Goal: Task Accomplishment & Management: Use online tool/utility

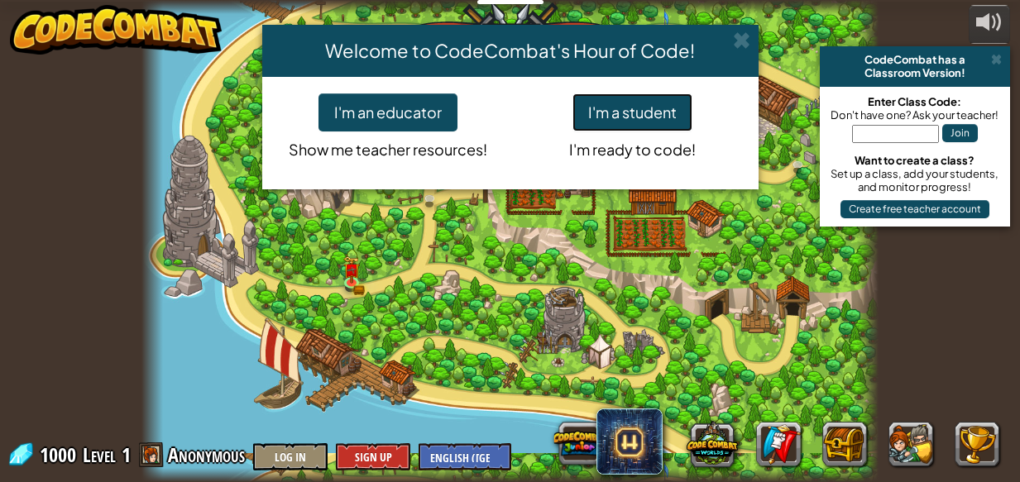
click at [642, 122] on button "I'm a student" at bounding box center [632, 112] width 120 height 38
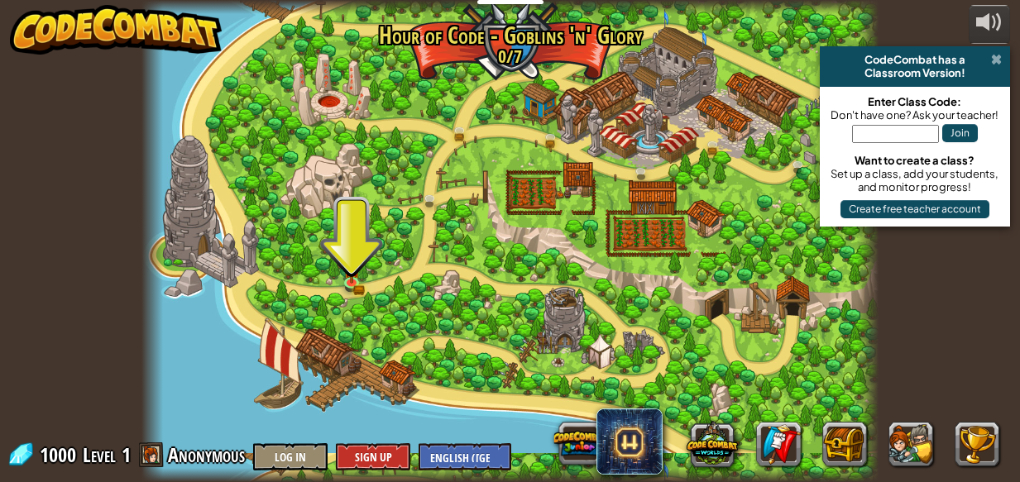
click at [996, 60] on span at bounding box center [996, 59] width 11 height 13
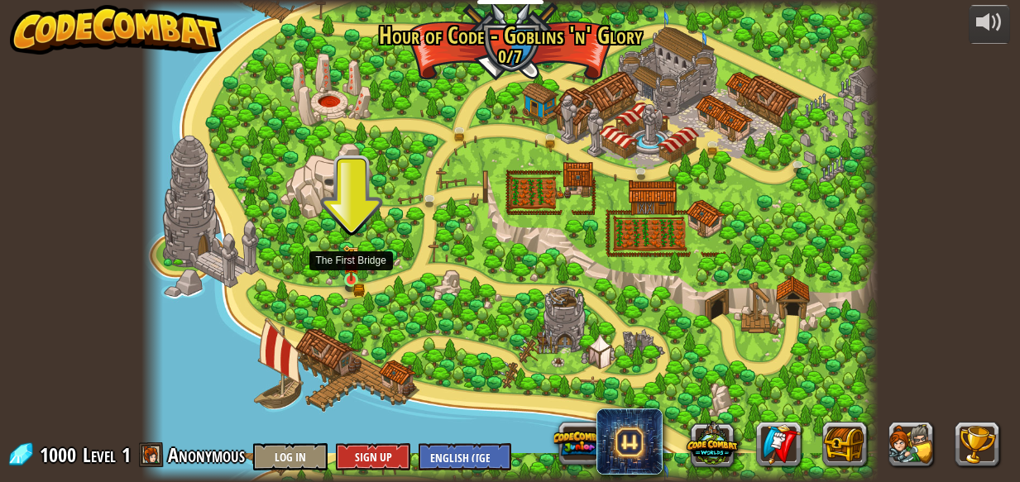
click at [349, 268] on img at bounding box center [352, 263] width 10 height 10
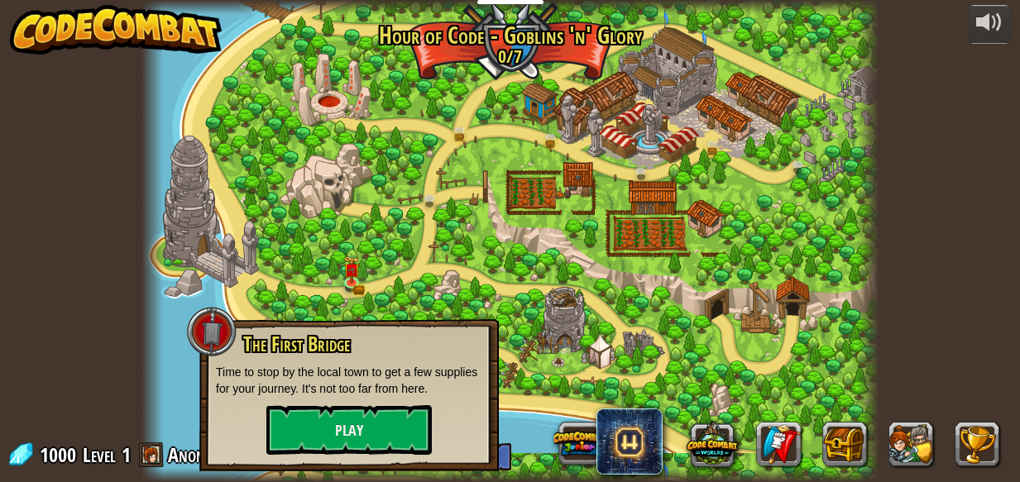
click at [369, 398] on div "The First Bridge Time to stop by the local town to get a few supplies for your …" at bounding box center [349, 394] width 266 height 122
click at [370, 424] on button "Play" at bounding box center [348, 430] width 165 height 50
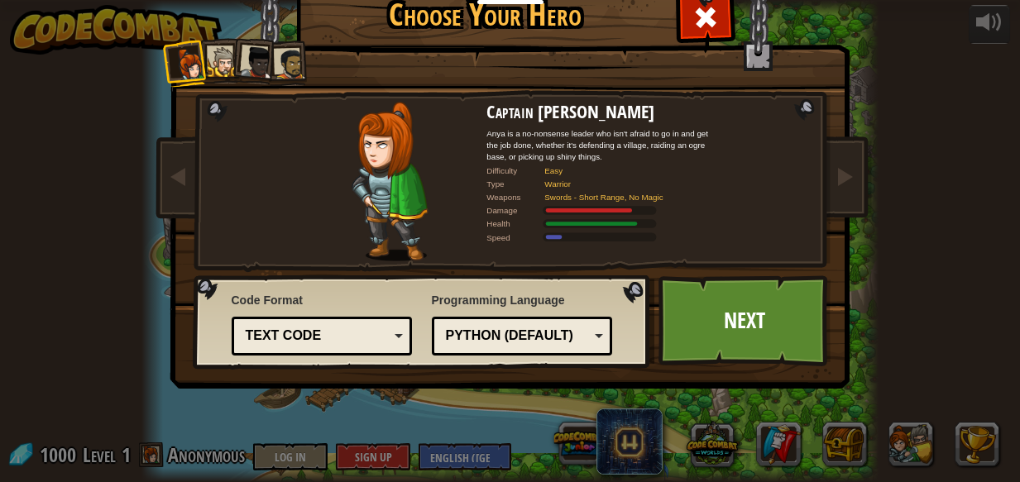
click at [220, 59] on div at bounding box center [223, 62] width 31 height 31
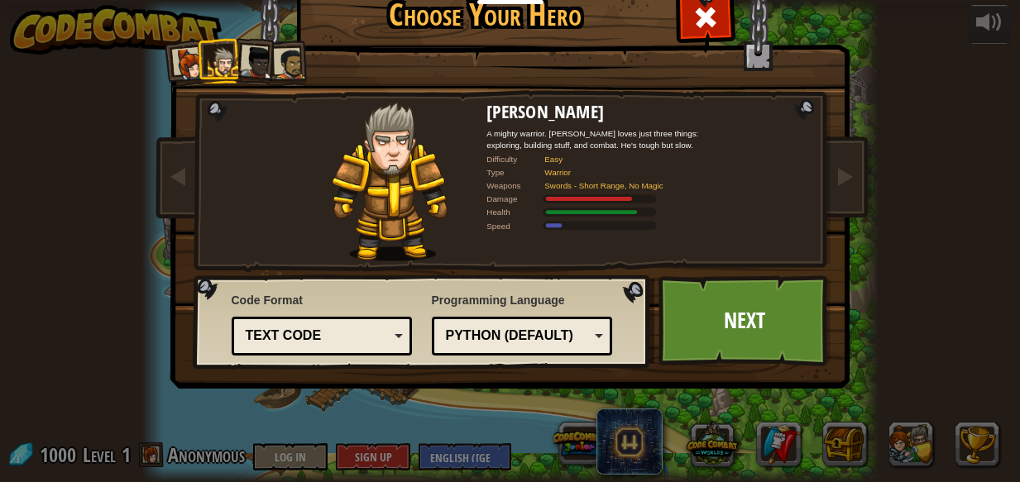
click at [294, 57] on div at bounding box center [290, 64] width 31 height 31
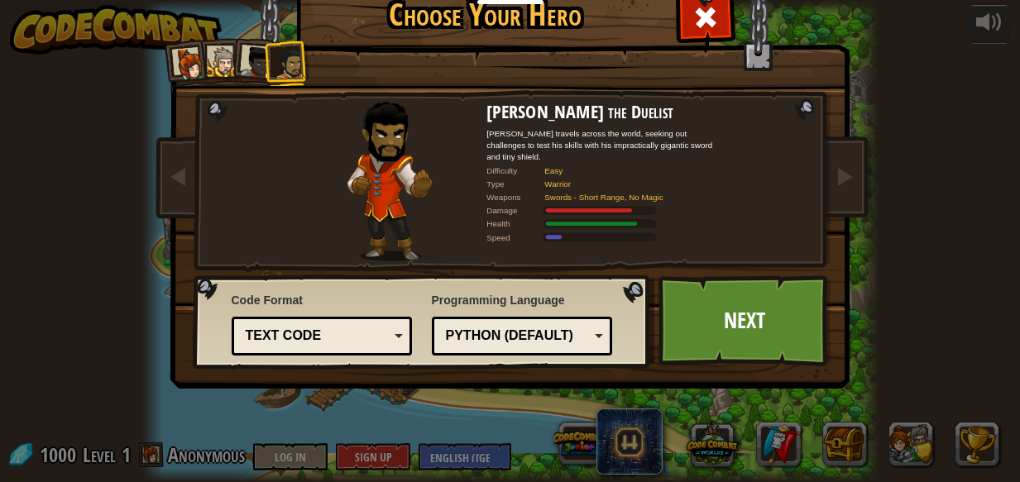
click at [256, 61] on div at bounding box center [256, 62] width 33 height 33
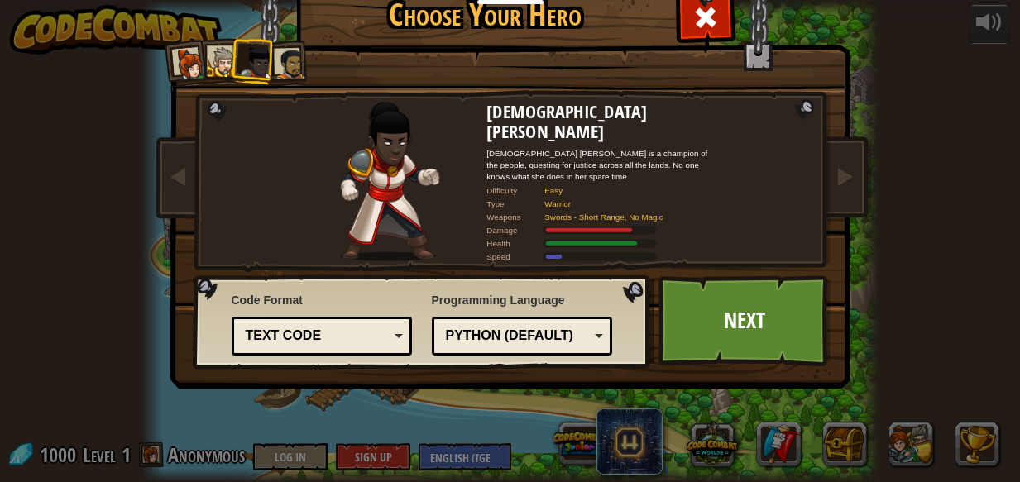
click at [218, 65] on div at bounding box center [223, 62] width 31 height 31
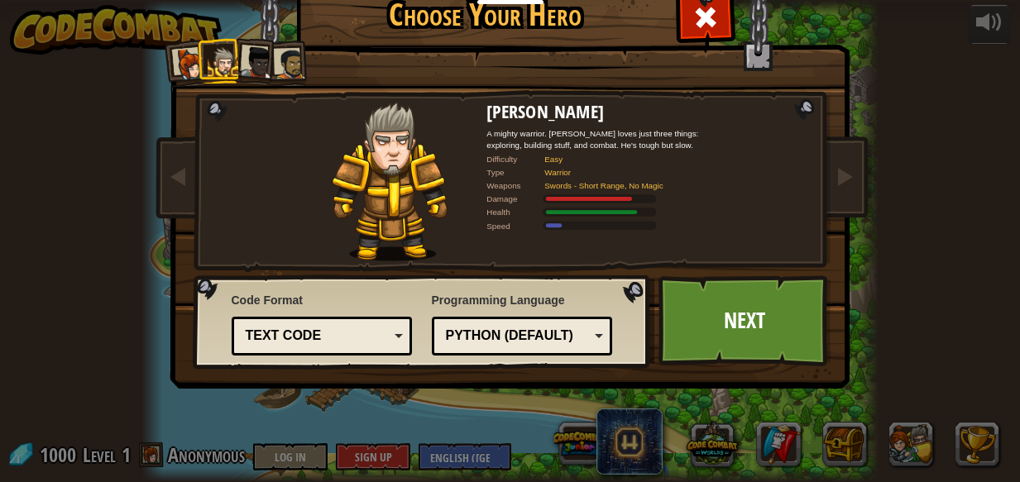
click at [325, 338] on div "Text code" at bounding box center [317, 336] width 143 height 19
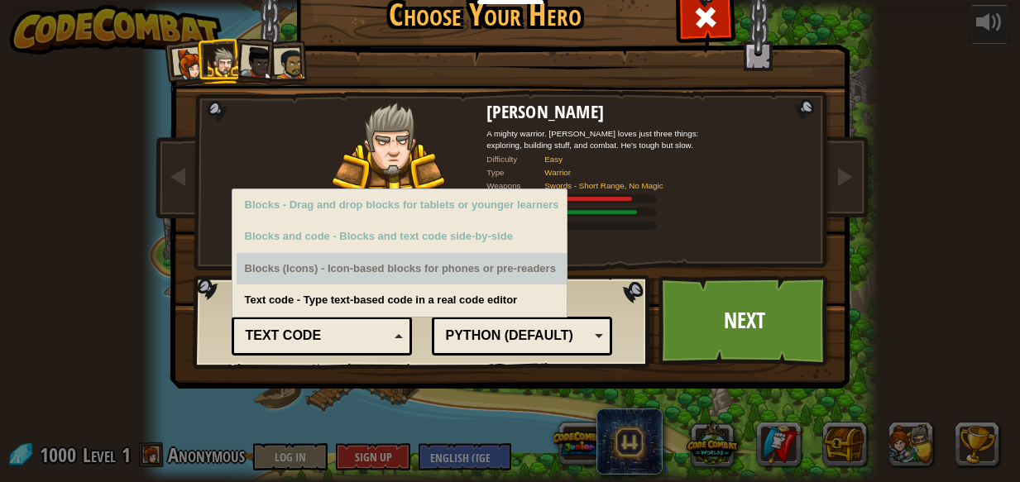
click at [331, 264] on div "Blocks (Icons) - Icon-based blocks for phones or pre-readers" at bounding box center [402, 269] width 331 height 32
click at [333, 266] on div "Blocks (Icons) - Icon-based blocks for phones or pre-readers" at bounding box center [402, 269] width 331 height 32
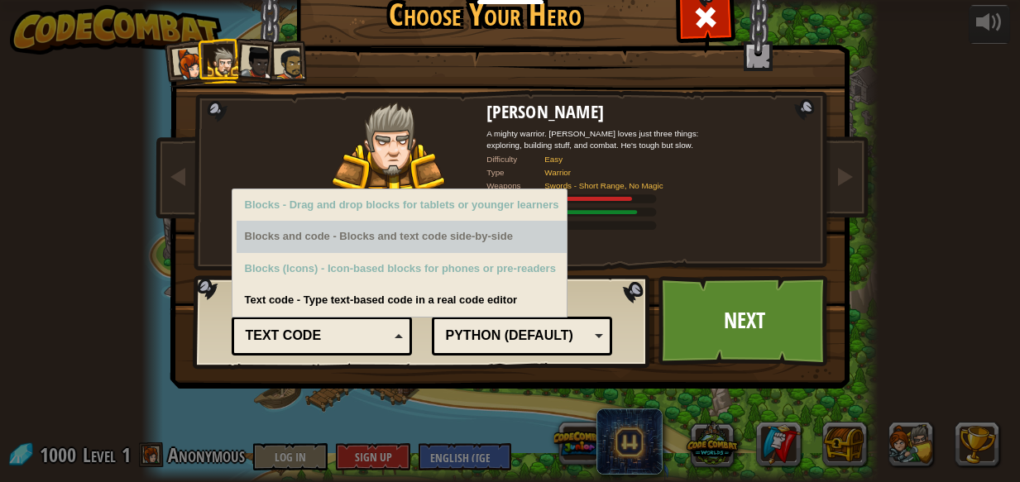
click at [333, 244] on div "Blocks and code - Blocks and text code side-by-side" at bounding box center [402, 237] width 331 height 32
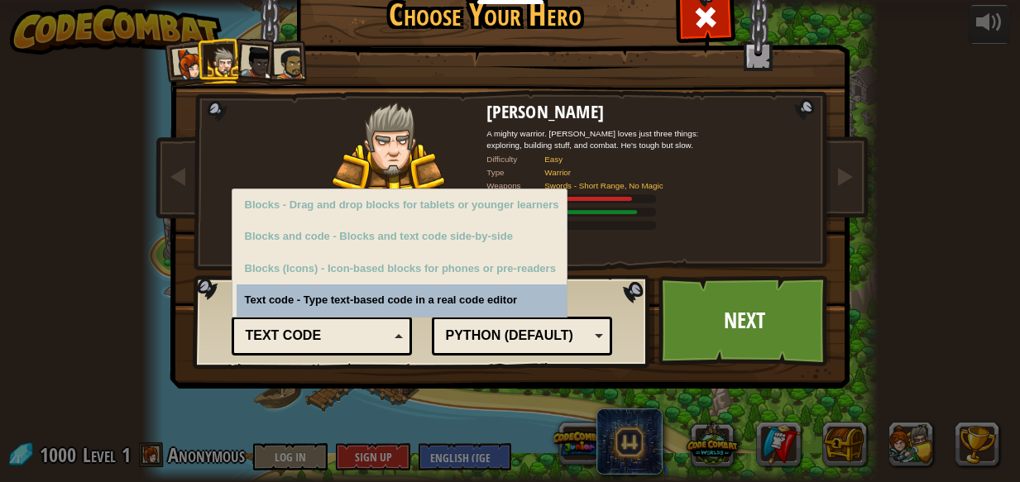
click at [548, 329] on div "Python (Default)" at bounding box center [517, 336] width 143 height 19
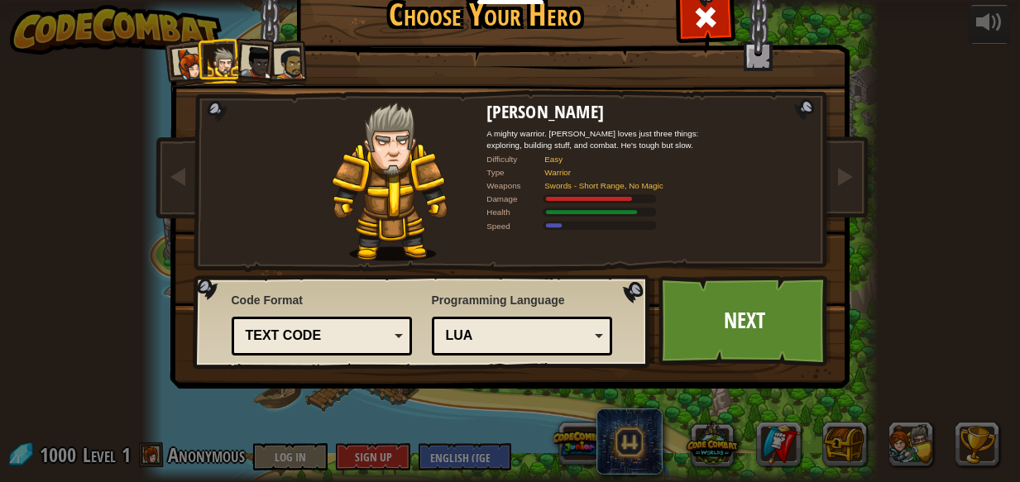
click at [539, 329] on div "Lua" at bounding box center [517, 336] width 143 height 19
click at [536, 342] on div "Python (Default)" at bounding box center [517, 336] width 143 height 19
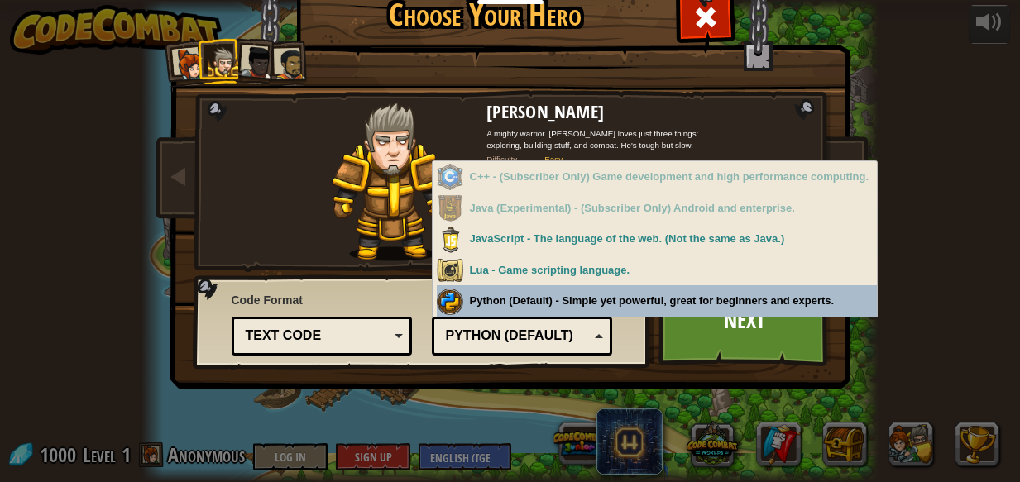
click at [519, 344] on div "Python (Default)" at bounding box center [517, 336] width 143 height 19
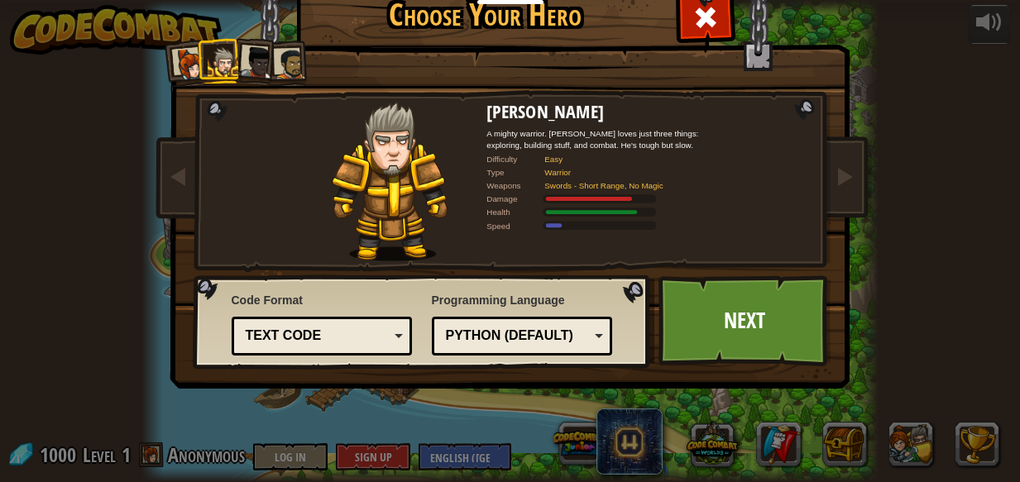
click at [181, 69] on div at bounding box center [189, 64] width 33 height 33
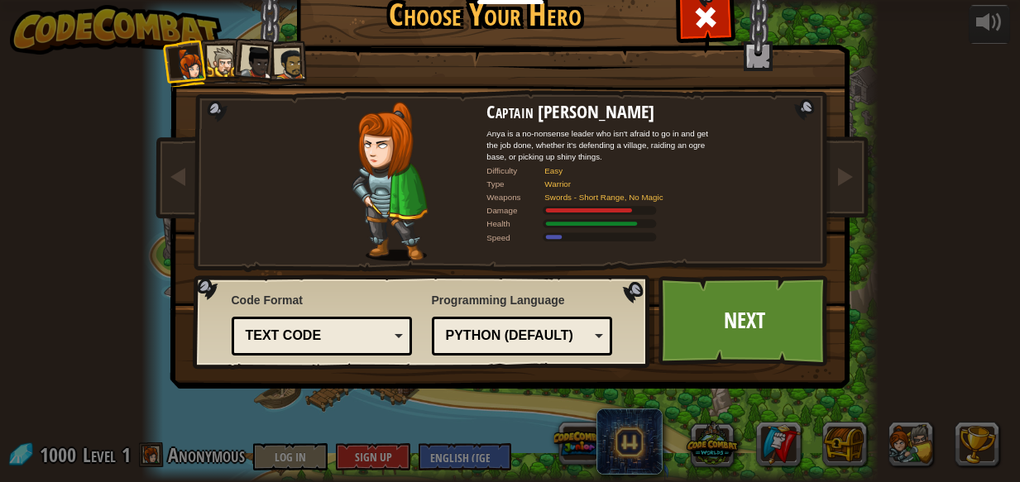
click at [226, 59] on div at bounding box center [223, 62] width 31 height 31
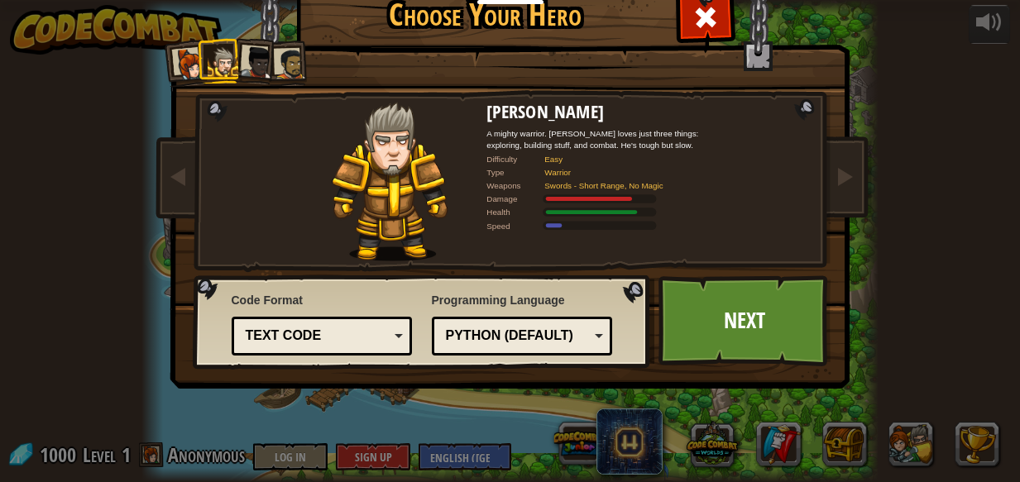
click at [266, 60] on div at bounding box center [256, 62] width 33 height 33
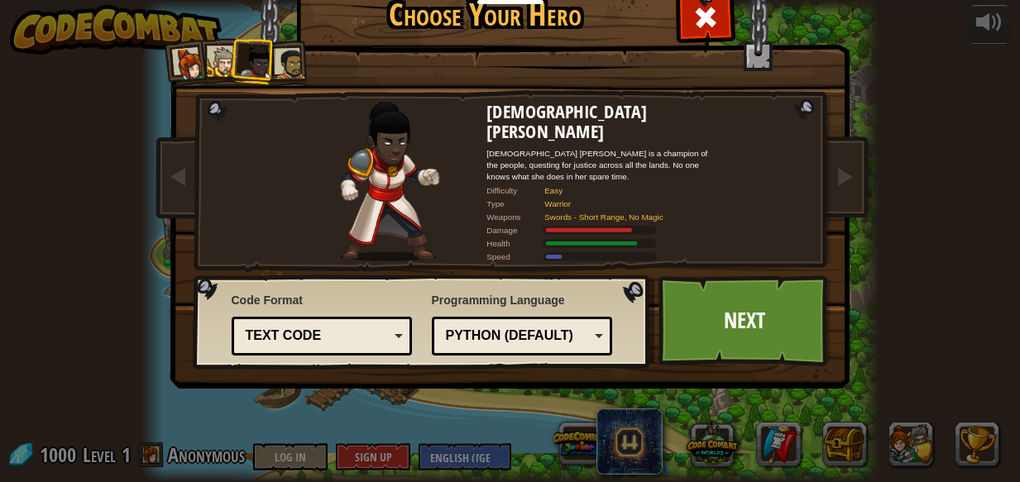
click at [294, 65] on div at bounding box center [290, 64] width 31 height 31
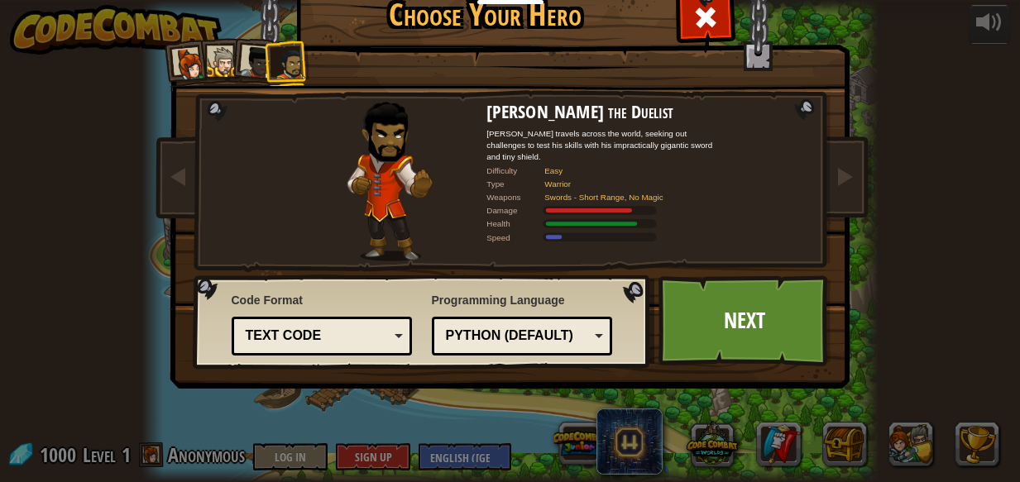
click at [254, 66] on div at bounding box center [256, 62] width 33 height 33
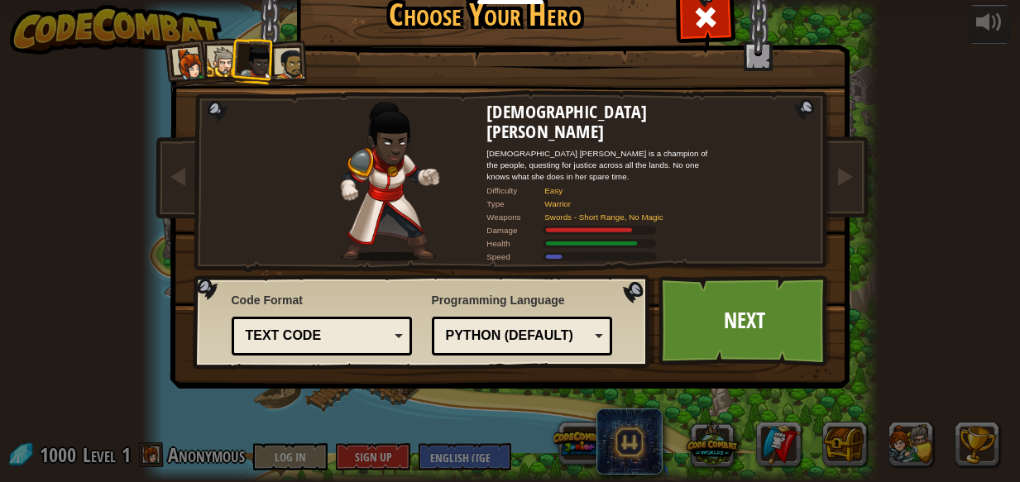
click at [220, 57] on div at bounding box center [223, 62] width 31 height 31
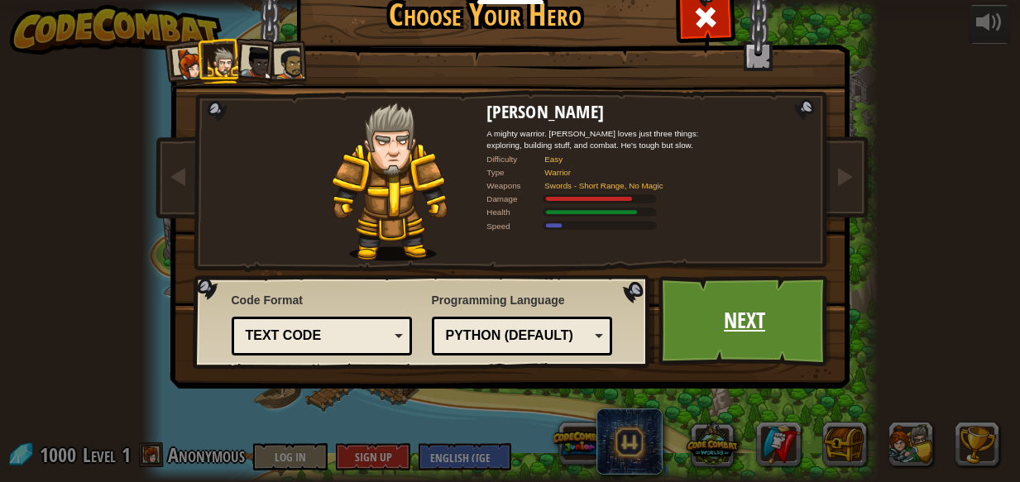
click at [788, 320] on link "Next" at bounding box center [744, 320] width 173 height 91
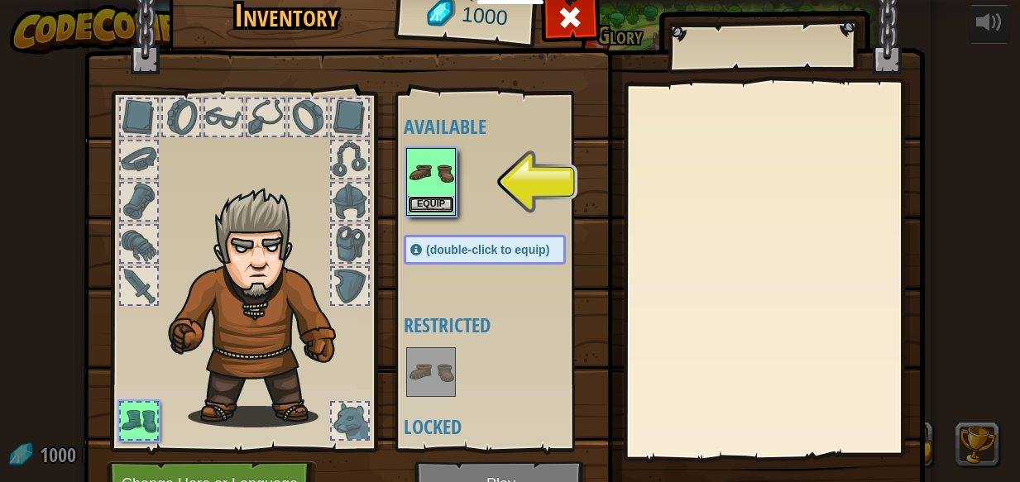
click at [441, 196] on button "Equip" at bounding box center [431, 204] width 46 height 17
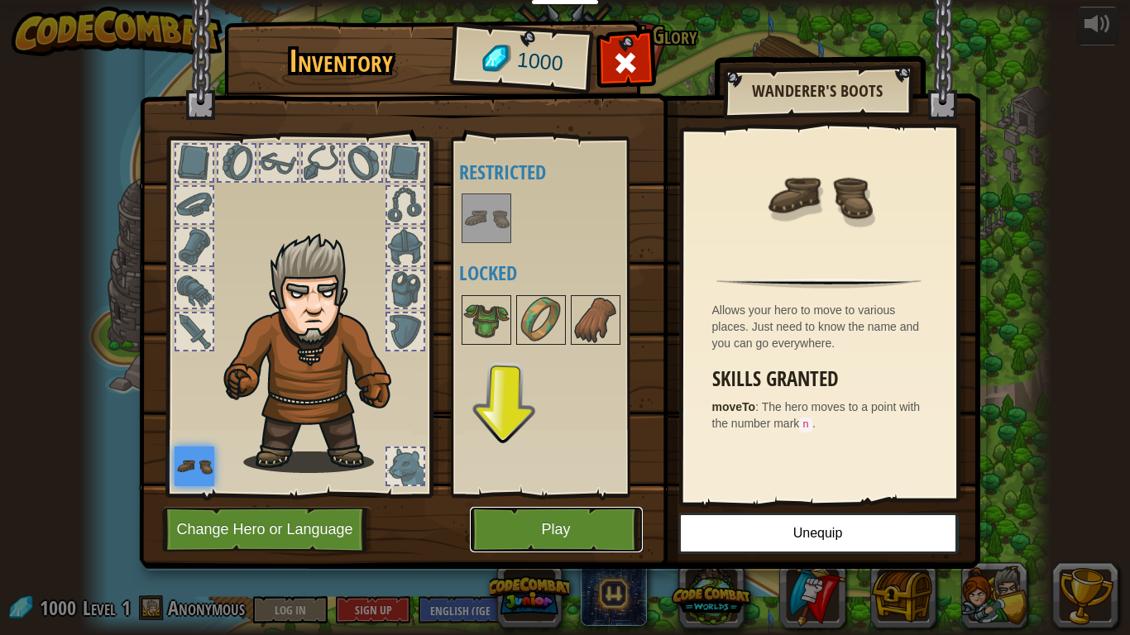
click at [591, 481] on button "Play" at bounding box center [556, 529] width 173 height 45
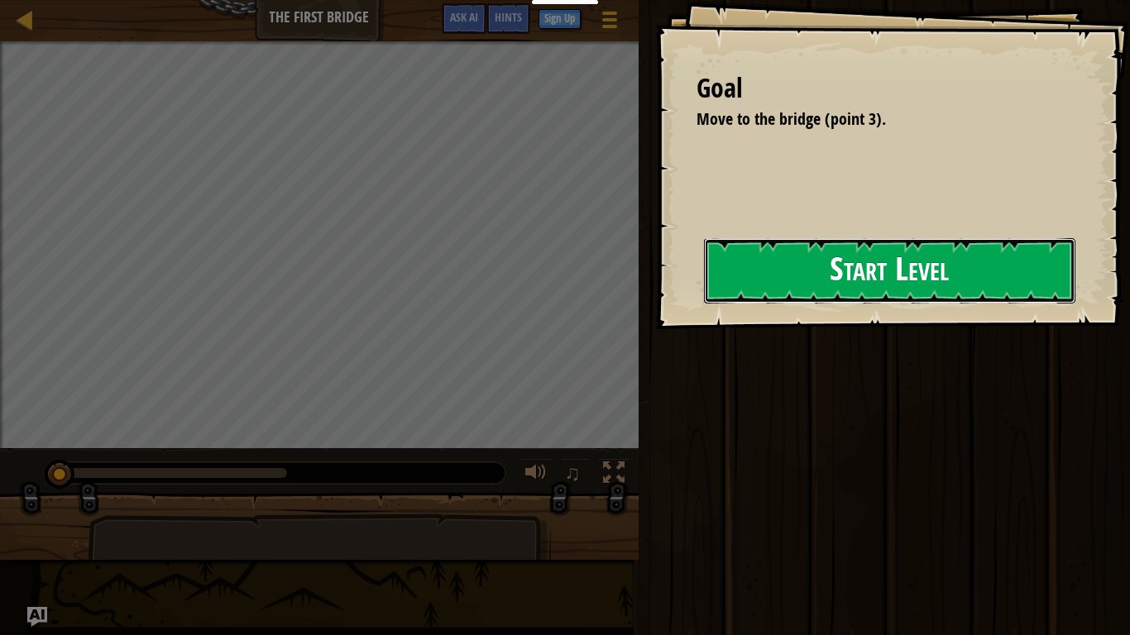
click at [898, 276] on button "Start Level" at bounding box center [889, 270] width 371 height 65
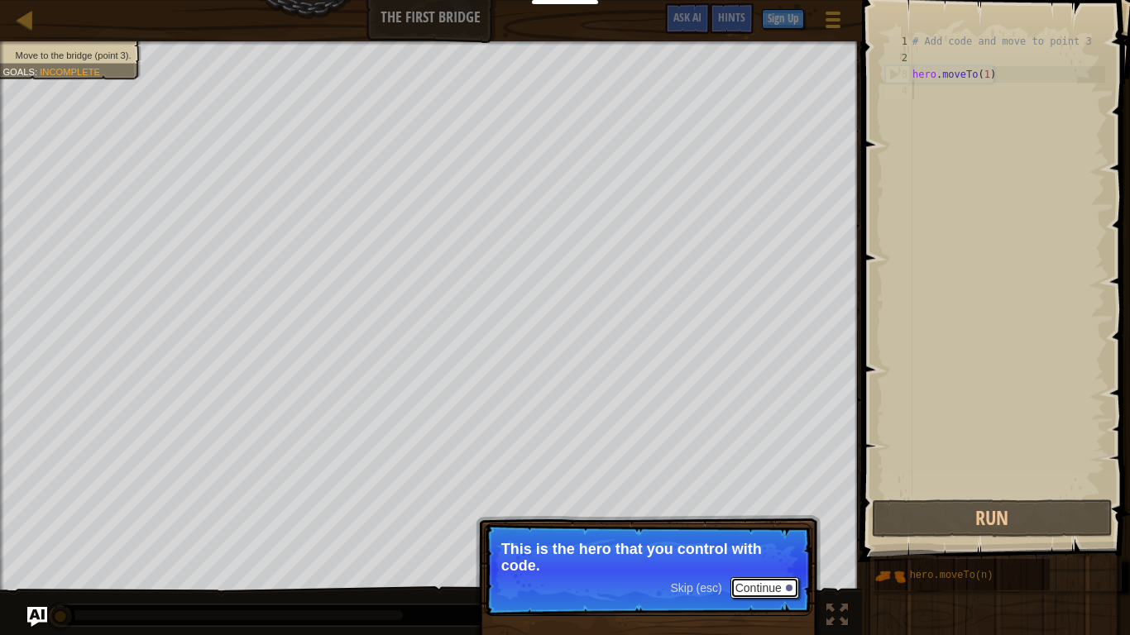
click at [749, 481] on button "Continue" at bounding box center [764, 588] width 69 height 22
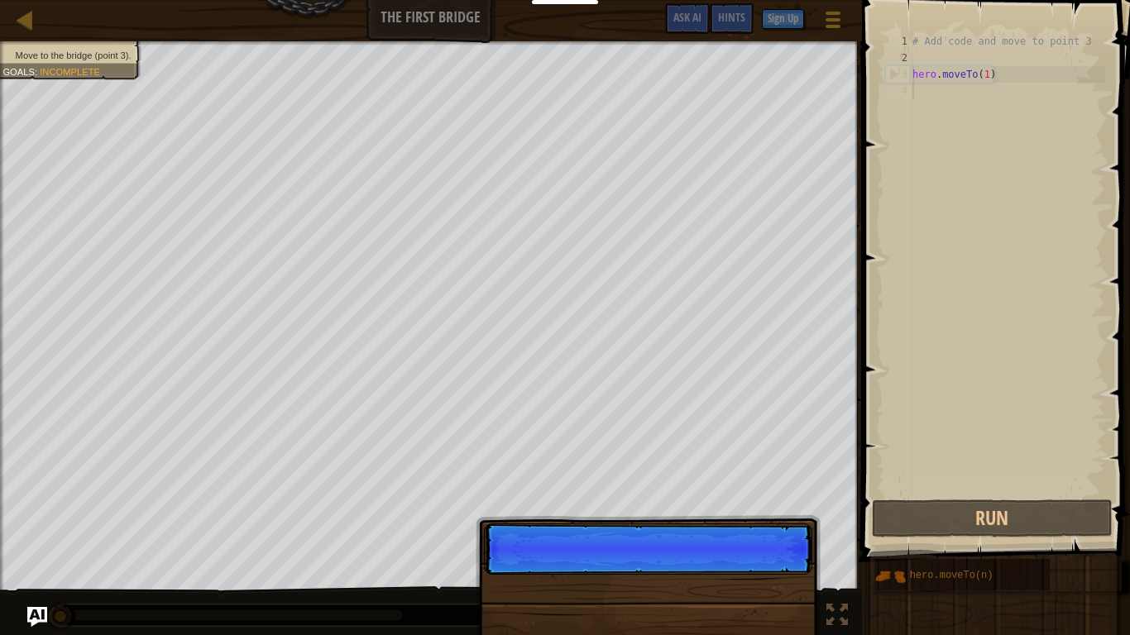
scroll to position [7, 0]
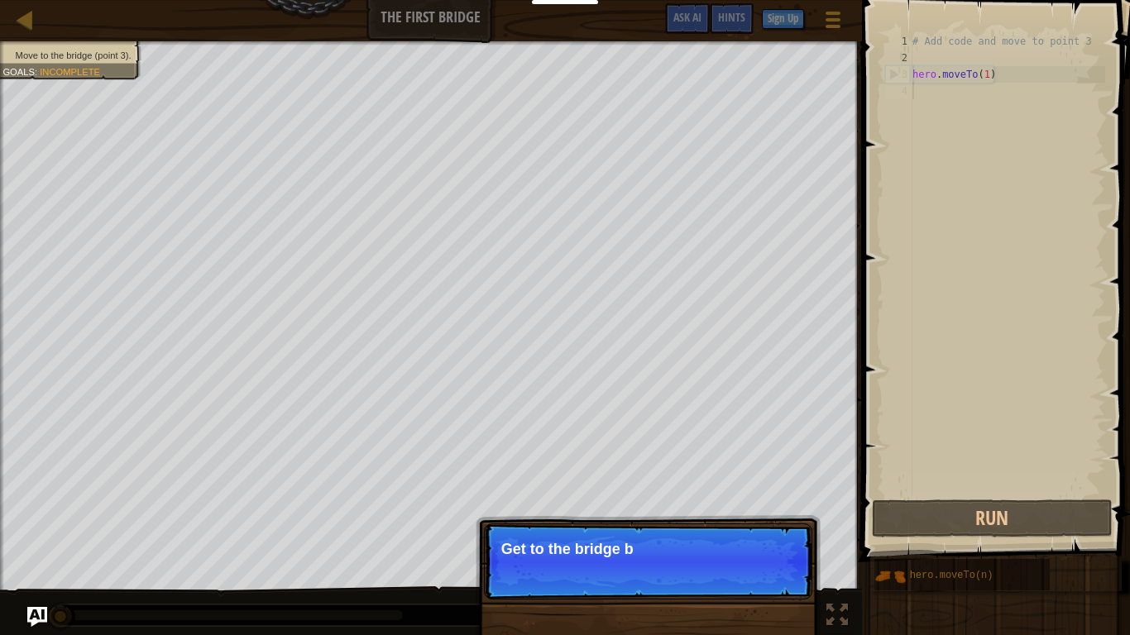
click at [749, 481] on p "Skip (esc) Continue Get to the bridge b" at bounding box center [648, 562] width 328 height 76
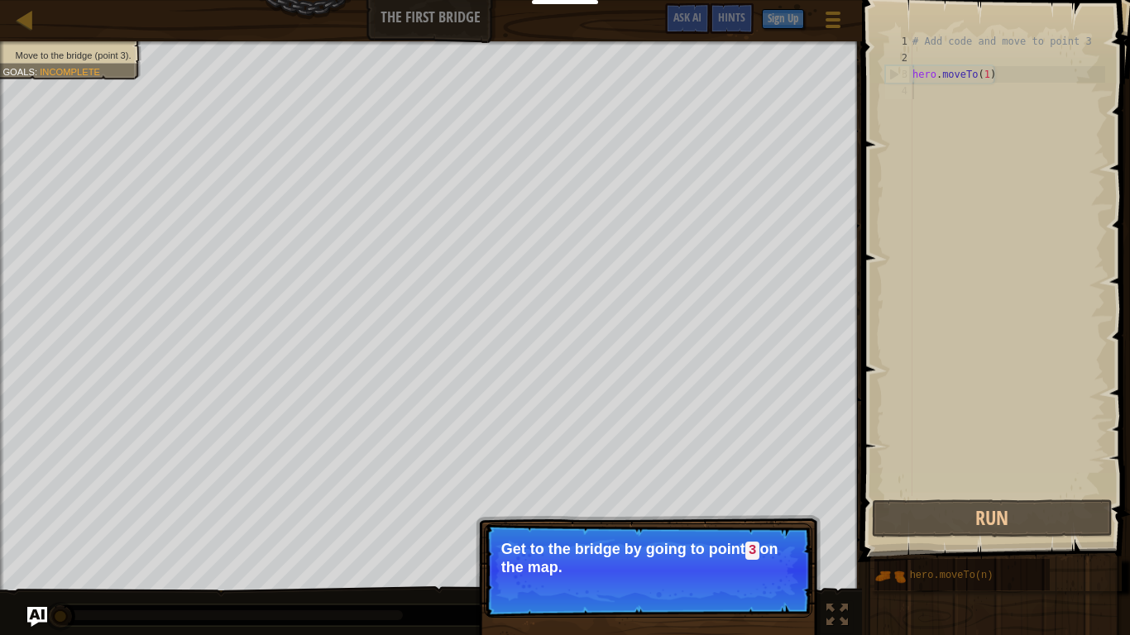
click at [721, 481] on span "Skip (esc)" at bounding box center [695, 589] width 51 height 13
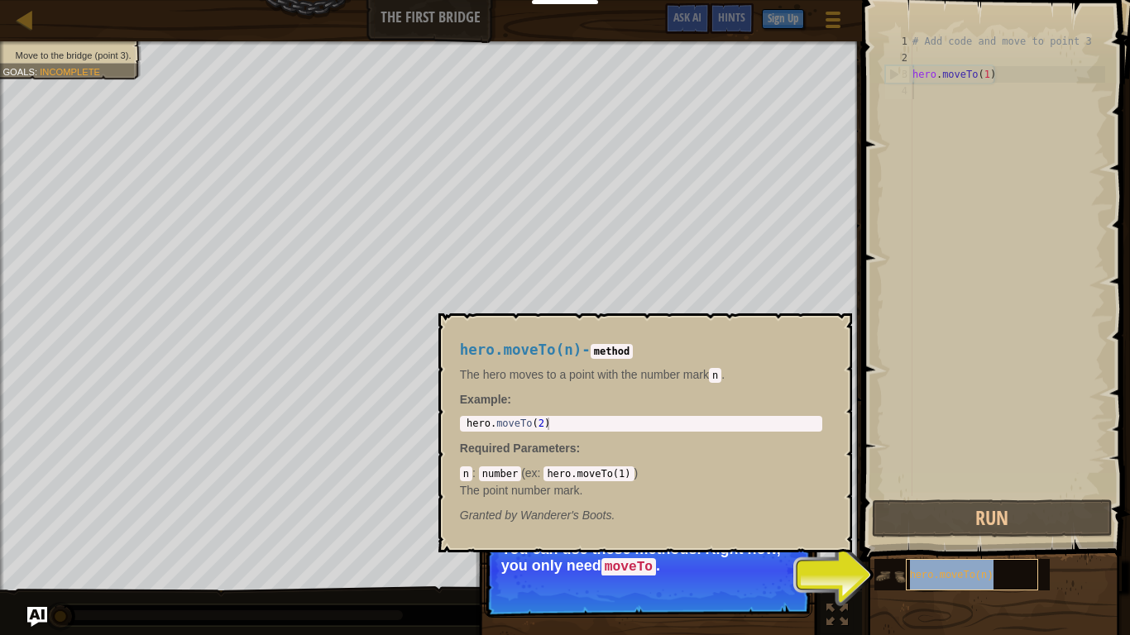
click at [962, 481] on span "hero.moveTo(n)" at bounding box center [952, 576] width 84 height 12
click at [971, 481] on div "hero.moveTo(n)" at bounding box center [972, 574] width 132 height 31
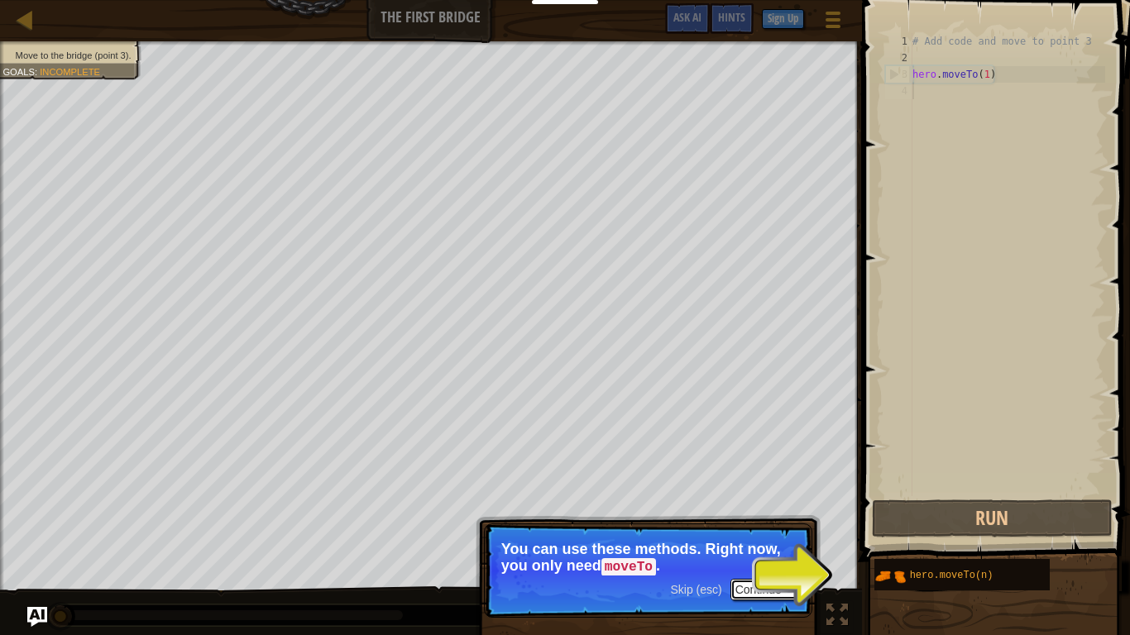
click at [753, 481] on button "Continue" at bounding box center [764, 590] width 69 height 22
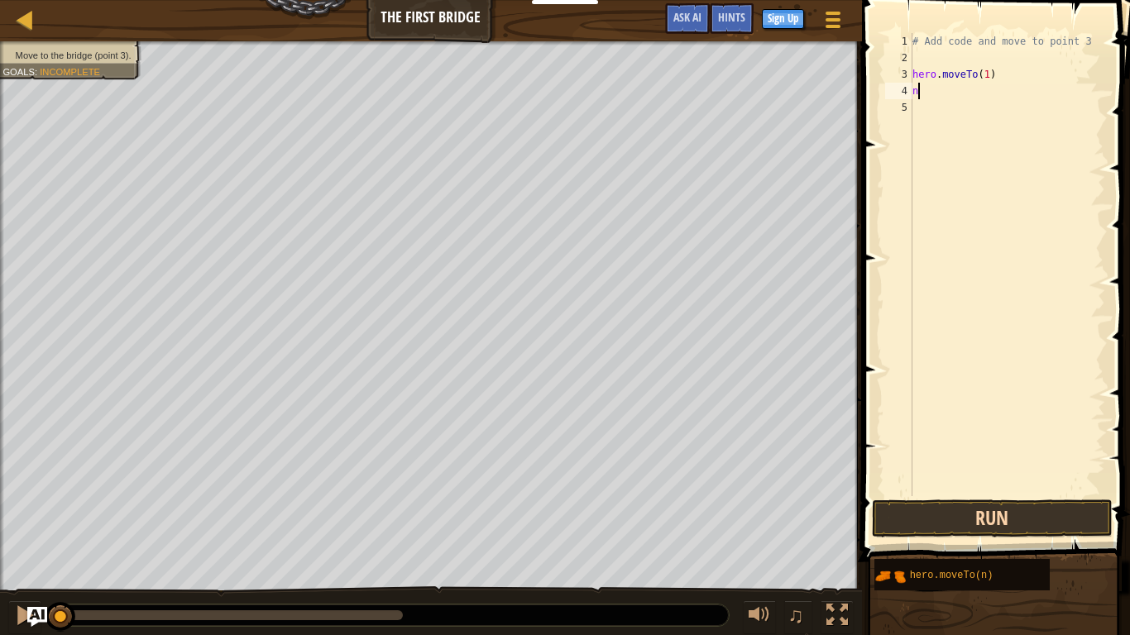
type textarea "n"
click at [963, 481] on button "Run" at bounding box center [992, 519] width 241 height 38
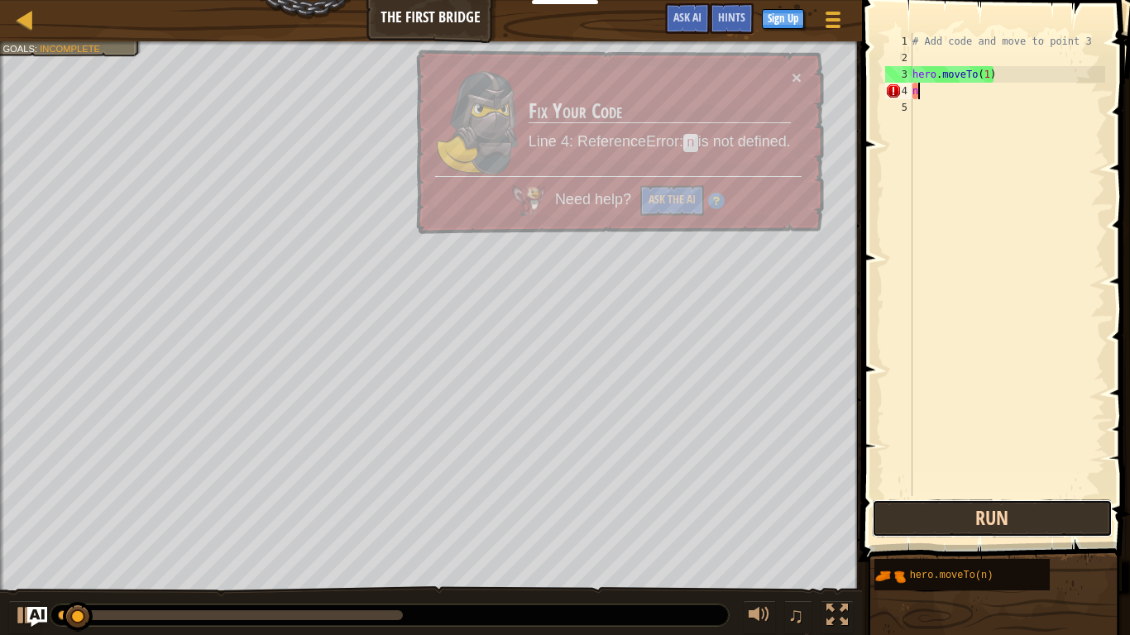
click at [963, 481] on button "Run" at bounding box center [992, 519] width 241 height 38
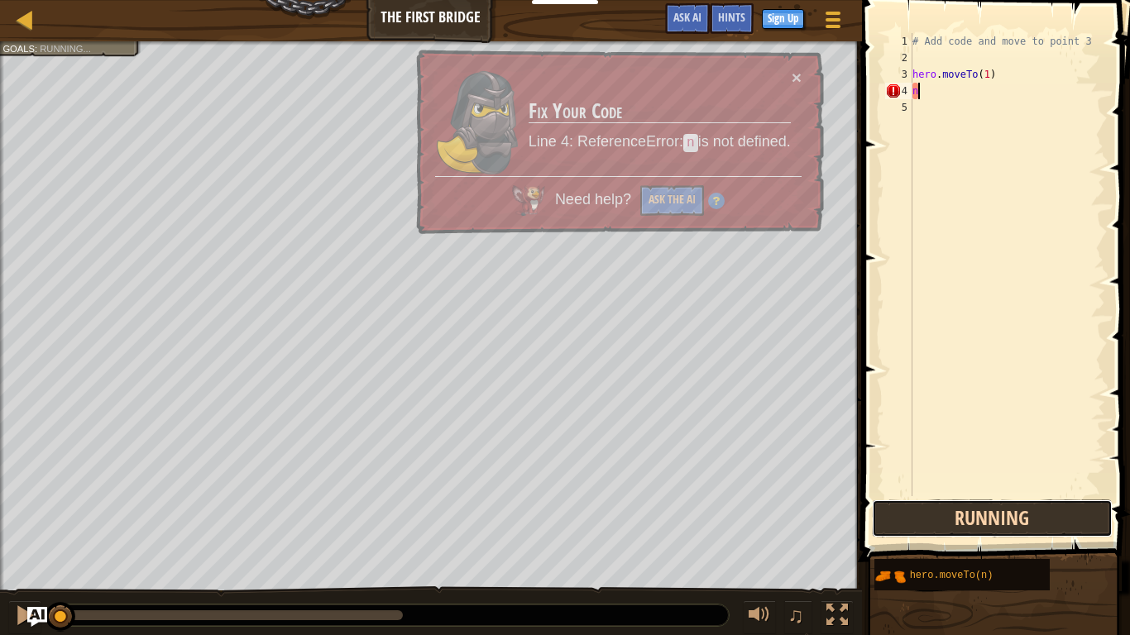
click at [963, 481] on button "Running" at bounding box center [992, 519] width 241 height 38
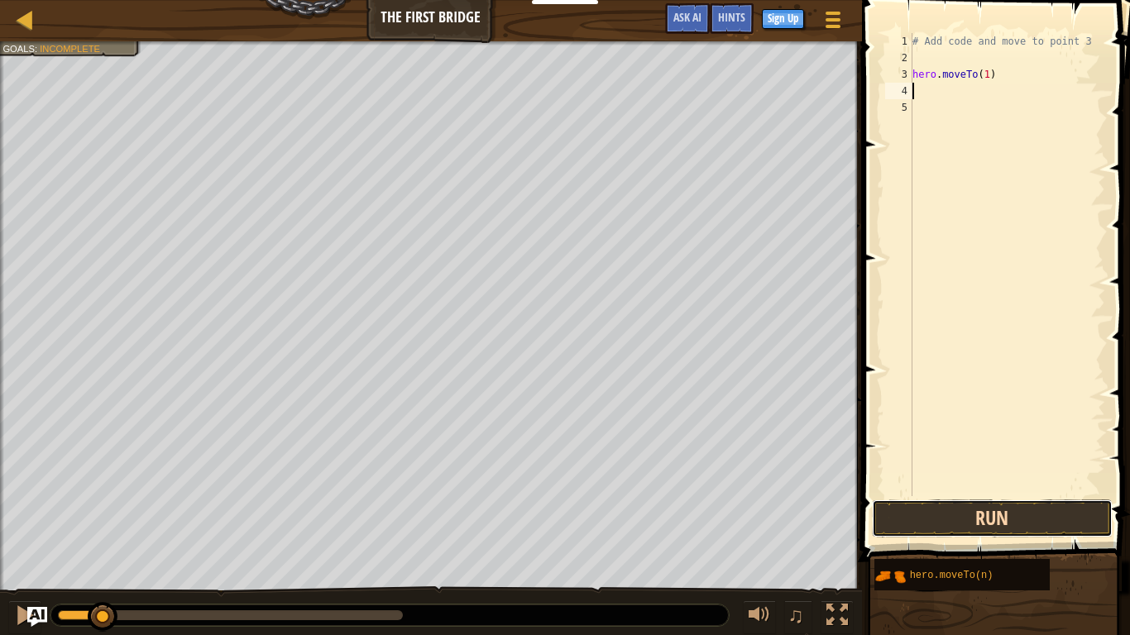
click at [993, 481] on button "Run" at bounding box center [992, 519] width 241 height 38
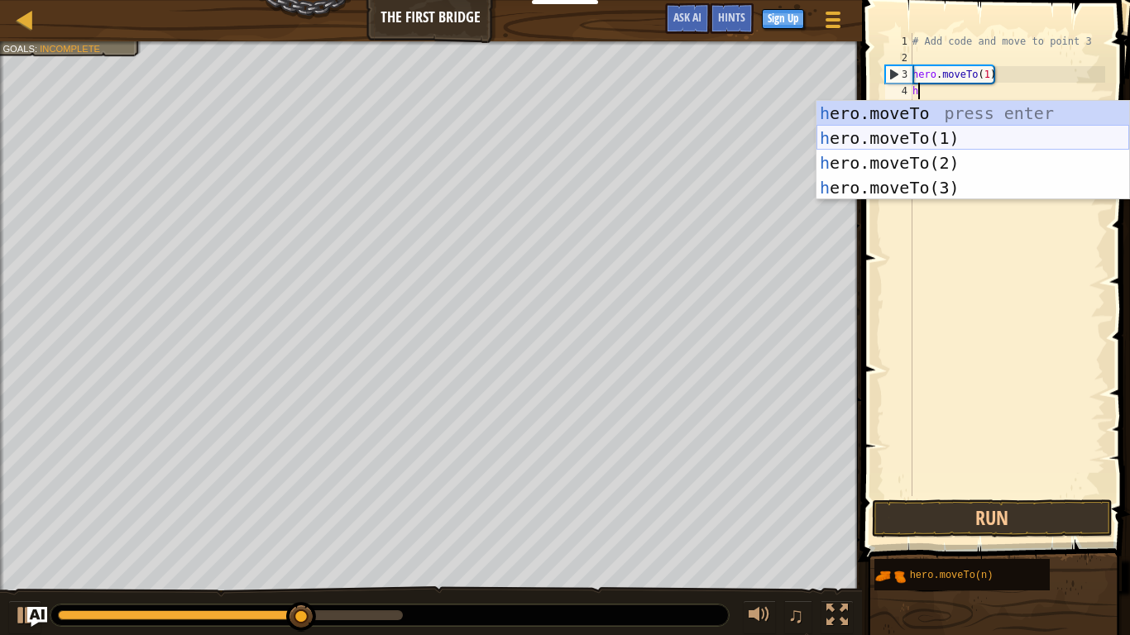
click at [943, 137] on div "h ero.moveTo press enter h ero.moveTo(1) press enter h ero.moveTo(2) press ente…" at bounding box center [972, 175] width 313 height 149
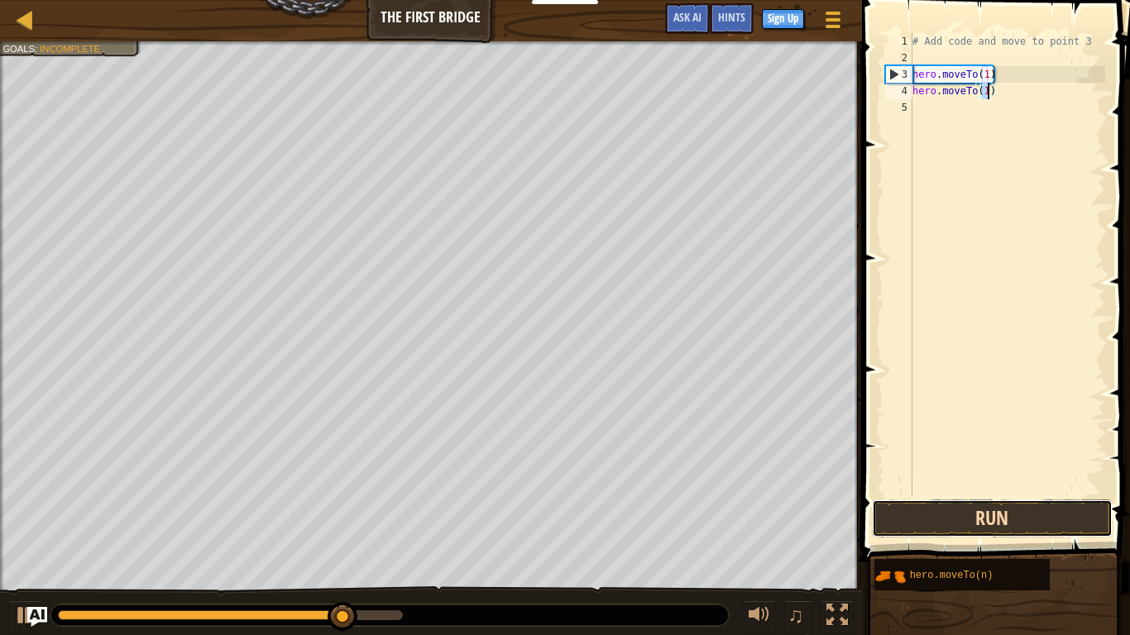
click at [965, 481] on button "Run" at bounding box center [992, 519] width 241 height 38
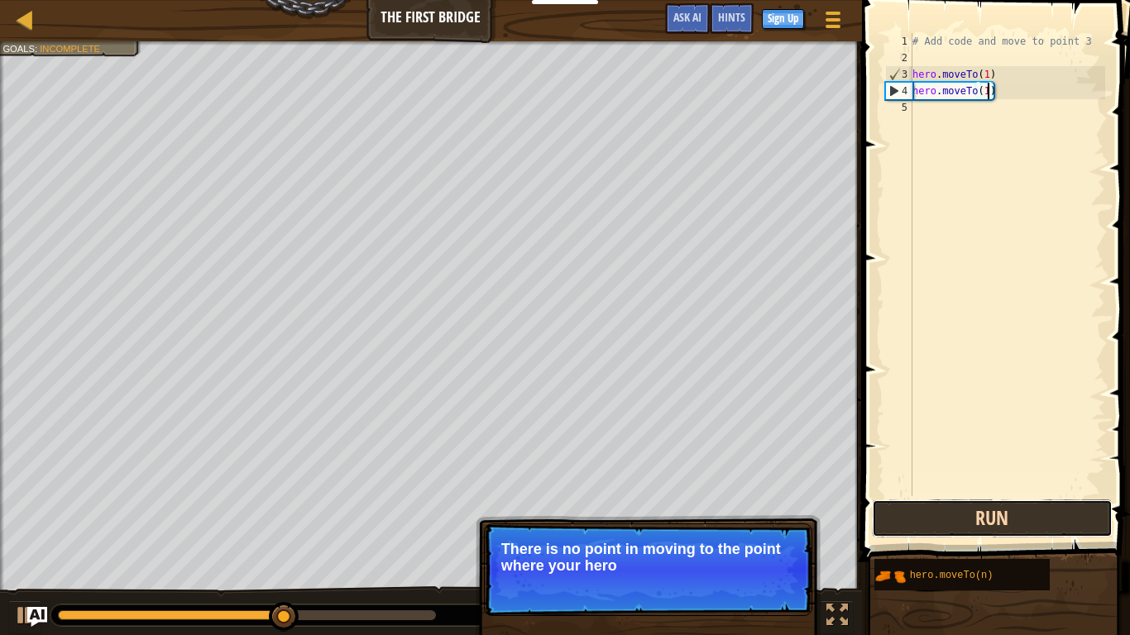
click at [1002, 481] on button "Run" at bounding box center [992, 519] width 241 height 38
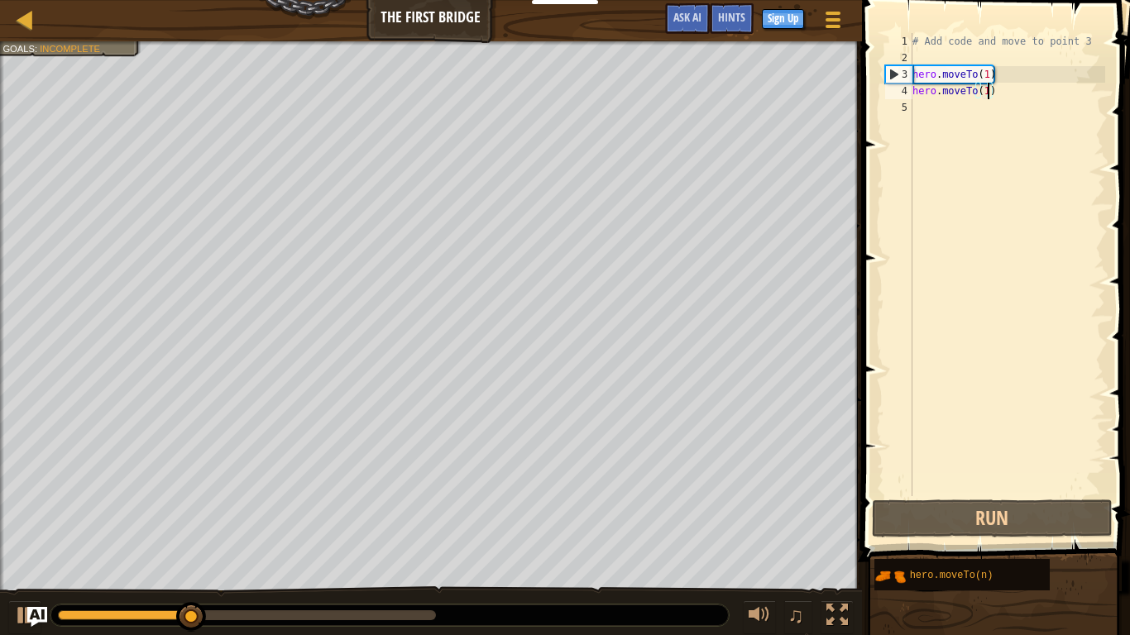
click at [896, 93] on div "4" at bounding box center [898, 91] width 27 height 17
click at [896, 93] on div "4" at bounding box center [899, 91] width 26 height 17
click at [893, 93] on div "4" at bounding box center [899, 91] width 26 height 17
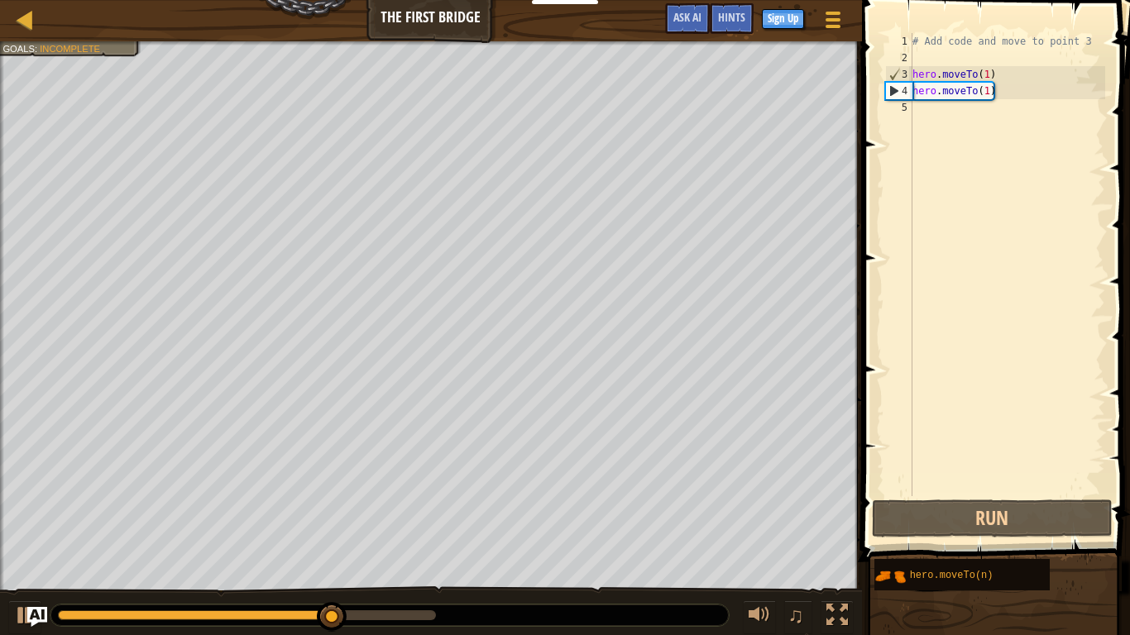
click at [965, 76] on div "# Add code and move to point 3 hero . moveTo ( 1 ) hero . moveTo ( 1 )" at bounding box center [1007, 281] width 196 height 496
click at [991, 73] on div "# Add code and move to point 3 hero . moveTo ( 1 ) hero . moveTo ( 1 )" at bounding box center [1007, 281] width 196 height 496
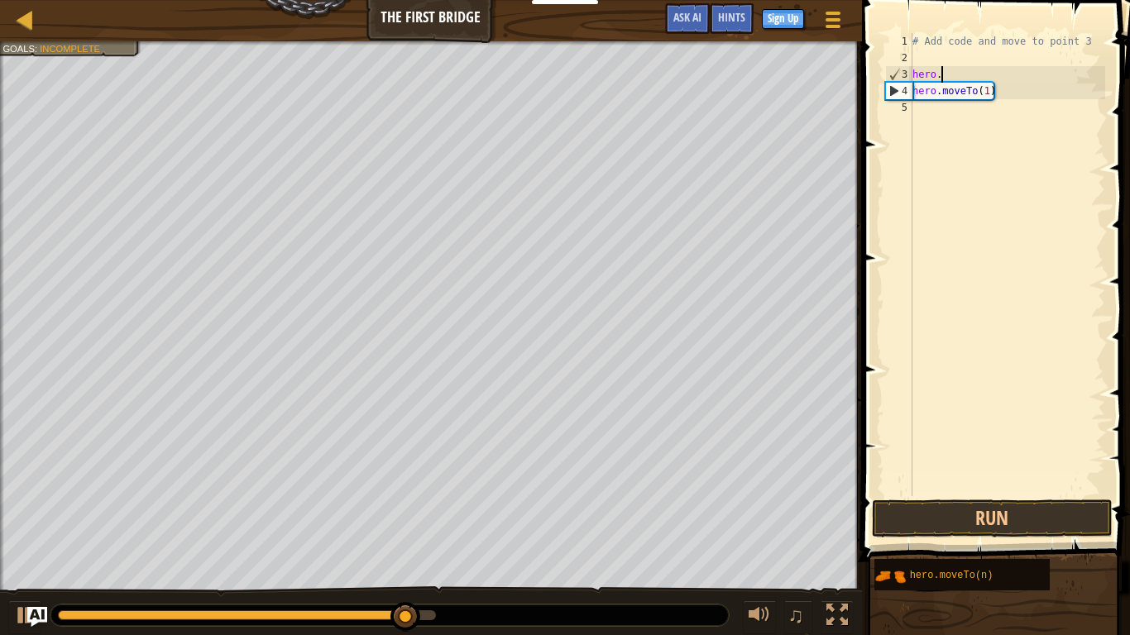
type textarea "h"
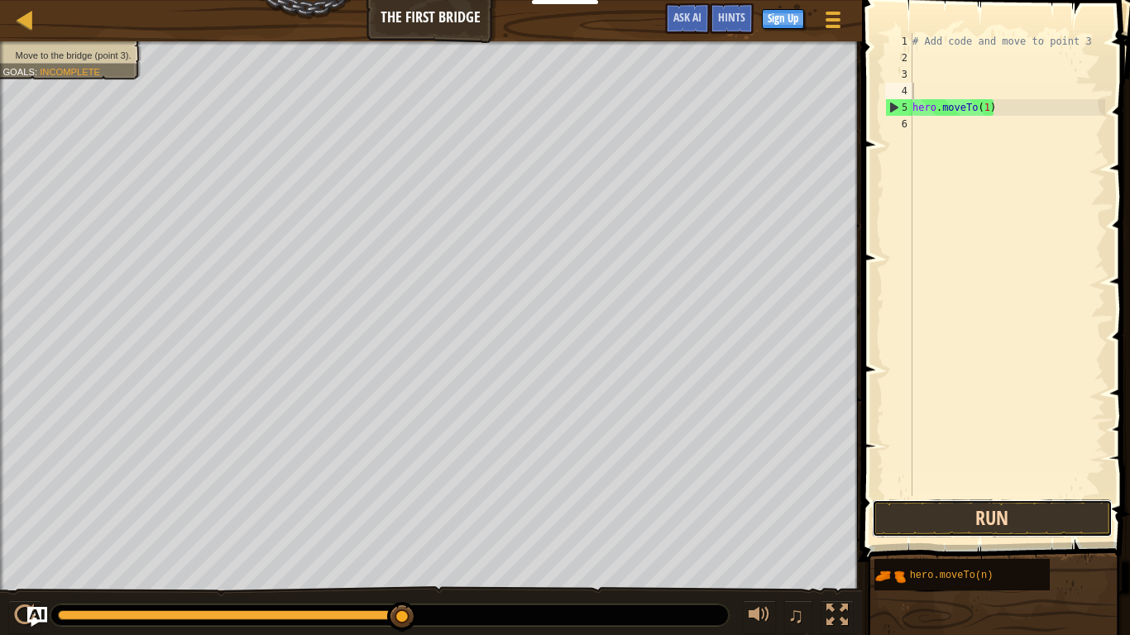
click at [994, 481] on button "Run" at bounding box center [992, 519] width 241 height 38
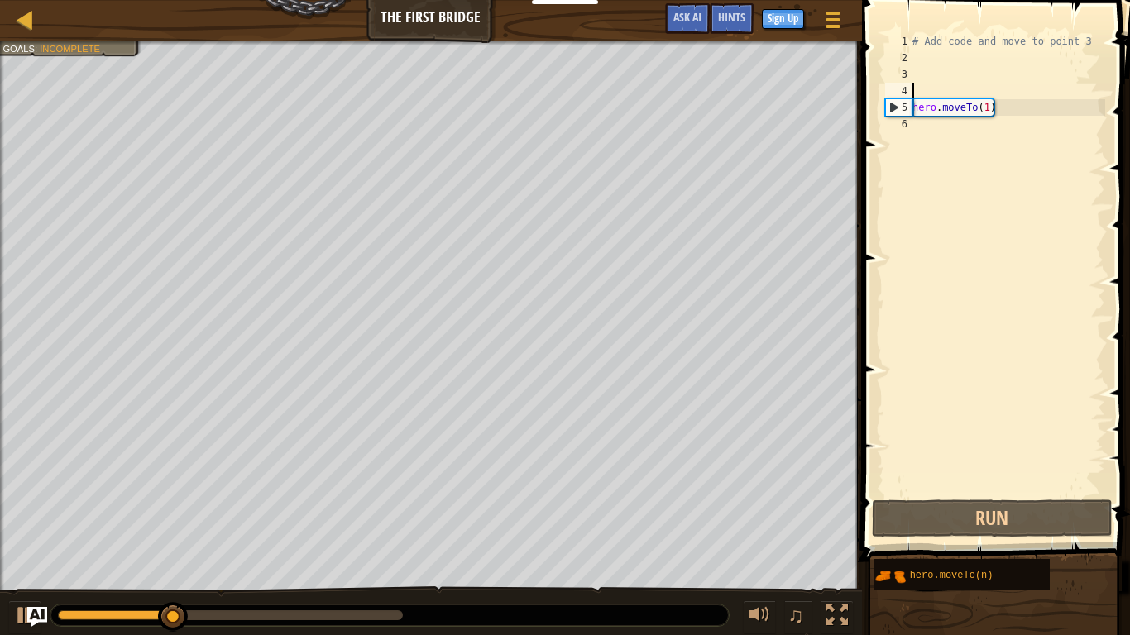
click at [994, 109] on div "# Add code and move to point 3 hero . moveTo ( 1 )" at bounding box center [1007, 281] width 196 height 496
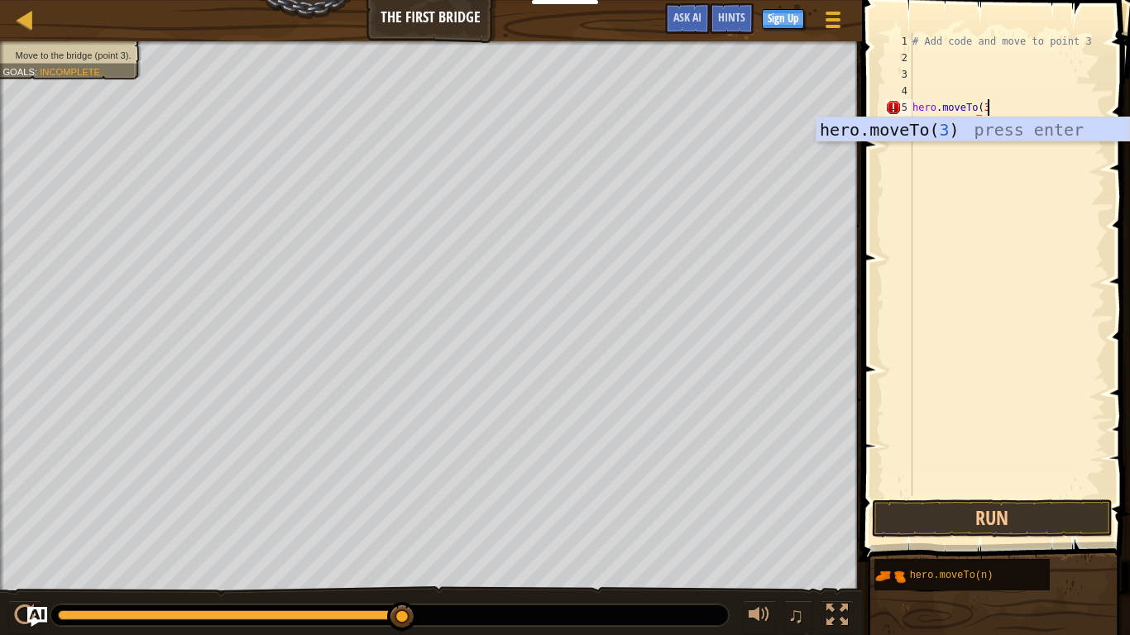
scroll to position [7, 10]
click at [1019, 124] on div "hero.moveTo( 3 ) press enter" at bounding box center [972, 154] width 313 height 74
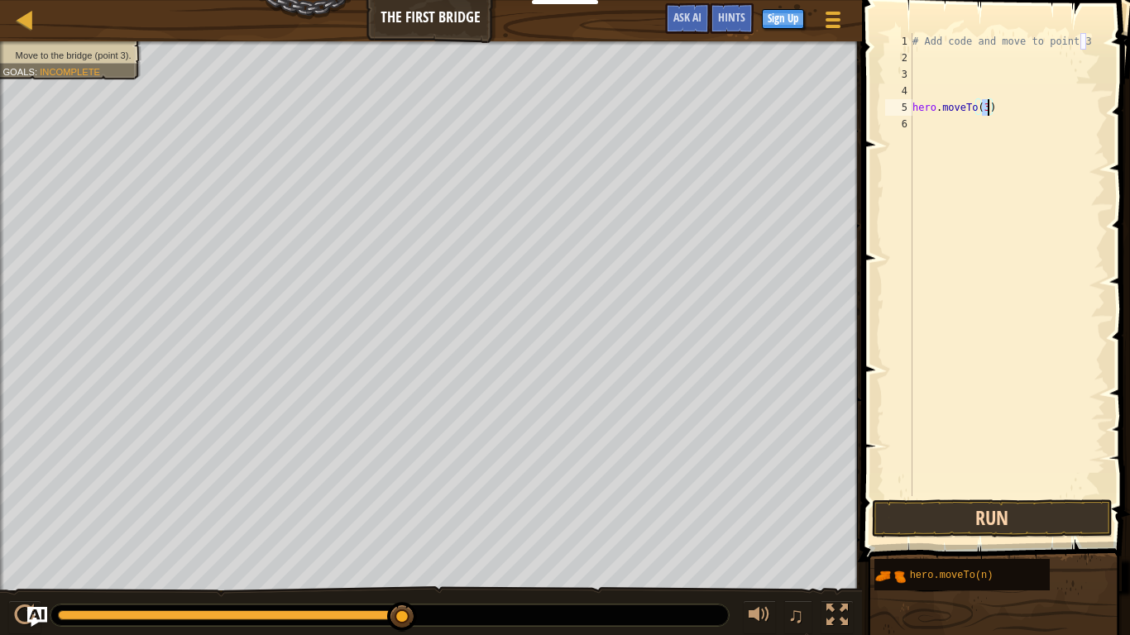
type textarea "hero.moveTo(3)"
click at [1013, 481] on button "Run" at bounding box center [992, 519] width 241 height 38
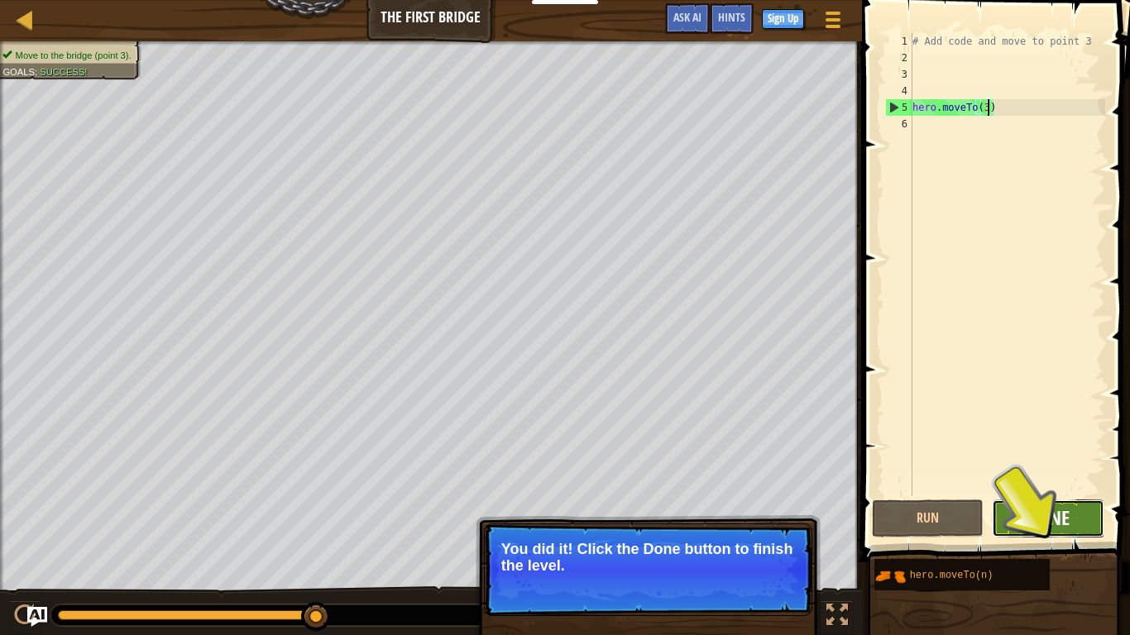
click at [1019, 481] on span "Done" at bounding box center [1048, 518] width 43 height 26
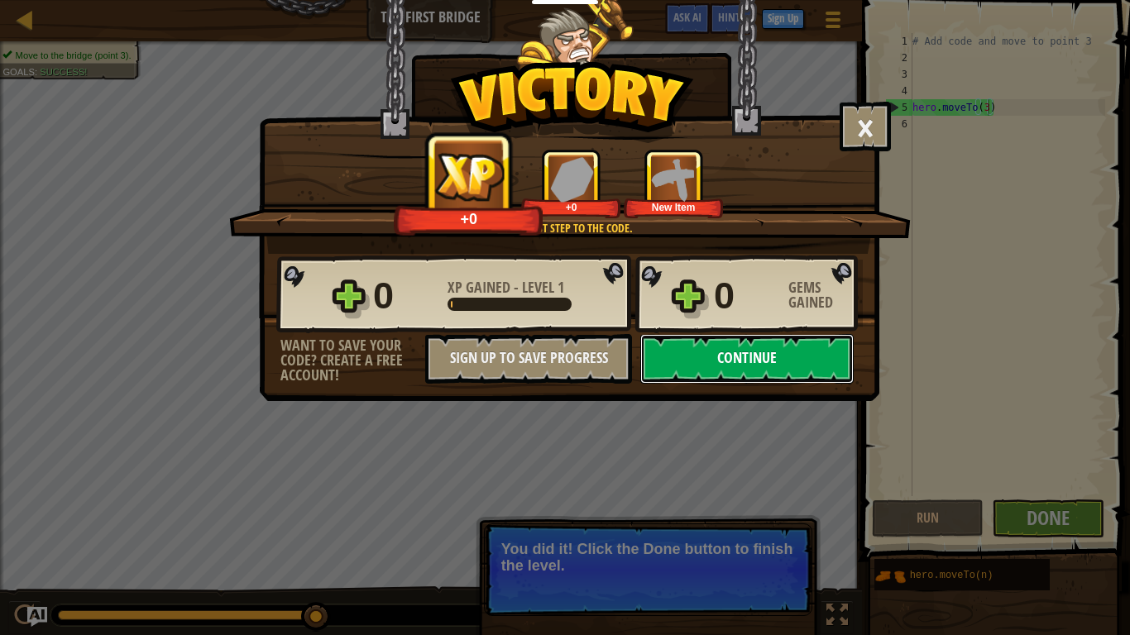
click at [772, 364] on button "Continue" at bounding box center [746, 359] width 213 height 50
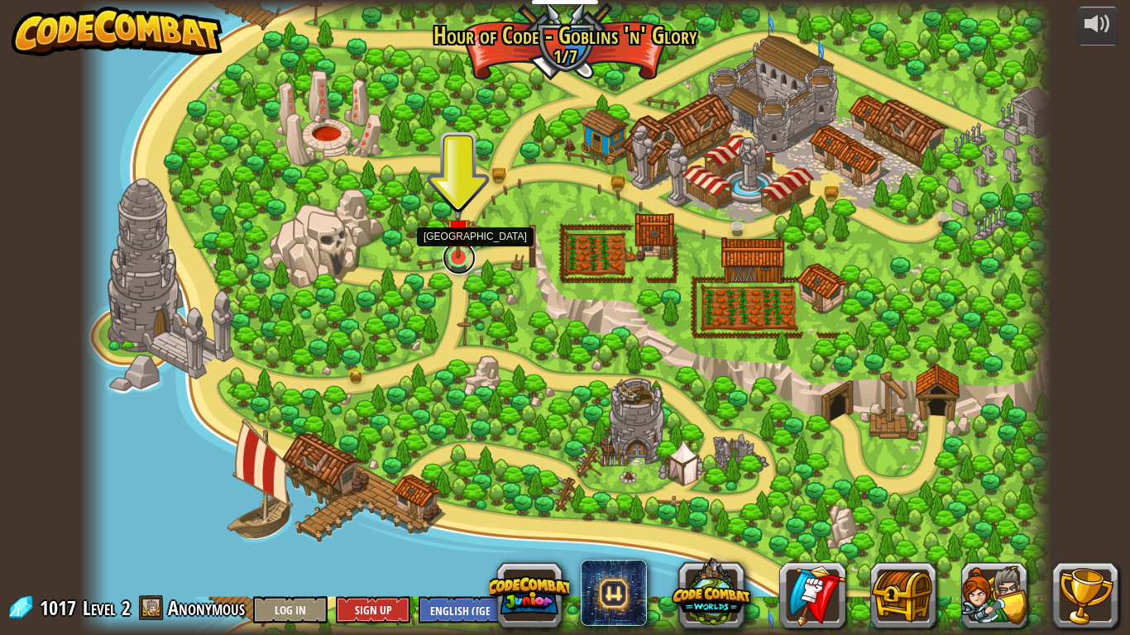
click at [457, 261] on link at bounding box center [459, 258] width 33 height 33
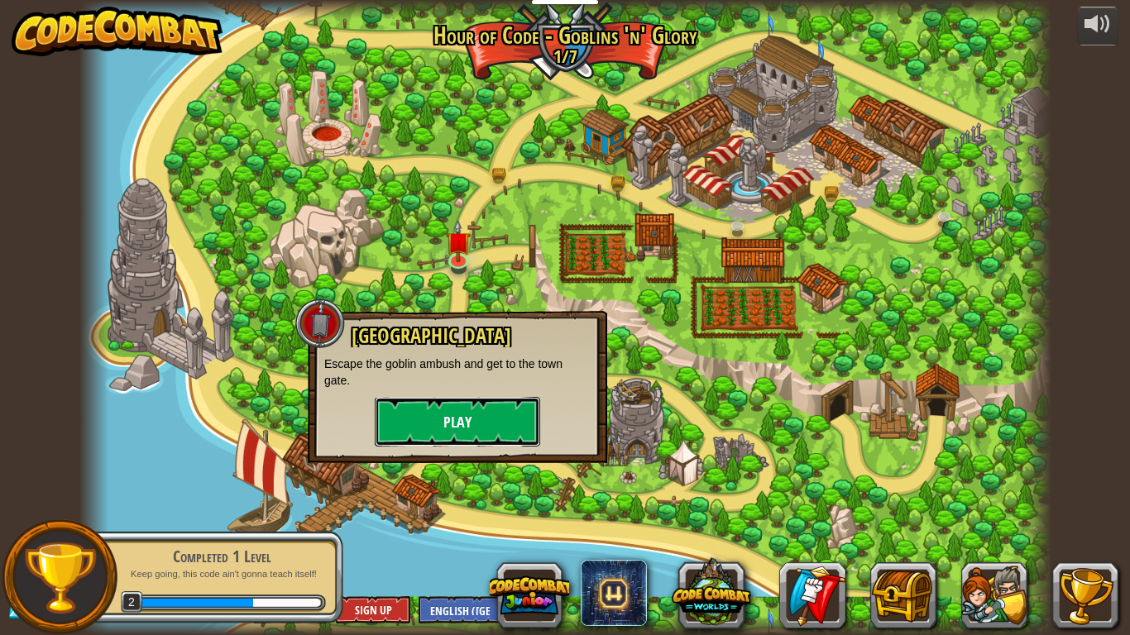
click at [461, 417] on button "Play" at bounding box center [457, 422] width 165 height 50
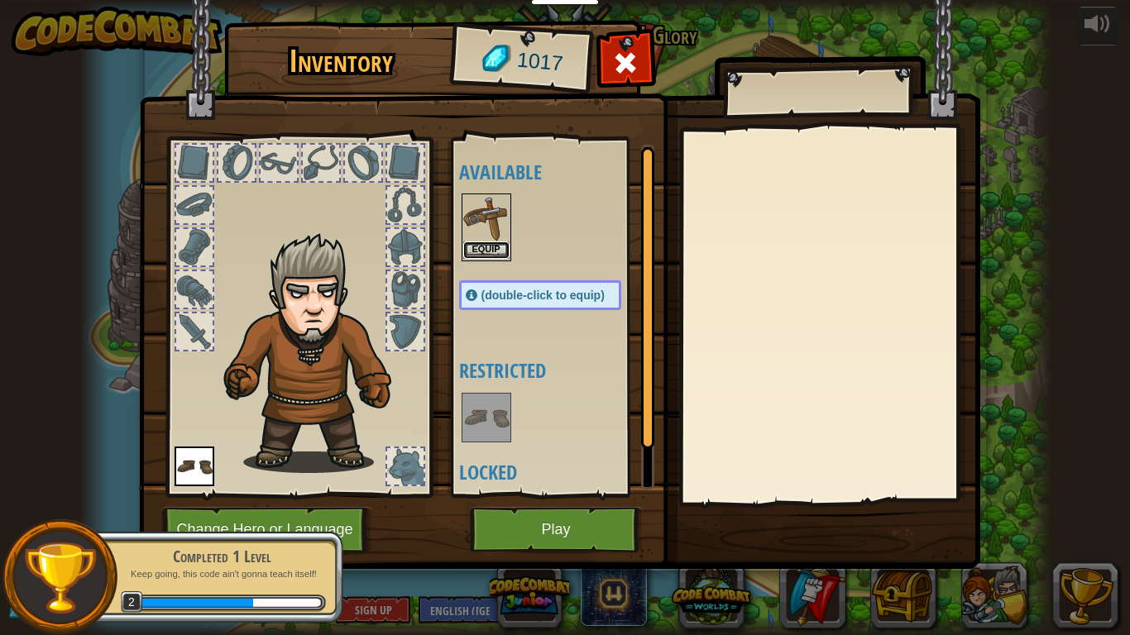
click at [479, 253] on button "Equip" at bounding box center [486, 250] width 46 height 17
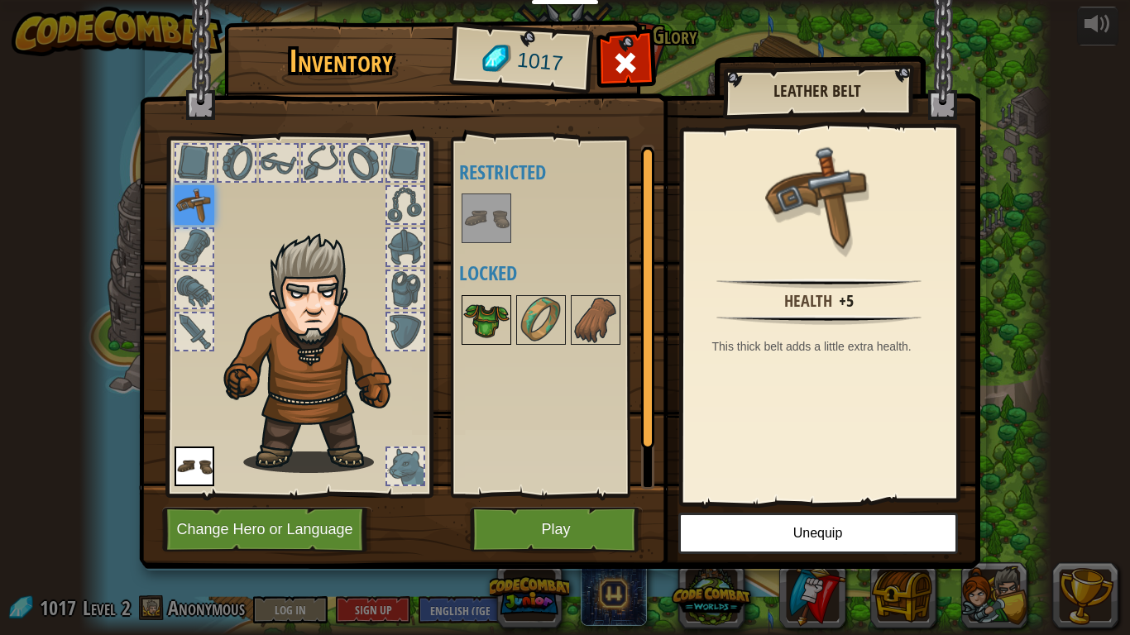
click at [483, 313] on img at bounding box center [486, 320] width 46 height 46
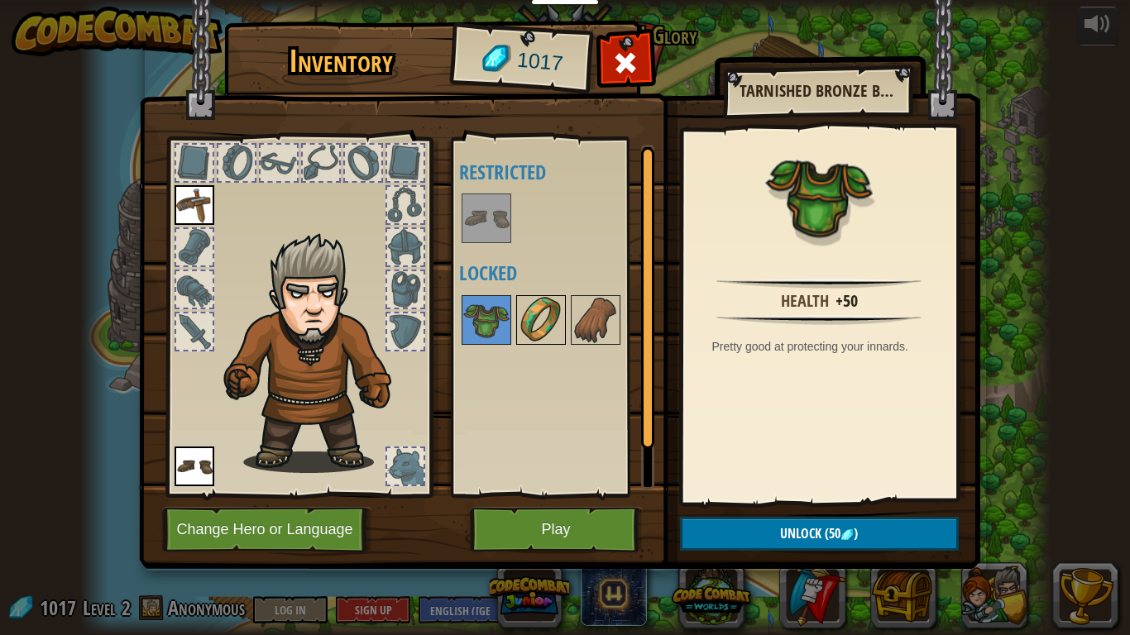
click at [529, 313] on img at bounding box center [541, 320] width 46 height 46
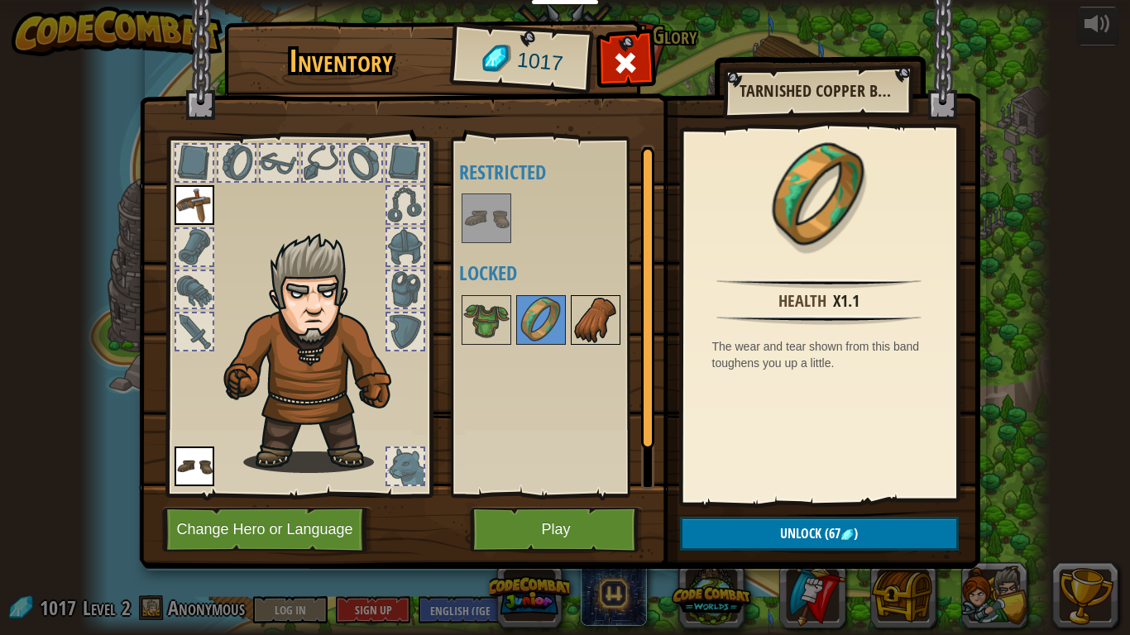
click at [574, 323] on img at bounding box center [595, 320] width 46 height 46
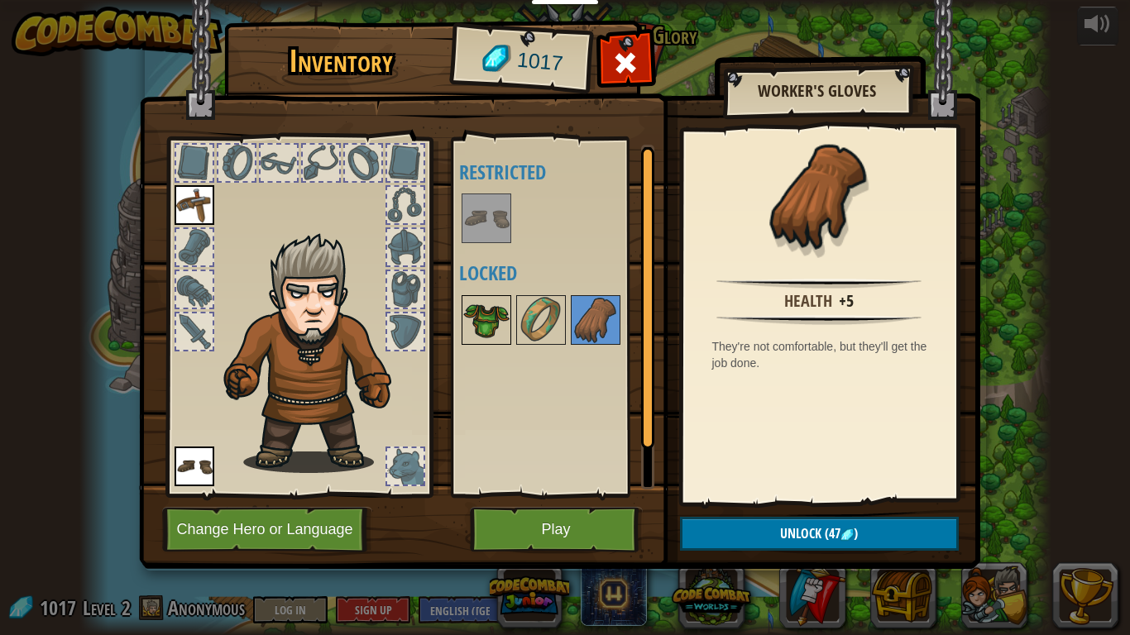
click at [485, 325] on img at bounding box center [486, 320] width 46 height 46
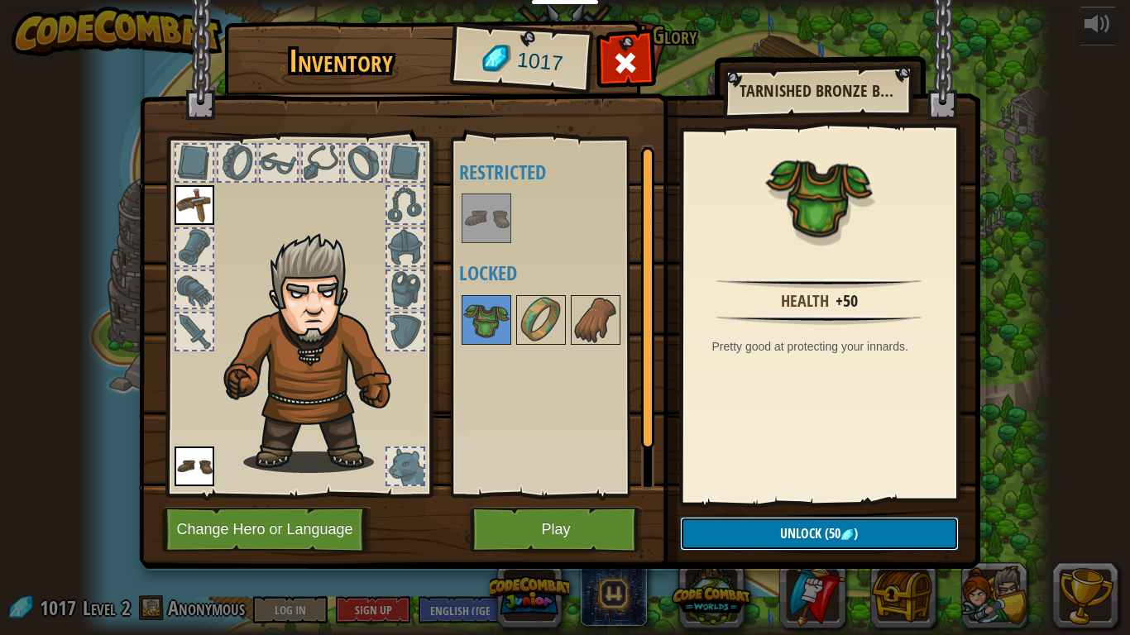
click at [797, 481] on span "Unlock" at bounding box center [800, 533] width 41 height 18
click at [769, 481] on button "Confirm" at bounding box center [819, 534] width 279 height 34
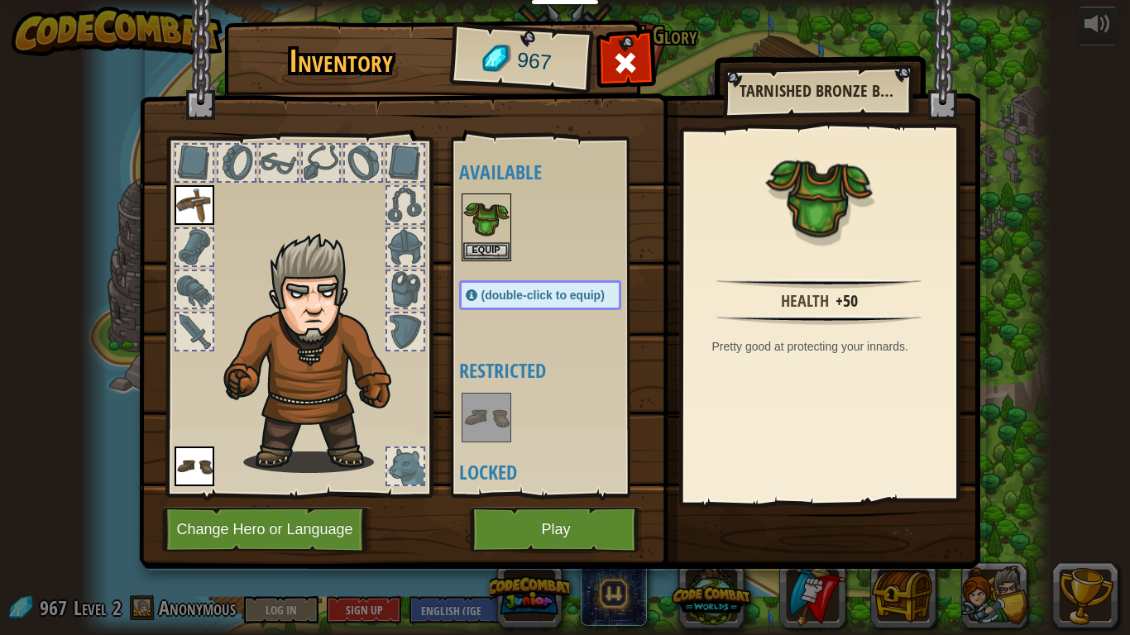
click at [528, 414] on div at bounding box center [556, 417] width 195 height 55
click at [488, 424] on img at bounding box center [486, 418] width 46 height 46
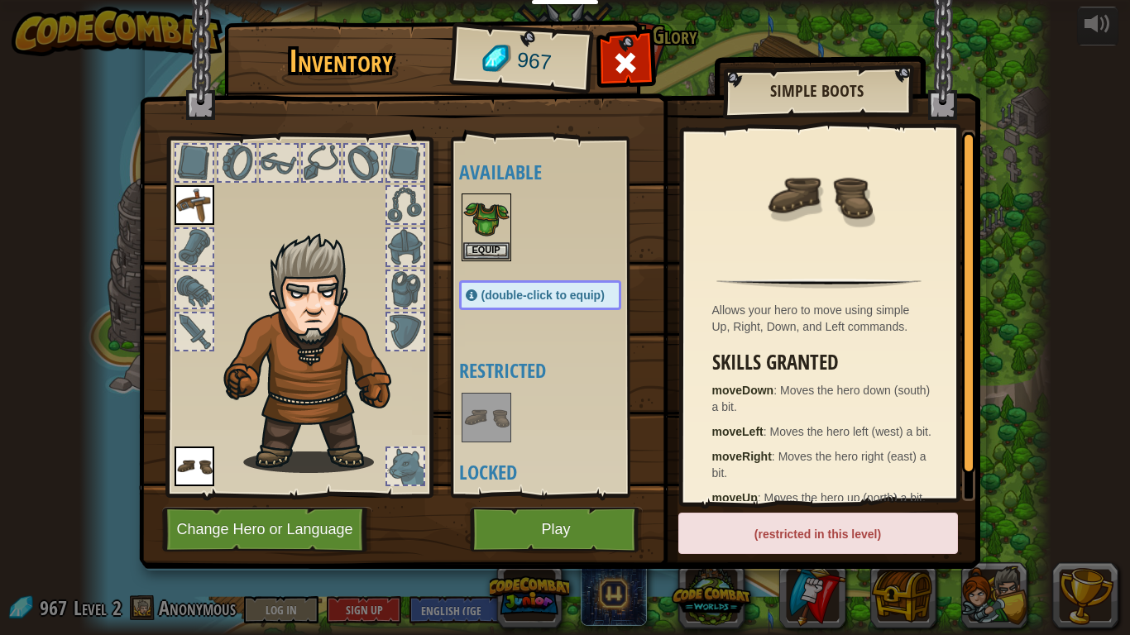
scroll to position [56, 0]
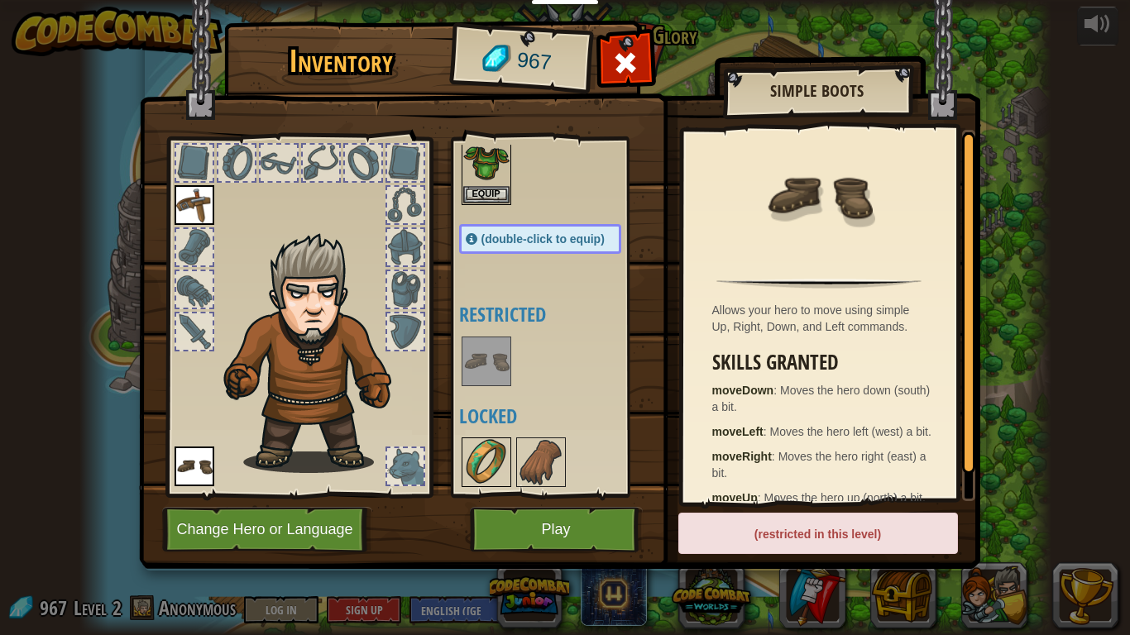
click at [485, 452] on img at bounding box center [486, 462] width 46 height 46
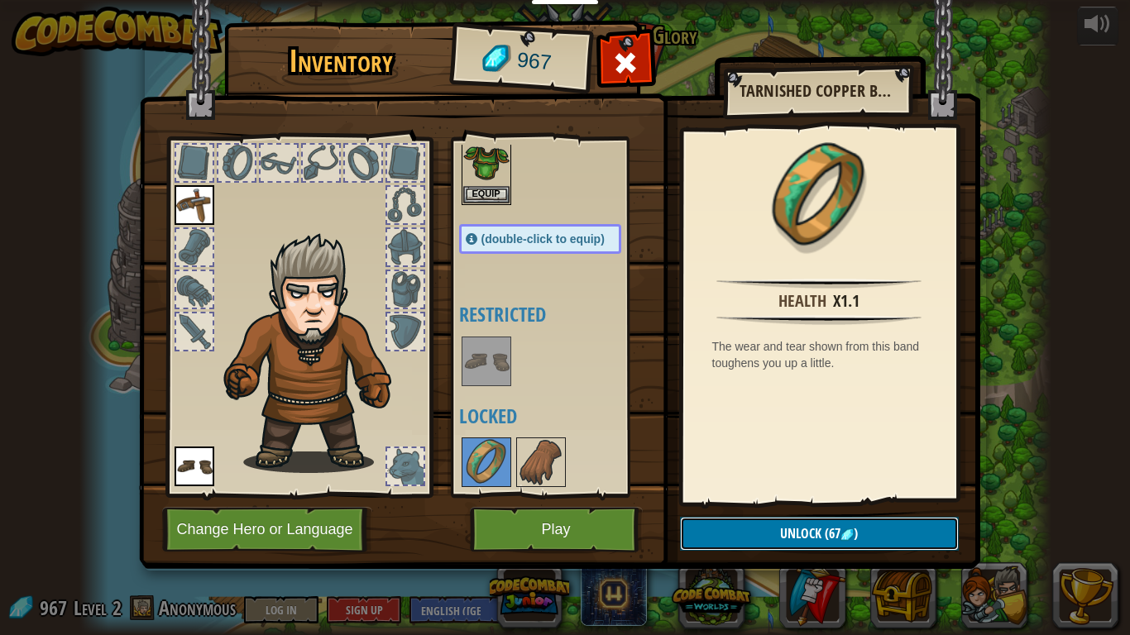
click at [777, 481] on button "Unlock (67 )" at bounding box center [819, 534] width 279 height 34
click at [777, 481] on button "Confirm" at bounding box center [819, 534] width 279 height 34
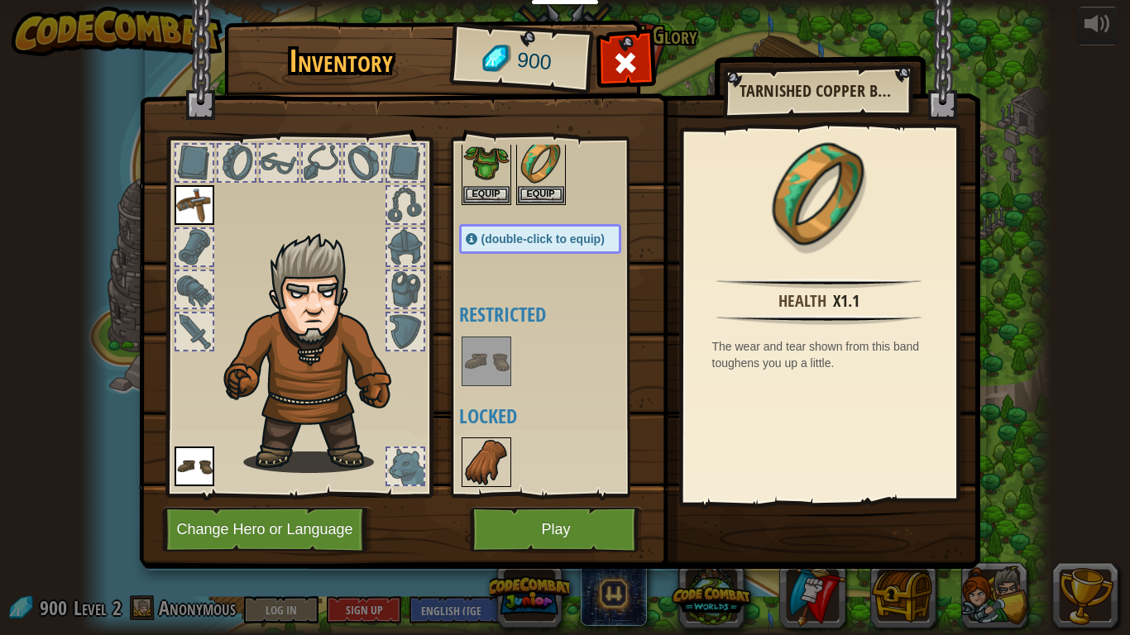
click at [467, 468] on img at bounding box center [486, 462] width 46 height 46
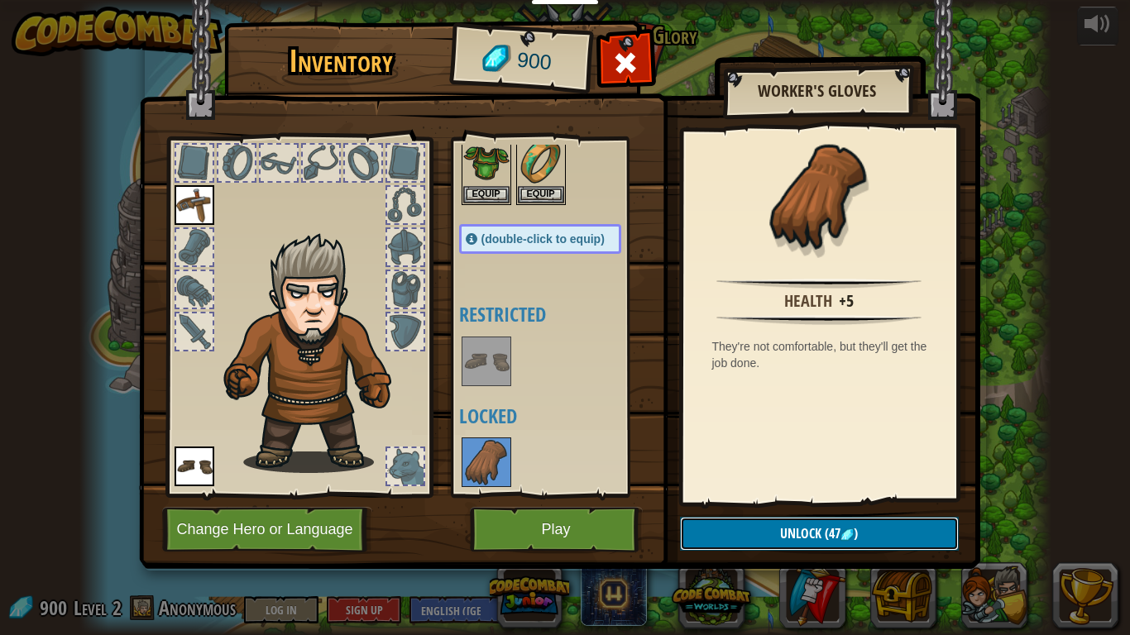
click at [753, 481] on button "Unlock (47 )" at bounding box center [819, 534] width 279 height 34
click at [753, 481] on button "Confirm" at bounding box center [819, 534] width 279 height 34
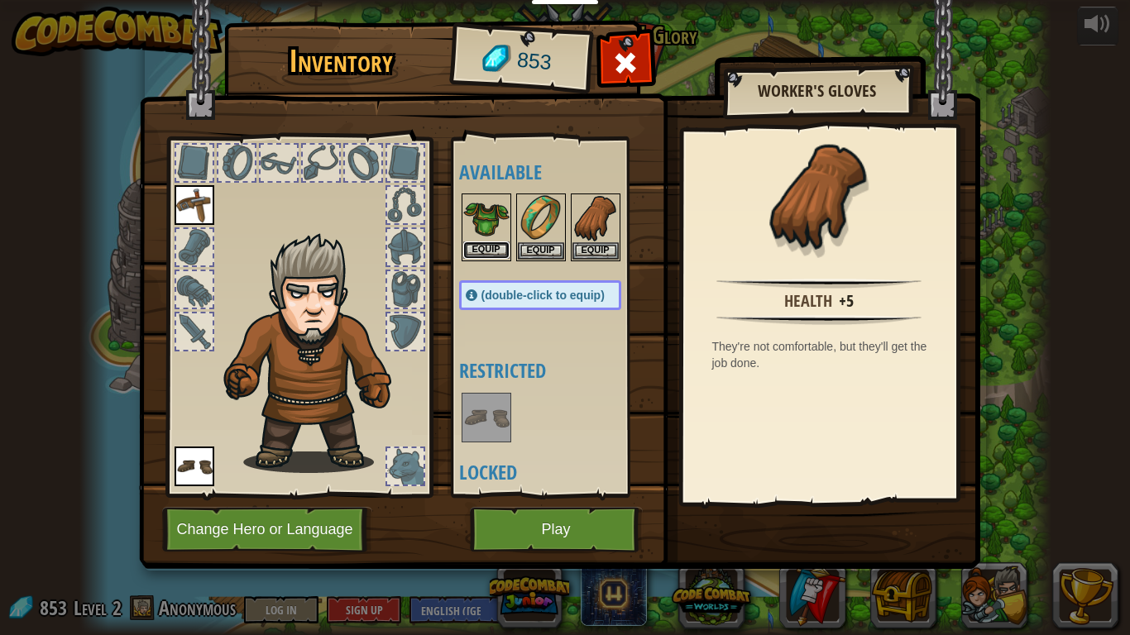
click at [490, 242] on button "Equip" at bounding box center [486, 250] width 46 height 17
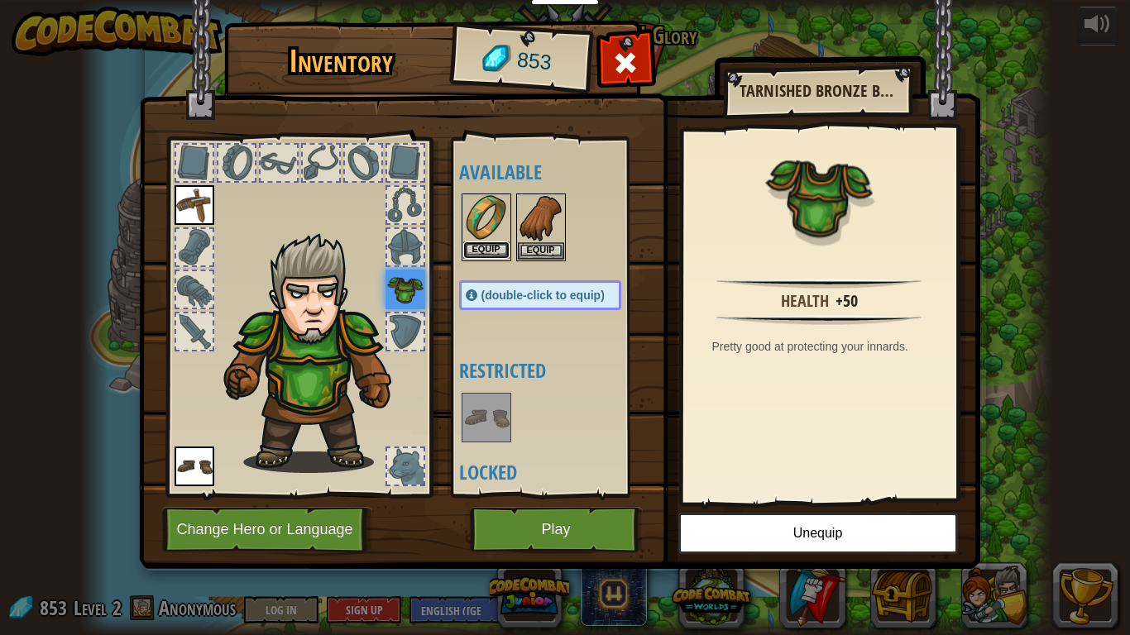
click at [469, 249] on button "Equip" at bounding box center [486, 250] width 46 height 17
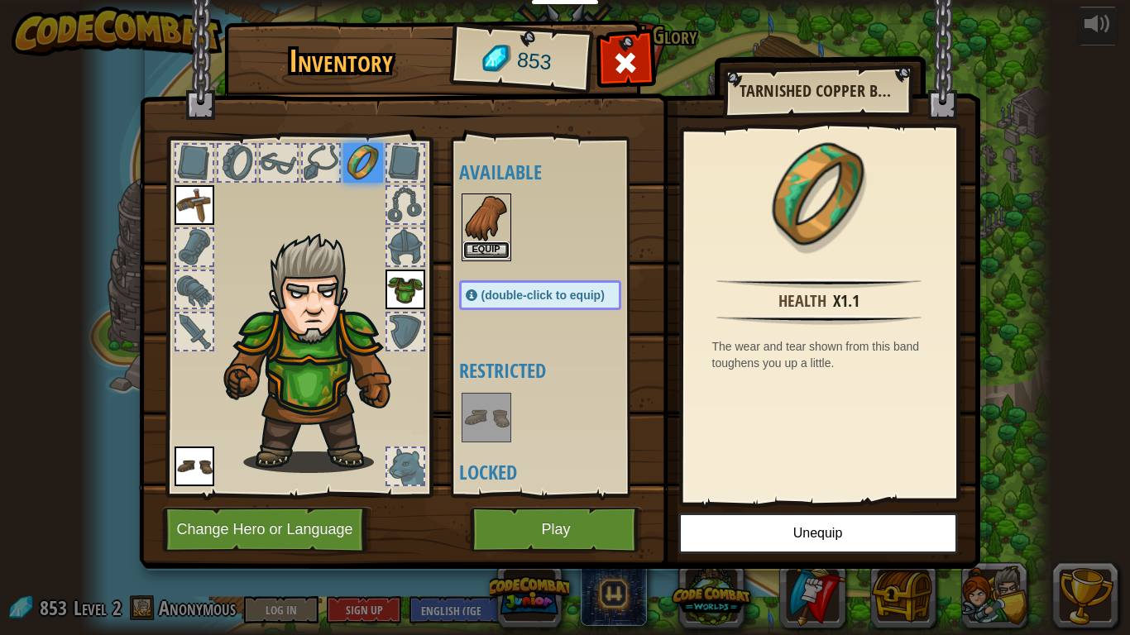
click at [474, 247] on button "Equip" at bounding box center [486, 250] width 46 height 17
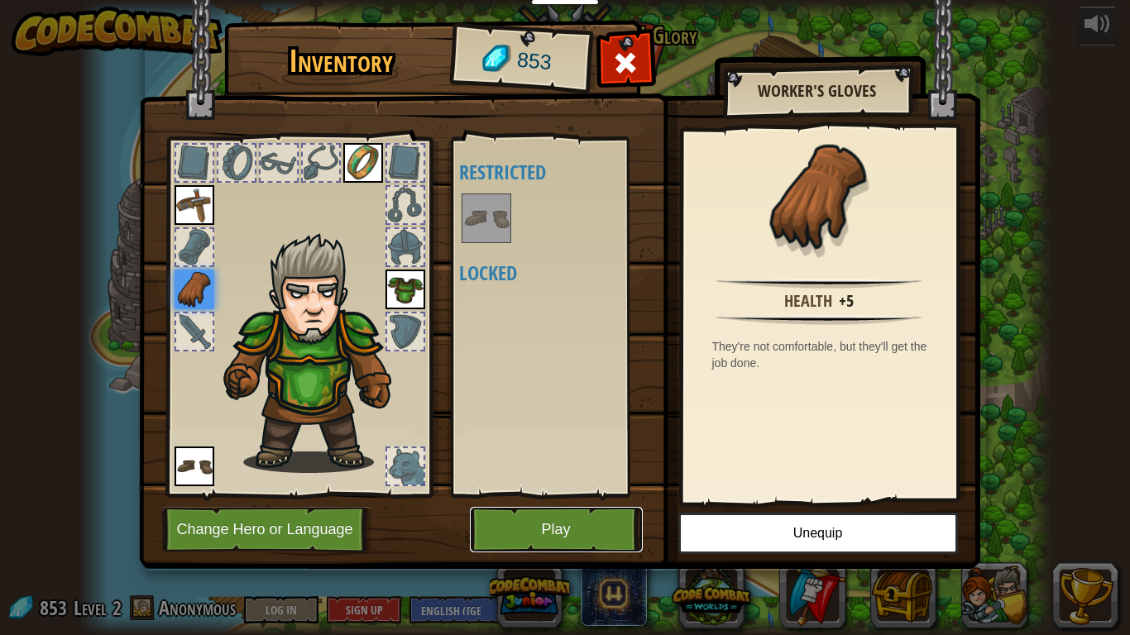
click at [524, 481] on button "Play" at bounding box center [556, 529] width 173 height 45
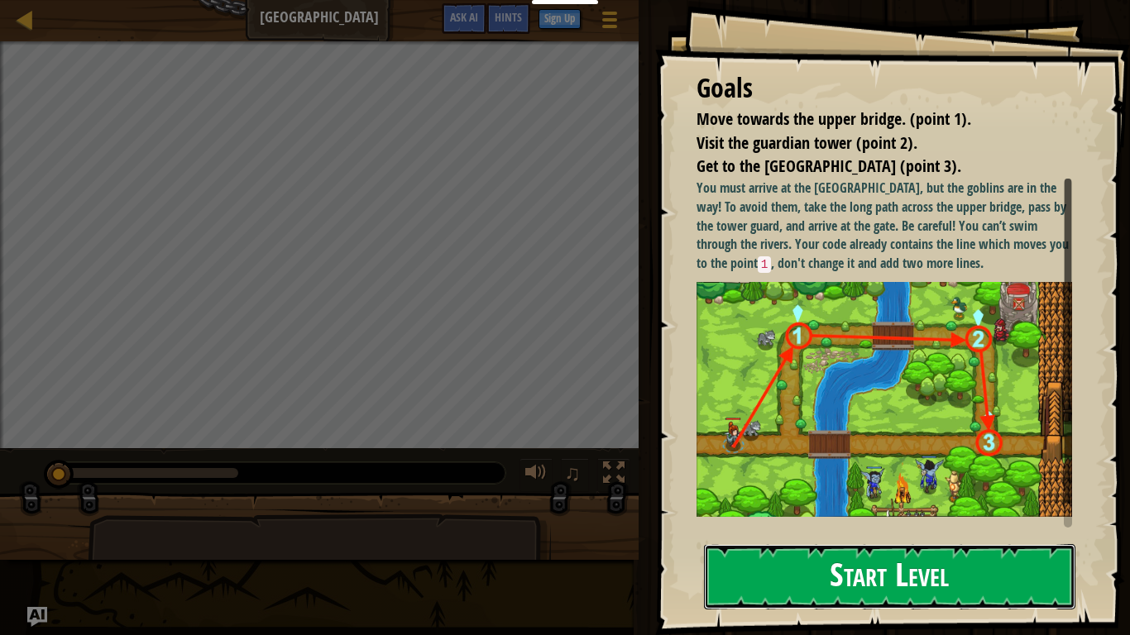
click at [802, 481] on button "Start Level" at bounding box center [889, 576] width 371 height 65
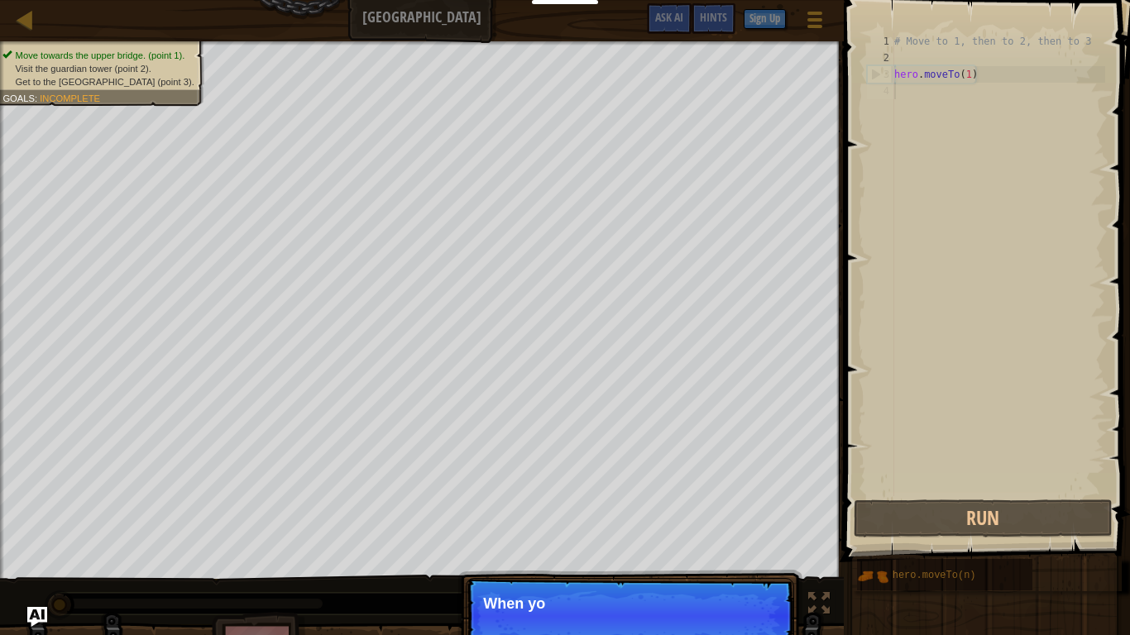
click at [938, 95] on div "# Move to 1, then to 2, then to 3 hero . moveTo ( 1 )" at bounding box center [998, 281] width 214 height 496
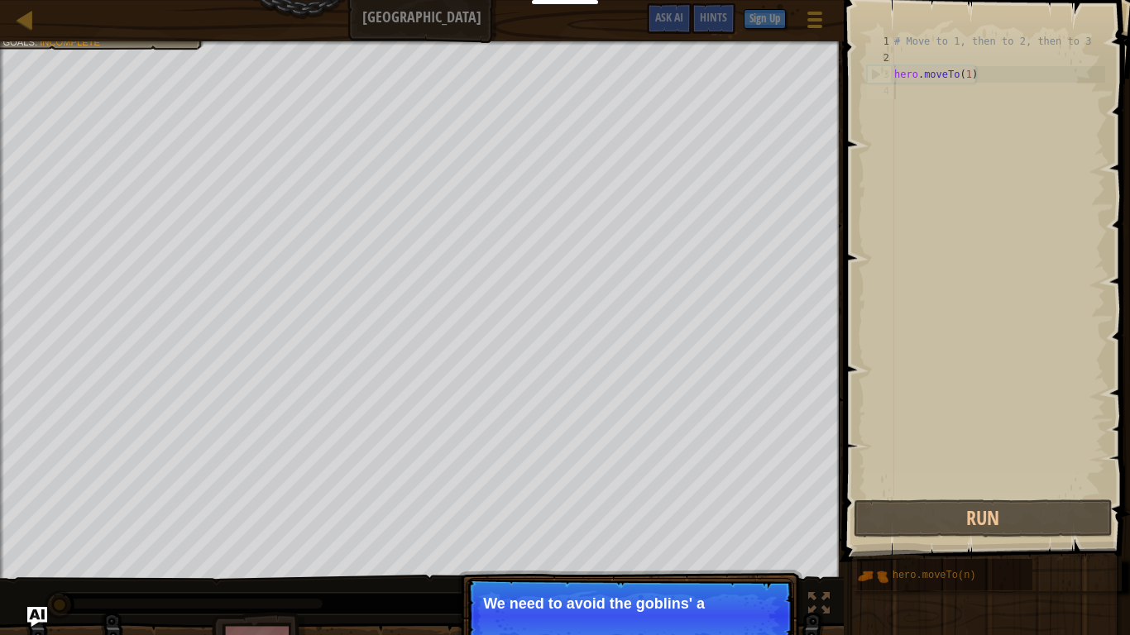
click at [717, 481] on p "We need to avoid the goblins' a" at bounding box center [630, 604] width 294 height 17
click at [719, 481] on p "We need to avoid the goblins' ambush." at bounding box center [630, 604] width 294 height 17
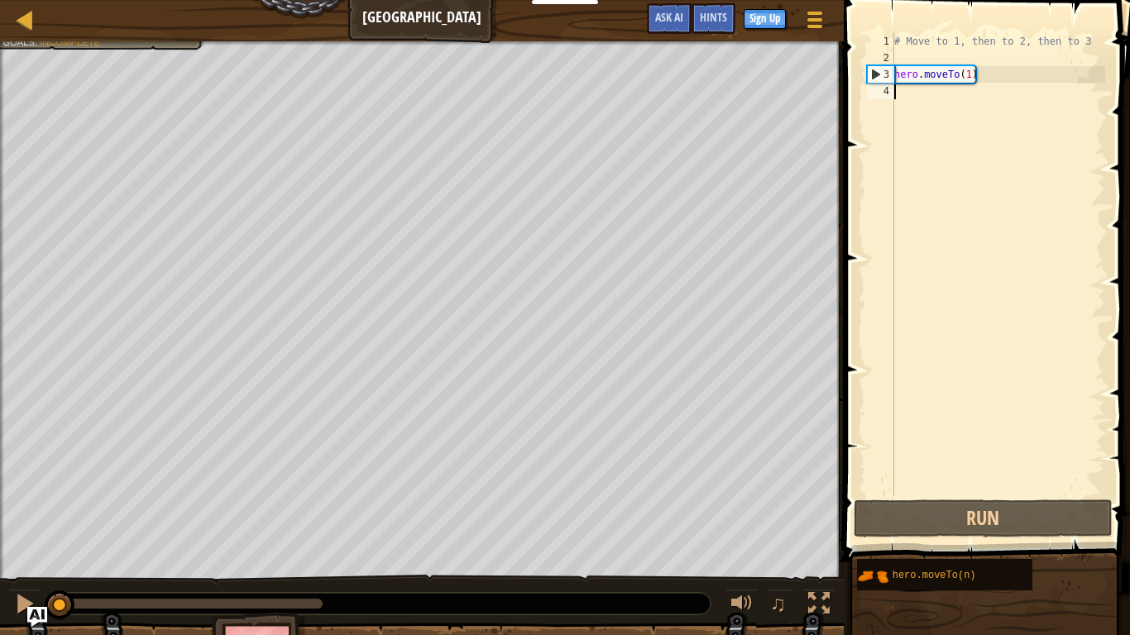
scroll to position [7, 0]
click at [931, 100] on div "# Move to 1, then to 2, then to 3 hero . moveTo ( 1 )" at bounding box center [998, 281] width 214 height 496
click at [919, 95] on div "# Move to 1, then to 2, then to 3 hero . moveTo ( 1 )" at bounding box center [998, 281] width 214 height 496
click at [903, 96] on div "# Move to 1, then to 2, then to 3 hero . moveTo ( 1 )" at bounding box center [998, 281] width 214 height 496
click at [896, 93] on div "# Move to 1, then to 2, then to 3 hero . moveTo ( 1 )" at bounding box center [998, 281] width 214 height 496
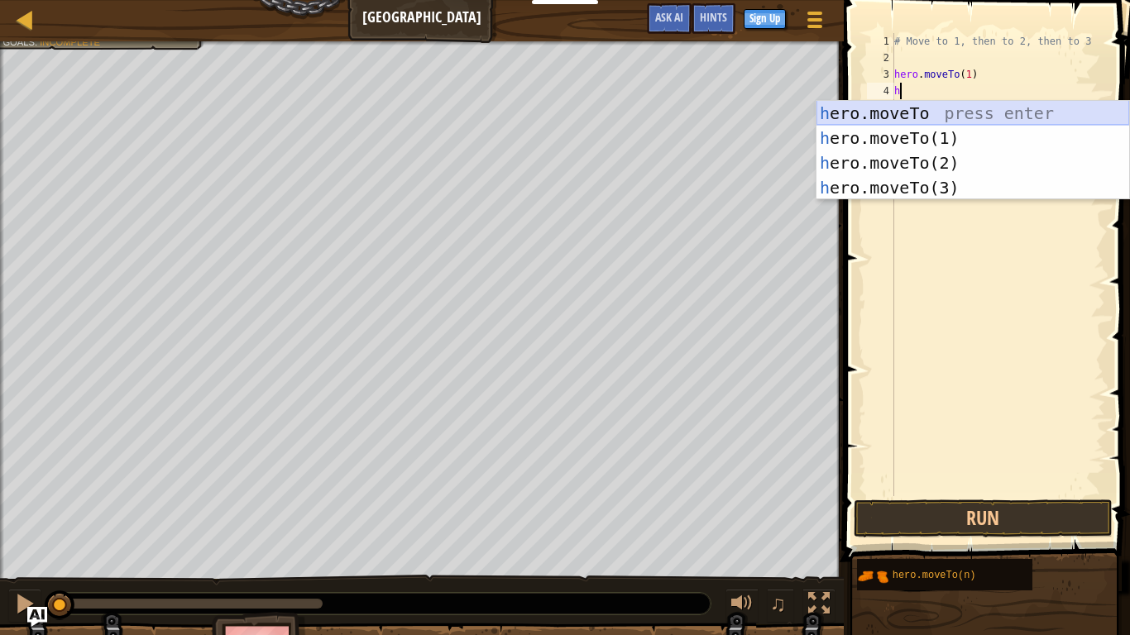
click at [875, 117] on div "h ero.moveTo press enter h ero.moveTo(1) press enter h ero.moveTo(2) press ente…" at bounding box center [972, 175] width 313 height 149
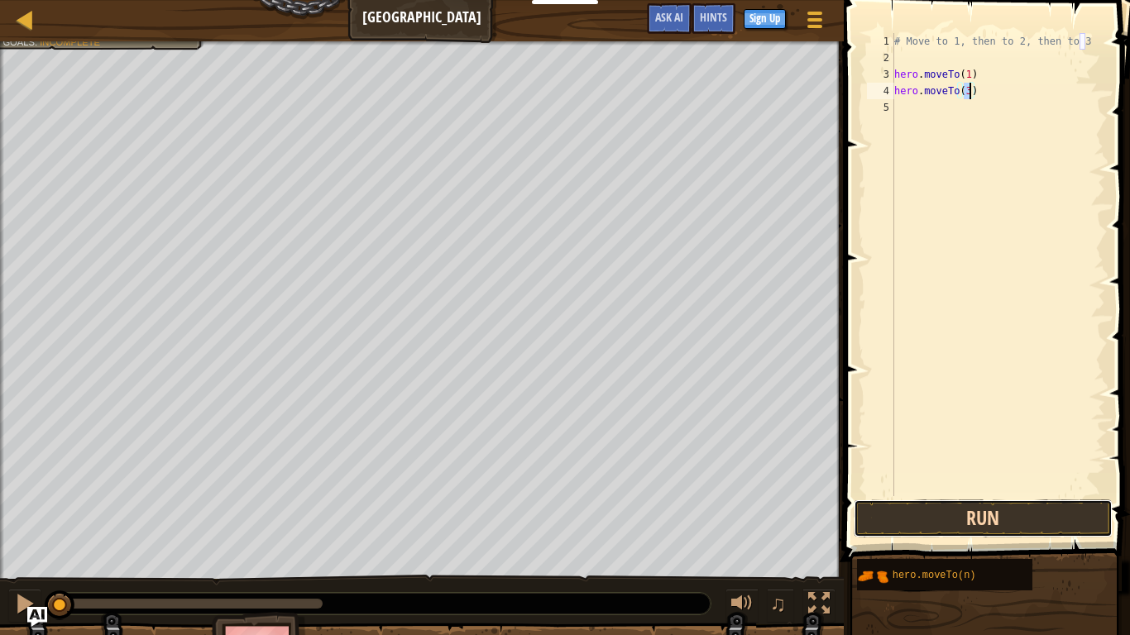
click at [927, 481] on button "Run" at bounding box center [983, 519] width 258 height 38
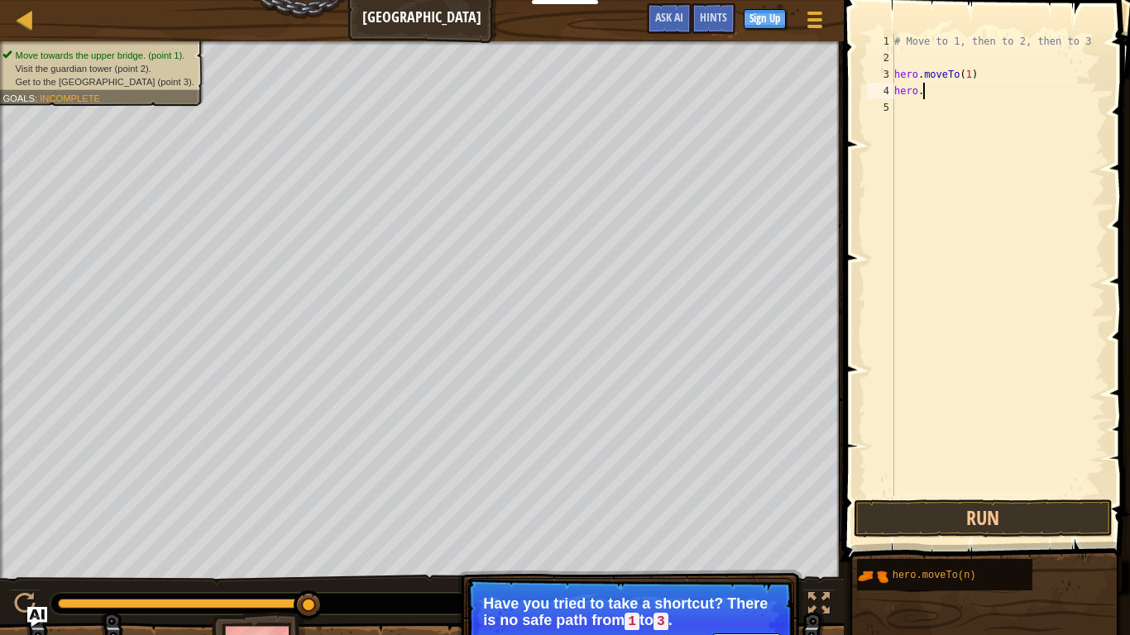
type textarea "h"
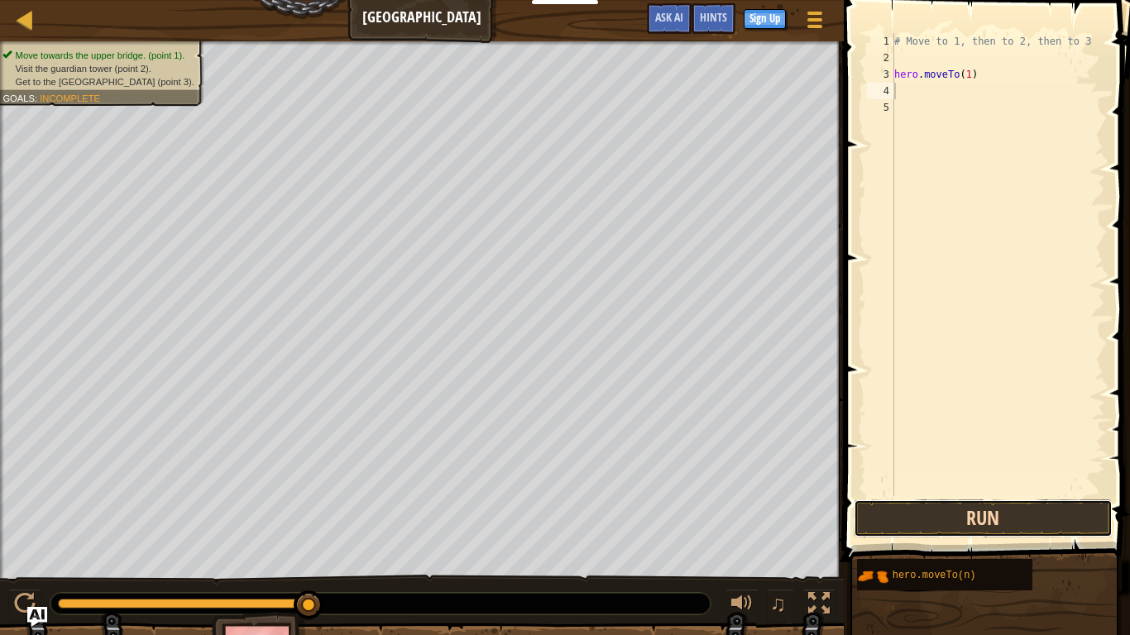
click at [982, 481] on button "Run" at bounding box center [983, 519] width 258 height 38
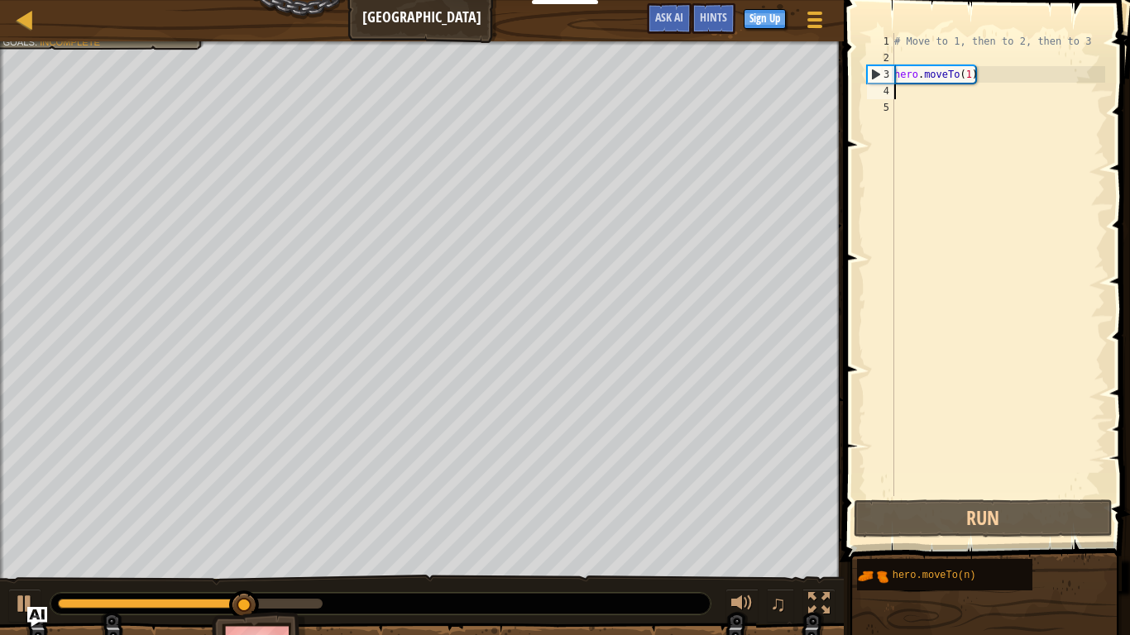
click at [970, 80] on div "# Move to 1, then to 2, then to 3 hero . moveTo ( 1 )" at bounding box center [998, 281] width 214 height 496
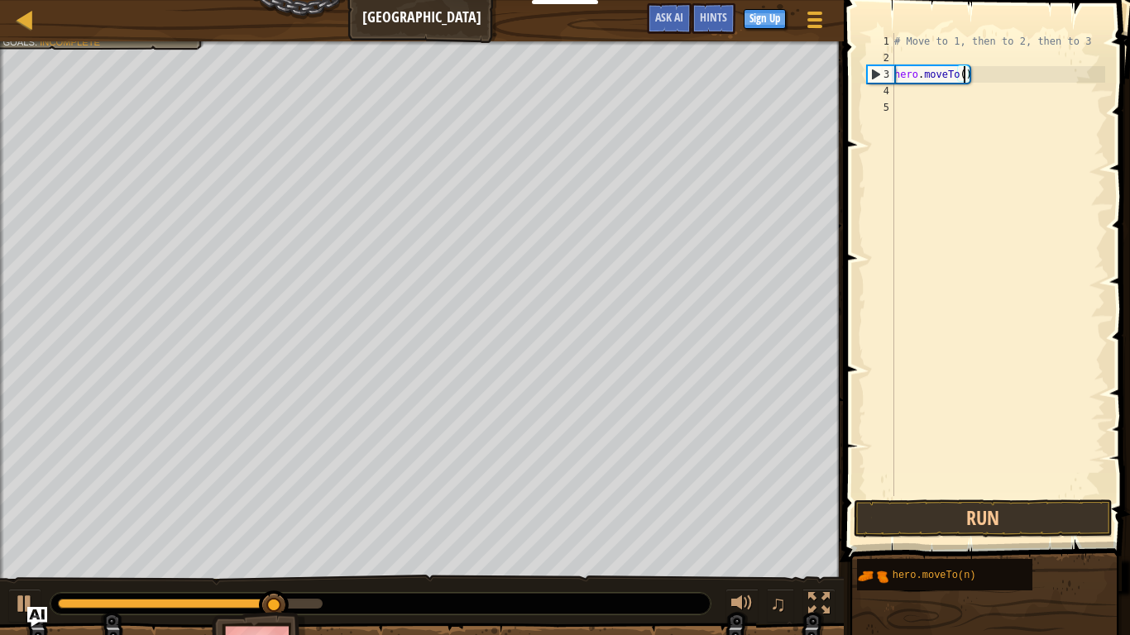
scroll to position [7, 11]
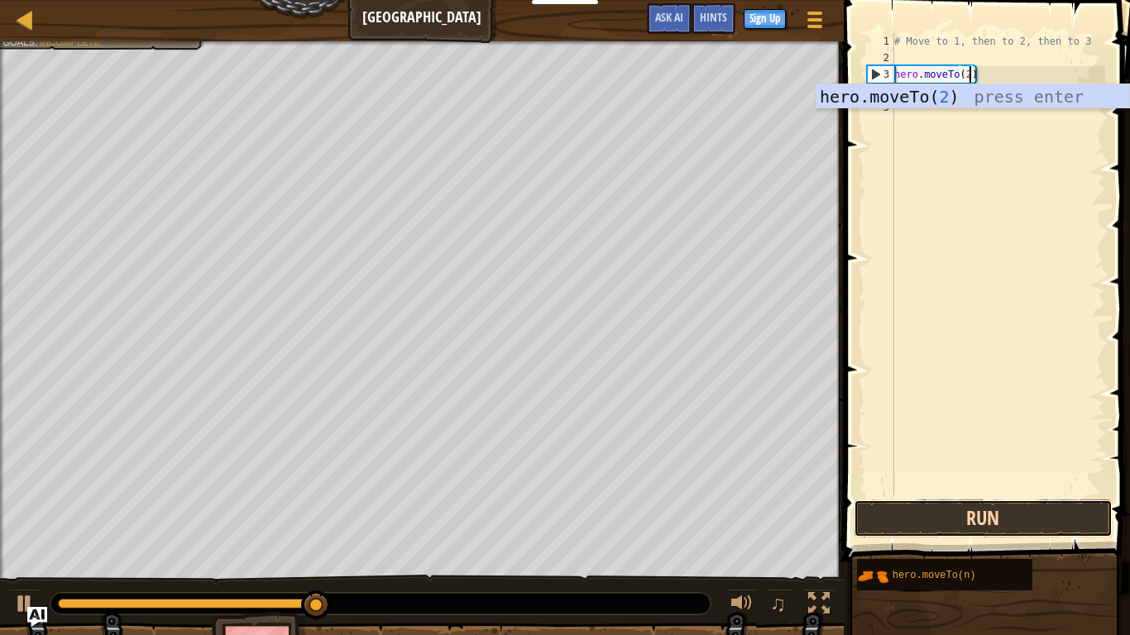
click at [1005, 481] on button "Run" at bounding box center [983, 519] width 258 height 38
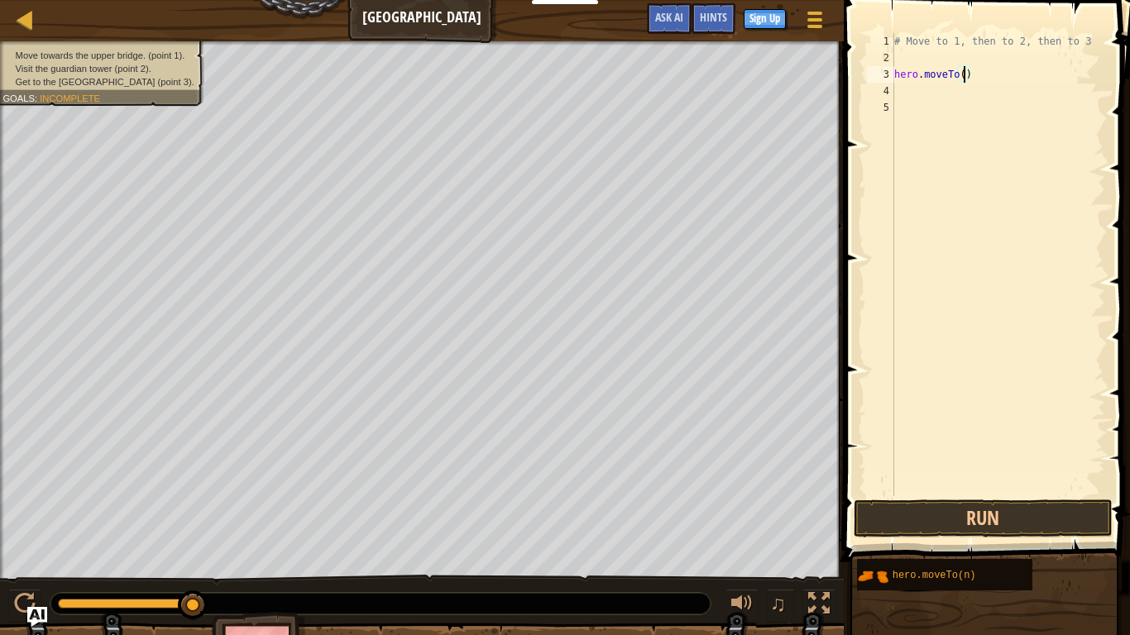
type textarea "hero.moveTo(1)"
click at [900, 94] on div "# Move to 1, then to 2, then to 3 hero . moveTo ( 1 )" at bounding box center [998, 281] width 214 height 496
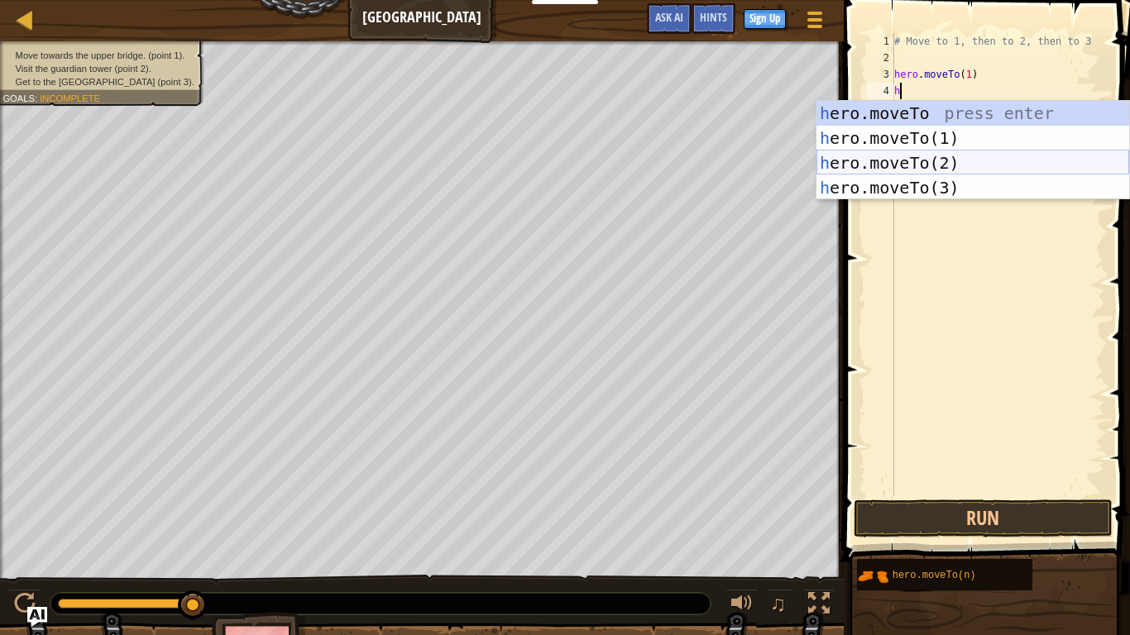
click at [939, 160] on div "h ero.moveTo press enter h ero.moveTo(1) press enter h ero.moveTo(2) press ente…" at bounding box center [972, 175] width 313 height 149
type textarea "hero.moveTo(2)"
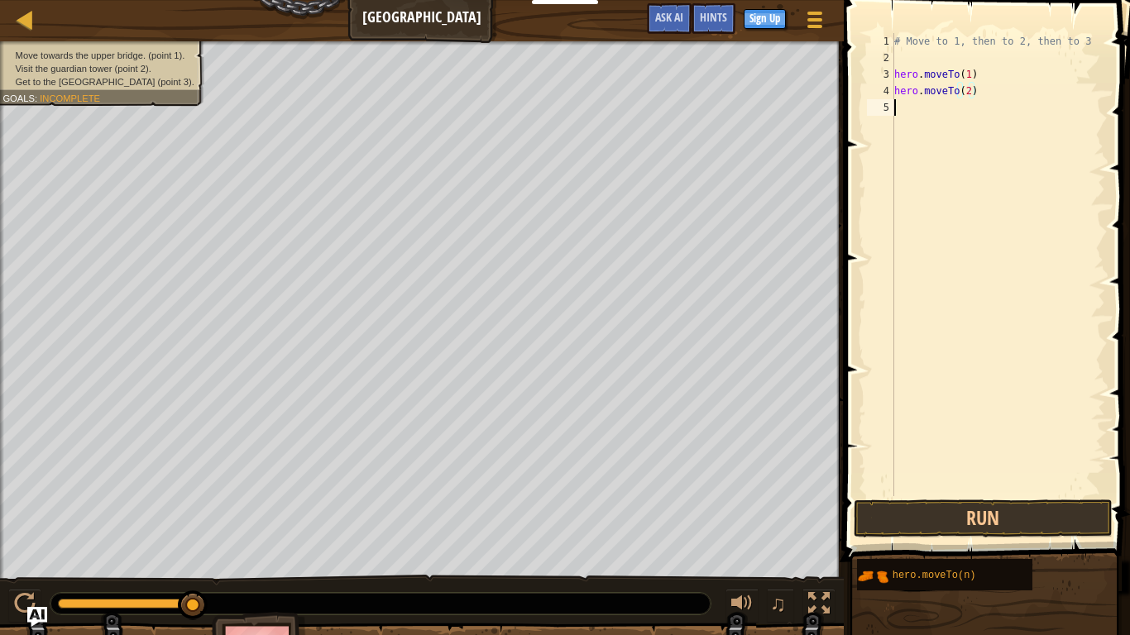
click at [922, 119] on div "# Move to 1, then to 2, then to 3 hero . moveTo ( 1 ) hero . moveTo ( 2 )" at bounding box center [998, 281] width 214 height 496
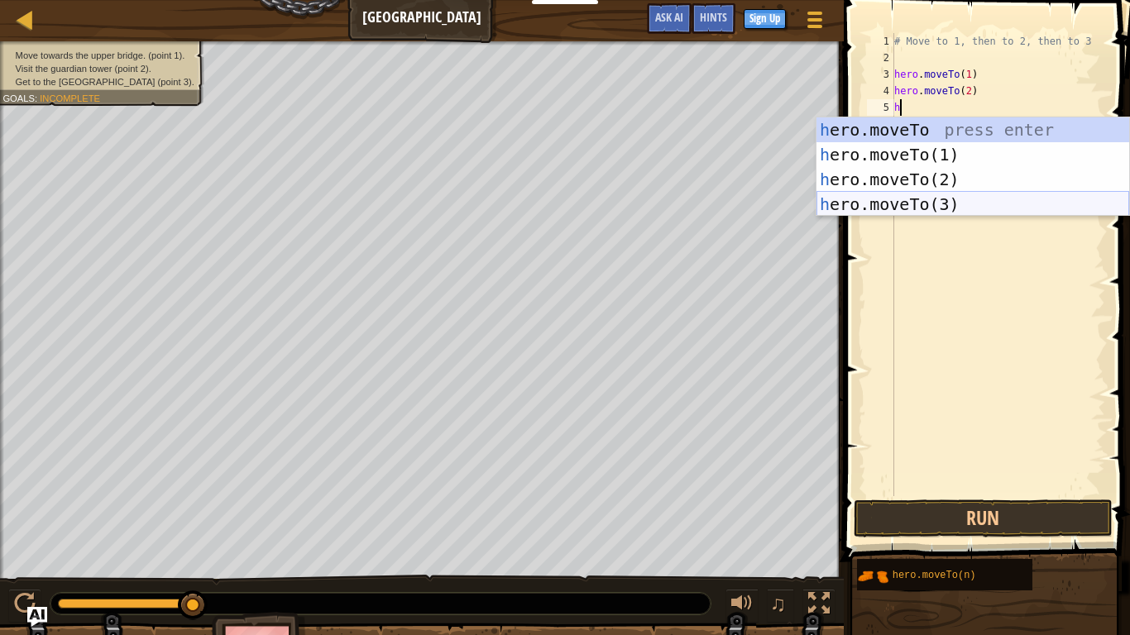
click at [943, 205] on div "h ero.moveTo press enter h ero.moveTo(1) press enter h ero.moveTo(2) press ente…" at bounding box center [972, 191] width 313 height 149
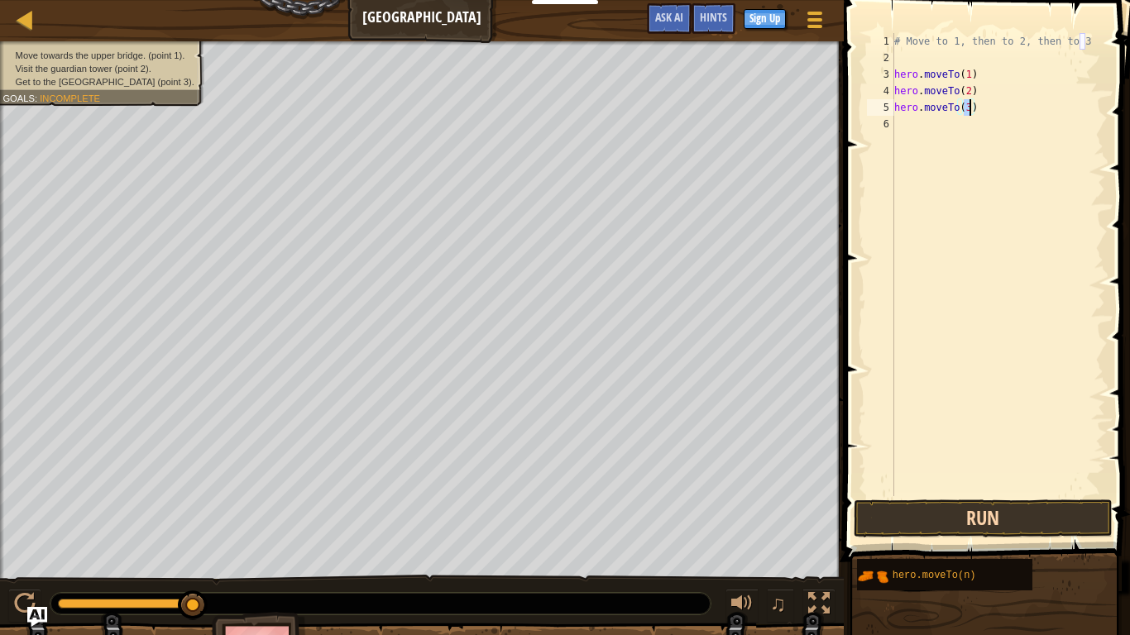
type textarea "hero.moveTo(3)"
click at [949, 481] on button "Run" at bounding box center [983, 519] width 258 height 38
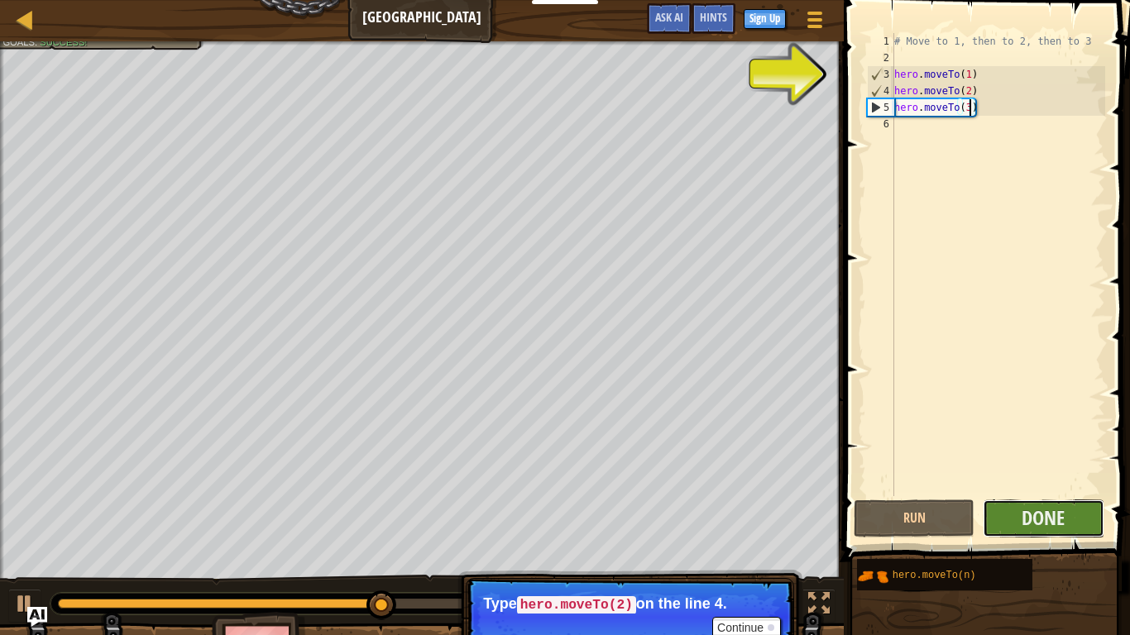
click at [1005, 481] on button "Done" at bounding box center [1043, 519] width 121 height 38
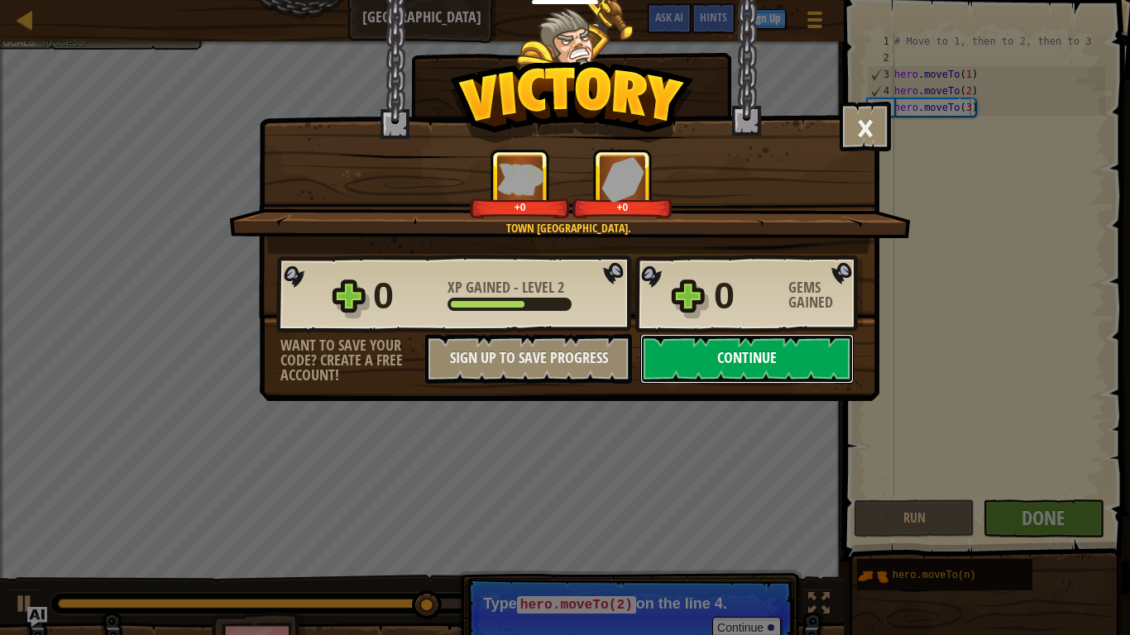
click at [801, 365] on button "Continue" at bounding box center [746, 359] width 213 height 50
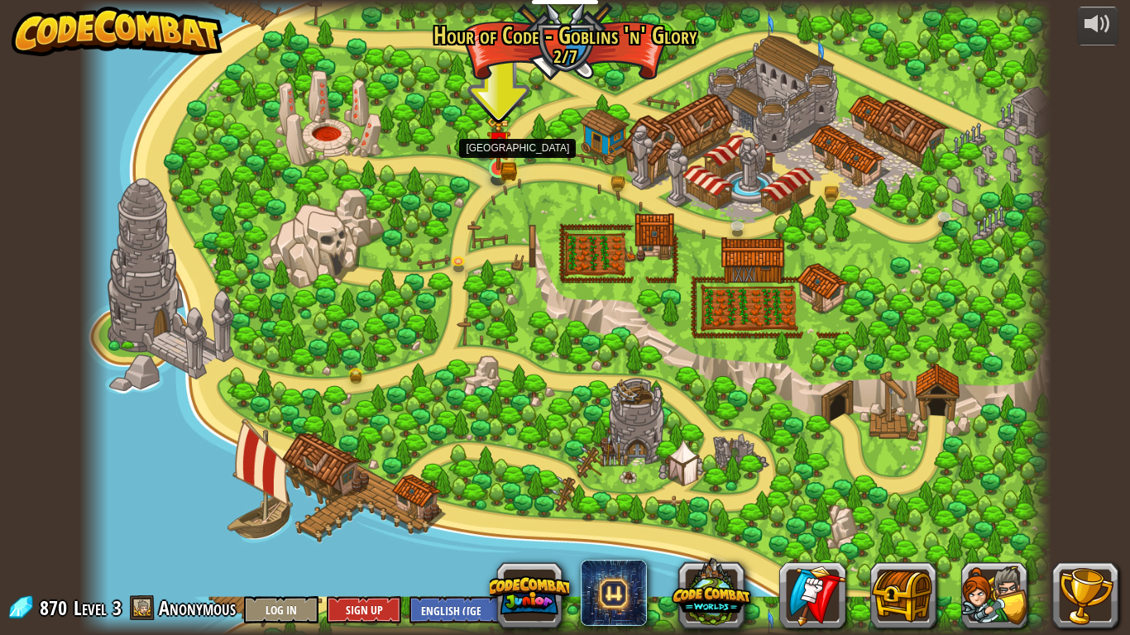
click at [505, 157] on img at bounding box center [498, 143] width 25 height 54
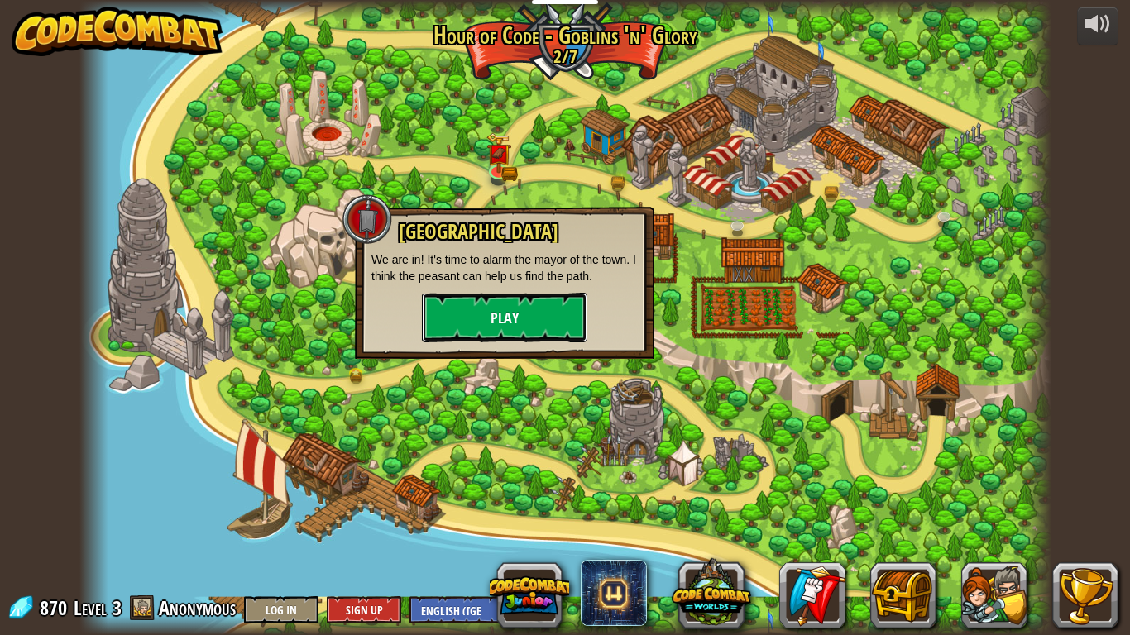
click at [520, 339] on button "Play" at bounding box center [504, 318] width 165 height 50
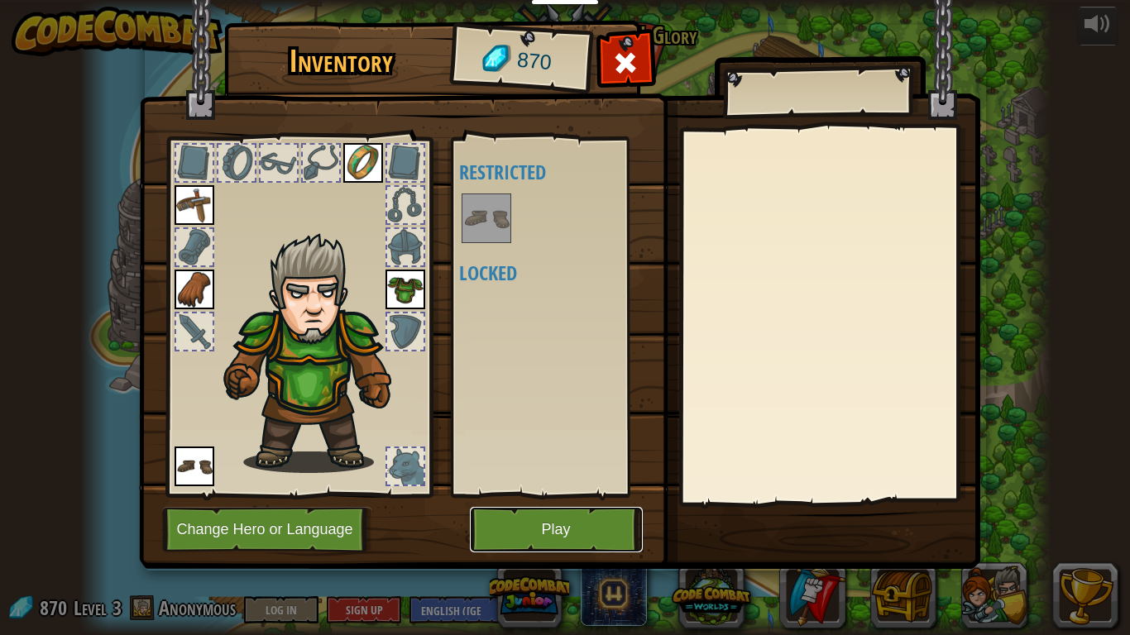
click at [486, 481] on button "Play" at bounding box center [556, 529] width 173 height 45
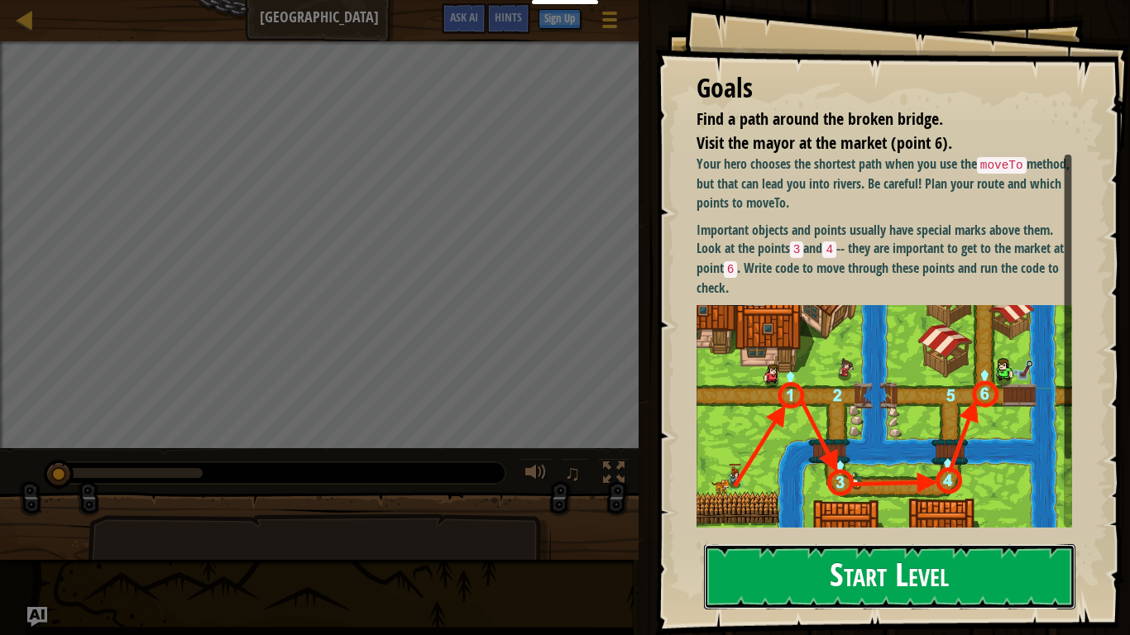
click at [898, 481] on button "Start Level" at bounding box center [889, 576] width 371 height 65
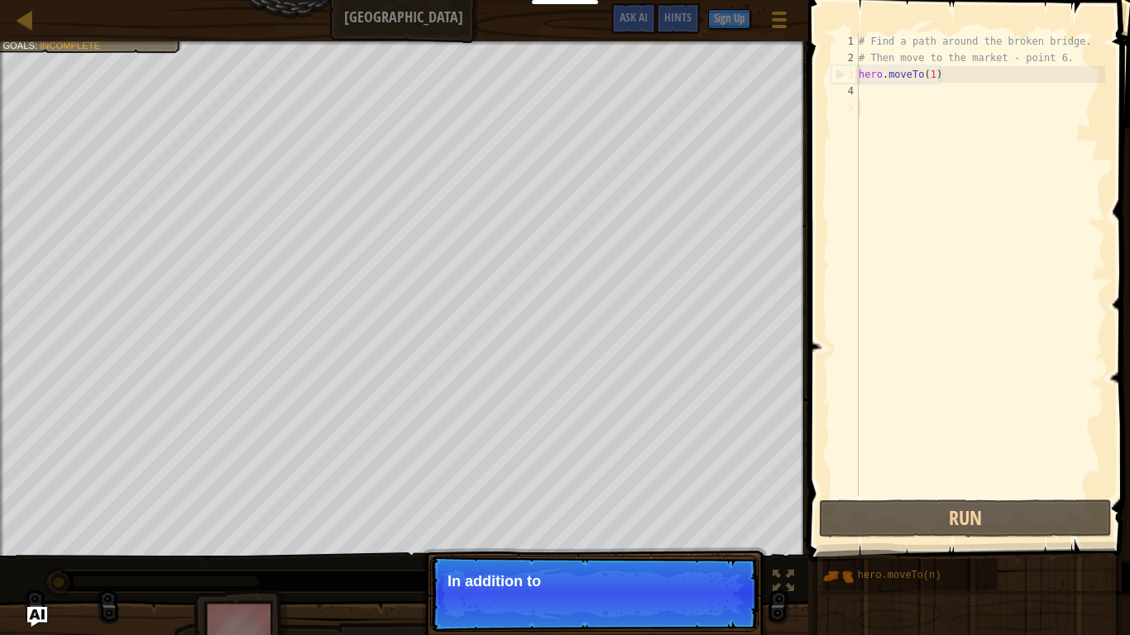
click at [891, 88] on div "# Find a path around the broken bridge. # Then move to the market - point 6. he…" at bounding box center [980, 281] width 250 height 496
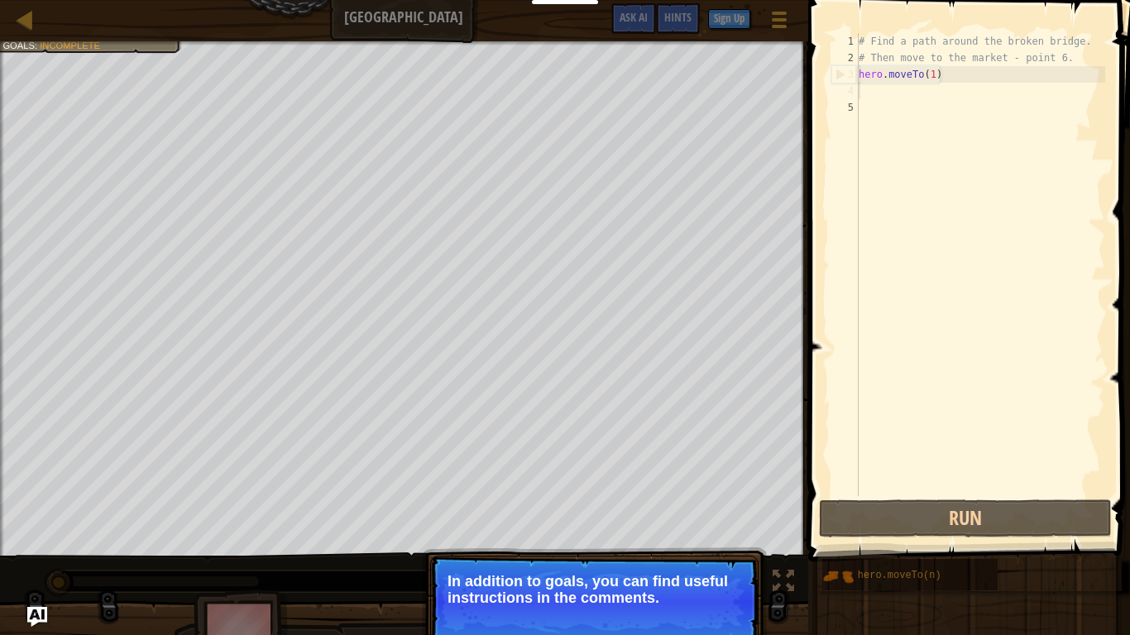
click at [591, 481] on p "In addition to goals, you can find useful instructions in the comments." at bounding box center [595, 589] width 294 height 33
click at [702, 481] on button "Continue" at bounding box center [711, 621] width 69 height 22
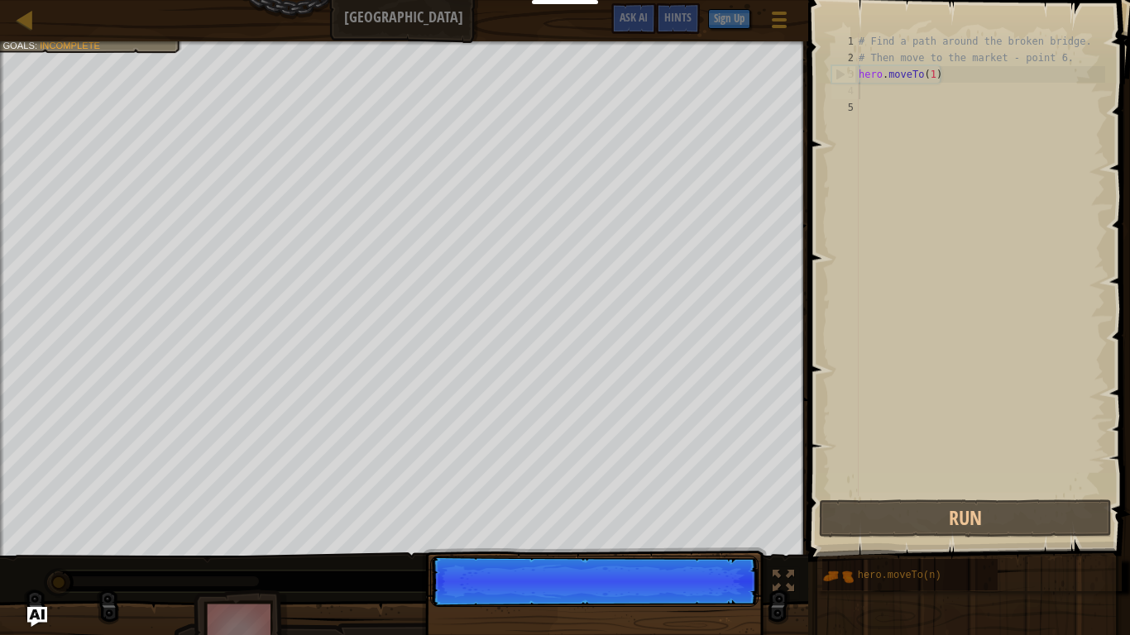
scroll to position [7, 0]
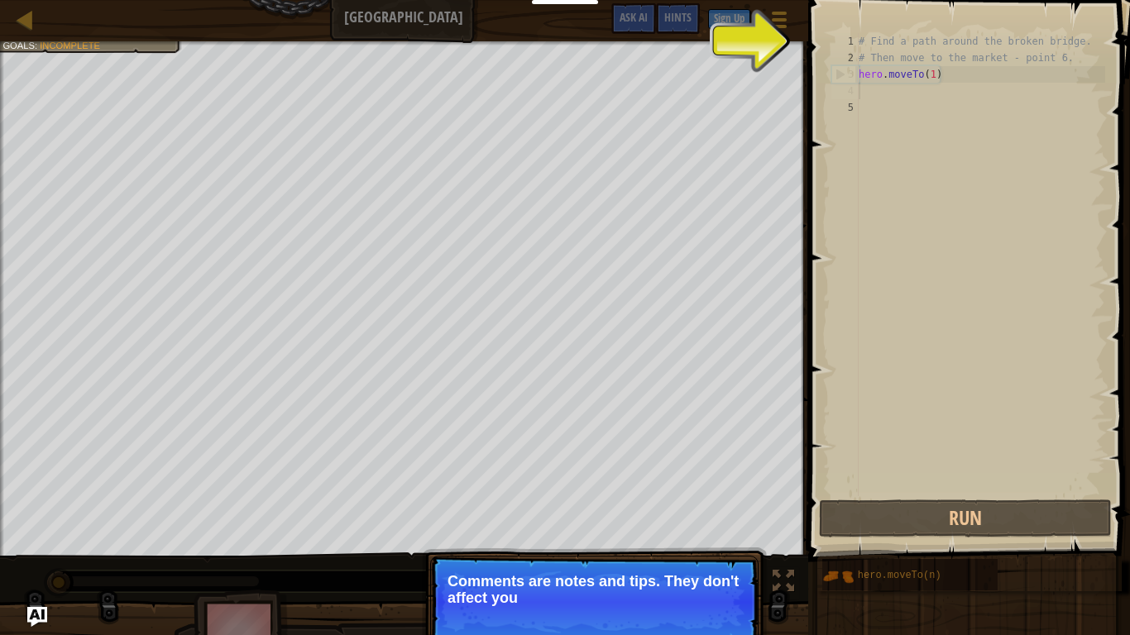
click at [686, 481] on p "Comments are notes and tips. They don't affect you" at bounding box center [595, 589] width 294 height 33
click at [686, 481] on p "Comments are notes and tips. They don't affect your hero but can help you und" at bounding box center [595, 589] width 294 height 33
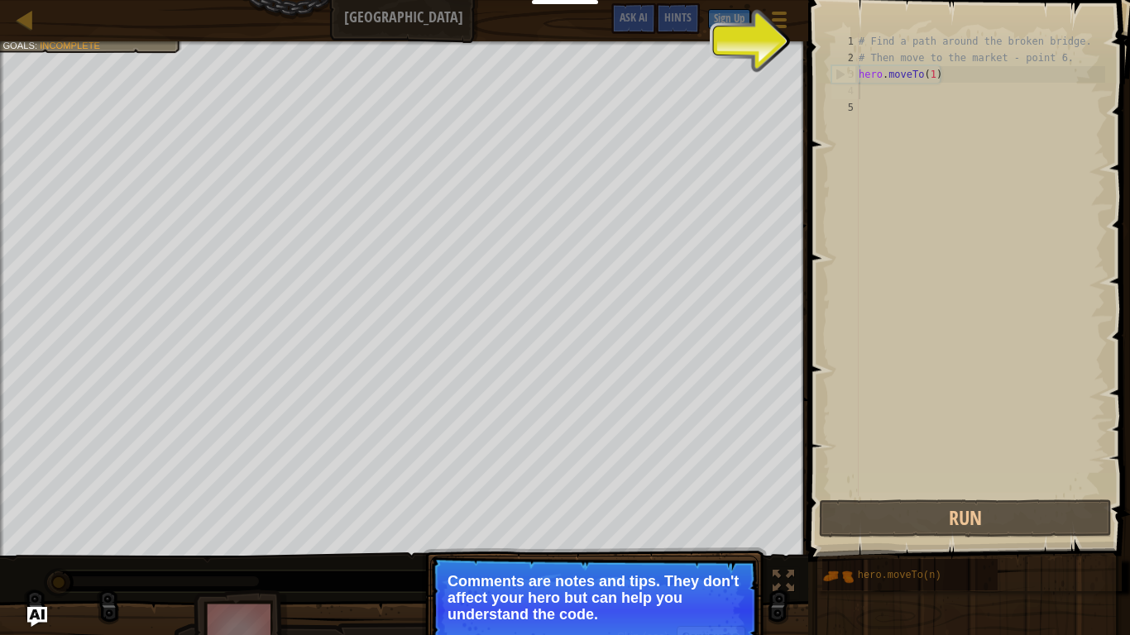
click at [686, 481] on p "Comments are notes and tips. They don't affect your hero but can help you under…" at bounding box center [595, 598] width 294 height 50
click at [683, 481] on p "Comments are notes and tips. They don't affect your hero but can help you under…" at bounding box center [595, 598] width 294 height 50
click at [695, 481] on button "Continue" at bounding box center [711, 637] width 69 height 22
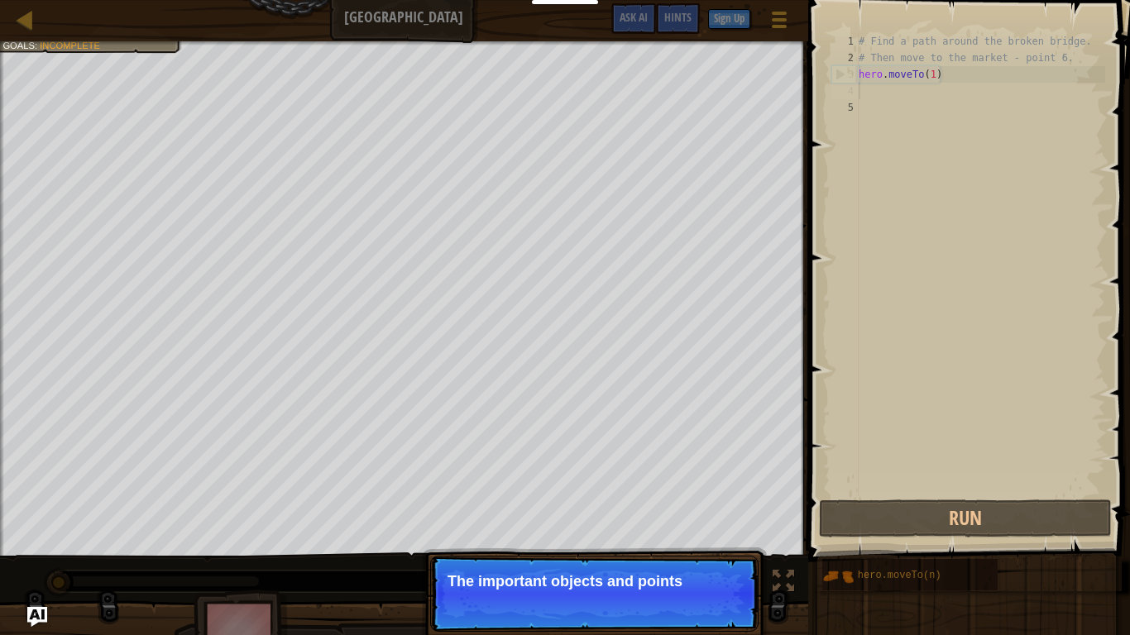
click at [644, 481] on p "Skip (esc) Continue The important objects and points" at bounding box center [594, 594] width 328 height 76
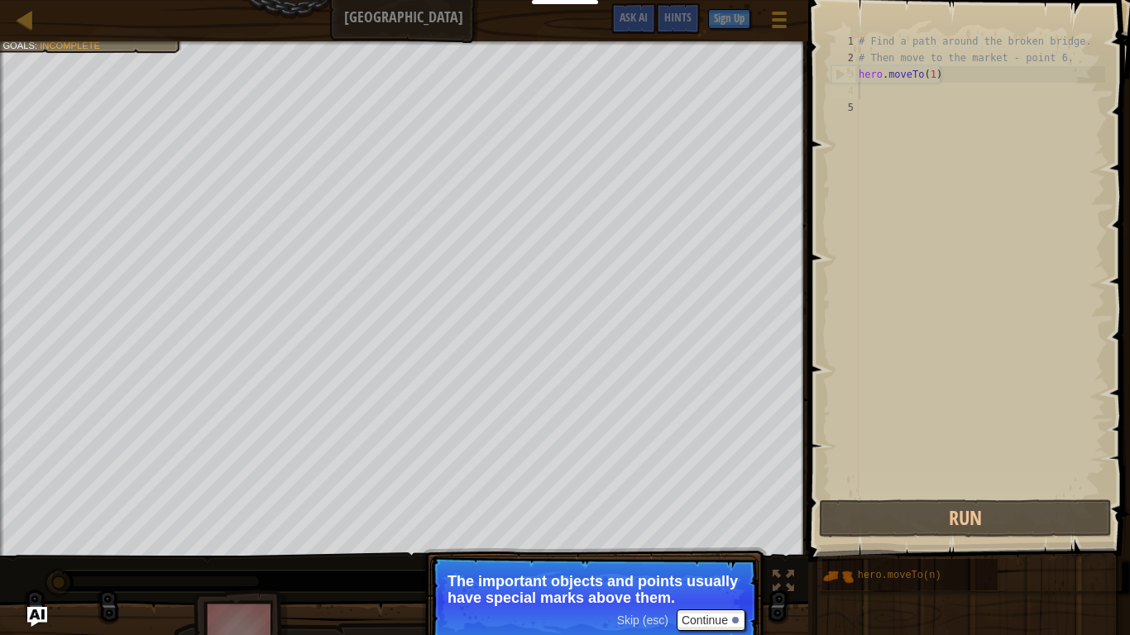
click at [653, 481] on span "Skip (esc)" at bounding box center [642, 620] width 51 height 13
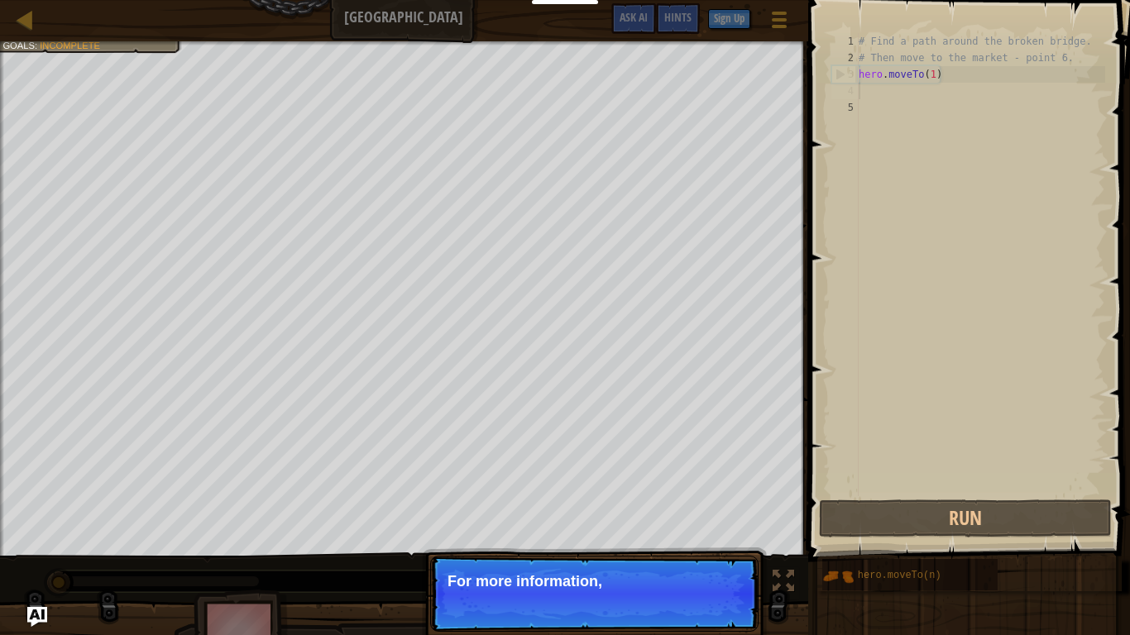
click at [653, 481] on p "Skip (esc) Continue For more information," at bounding box center [594, 594] width 328 height 76
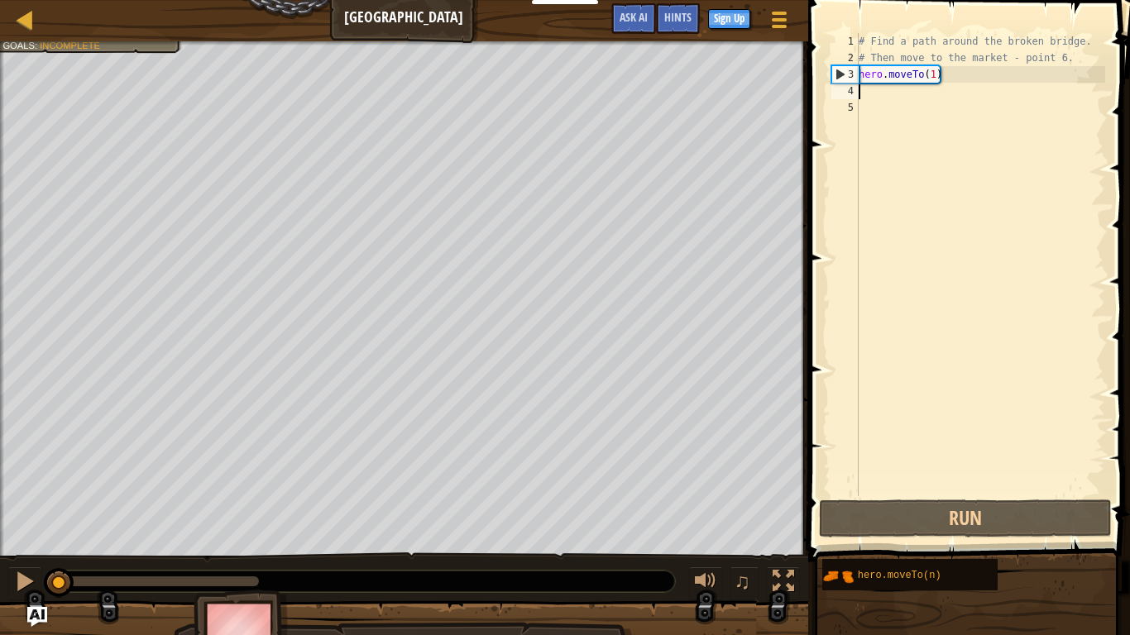
click at [873, 98] on div "# Find a path around the broken bridge. # Then move to the market - point 6. he…" at bounding box center [980, 281] width 250 height 496
click at [866, 87] on div "# Find a path around the broken bridge. # Then move to the market - point 6. he…" at bounding box center [980, 281] width 250 height 496
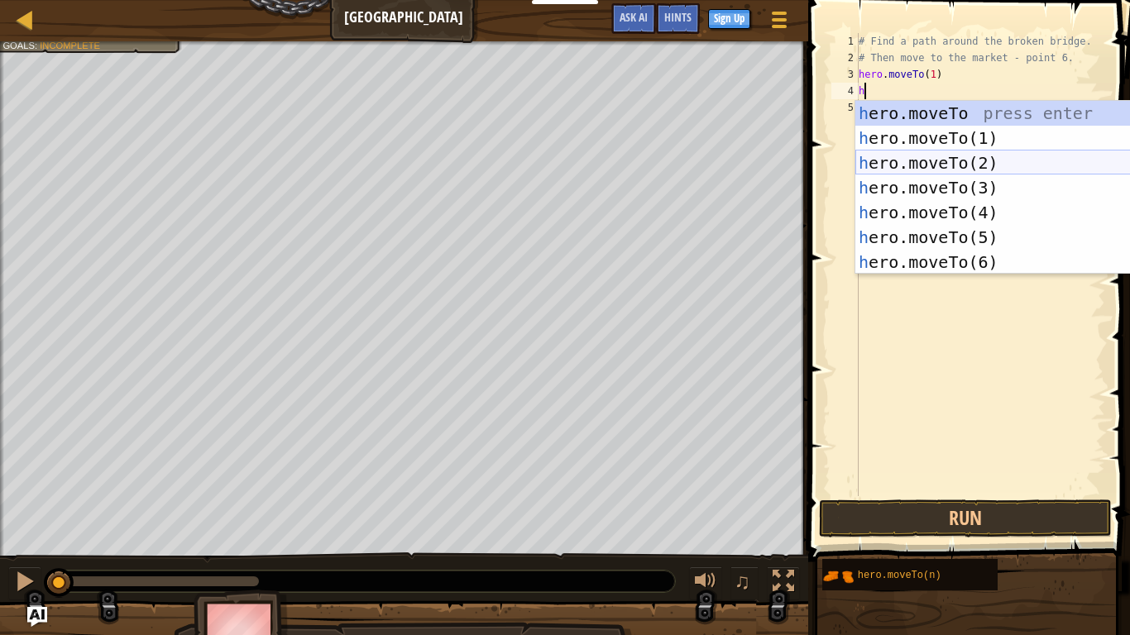
click at [912, 162] on div "h ero.moveTo press enter h ero.moveTo(1) press enter h ero.moveTo(2) press ente…" at bounding box center [1011, 212] width 313 height 223
type textarea "hero.moveTo(2)"
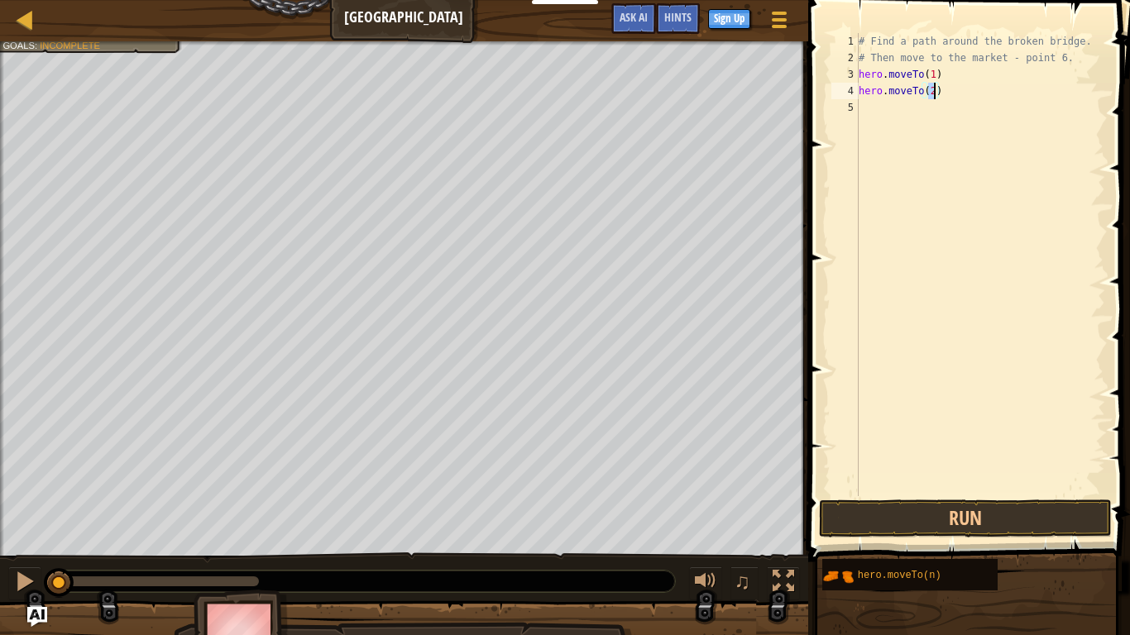
click at [893, 114] on div "# Find a path around the broken bridge. # Then move to the market - point 6. he…" at bounding box center [980, 281] width 250 height 496
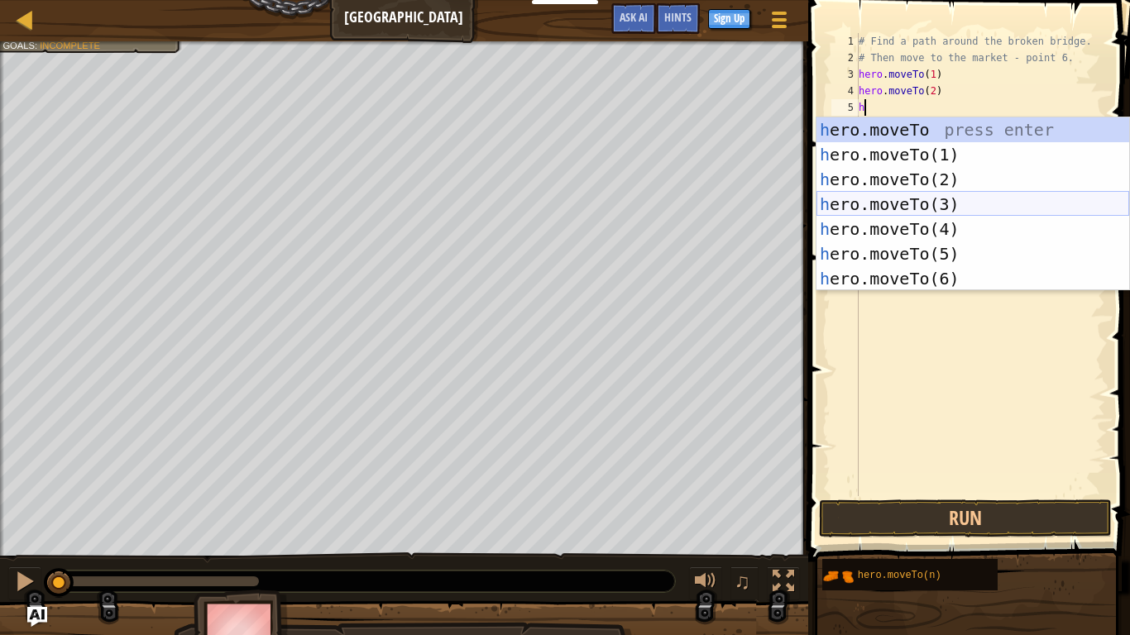
click at [907, 212] on div "h ero.moveTo press enter h ero.moveTo(1) press enter h ero.moveTo(2) press ente…" at bounding box center [972, 228] width 313 height 223
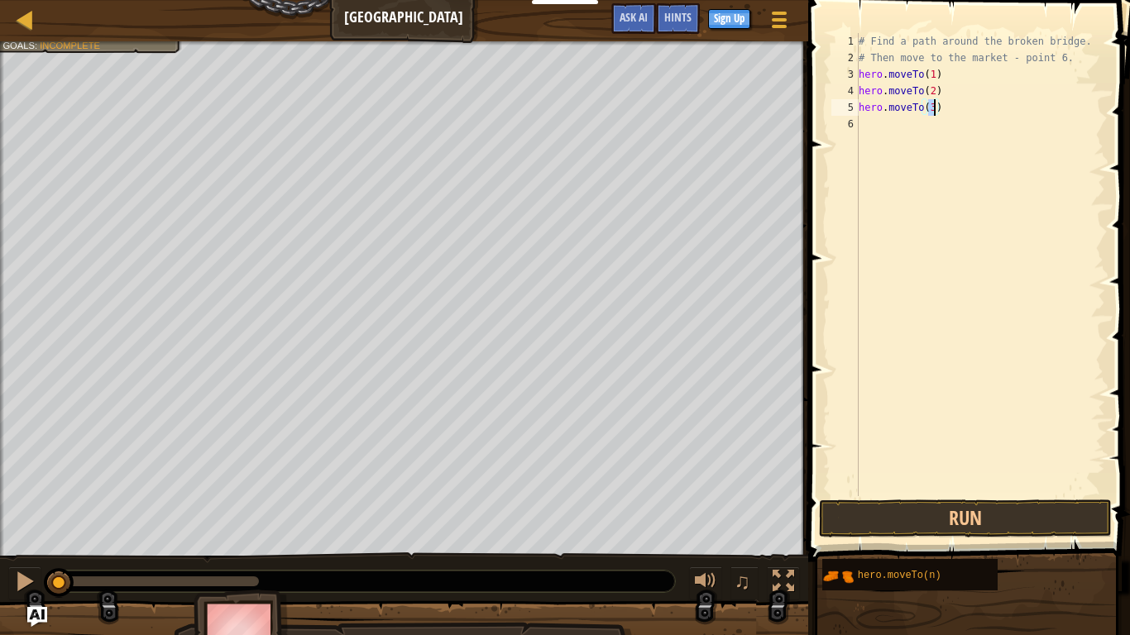
click at [888, 60] on div "# Find a path around the broken bridge. # Then move to the market - point 6. he…" at bounding box center [980, 281] width 250 height 496
click at [1019, 63] on div "# Find a path around the broken bridge. # Then move to the market - point 6. he…" at bounding box center [980, 281] width 250 height 496
type textarea "#"
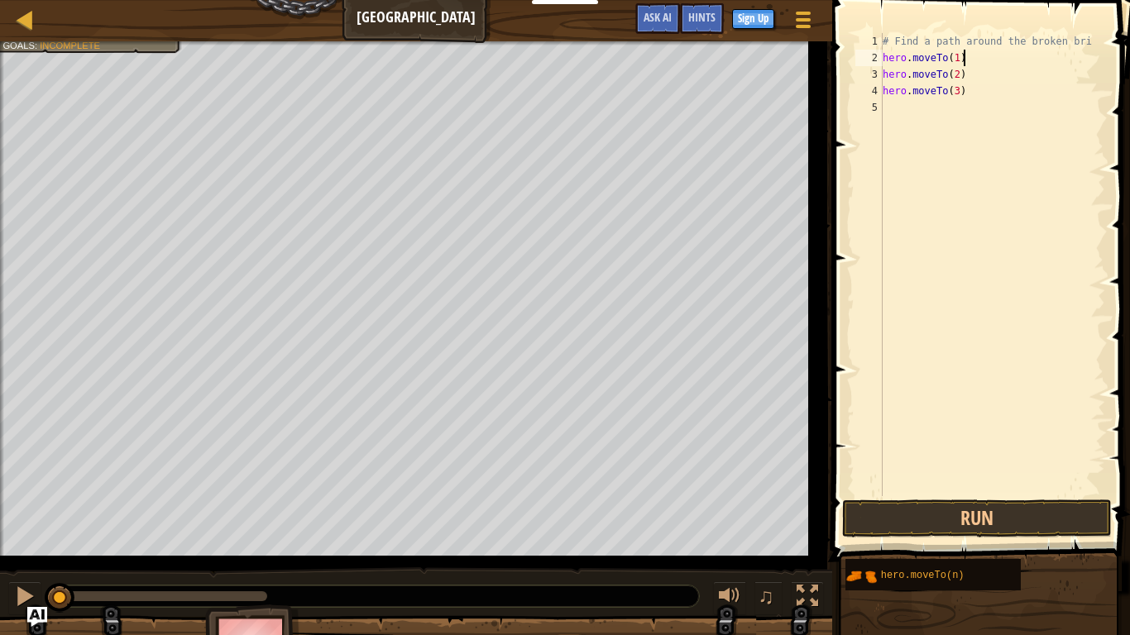
click at [968, 65] on div "# Find a path around the broken bri hero . moveTo ( 1 ) hero . moveTo ( 2 ) her…" at bounding box center [1004, 281] width 250 height 496
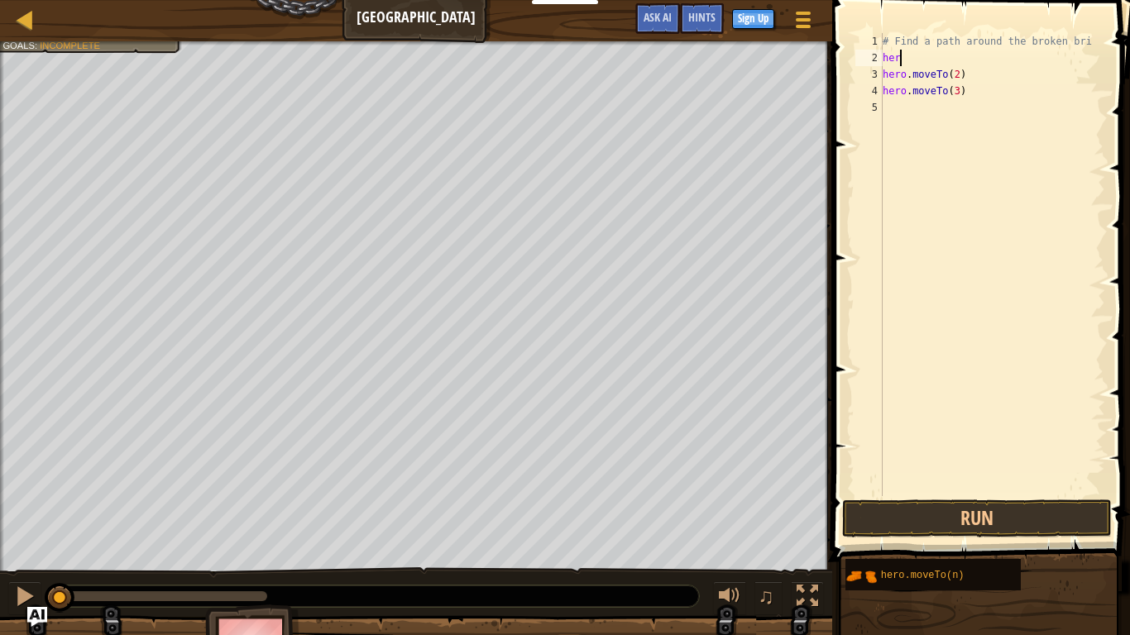
type textarea "h"
click at [981, 98] on div "# Find a path around the broken bri hero . moveTo ( 2 ) hero . moveTo ( 3 )" at bounding box center [992, 281] width 226 height 496
type textarea "h"
type textarea "hero.moveTo(2)"
type textarea "h"
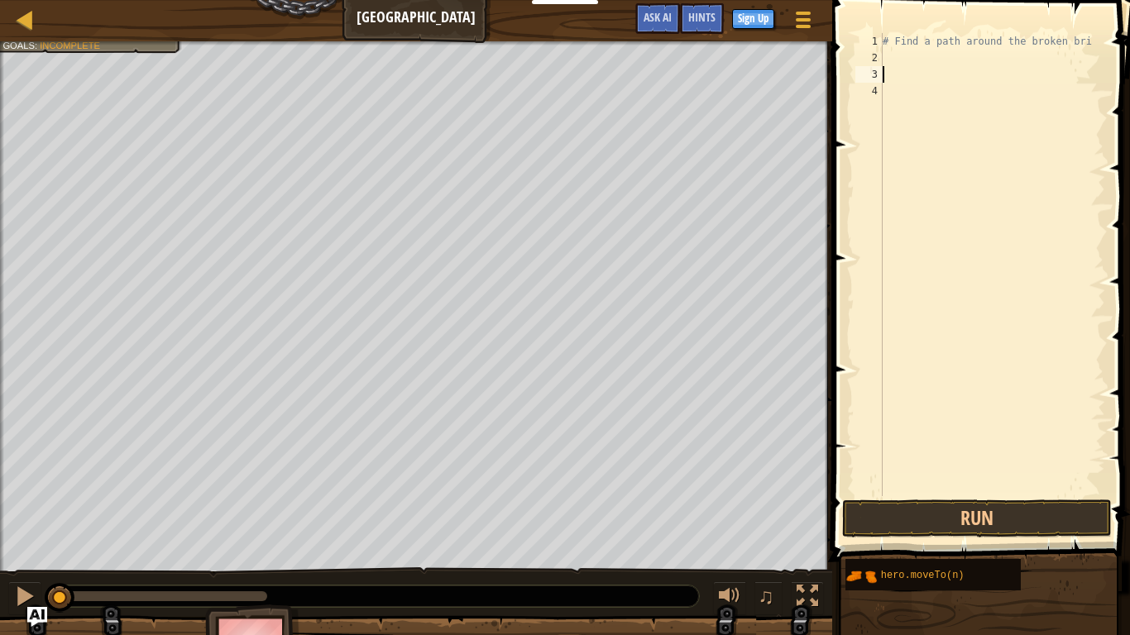
click at [1019, 44] on div "# Find a path around the broken bri" at bounding box center [992, 281] width 226 height 496
click at [1019, 47] on div "# Find a path around the broken bri" at bounding box center [992, 281] width 226 height 496
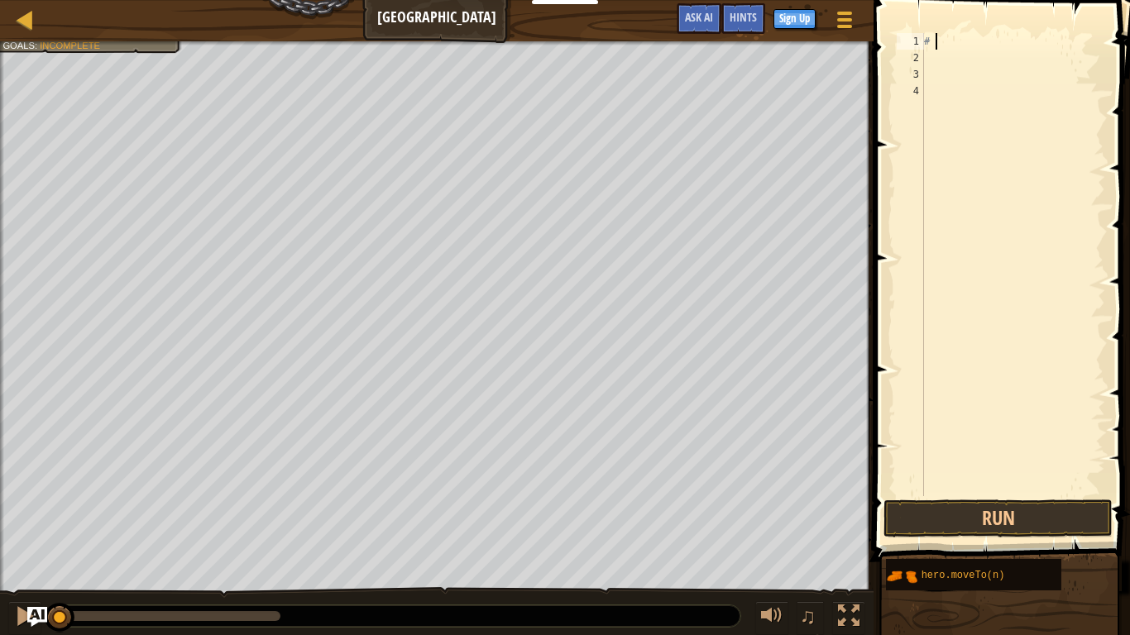
type textarea "#"
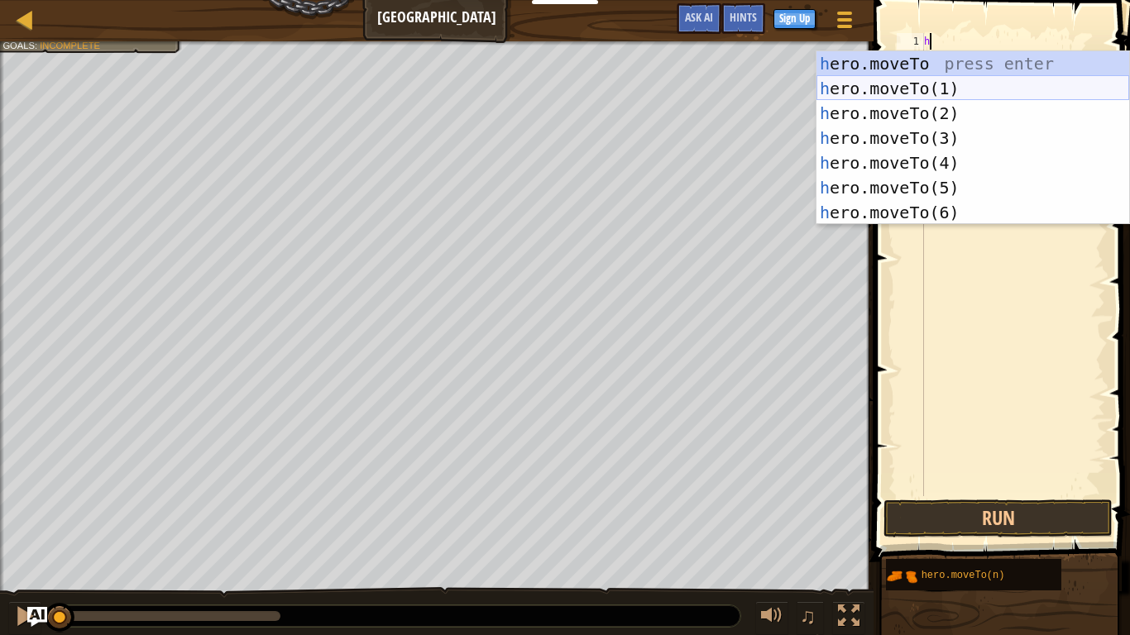
click at [925, 89] on div "h ero.moveTo press enter h ero.moveTo(1) press enter h ero.moveTo(2) press ente…" at bounding box center [972, 162] width 313 height 223
type textarea "hero.moveTo(1)"
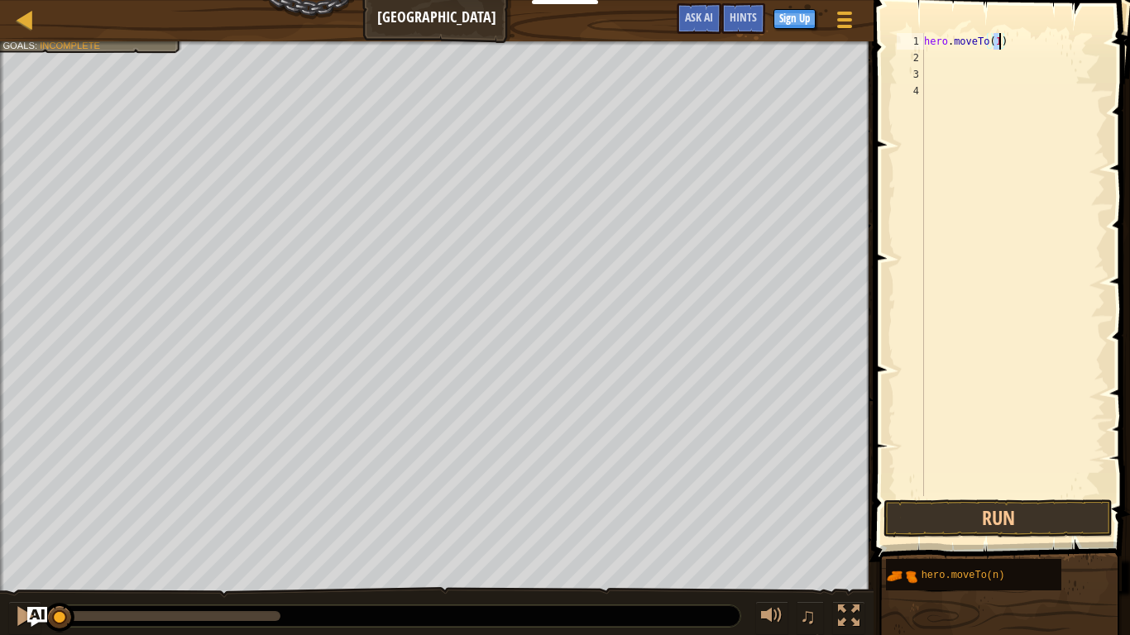
click at [927, 48] on div "hero . moveTo ( 1 )" at bounding box center [1013, 281] width 184 height 496
click at [930, 56] on div "hero . moveTo ( 1 )" at bounding box center [1013, 281] width 184 height 496
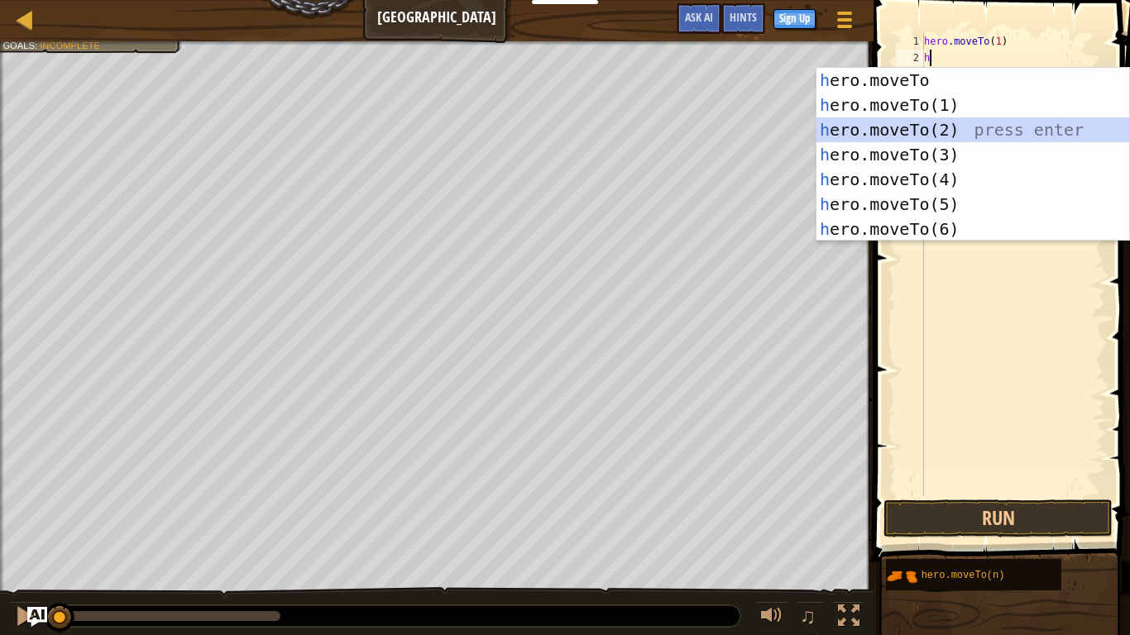
click at [908, 133] on div "h ero.moveTo press enter h ero.moveTo(1) press enter h ero.moveTo(2) press ente…" at bounding box center [972, 179] width 313 height 223
type textarea "hero.moveTo(2)"
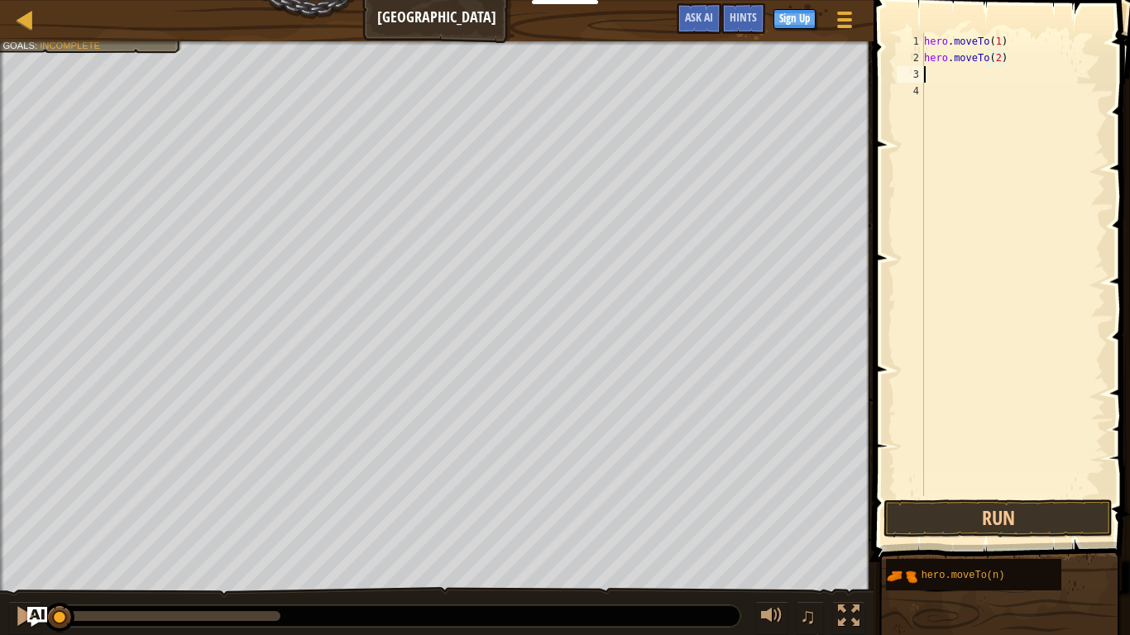
click at [935, 71] on div "hero . moveTo ( 1 ) hero . moveTo ( 2 )" at bounding box center [1013, 281] width 184 height 496
type textarea "g"
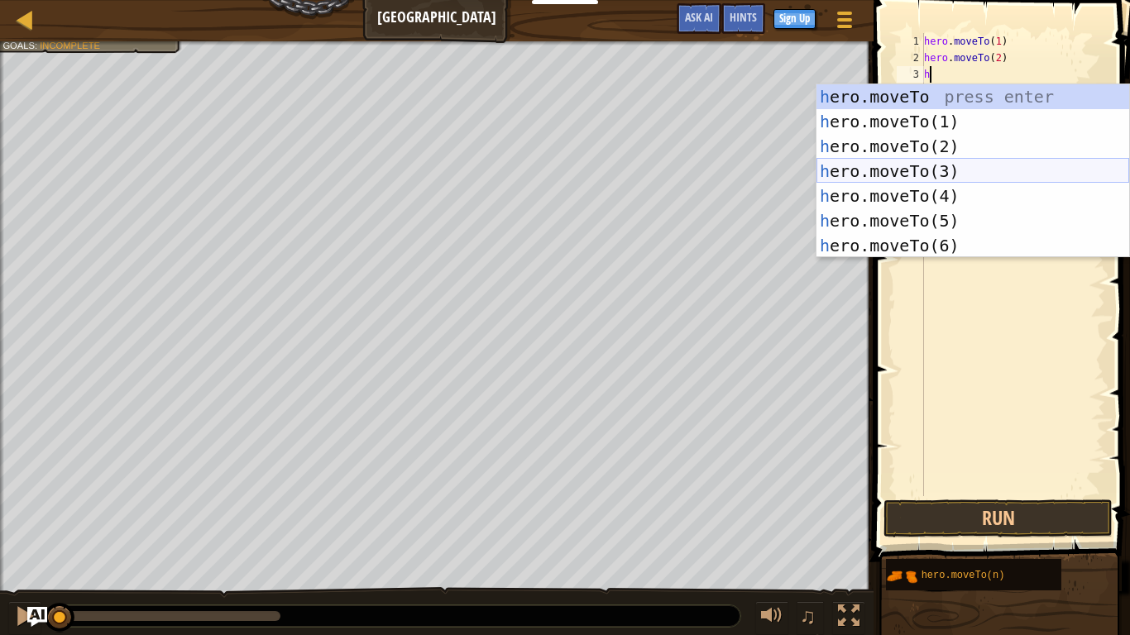
click at [936, 170] on div "h ero.moveTo press enter h ero.moveTo(1) press enter h ero.moveTo(2) press ente…" at bounding box center [972, 195] width 313 height 223
type textarea "hero.moveTo(3)"
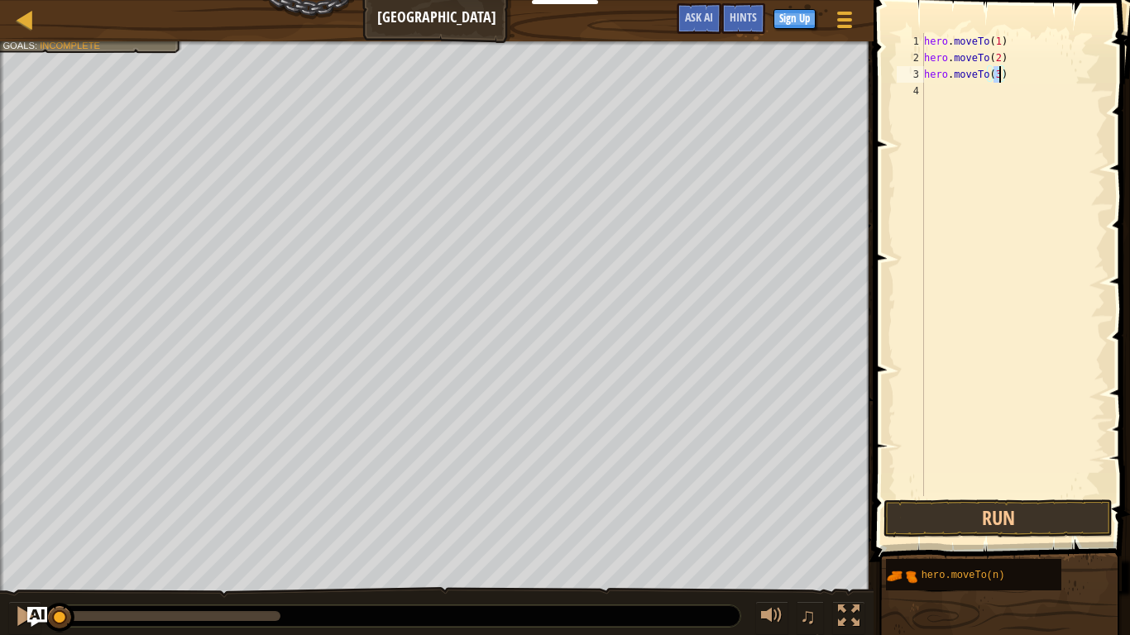
click at [936, 98] on div "hero . moveTo ( 1 ) hero . moveTo ( 2 ) hero . moveTo ( 3 )" at bounding box center [1013, 281] width 184 height 496
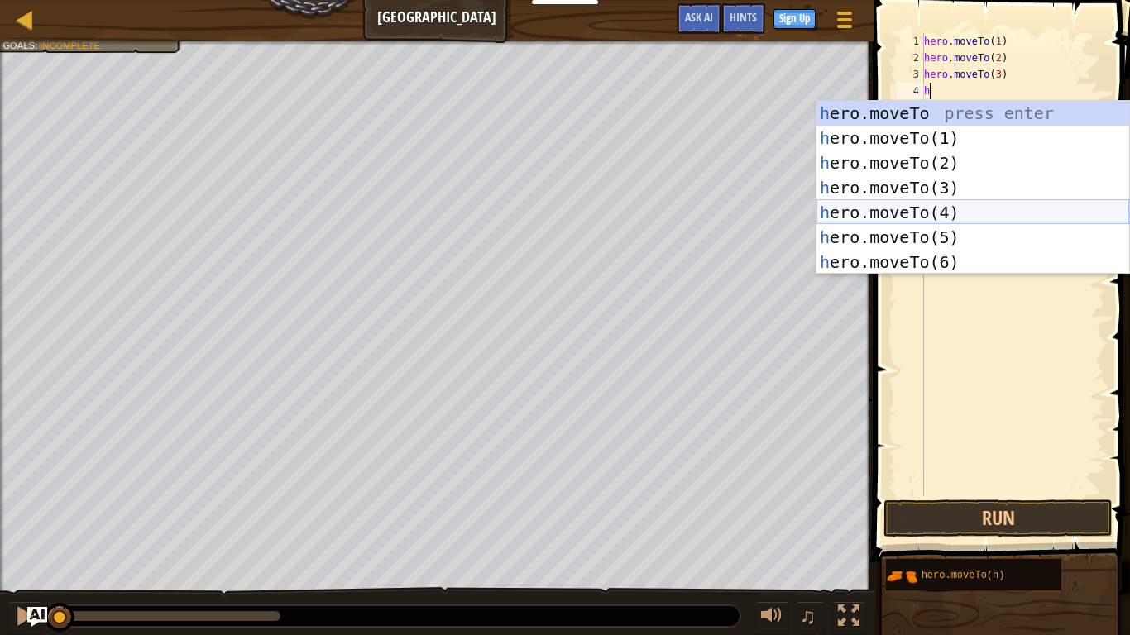
click at [950, 212] on div "h ero.moveTo press enter h ero.moveTo(1) press enter h ero.moveTo(2) press ente…" at bounding box center [972, 212] width 313 height 223
type textarea "hero.moveTo(4)"
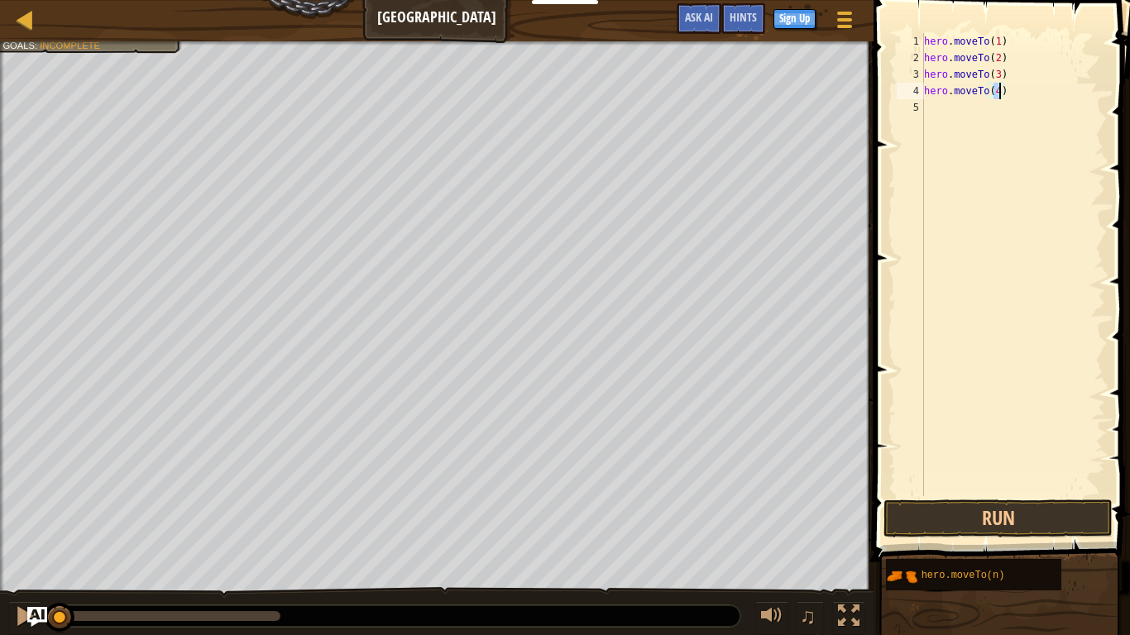
click at [945, 103] on div "hero . moveTo ( 1 ) hero . moveTo ( 2 ) hero . moveTo ( 3 ) hero . moveTo ( 4 )" at bounding box center [1013, 281] width 184 height 496
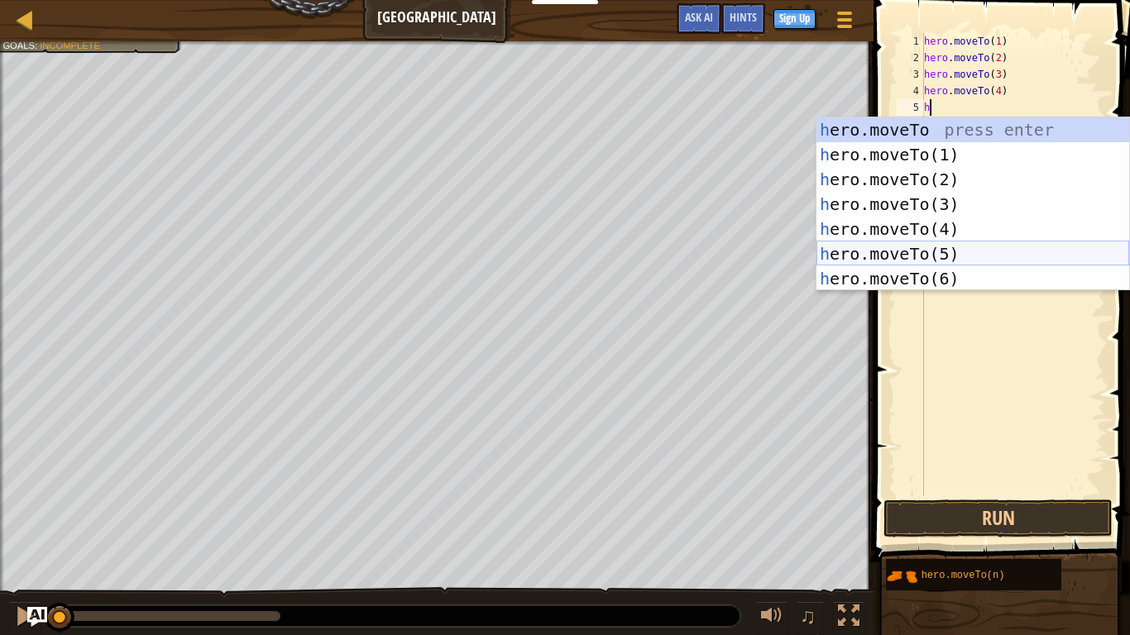
click at [951, 243] on div "h ero.moveTo press enter h ero.moveTo(1) press enter h ero.moveTo(2) press ente…" at bounding box center [972, 228] width 313 height 223
type textarea "hero.moveTo(5)"
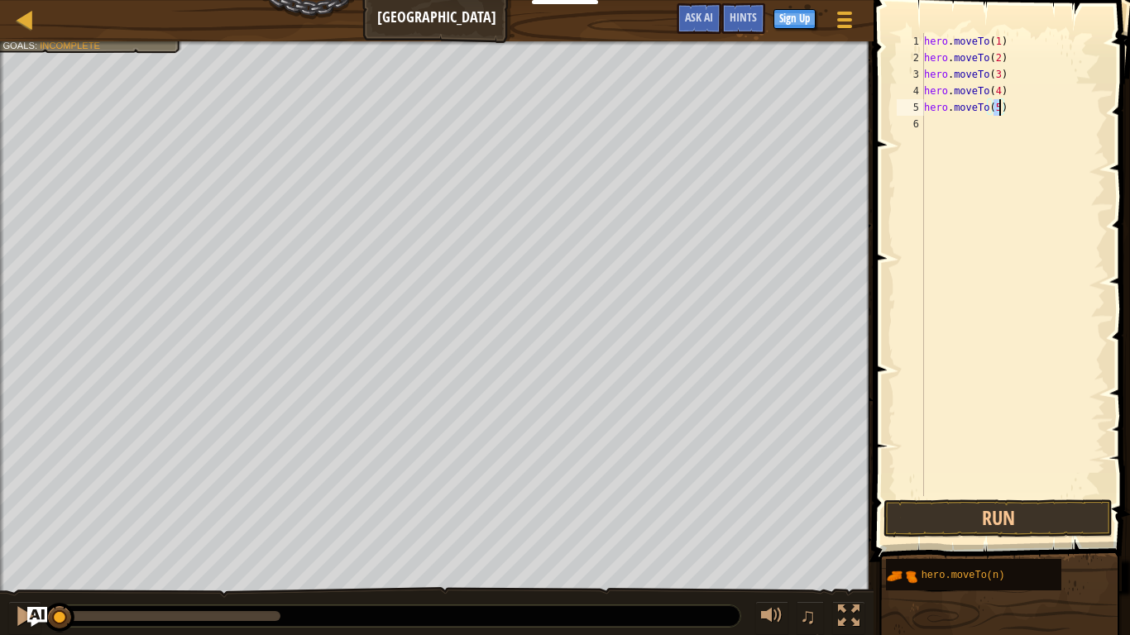
click at [930, 127] on div "hero . moveTo ( 1 ) hero . moveTo ( 2 ) hero . moveTo ( 3 ) hero . moveTo ( 4 )…" at bounding box center [1013, 281] width 184 height 496
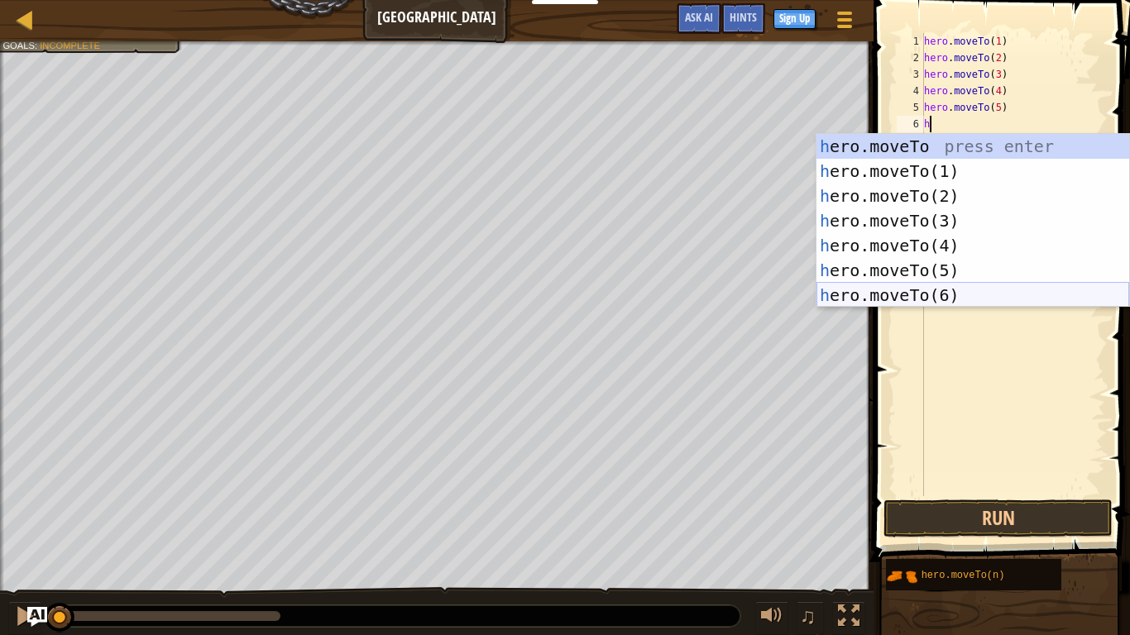
click at [949, 299] on div "h ero.moveTo press enter h ero.moveTo(1) press enter h ero.moveTo(2) press ente…" at bounding box center [972, 245] width 313 height 223
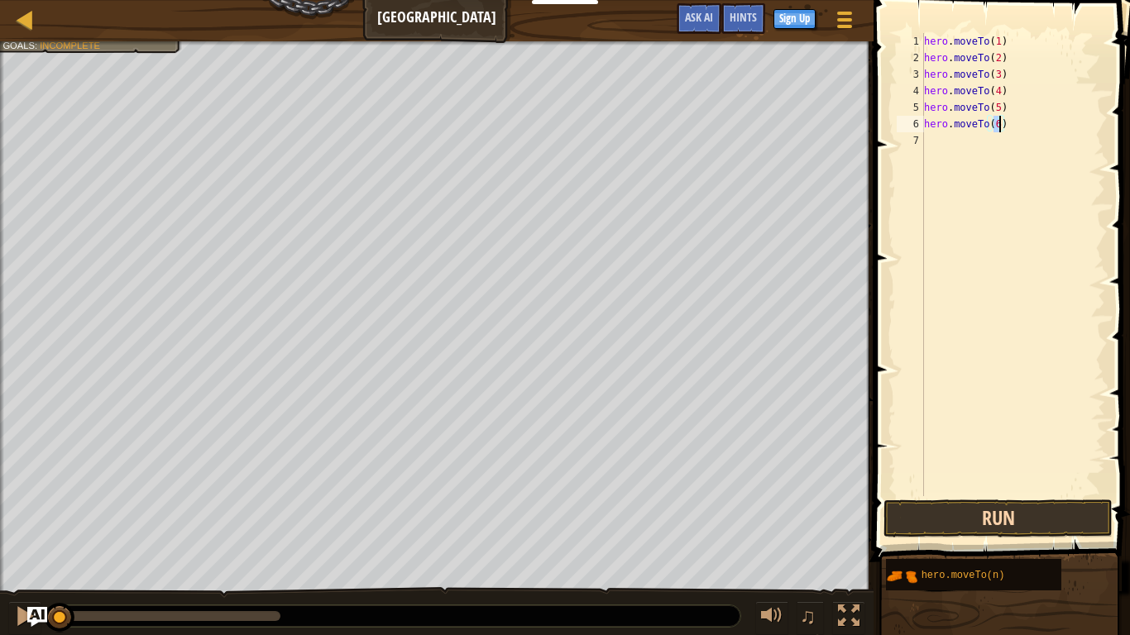
type textarea "hero.moveTo(6)"
click at [984, 481] on button "Run" at bounding box center [997, 519] width 229 height 38
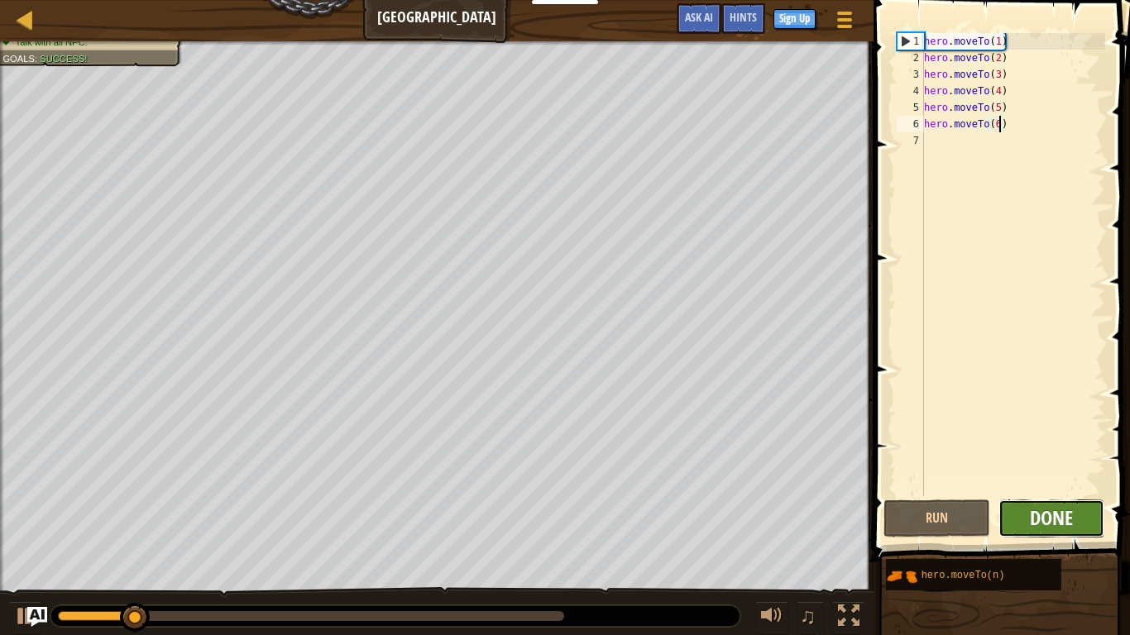
click at [1019, 481] on span "Done" at bounding box center [1051, 518] width 43 height 26
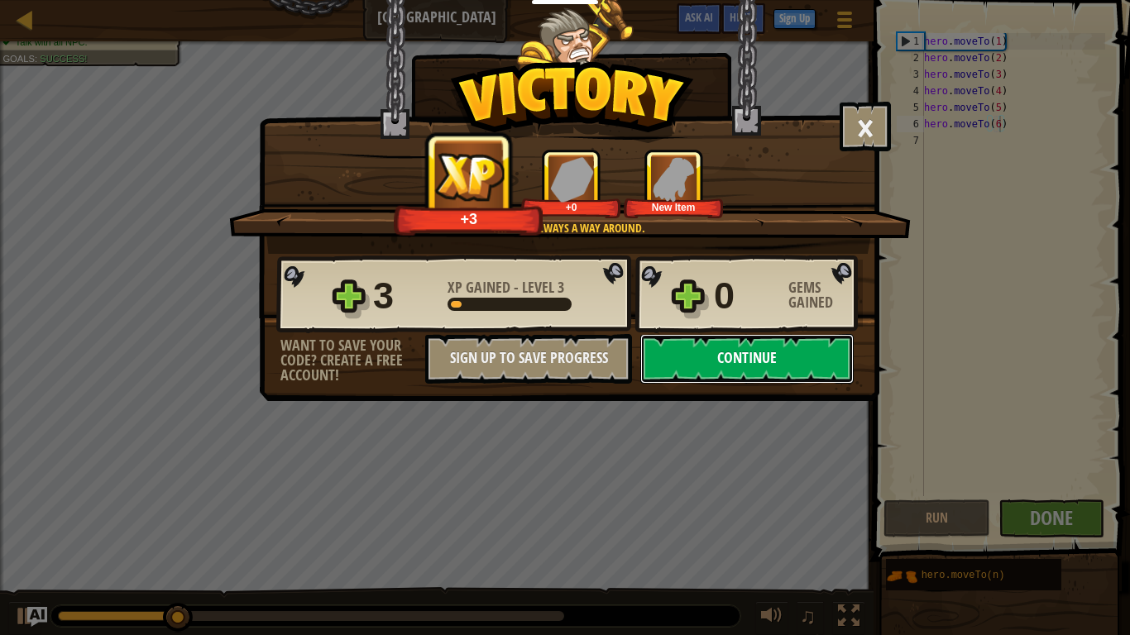
click at [694, 344] on button "Continue" at bounding box center [746, 359] width 213 height 50
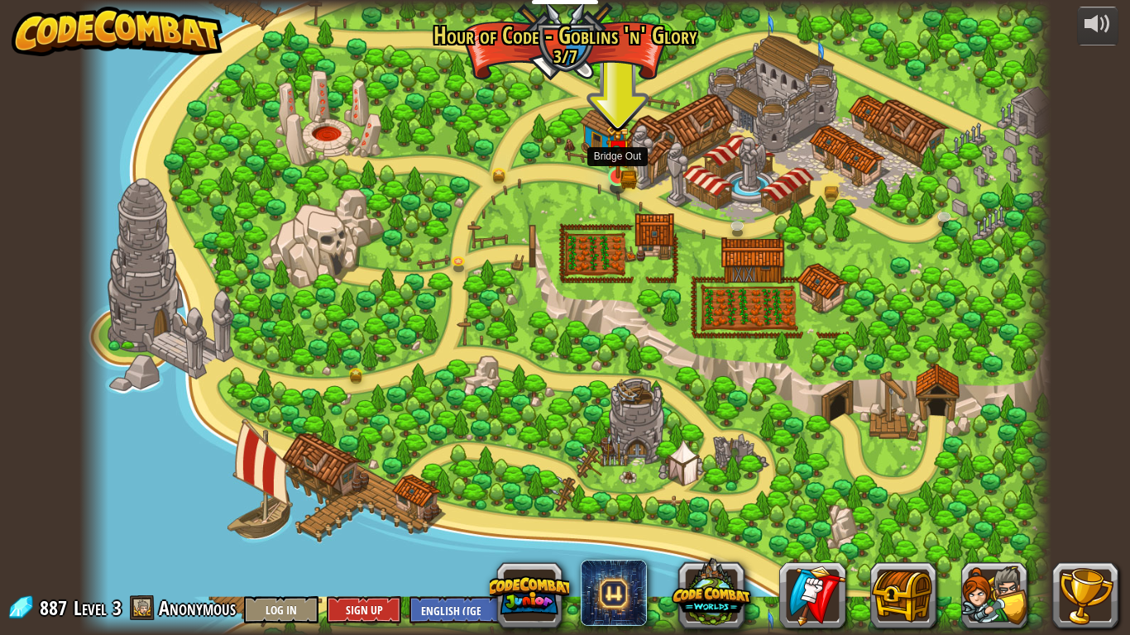
click at [617, 178] on img at bounding box center [618, 151] width 25 height 54
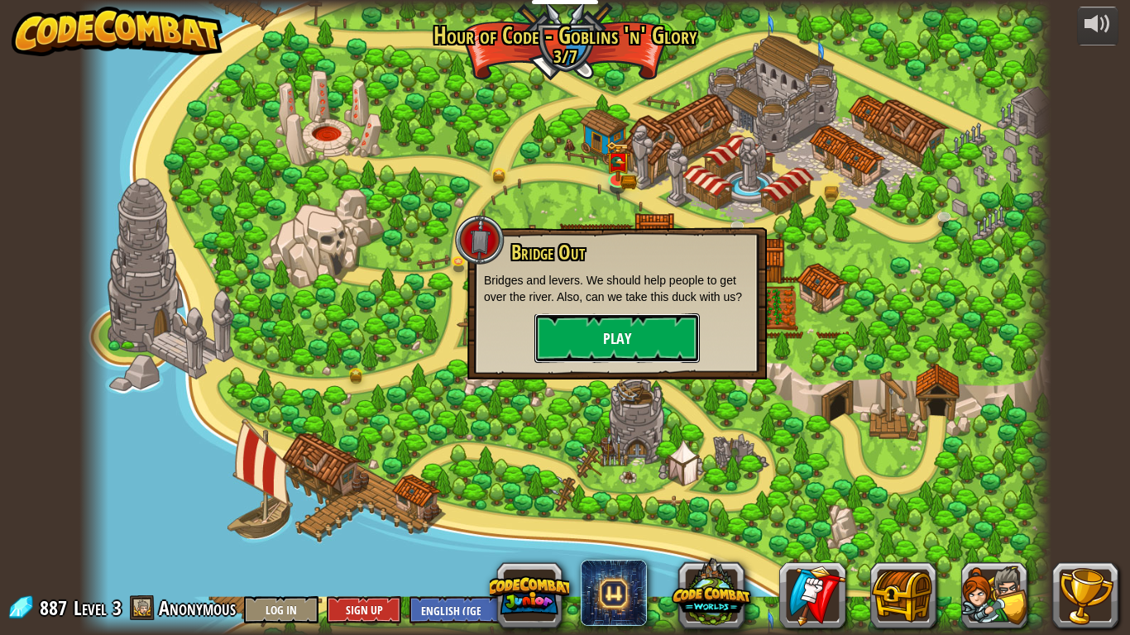
click at [608, 331] on button "Play" at bounding box center [616, 339] width 165 height 50
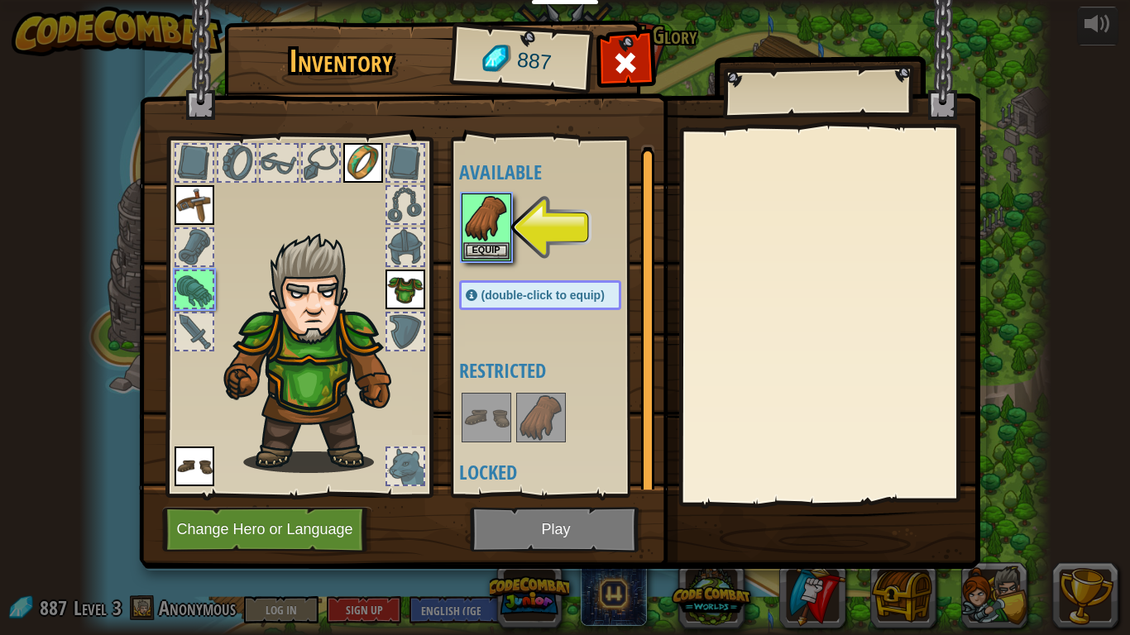
scroll to position [2, 0]
click at [473, 235] on img at bounding box center [486, 217] width 46 height 46
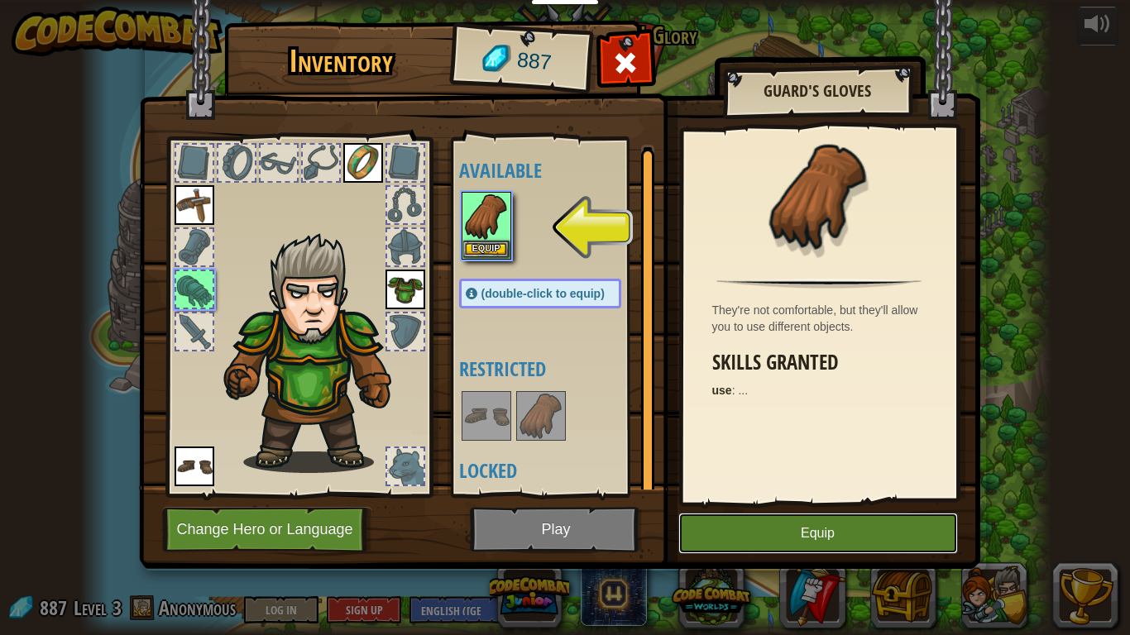
click at [795, 481] on button "Equip" at bounding box center [818, 533] width 280 height 41
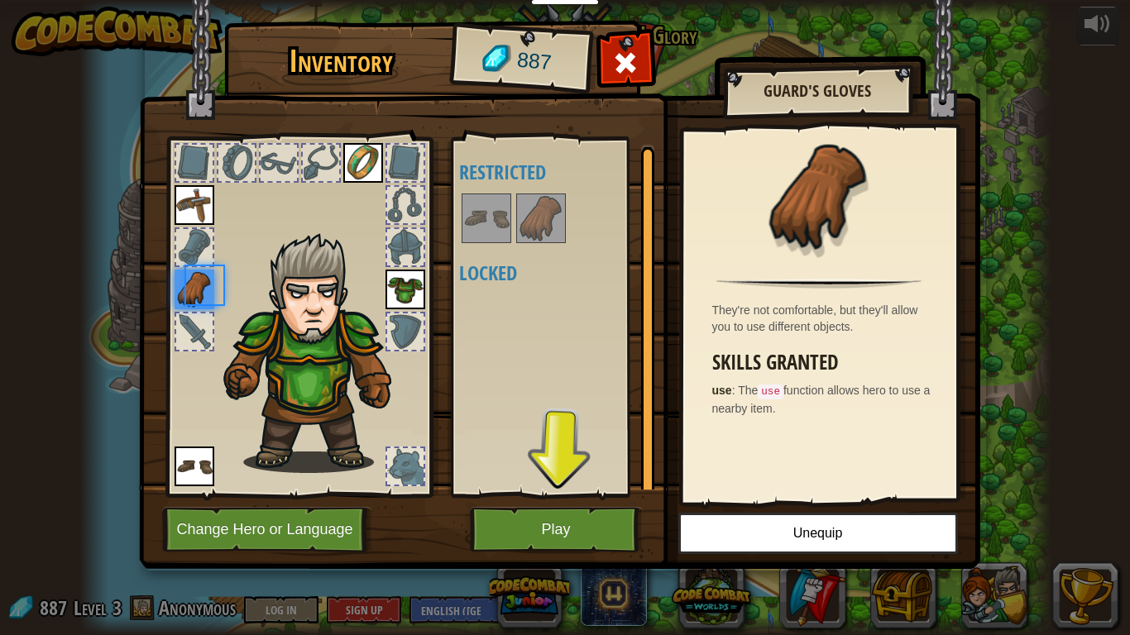
scroll to position [0, 0]
click at [550, 223] on img at bounding box center [541, 218] width 46 height 46
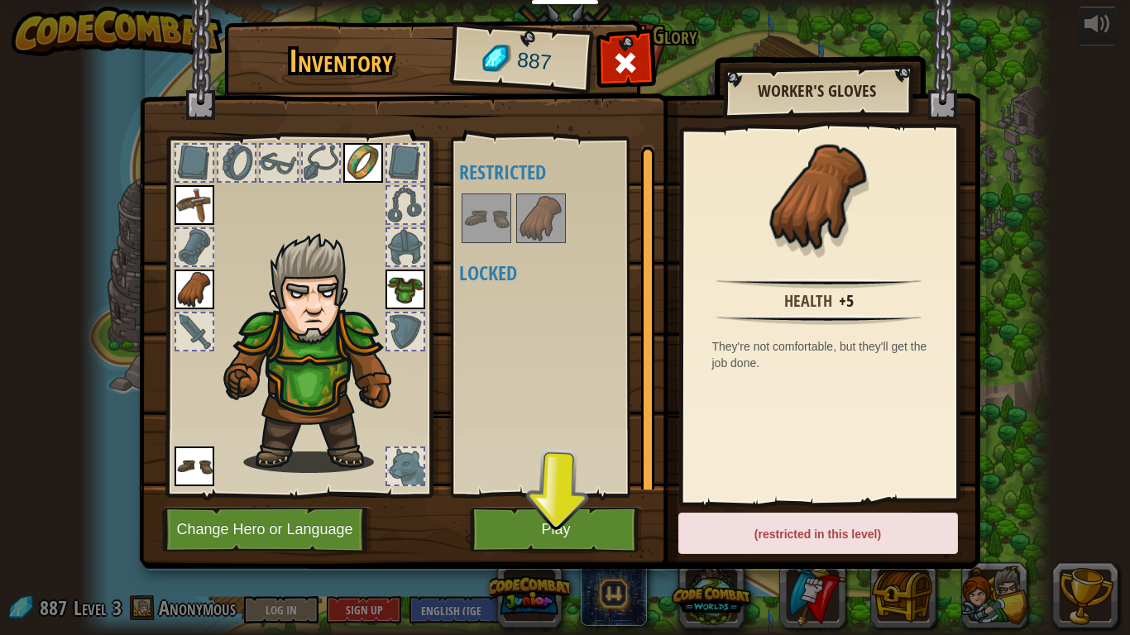
click at [493, 217] on img at bounding box center [486, 218] width 46 height 46
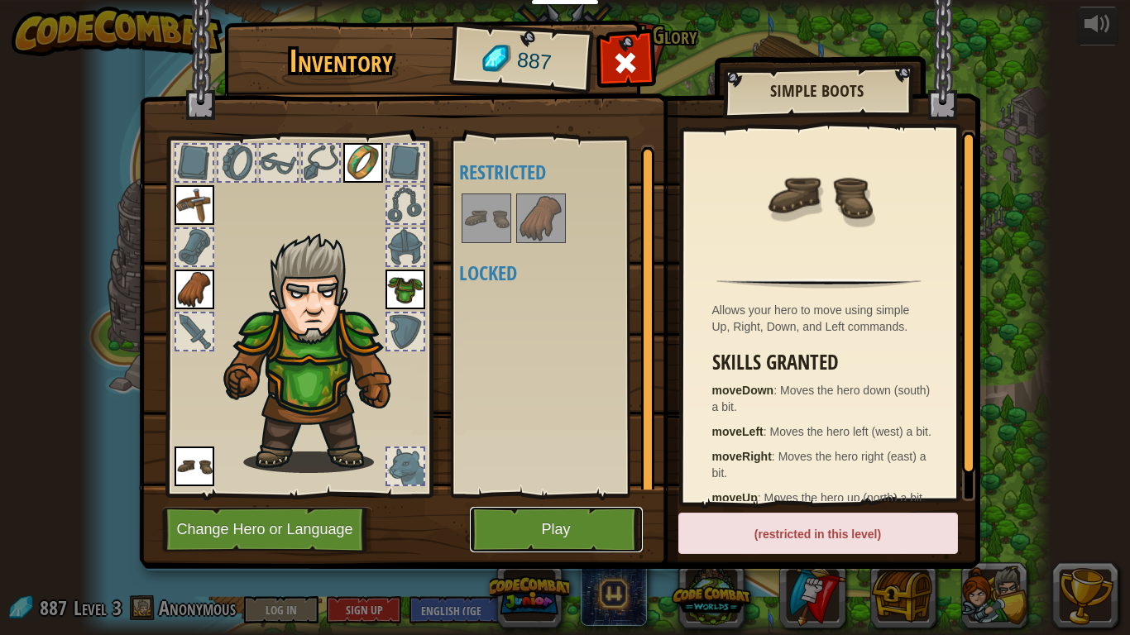
click at [503, 481] on button "Play" at bounding box center [556, 529] width 173 height 45
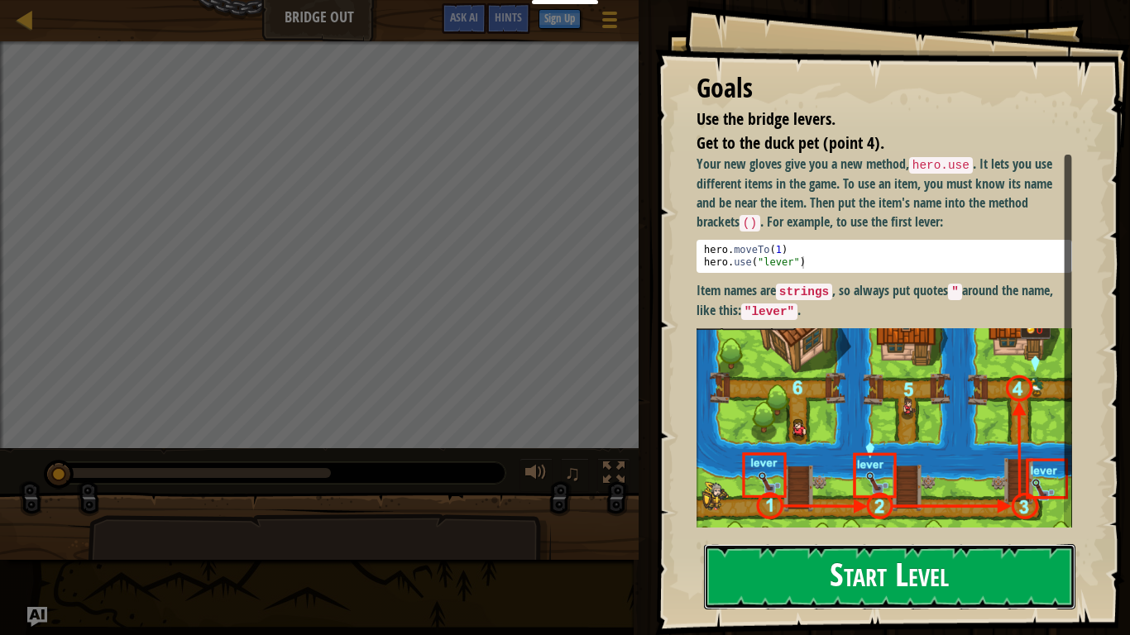
click at [746, 481] on button "Start Level" at bounding box center [889, 576] width 371 height 65
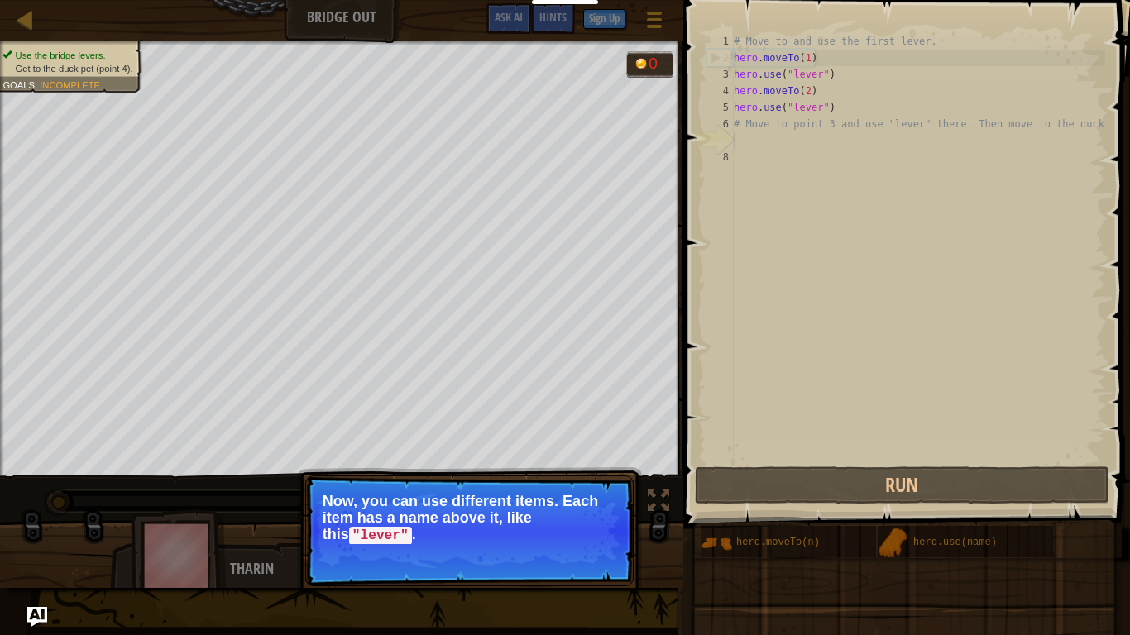
click at [832, 455] on div "# Move to and use the first lever. hero . moveTo ( 1 ) hero . use ( "lever" ) h…" at bounding box center [917, 264] width 375 height 463
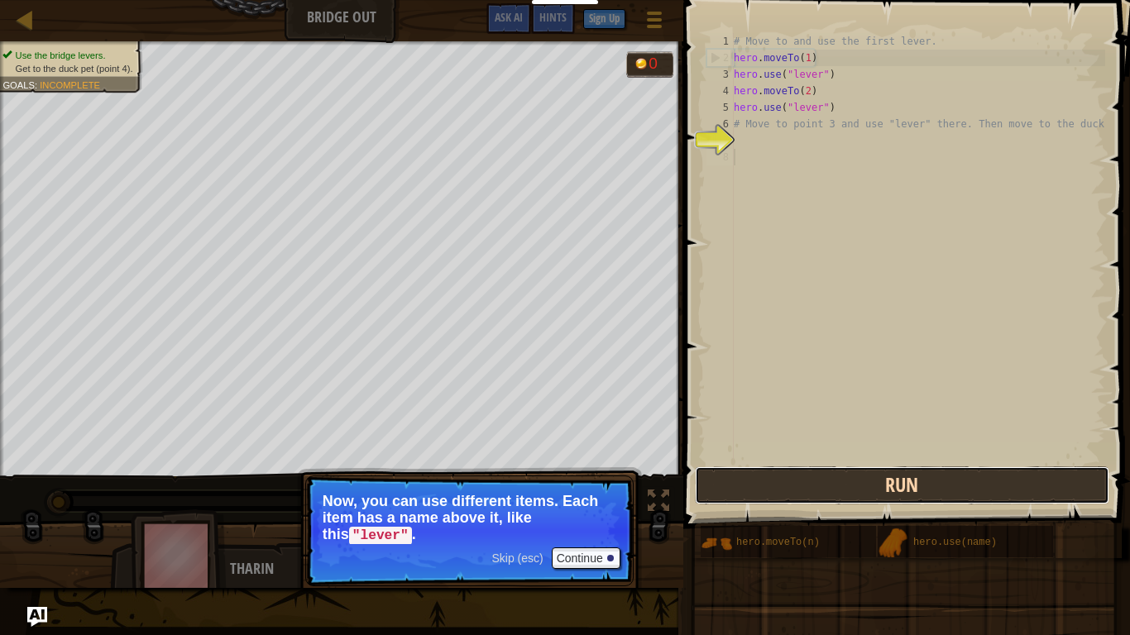
click at [826, 481] on button "Run" at bounding box center [902, 486] width 414 height 38
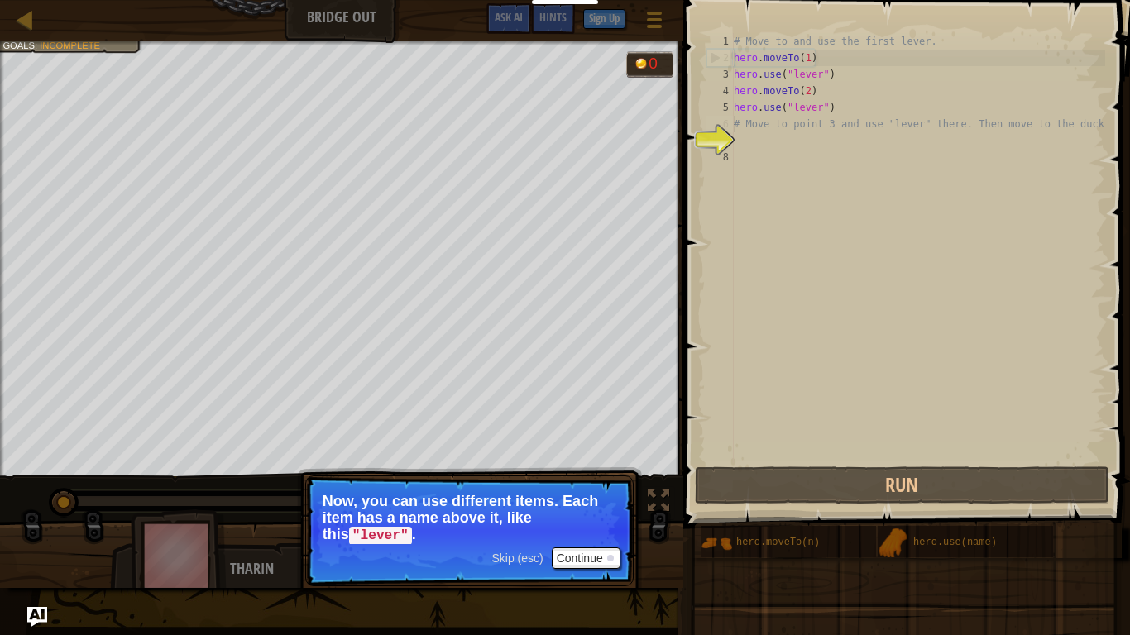
type textarea "# Move to point 3 and use "lever" there. Then move to the duck."
click at [735, 126] on div "# Move to and use the first lever. hero . moveTo ( 1 ) hero . use ( "lever" ) h…" at bounding box center [917, 264] width 375 height 463
click at [735, 146] on div "# Move to and use the first lever. hero . moveTo ( 1 ) hero . use ( "lever" ) h…" at bounding box center [917, 264] width 375 height 463
click at [736, 161] on div "# Move to and use the first lever. hero . moveTo ( 1 ) hero . use ( "lever" ) h…" at bounding box center [917, 264] width 375 height 463
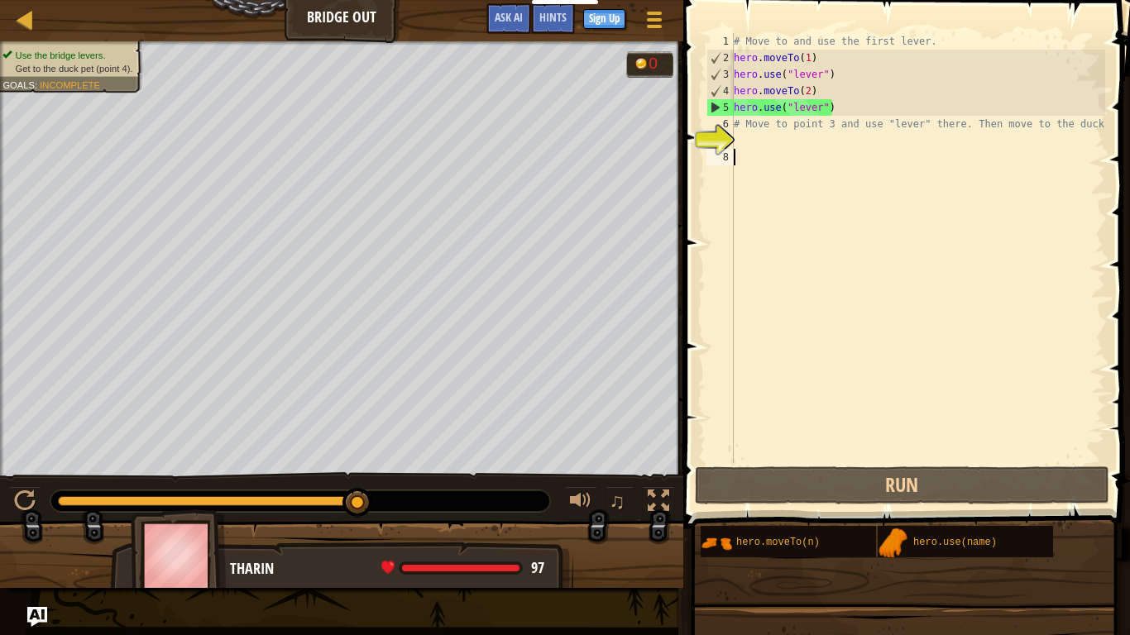
click at [735, 146] on div "# Move to and use the first lever. hero . moveTo ( 1 ) hero . use ( "lever" ) h…" at bounding box center [917, 264] width 375 height 463
click at [1019, 127] on div "# Move to and use the first lever. hero . moveTo ( 1 ) hero . use ( "lever" ) h…" at bounding box center [917, 264] width 375 height 463
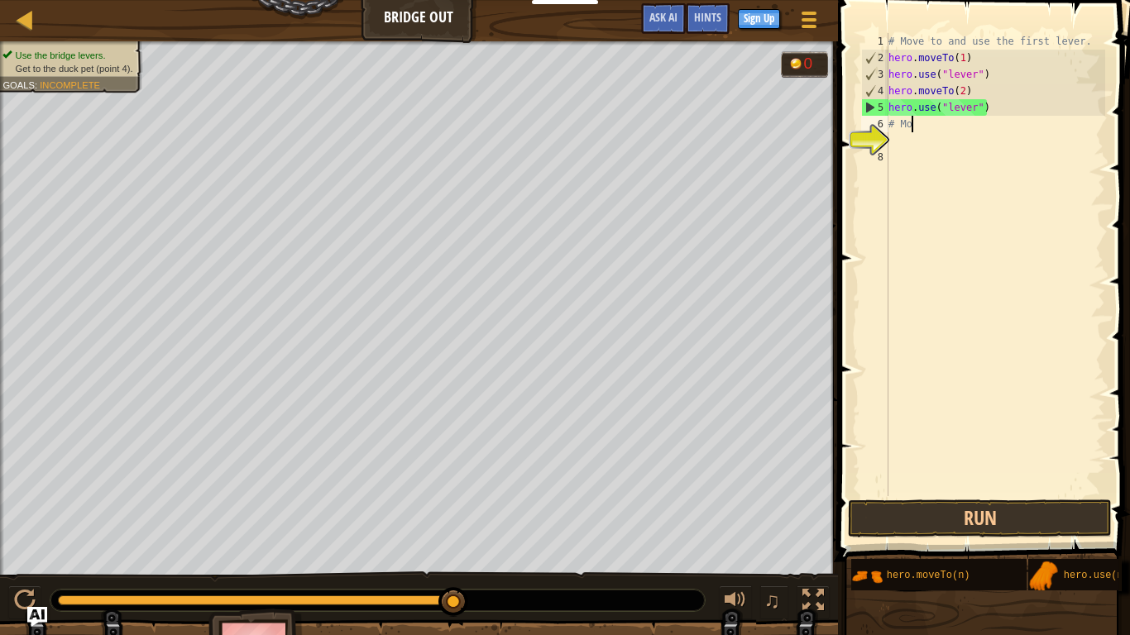
type textarea "#"
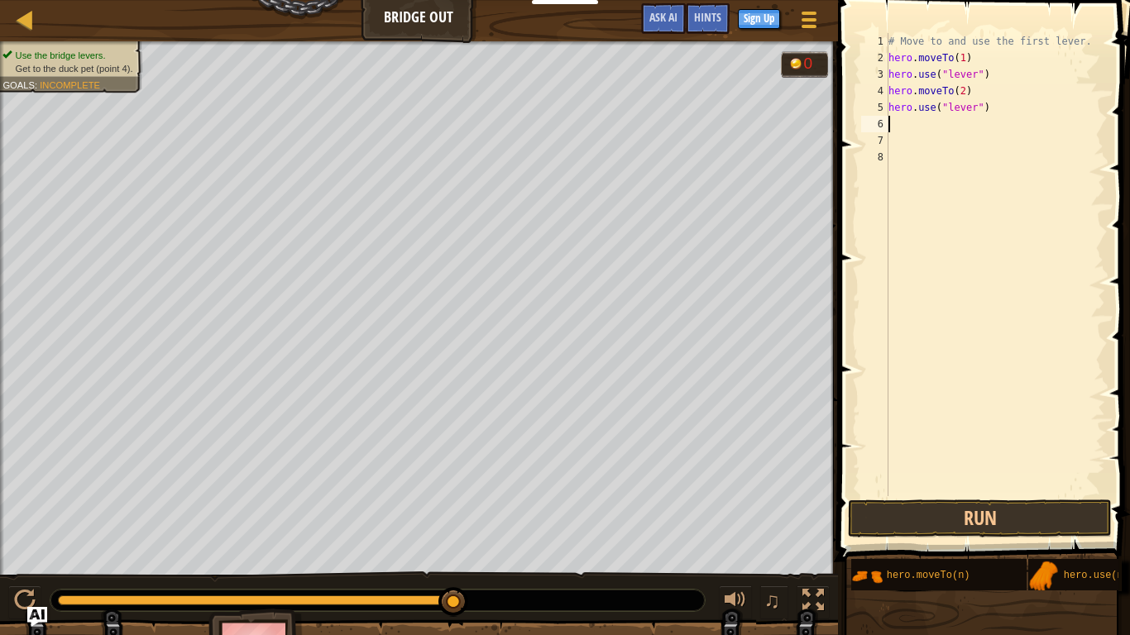
scroll to position [7, 0]
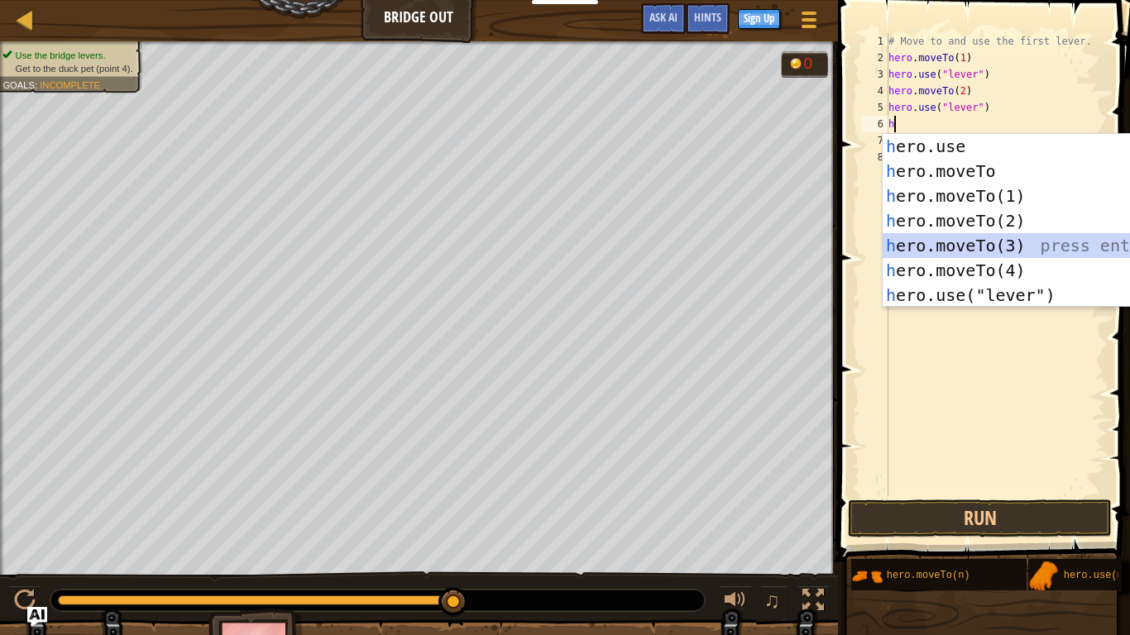
click at [1019, 243] on div "h ero.use press enter h ero.moveTo press enter h ero.moveTo(1) press enter h er…" at bounding box center [1039, 245] width 313 height 223
type textarea "hero.moveTo(3)"
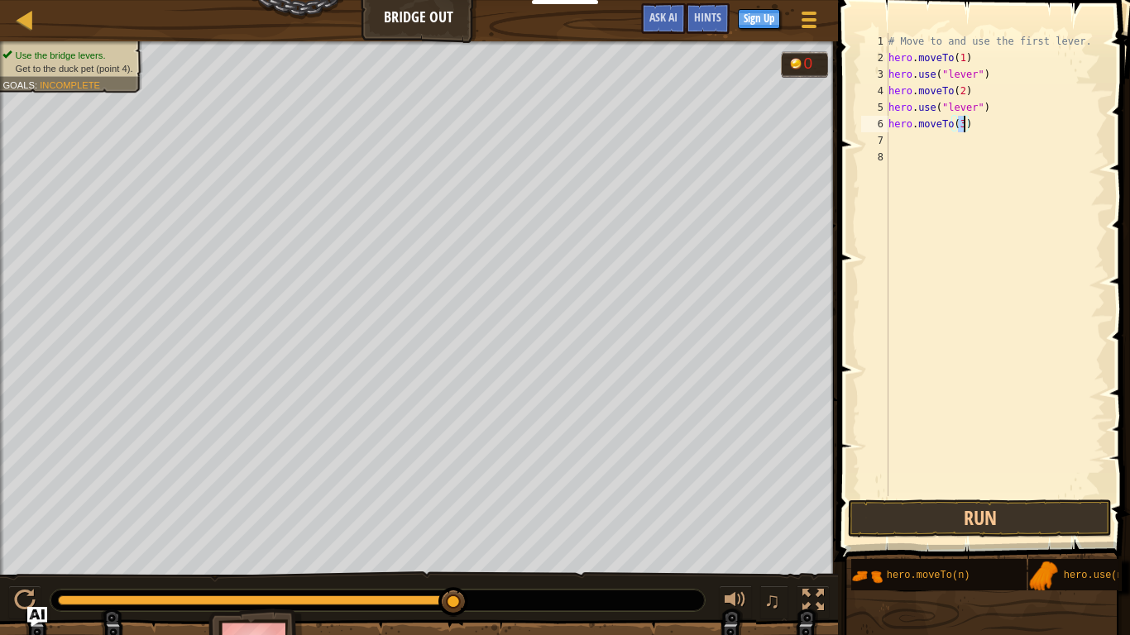
click at [901, 145] on div "# Move to and use the first lever. hero . moveTo ( 1 ) hero . use ( "lever" ) h…" at bounding box center [995, 281] width 220 height 496
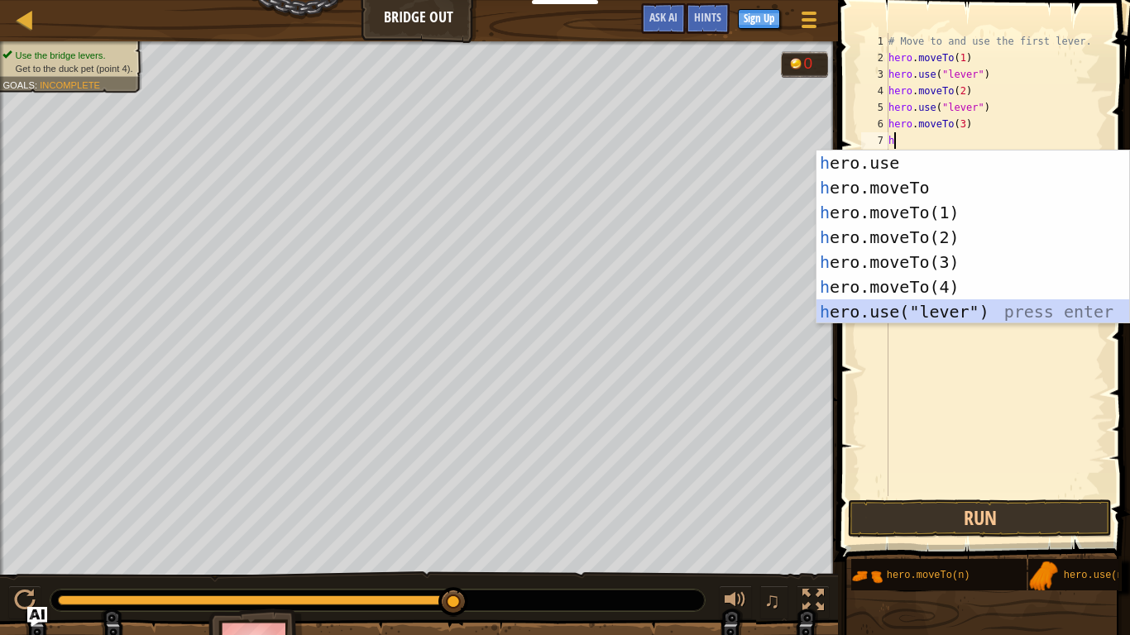
click at [907, 314] on div "h ero.use press enter h ero.moveTo press enter h ero.moveTo(1) press enter h er…" at bounding box center [972, 262] width 313 height 223
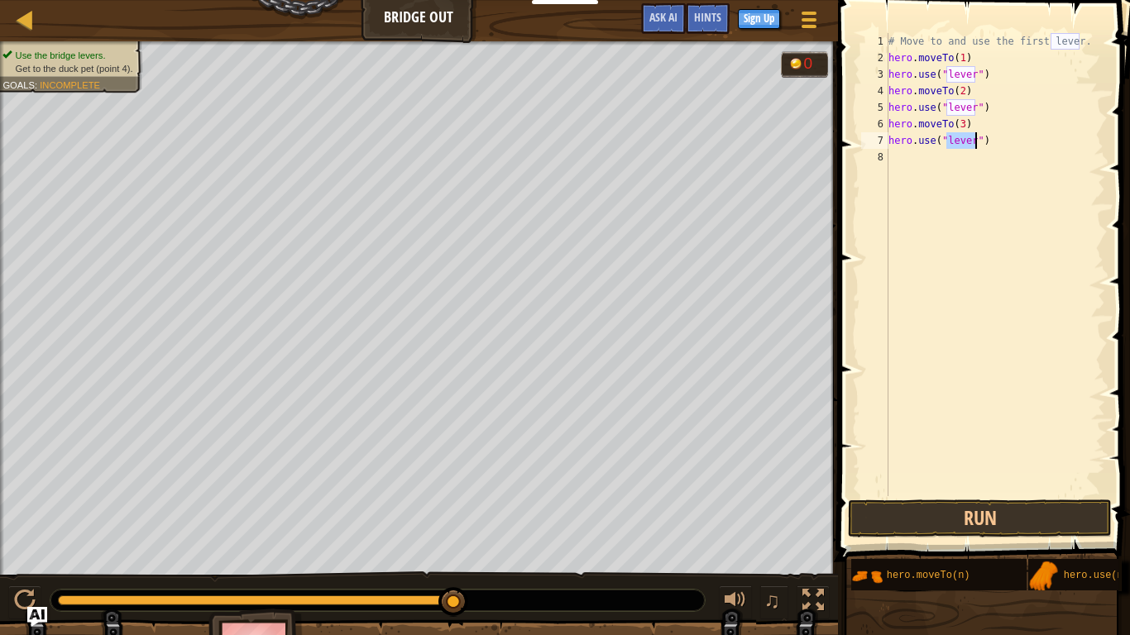
click at [885, 147] on div "7" at bounding box center [874, 140] width 27 height 17
type textarea "hero.use("lever")"
click at [897, 156] on div "# Move to and use the first lever. hero . moveTo ( 1 ) hero . use ( "lever" ) h…" at bounding box center [995, 281] width 220 height 496
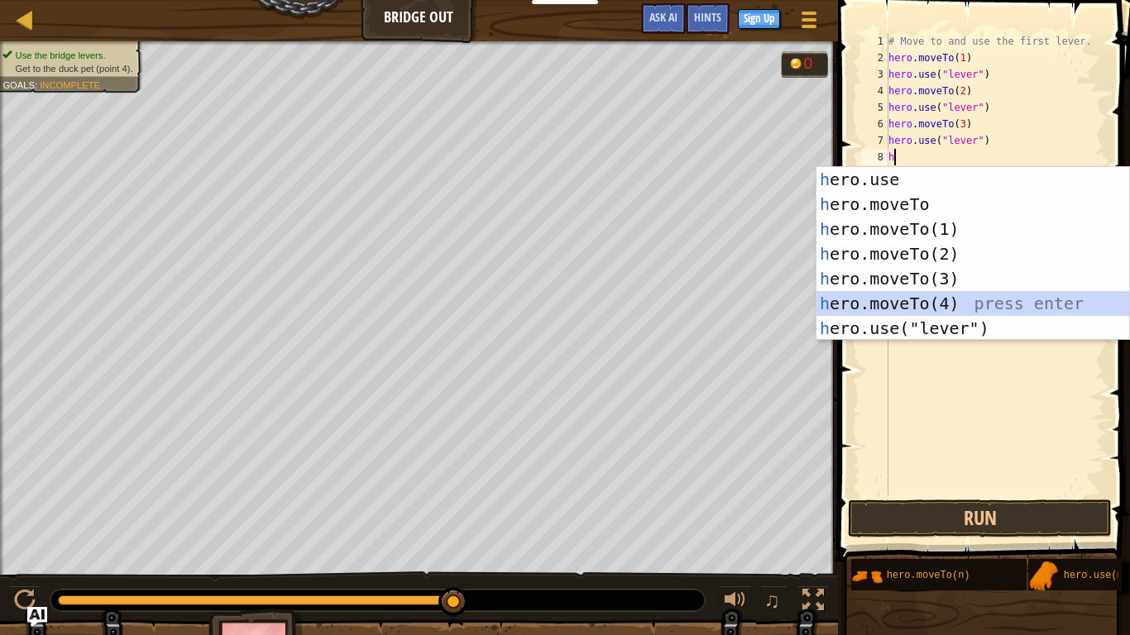
click at [918, 303] on div "h ero.use press enter h ero.moveTo press enter h ero.moveTo(1) press enter h er…" at bounding box center [972, 278] width 313 height 223
type textarea "hero.moveTo(4)"
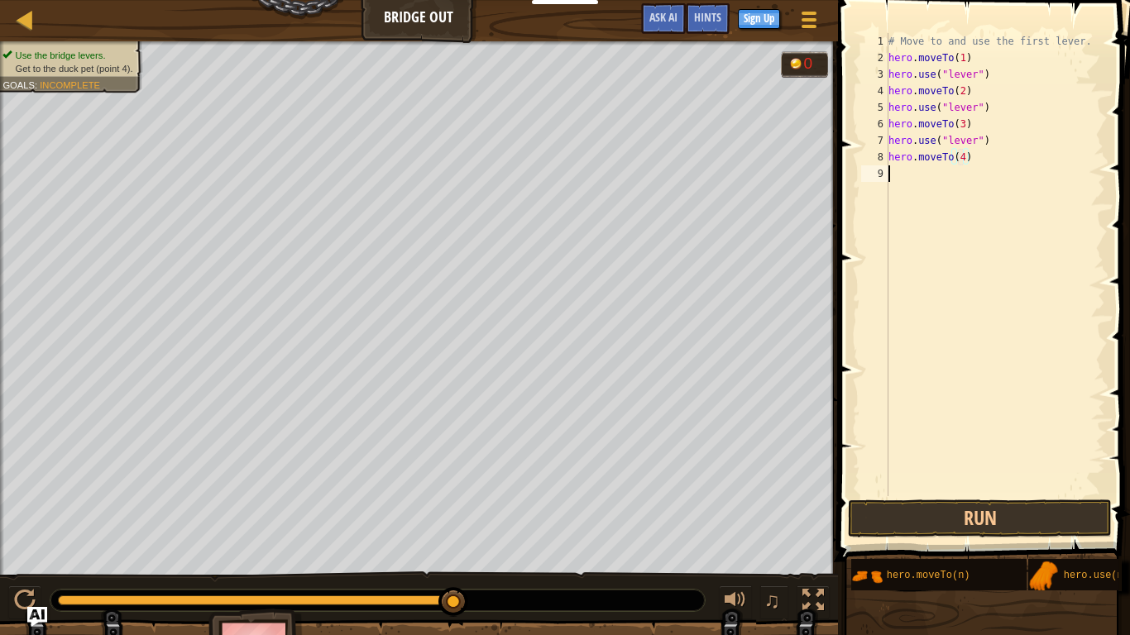
click at [897, 170] on div "# Move to and use the first lever. hero . moveTo ( 1 ) hero . use ( "lever" ) h…" at bounding box center [995, 281] width 220 height 496
click at [902, 481] on button "Run" at bounding box center [980, 519] width 264 height 38
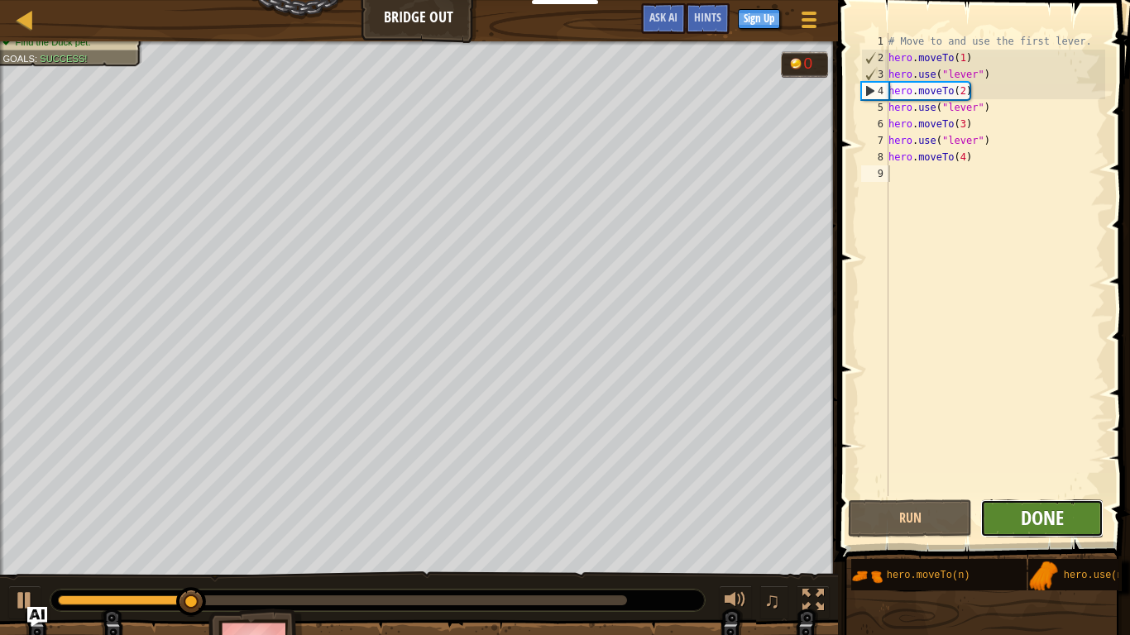
click at [1019, 481] on span "Done" at bounding box center [1042, 518] width 43 height 26
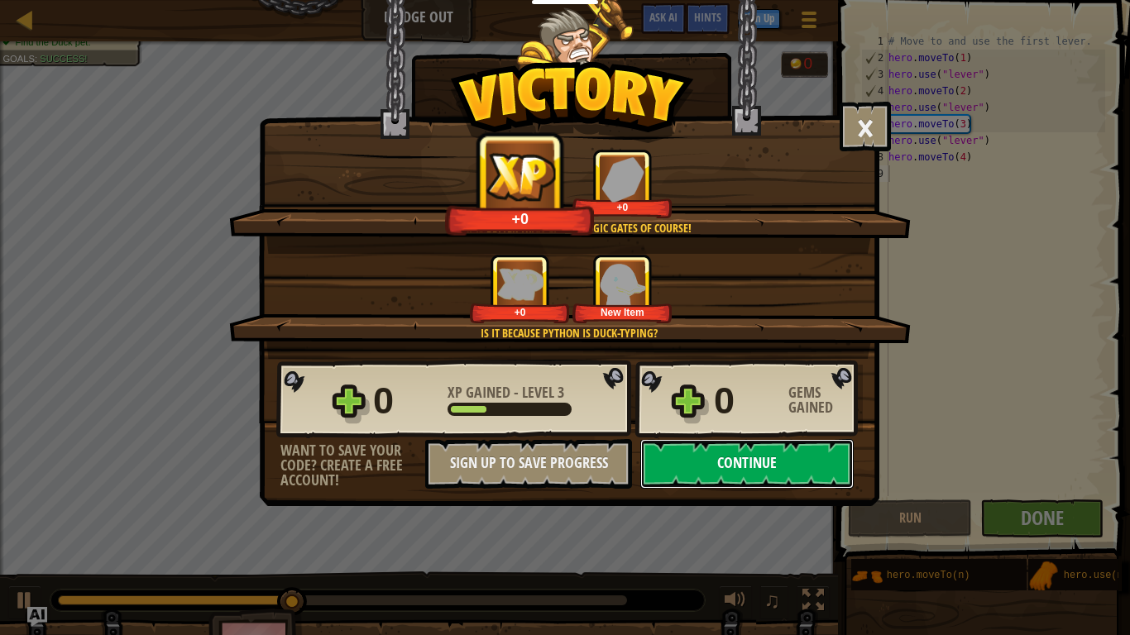
click at [701, 462] on button "Continue" at bounding box center [746, 464] width 213 height 50
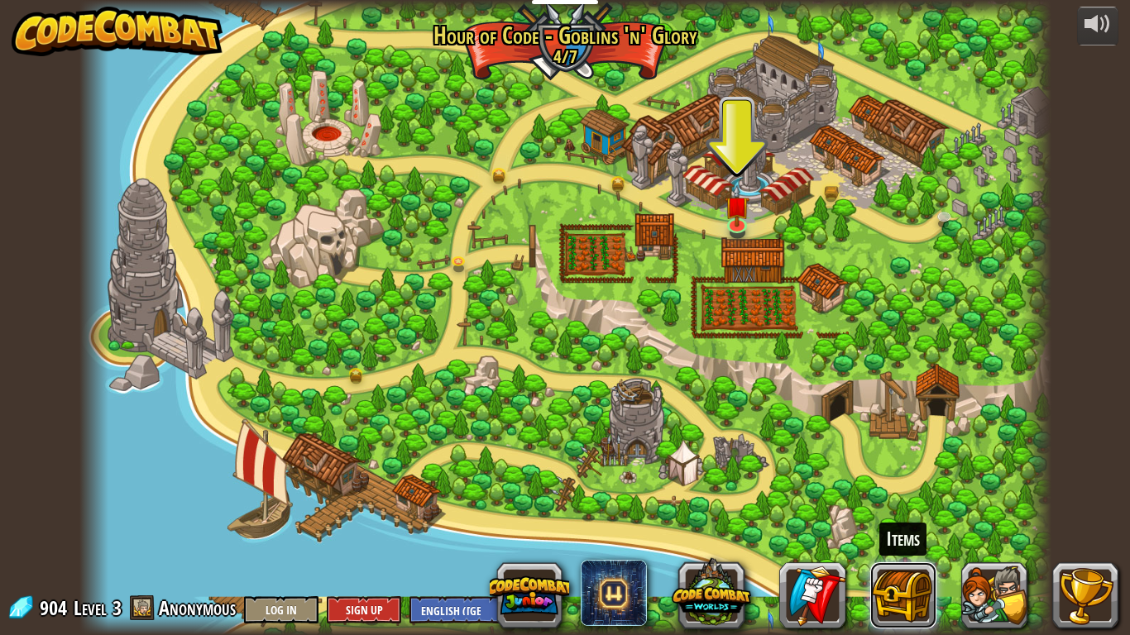
click at [879, 481] on button at bounding box center [903, 596] width 66 height 66
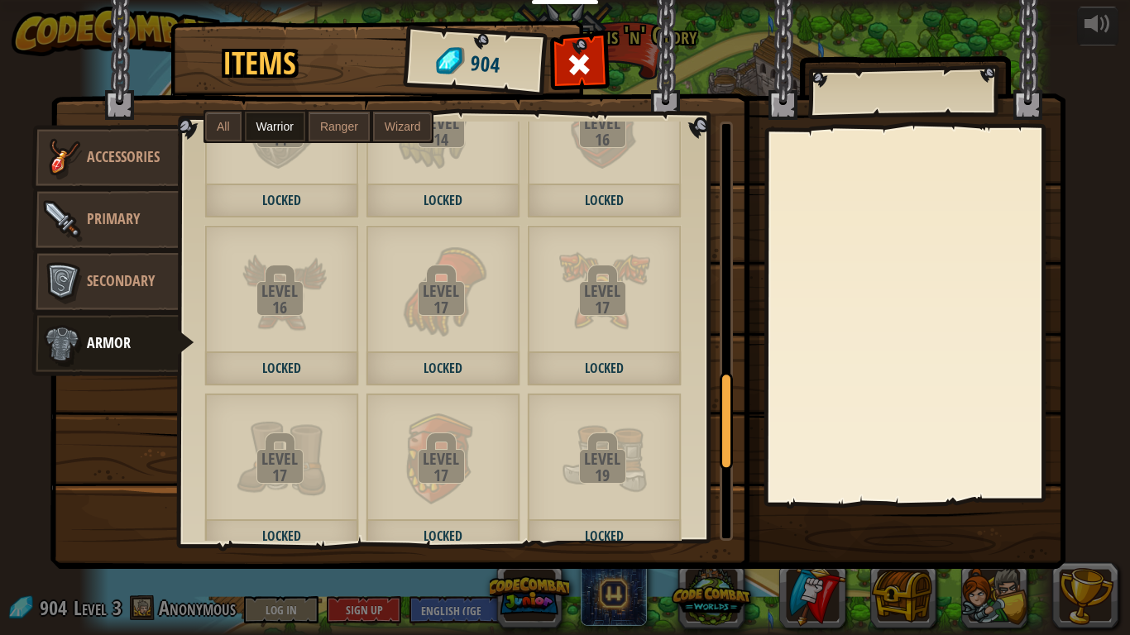
scroll to position [1471, 0]
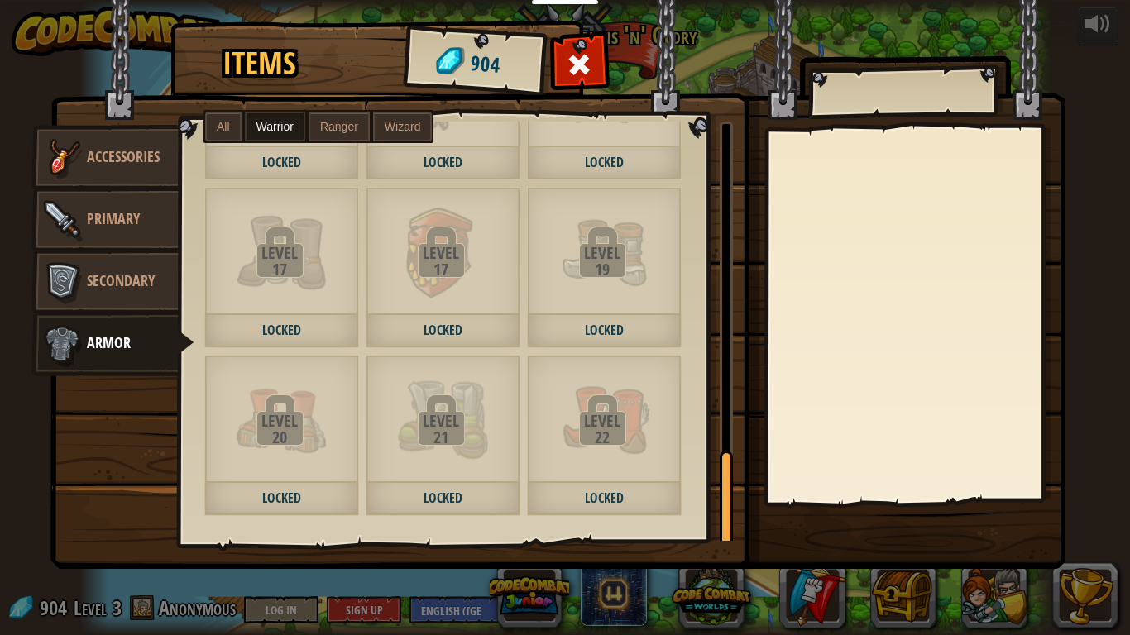
click at [553, 147] on span "Locked" at bounding box center [604, 163] width 155 height 34
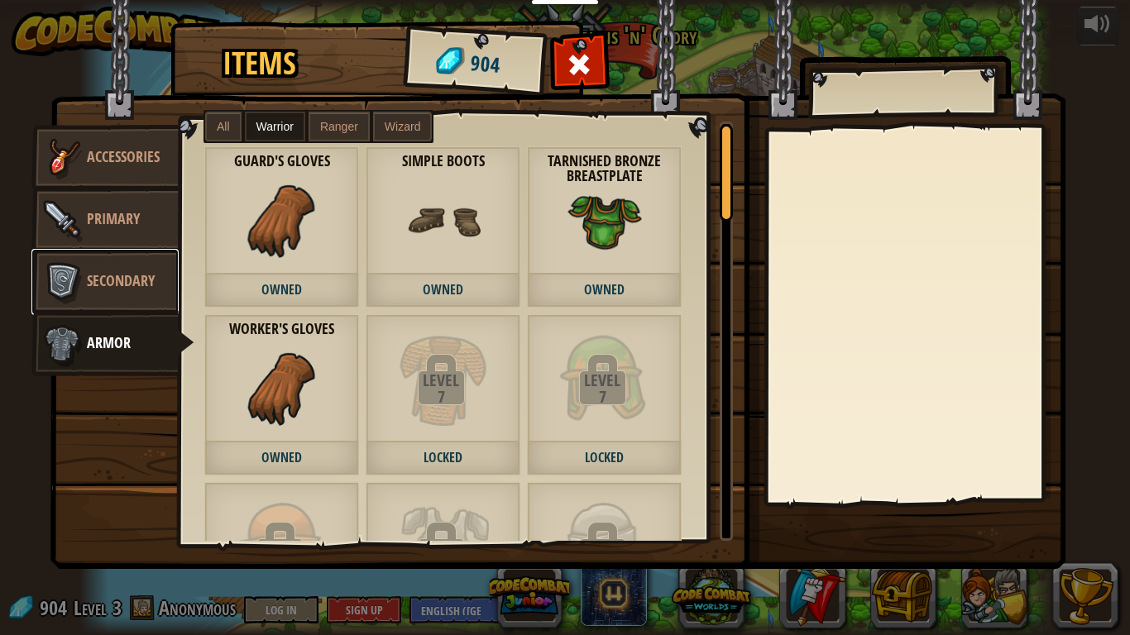
click at [150, 265] on link "Secondary" at bounding box center [104, 282] width 147 height 66
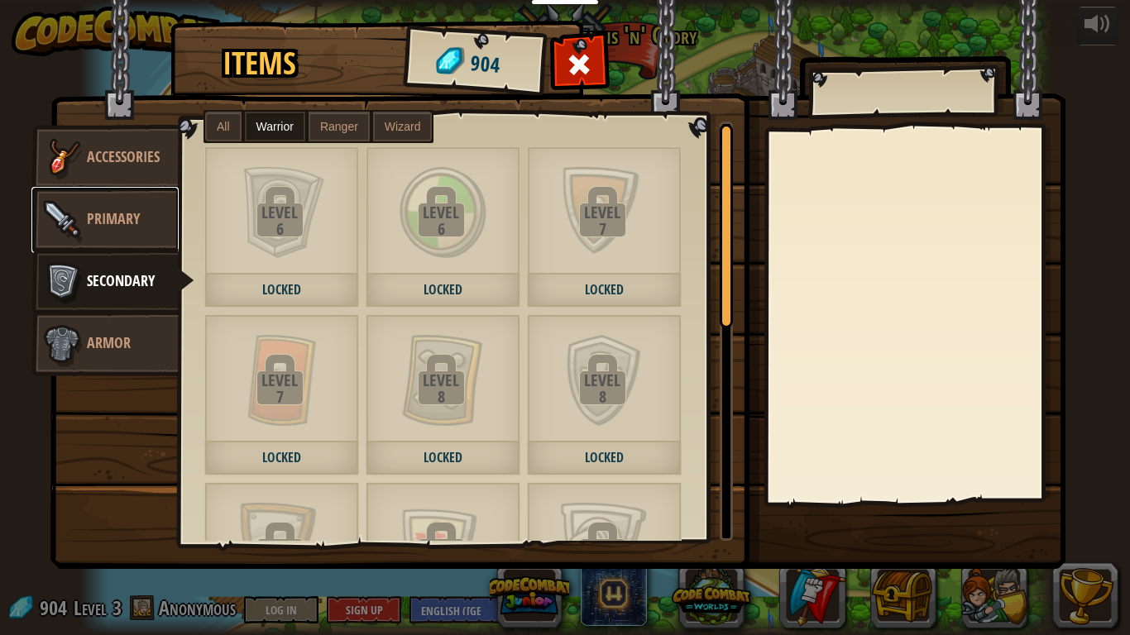
click at [132, 213] on span "Primary" at bounding box center [113, 218] width 53 height 21
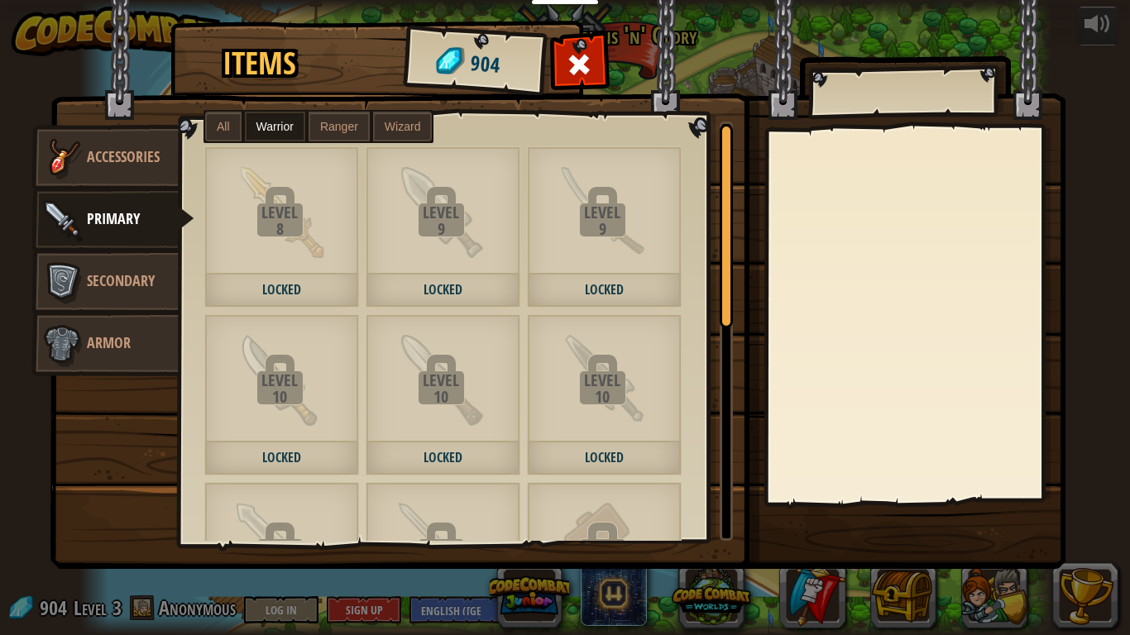
click at [339, 134] on label "Ranger" at bounding box center [339, 127] width 61 height 30
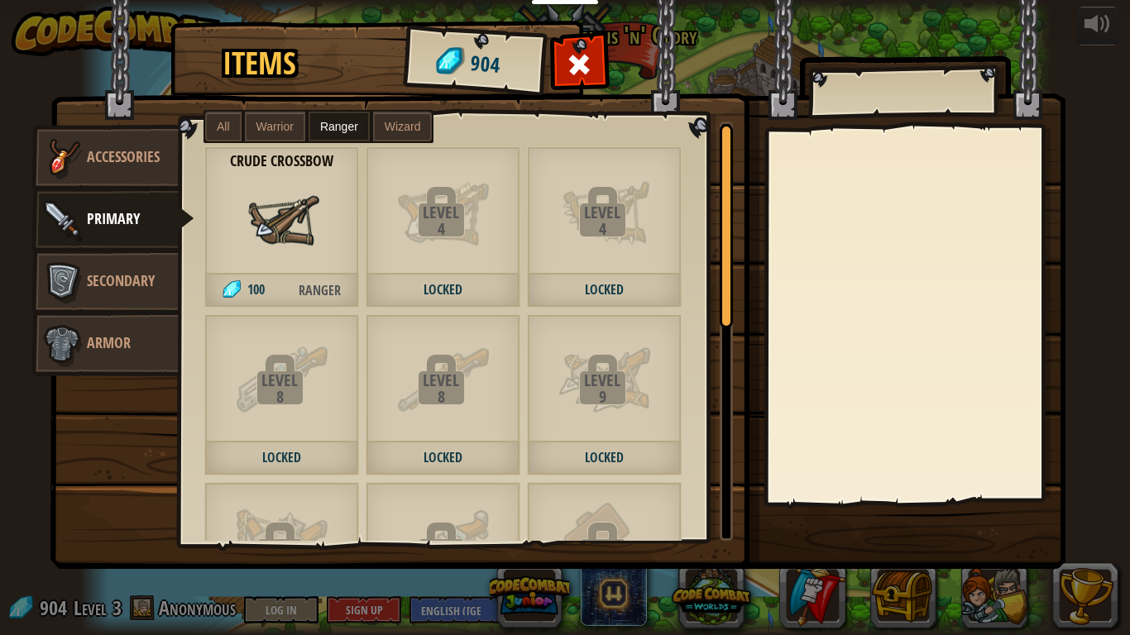
click at [390, 123] on span "Wizard" at bounding box center [403, 126] width 36 height 13
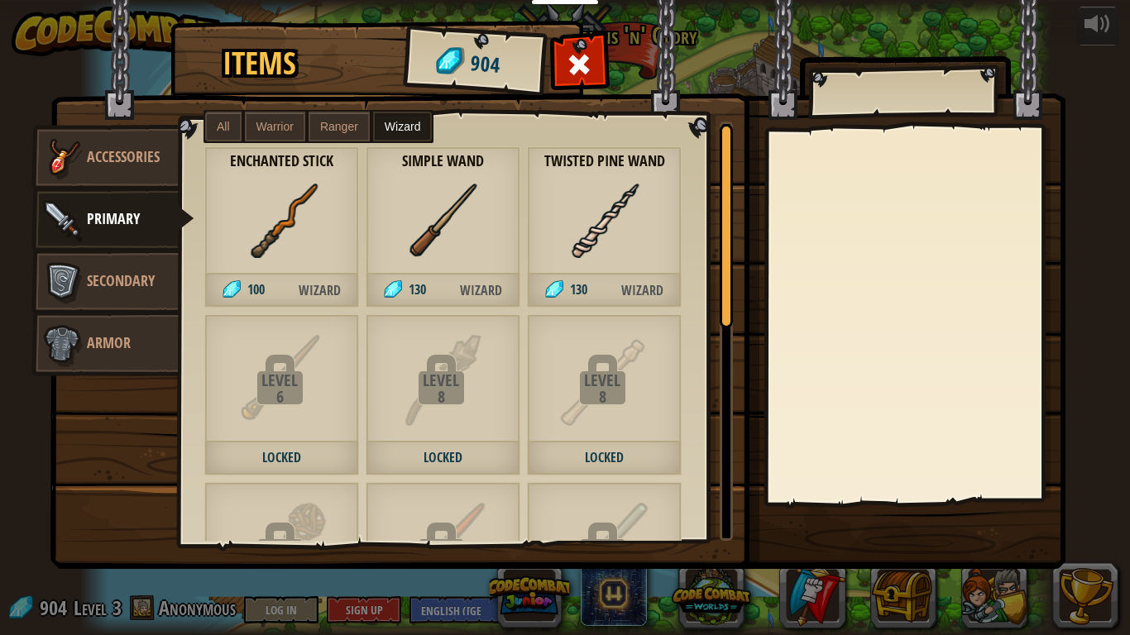
click at [607, 261] on div "Twisted Pine Wand 130 Wizard" at bounding box center [604, 226] width 155 height 161
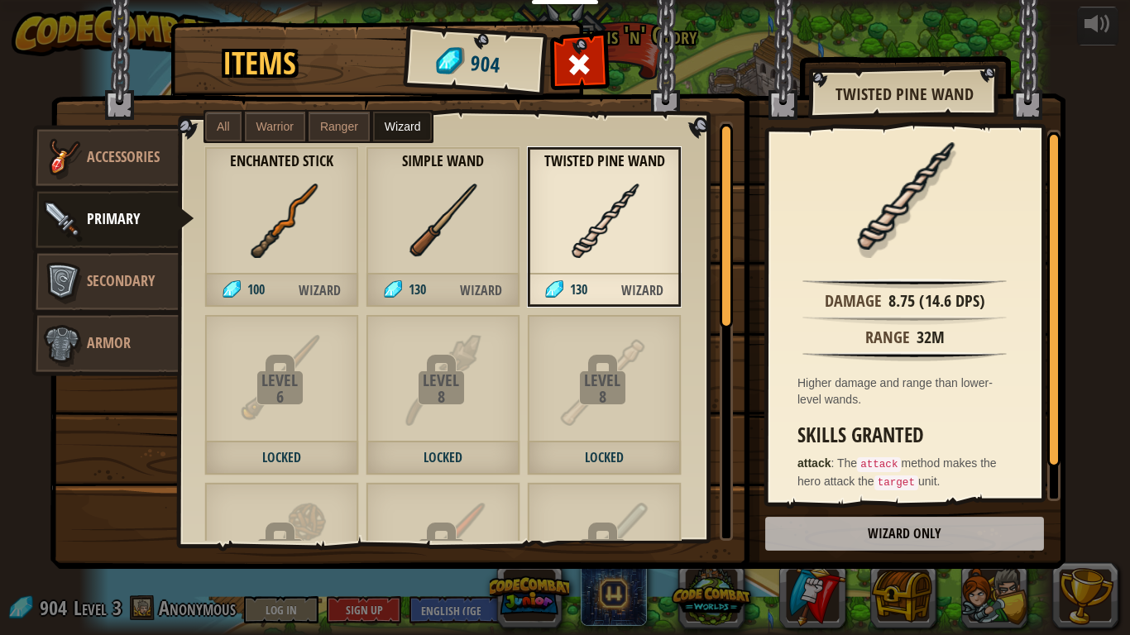
click at [338, 133] on label "Ranger" at bounding box center [339, 127] width 61 height 30
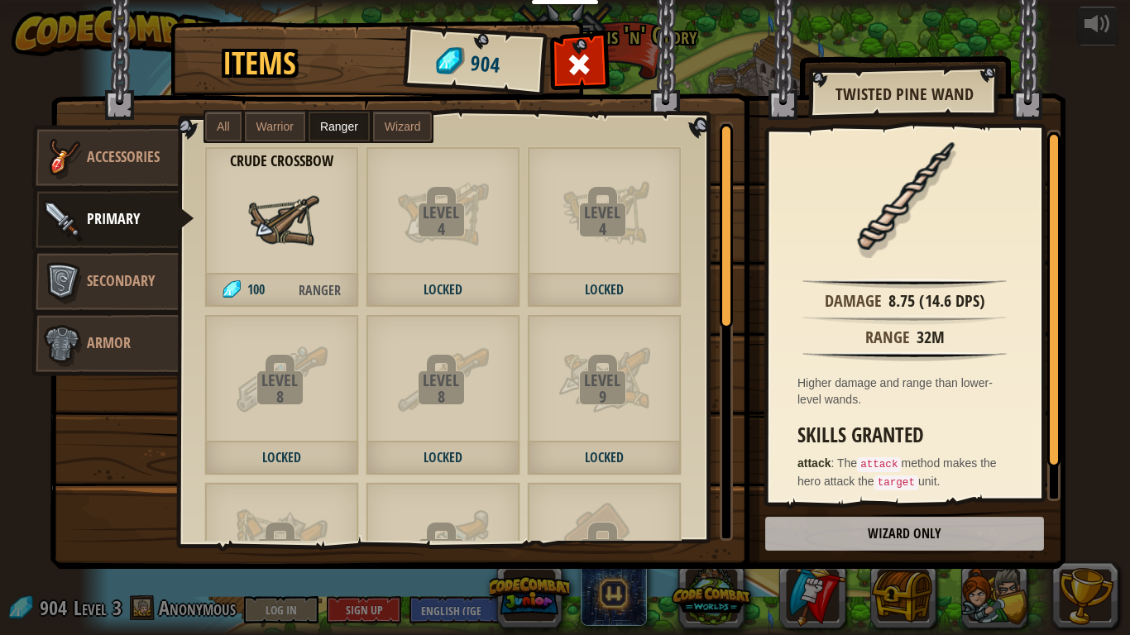
click at [206, 125] on label "All" at bounding box center [223, 127] width 36 height 30
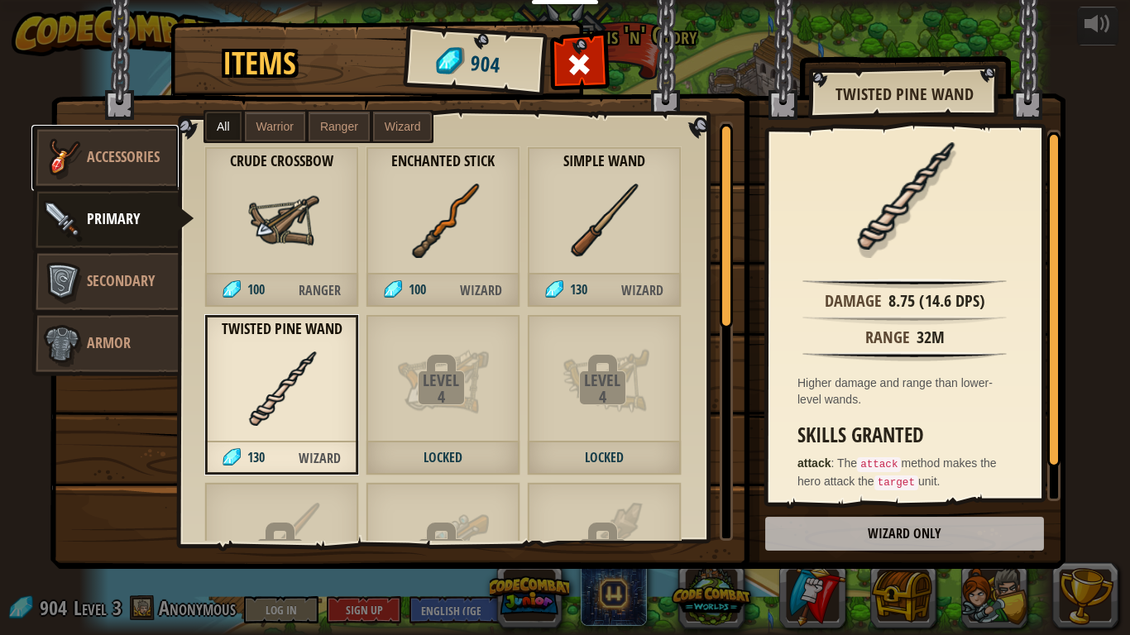
click at [137, 140] on link "Accessories" at bounding box center [104, 158] width 147 height 66
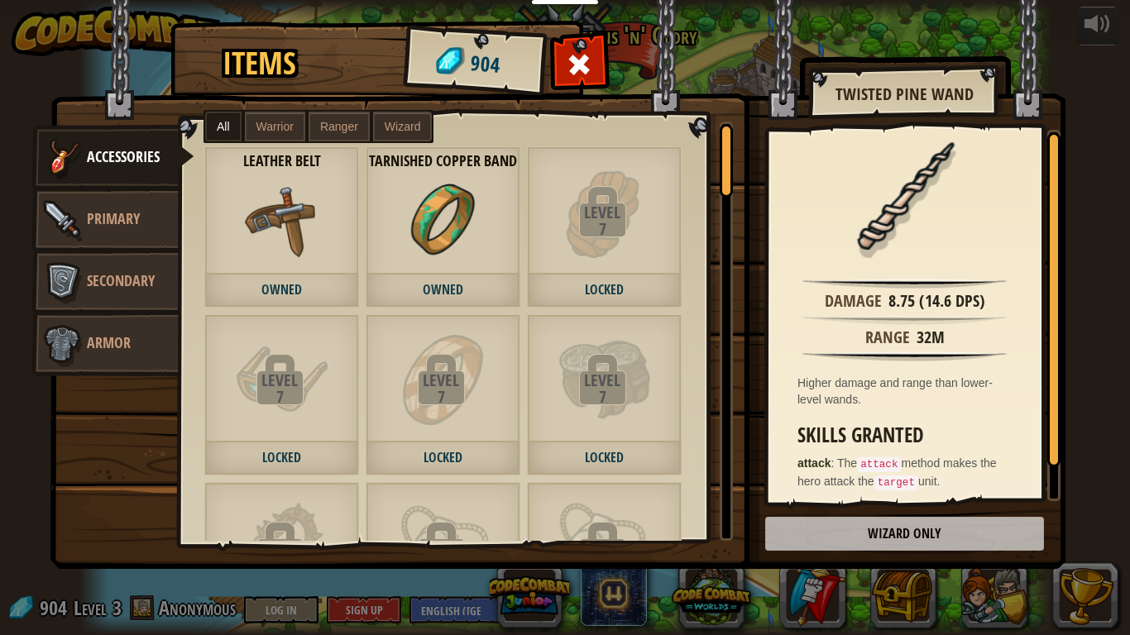
click at [227, 117] on label "All" at bounding box center [223, 127] width 36 height 30
click at [89, 271] on span "Secondary" at bounding box center [121, 281] width 68 height 21
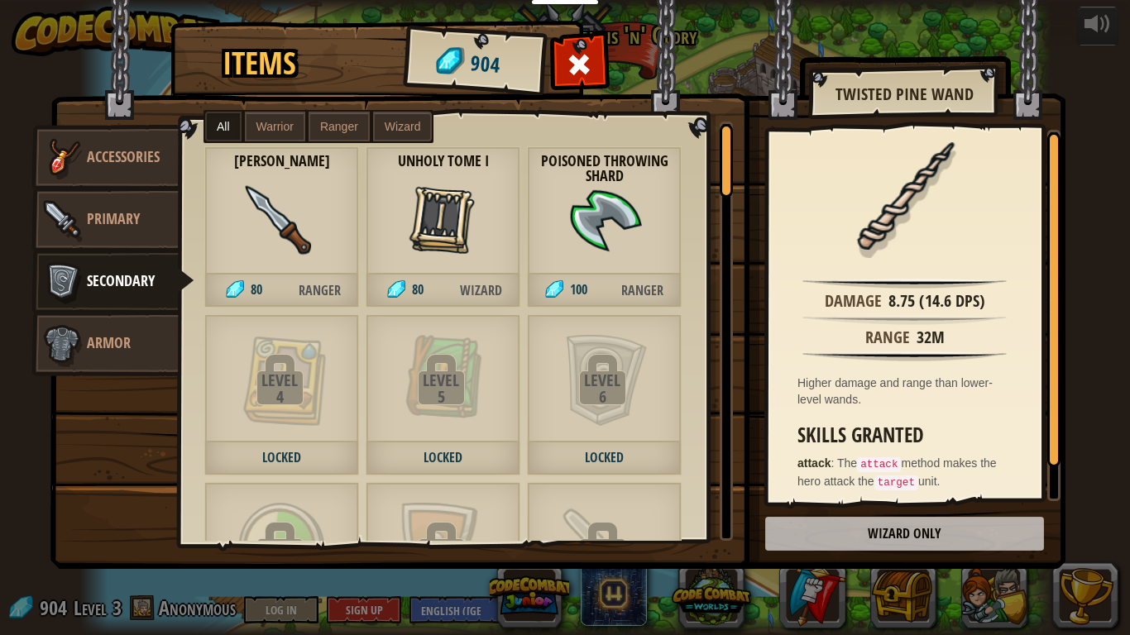
click at [462, 221] on img at bounding box center [443, 221] width 74 height 74
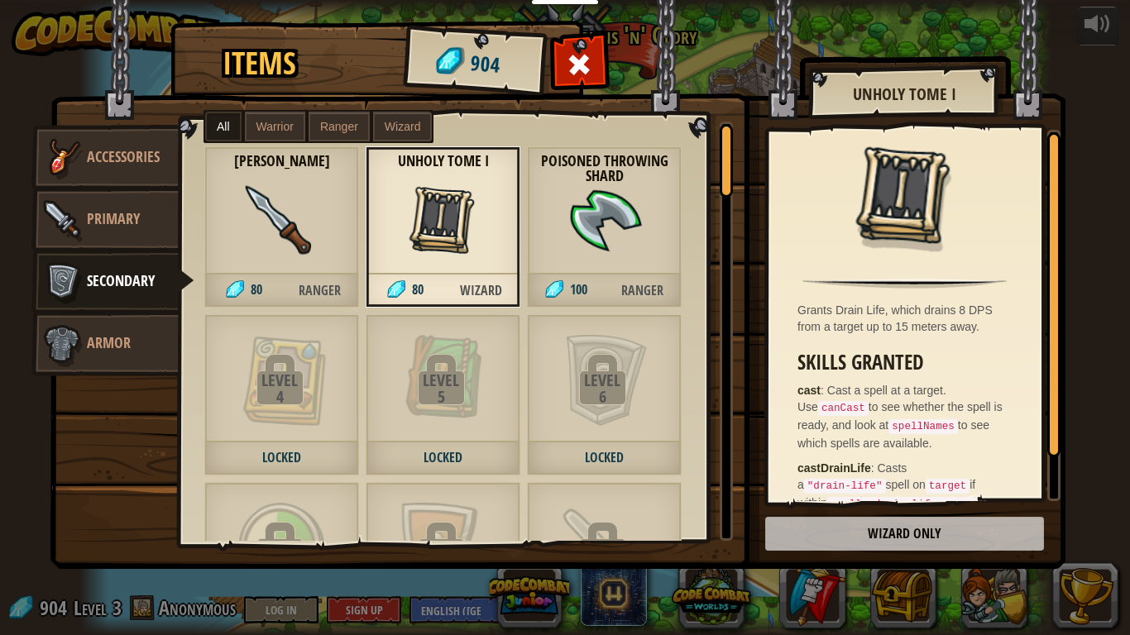
click at [850, 481] on img at bounding box center [557, 269] width 1015 height 601
click at [136, 208] on span "Primary" at bounding box center [113, 218] width 53 height 21
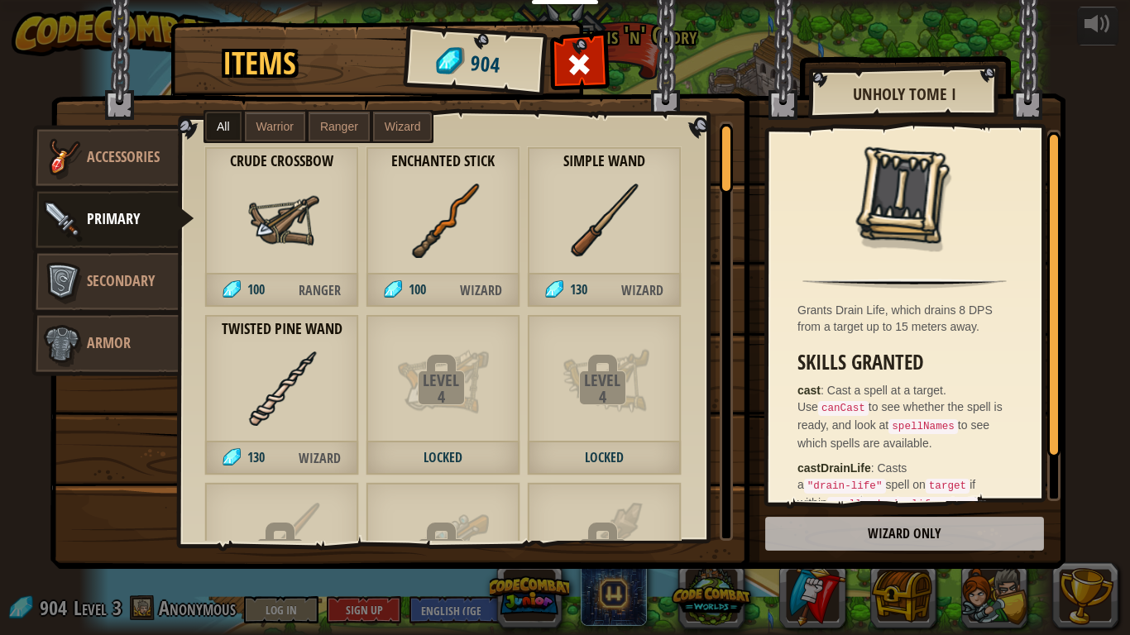
click at [452, 217] on img at bounding box center [443, 221] width 74 height 74
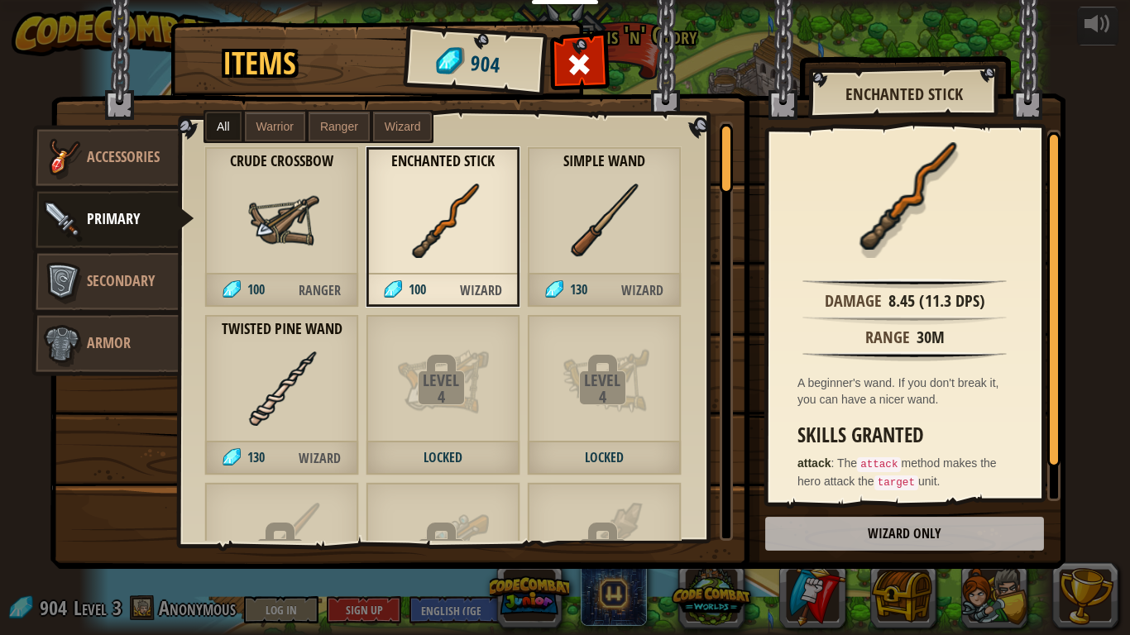
click at [295, 241] on img at bounding box center [282, 221] width 74 height 74
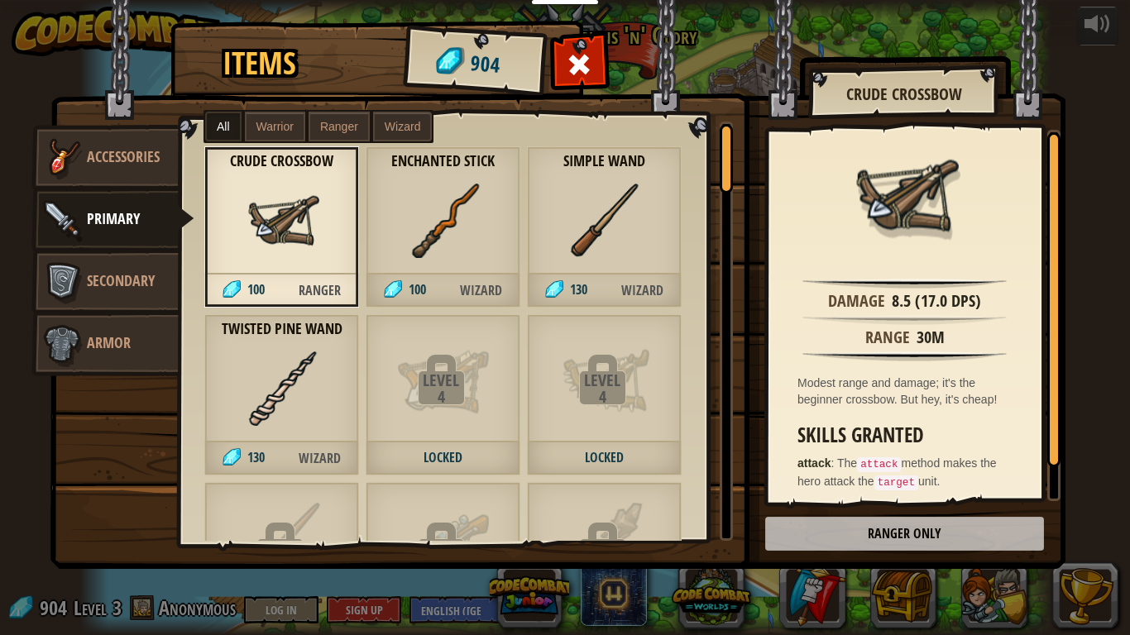
click at [290, 124] on span "Warrior" at bounding box center [274, 126] width 37 height 13
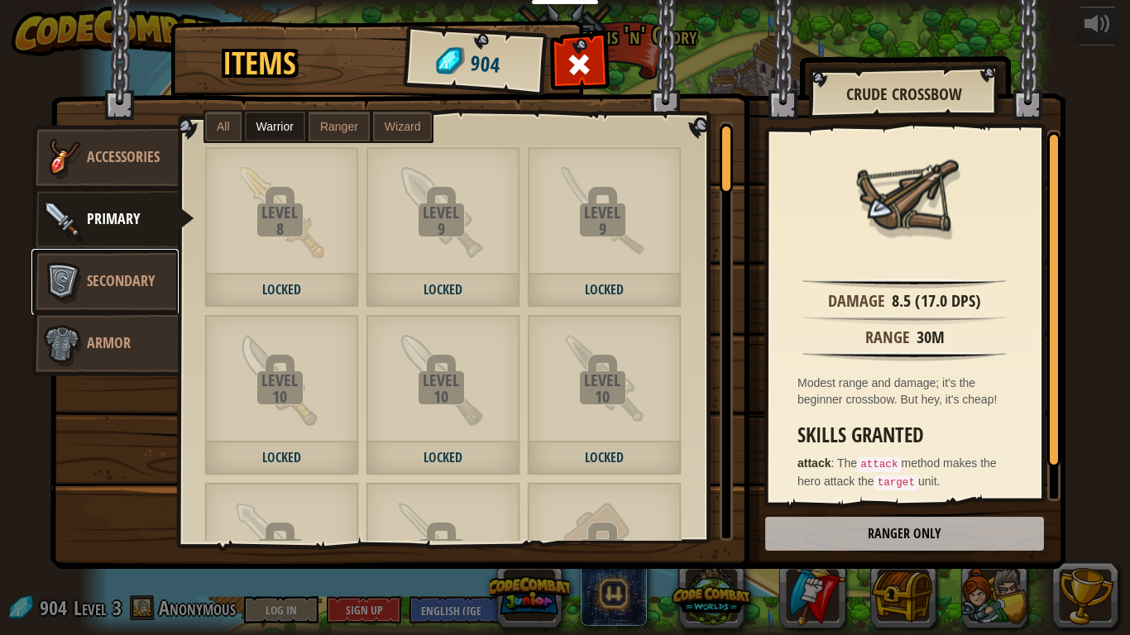
click at [120, 297] on link "Secondary" at bounding box center [104, 282] width 147 height 66
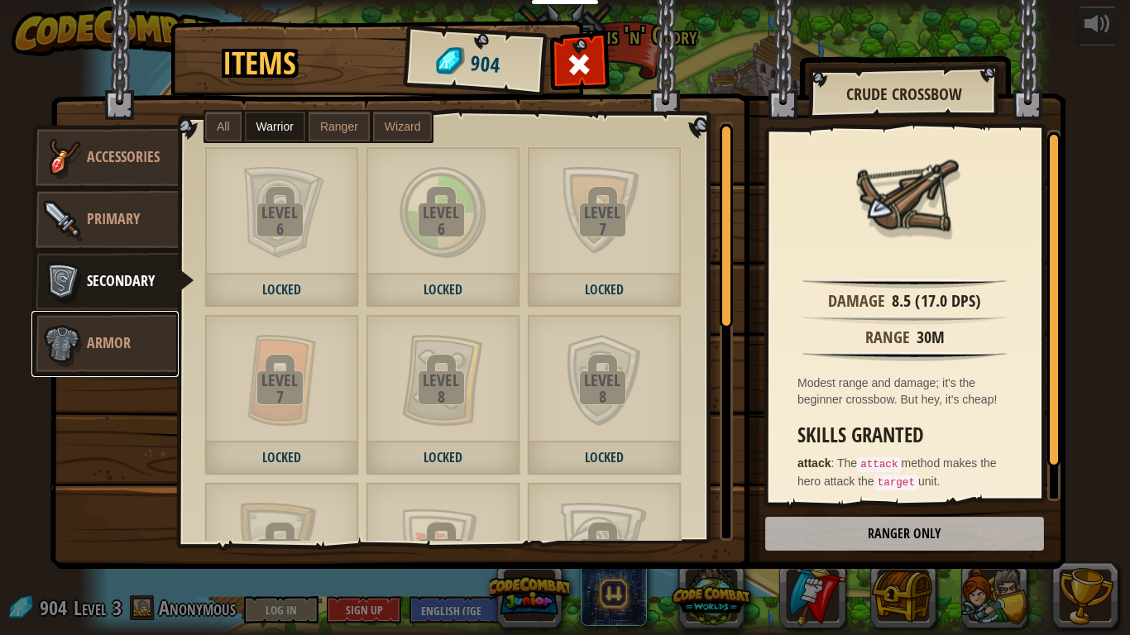
click at [122, 338] on span "Armor" at bounding box center [109, 343] width 44 height 21
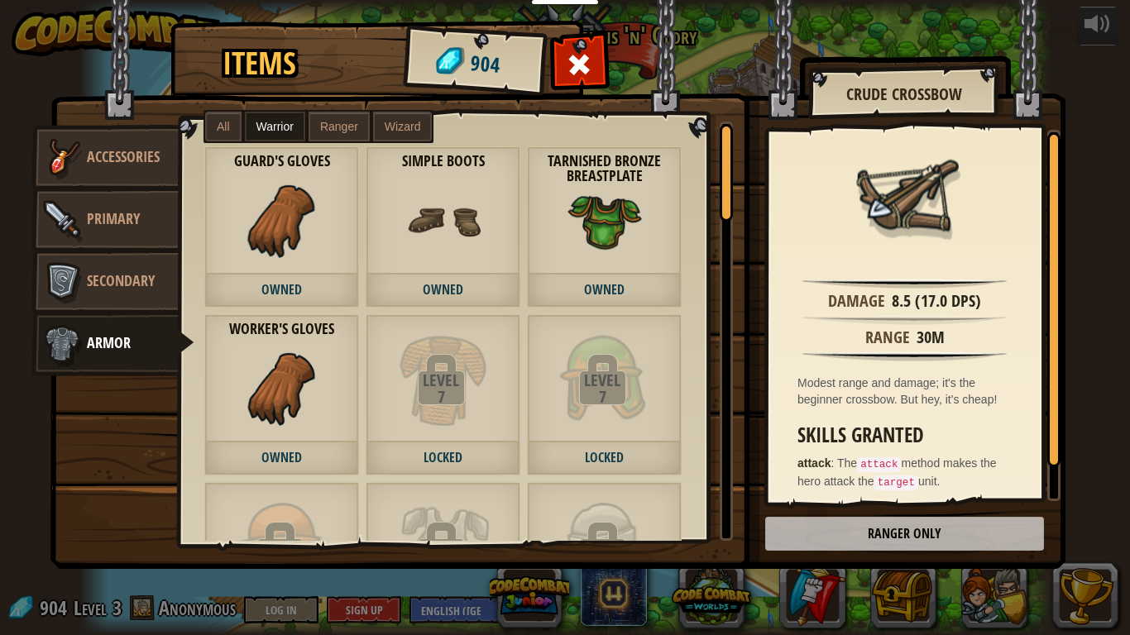
click at [216, 133] on label "All" at bounding box center [223, 127] width 36 height 30
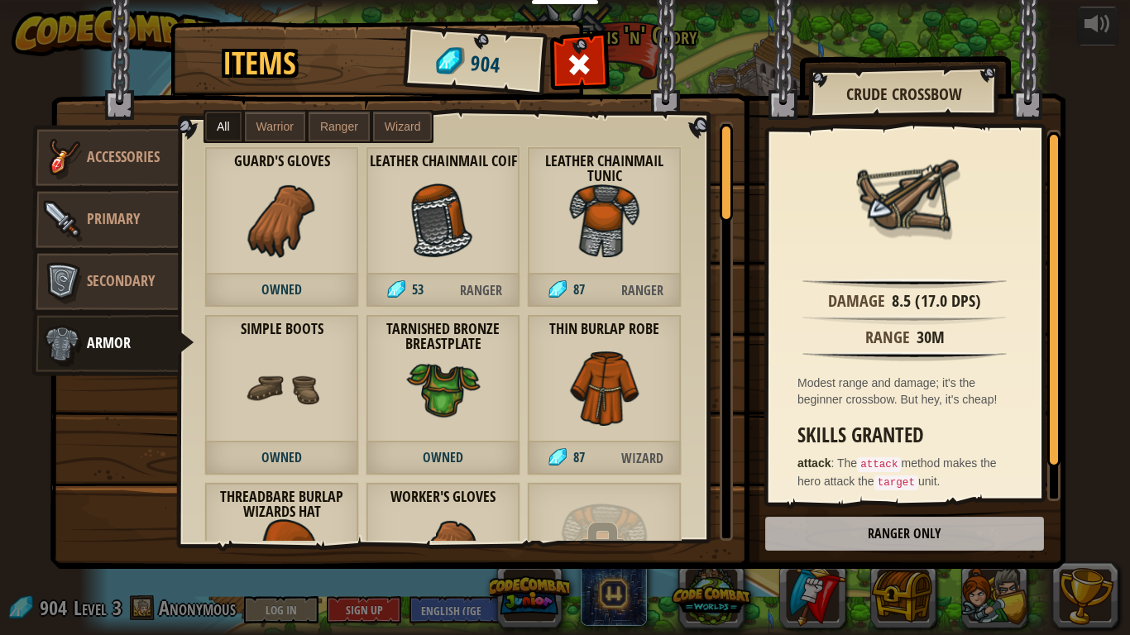
click at [378, 206] on div "Leather Chainmail Coif 53 Ranger" at bounding box center [443, 226] width 155 height 161
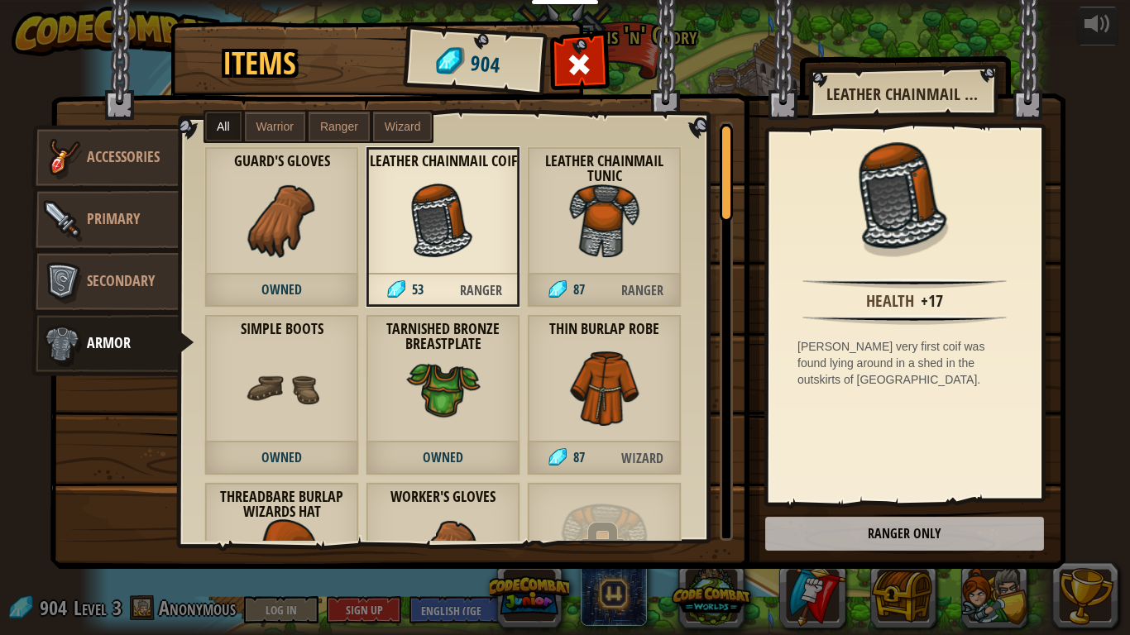
click at [378, 206] on div "Leather Chainmail Coif 53 Ranger" at bounding box center [443, 226] width 155 height 161
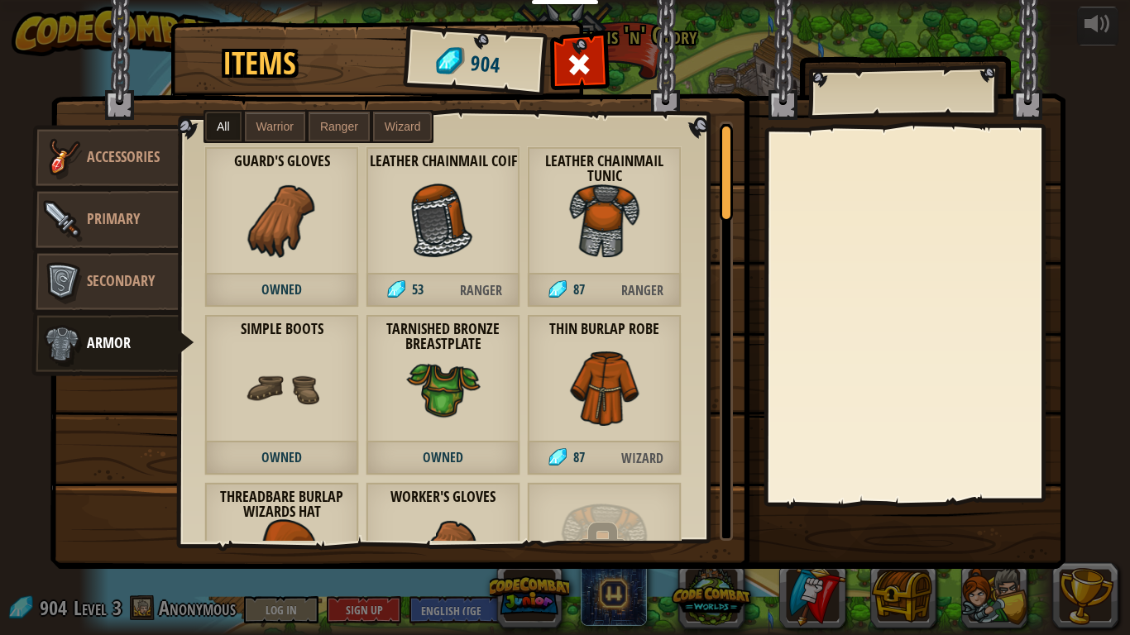
click at [497, 257] on div "Leather Chainmail Coif 53 Ranger" at bounding box center [443, 226] width 155 height 161
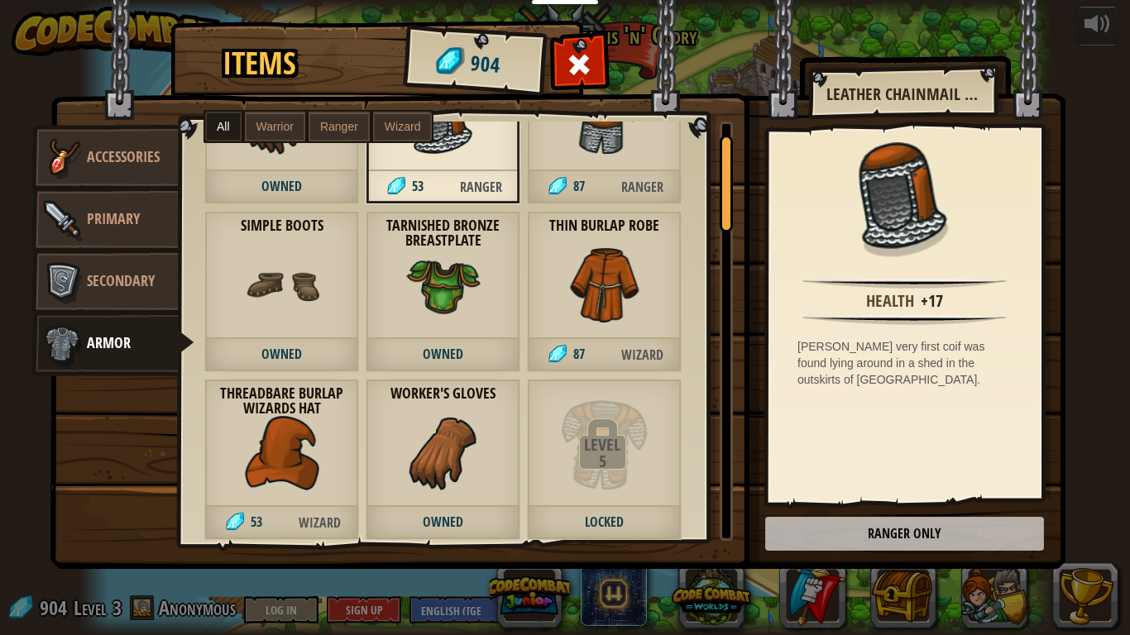
scroll to position [134, 0]
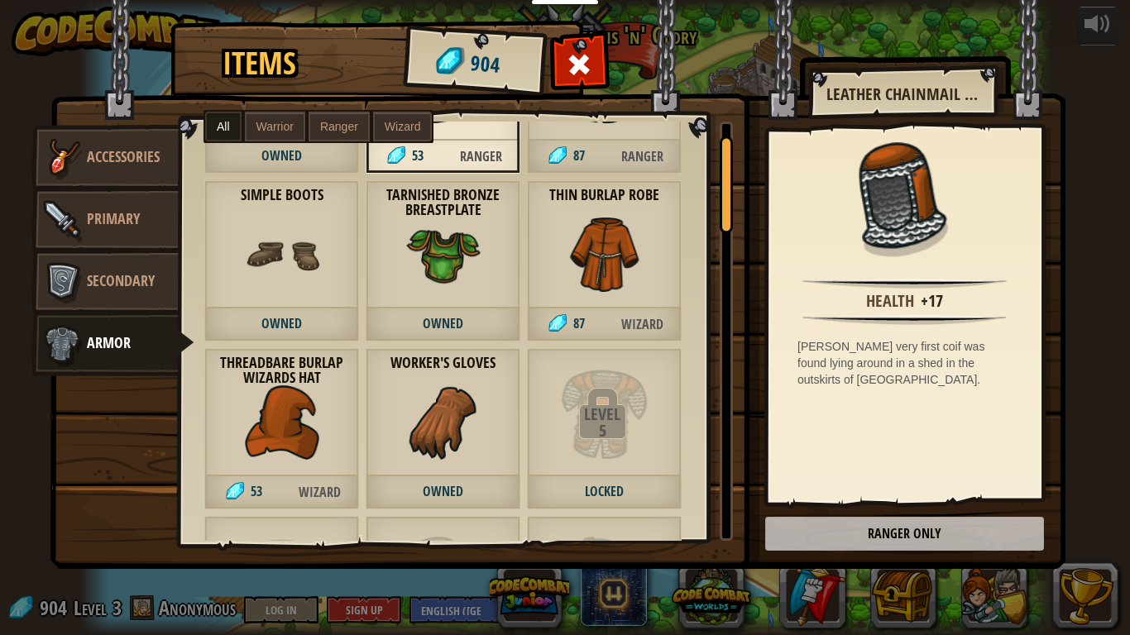
click at [604, 263] on img at bounding box center [604, 255] width 74 height 74
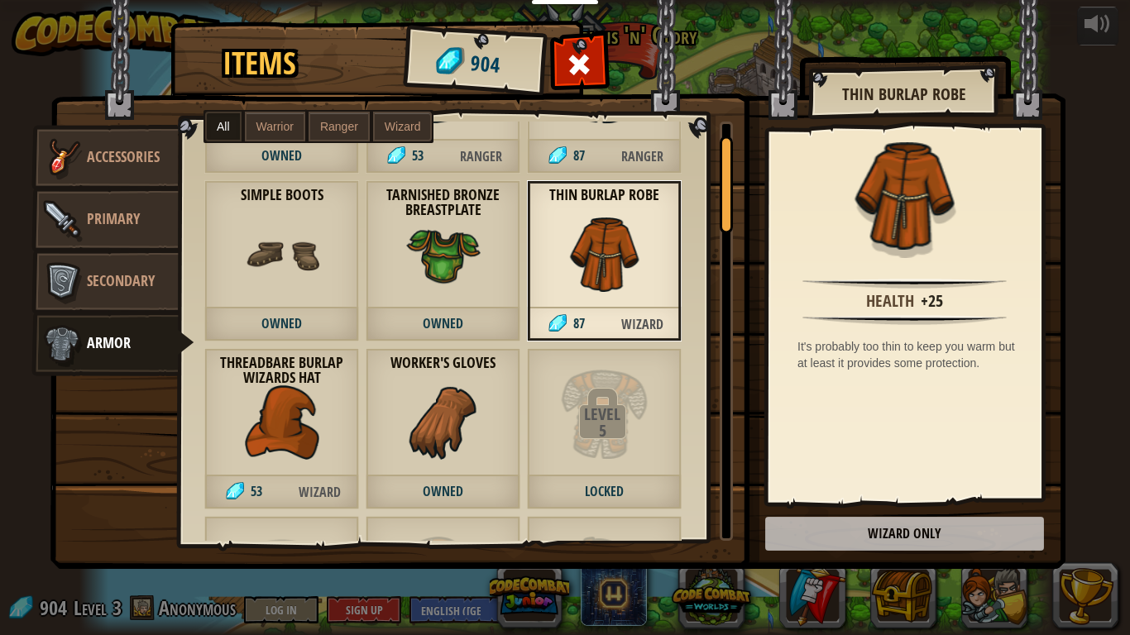
click at [223, 462] on div "Threadbare Burlap Wizards Hat 53 Wizard" at bounding box center [281, 428] width 155 height 161
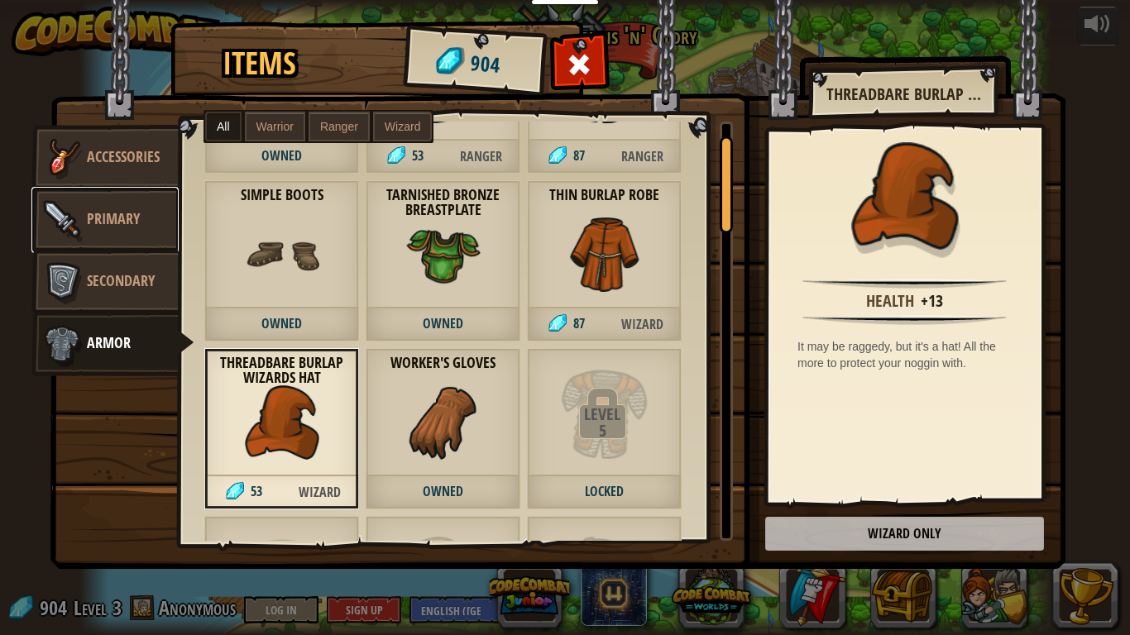
click at [103, 237] on link "Primary" at bounding box center [104, 220] width 147 height 66
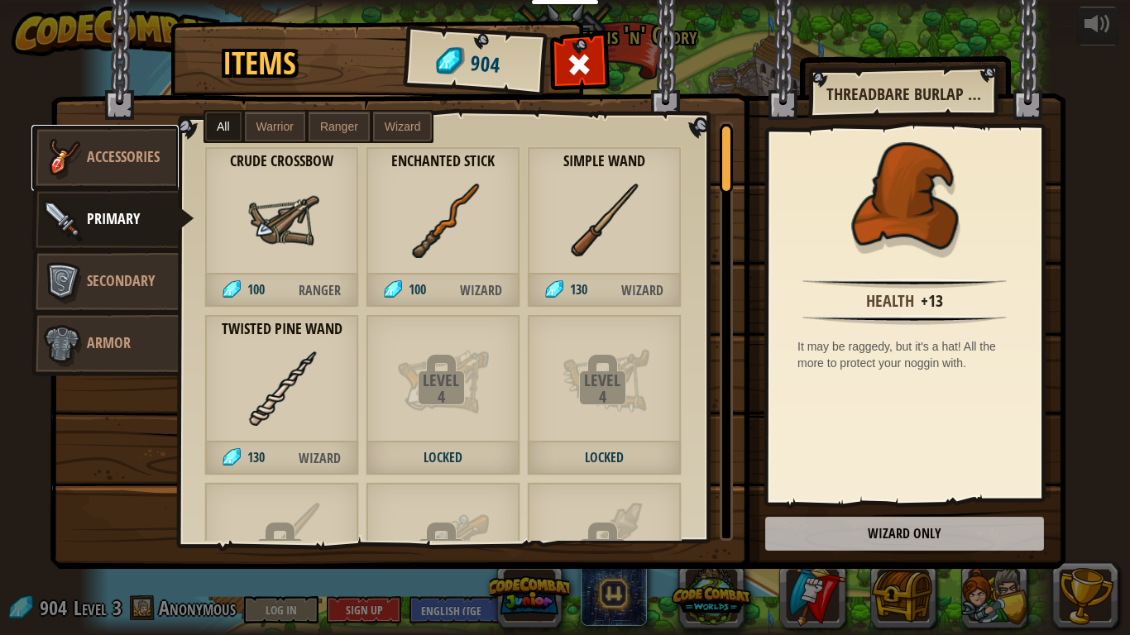
click at [124, 170] on link "Accessories" at bounding box center [104, 158] width 147 height 66
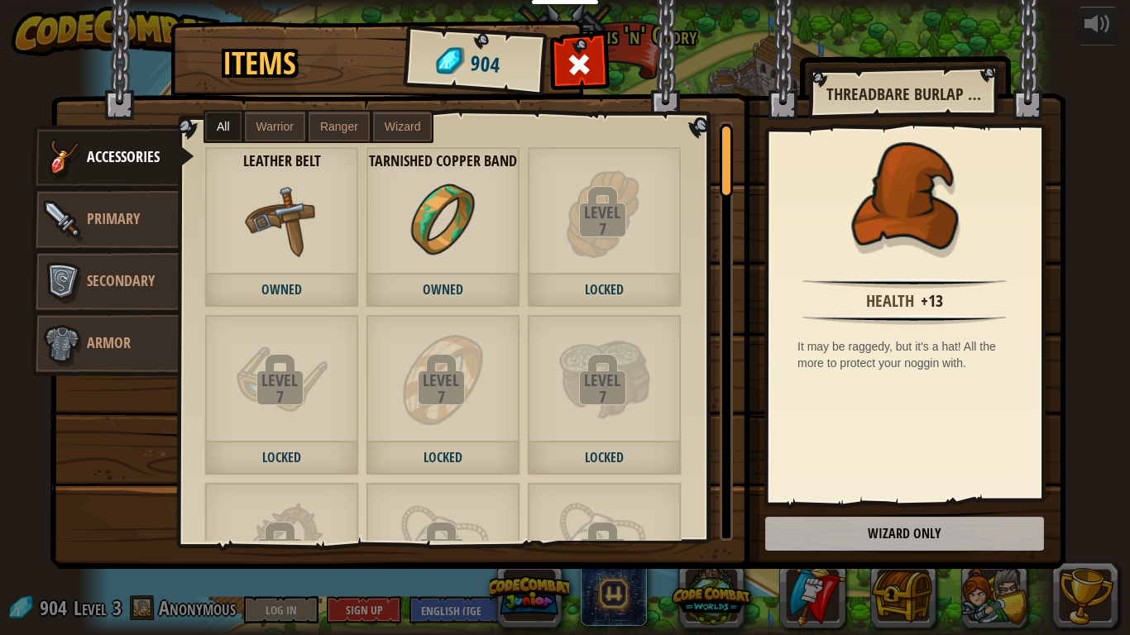
click at [222, 118] on label "All" at bounding box center [223, 127] width 36 height 30
click at [575, 65] on span at bounding box center [580, 64] width 26 height 26
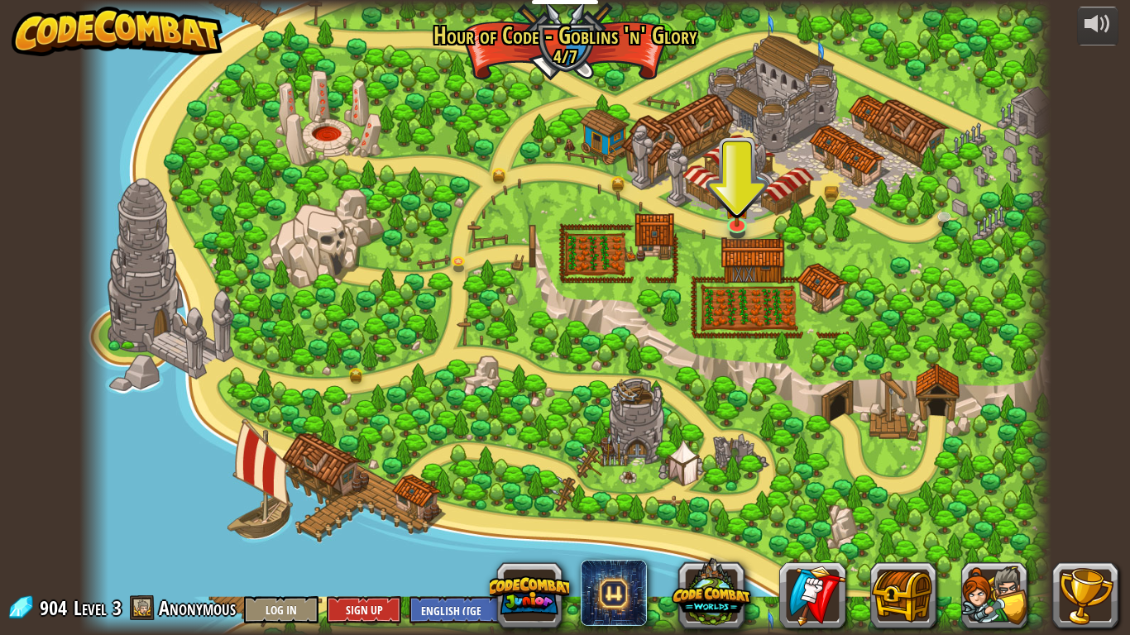
click at [128, 481] on div "904 Level 3 Anonymous Log In Sign Up English ([GEOGRAPHIC_DATA]) English ([GEOG…" at bounding box center [255, 609] width 496 height 29
click at [145, 481] on span at bounding box center [142, 608] width 25 height 25
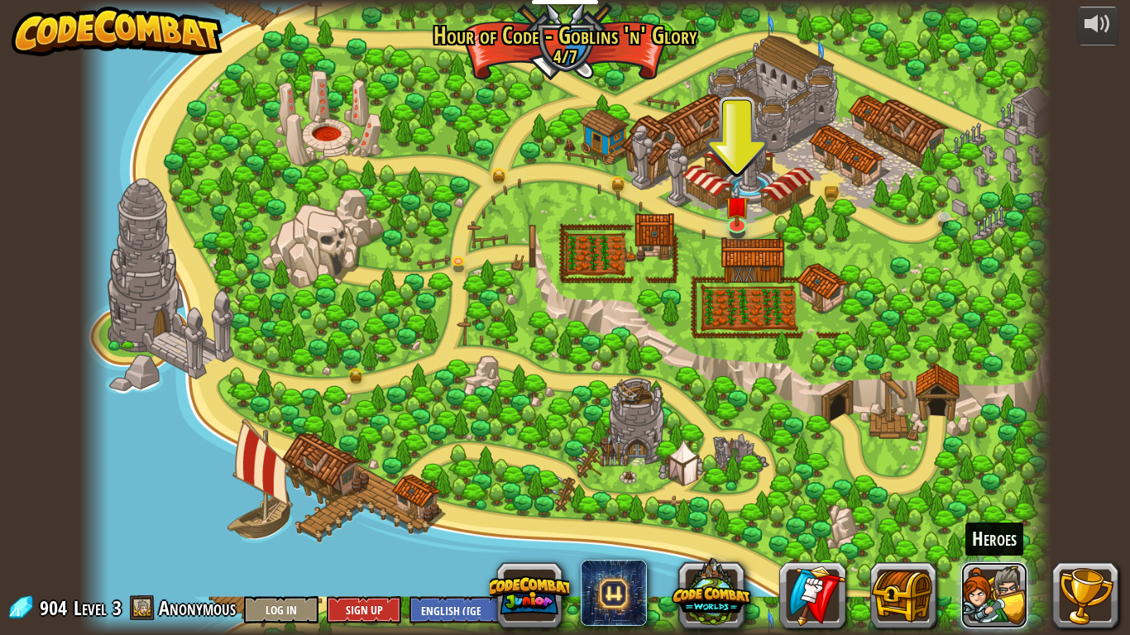
click at [1008, 481] on button at bounding box center [994, 596] width 66 height 66
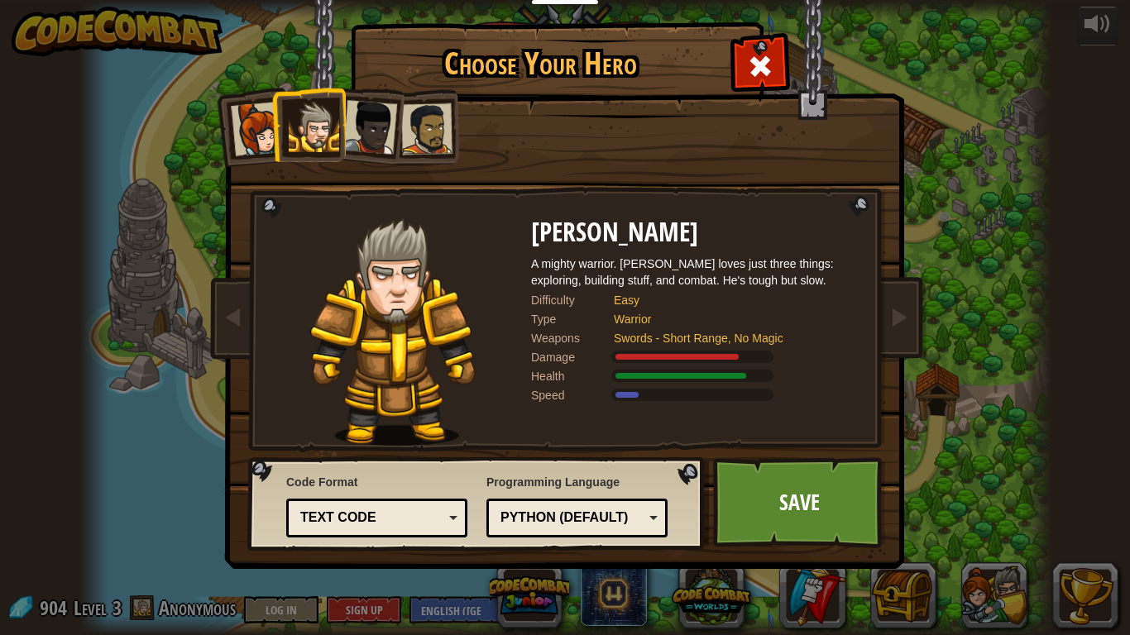
click at [426, 127] on div at bounding box center [426, 128] width 51 height 51
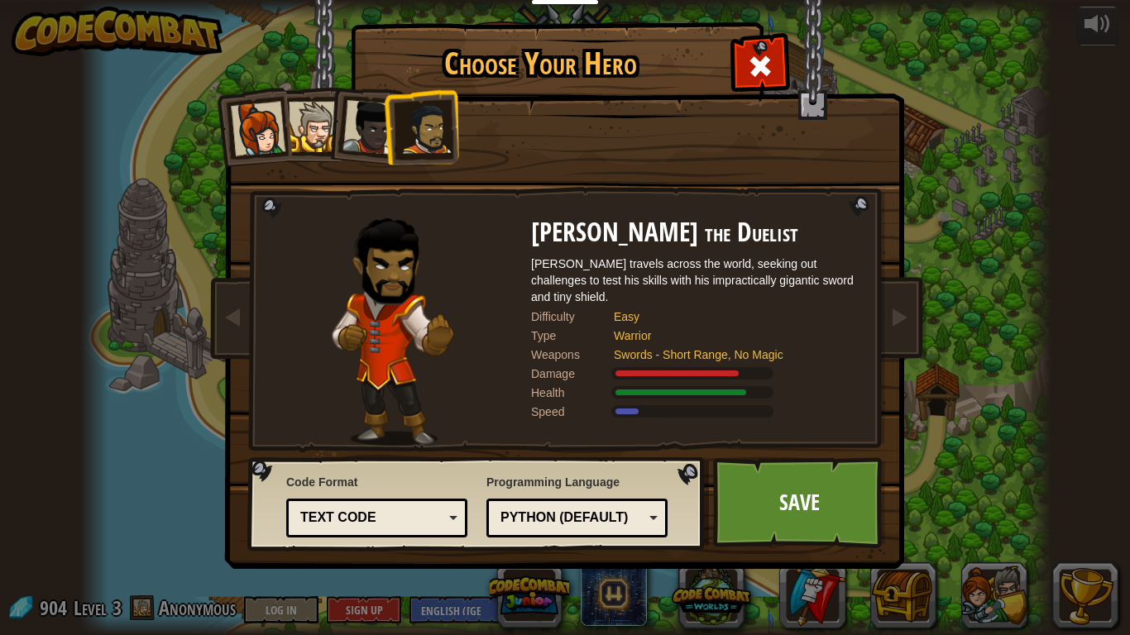
click at [359, 120] on div at bounding box center [369, 127] width 55 height 55
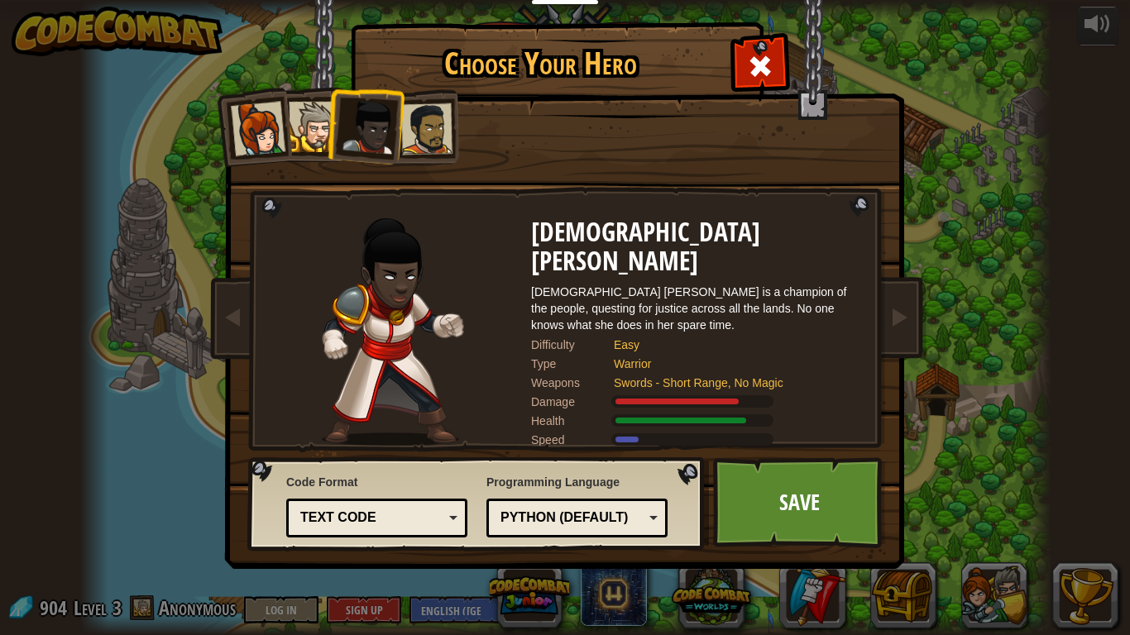
click at [250, 122] on div at bounding box center [258, 129] width 55 height 55
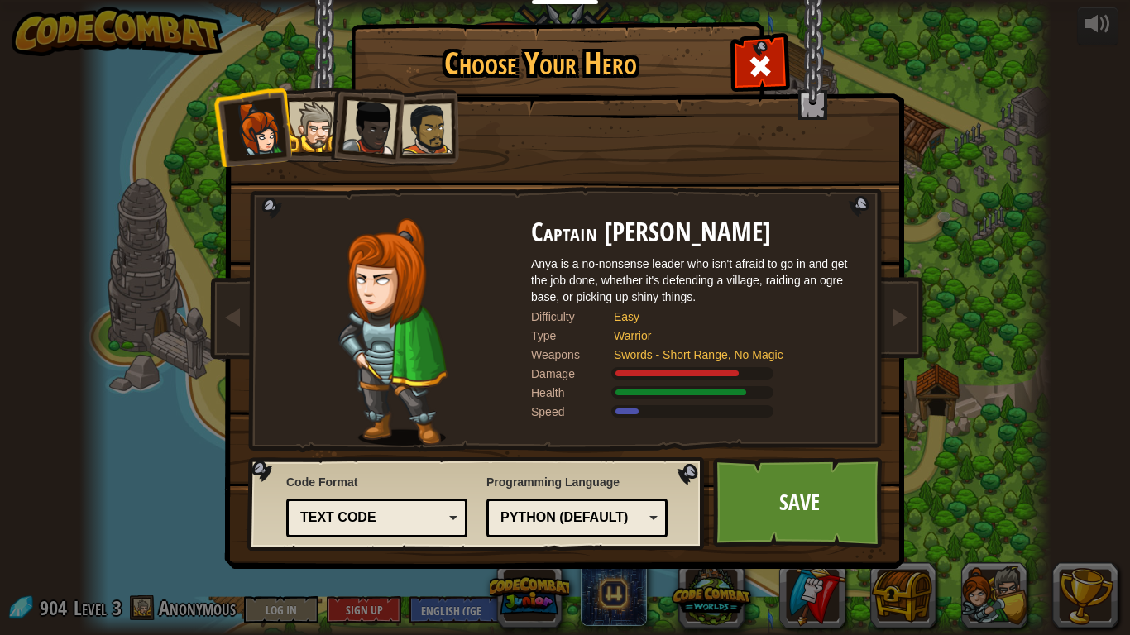
click at [360, 146] on div at bounding box center [369, 127] width 55 height 55
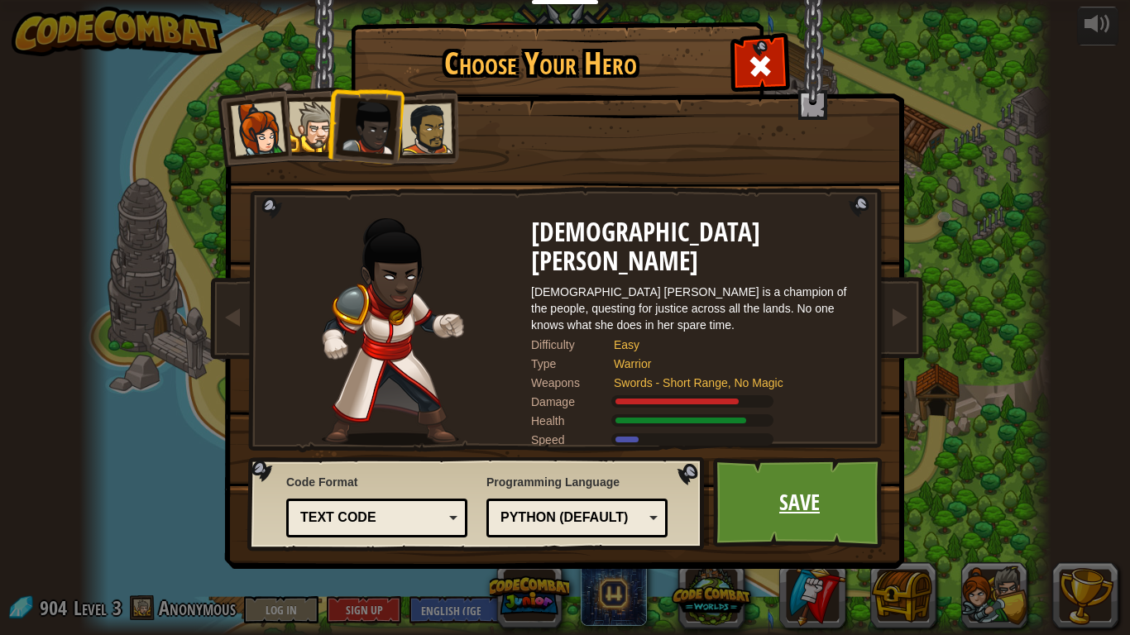
click at [771, 467] on link "Save" at bounding box center [799, 502] width 173 height 91
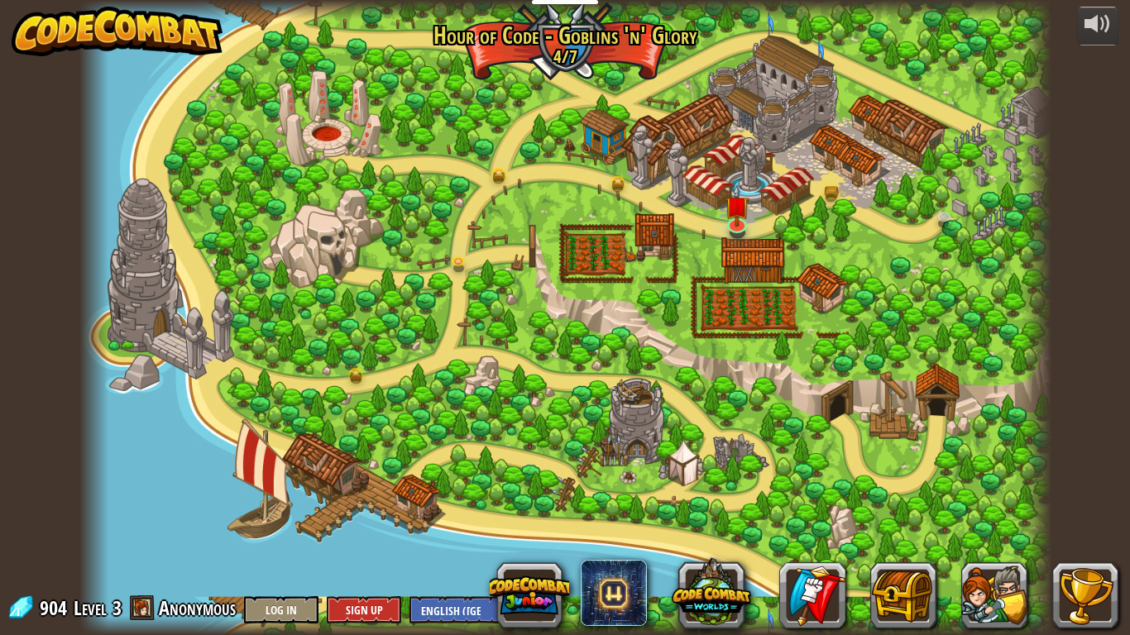
click at [869, 481] on div at bounding box center [812, 596] width 612 height 66
click at [903, 481] on button at bounding box center [903, 596] width 66 height 66
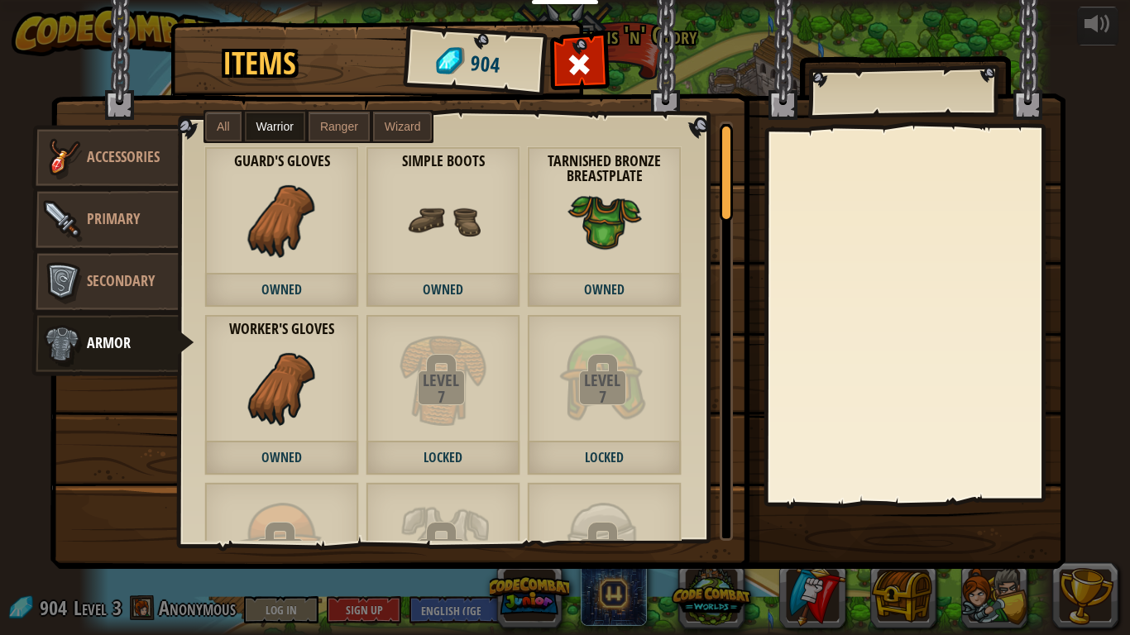
click at [227, 120] on span "All" at bounding box center [223, 126] width 13 height 13
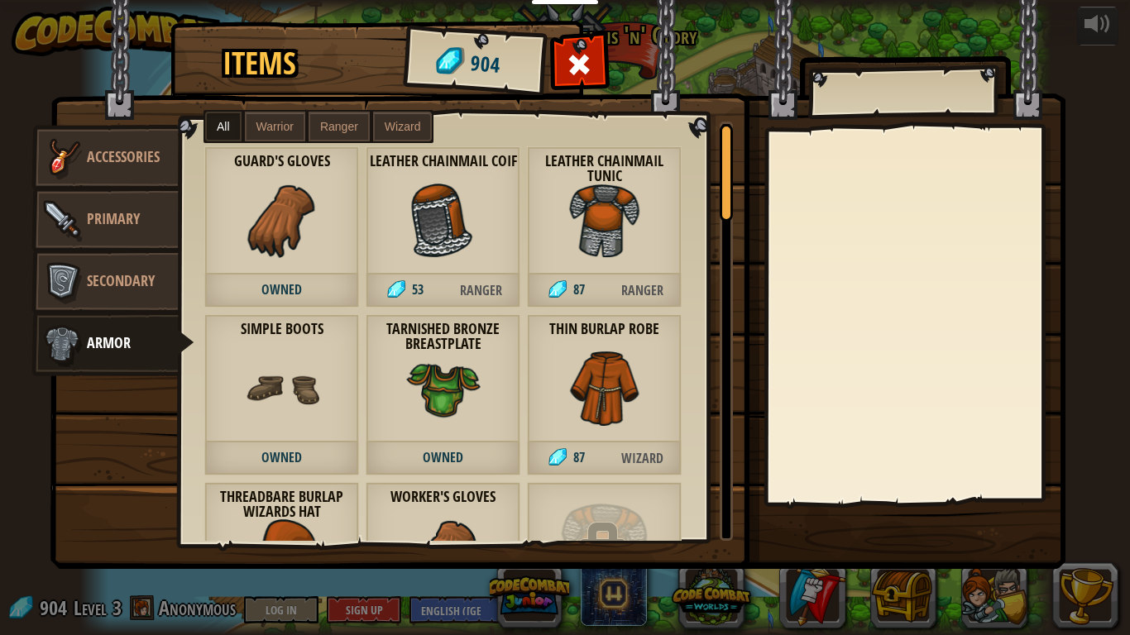
click at [430, 280] on span "53" at bounding box center [405, 291] width 79 height 34
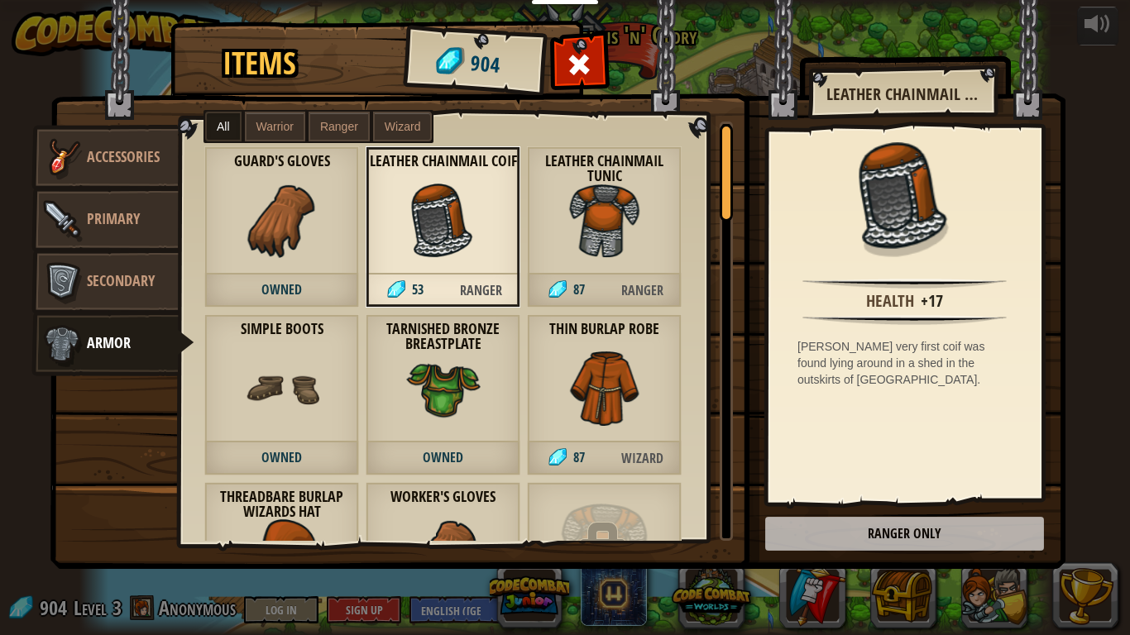
click at [394, 122] on span "Wizard" at bounding box center [403, 126] width 36 height 13
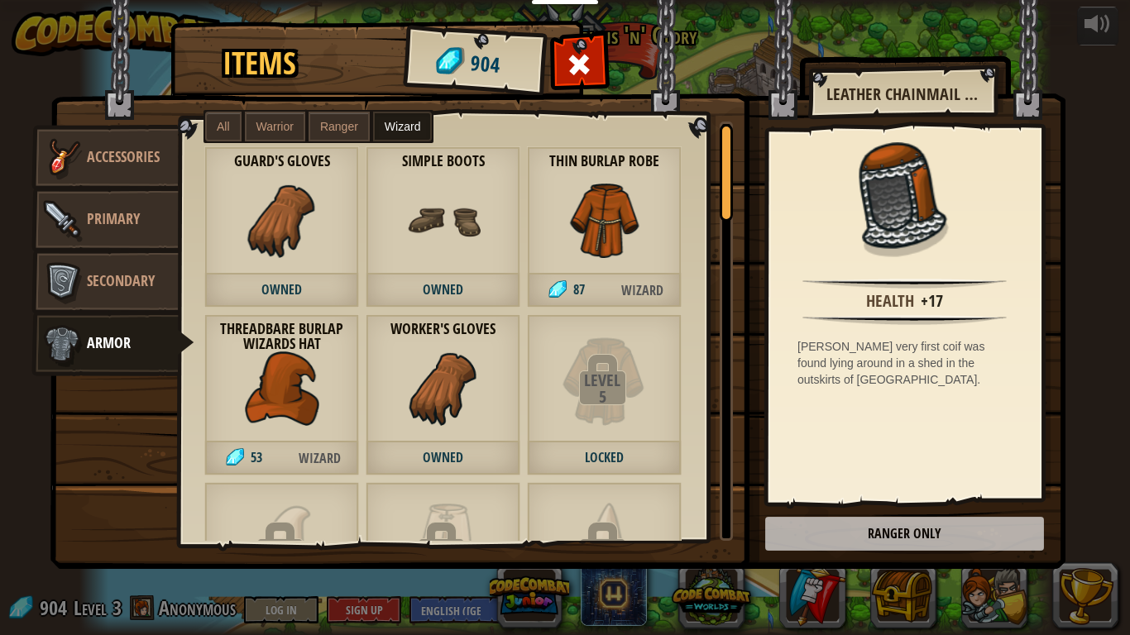
click at [607, 282] on span "Wizard" at bounding box center [642, 291] width 77 height 34
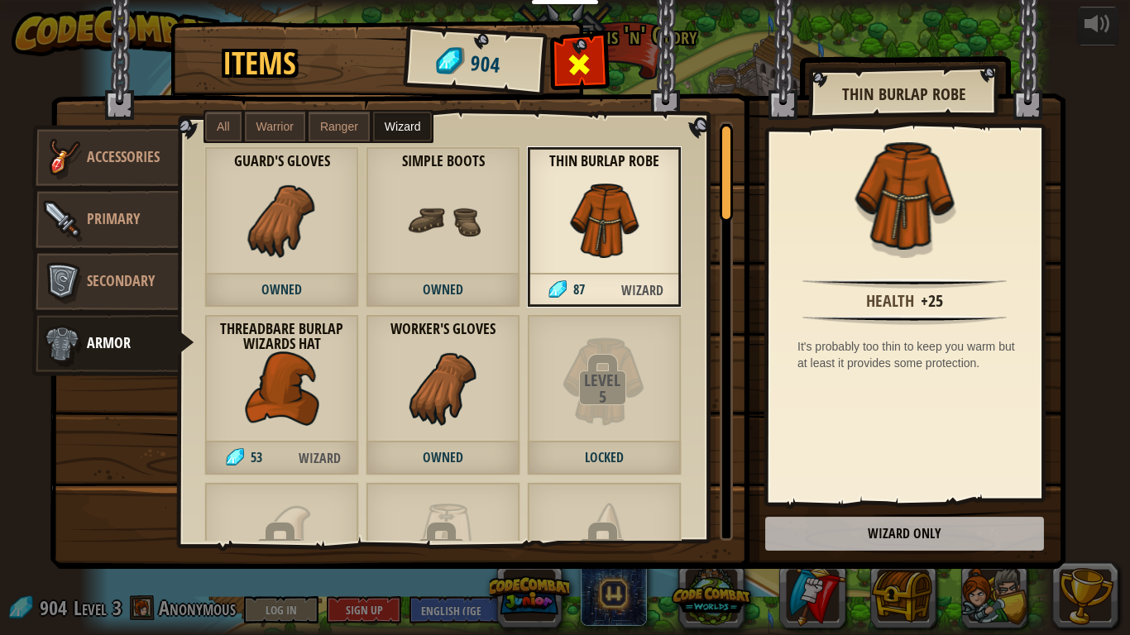
click at [592, 56] on div at bounding box center [579, 69] width 52 height 52
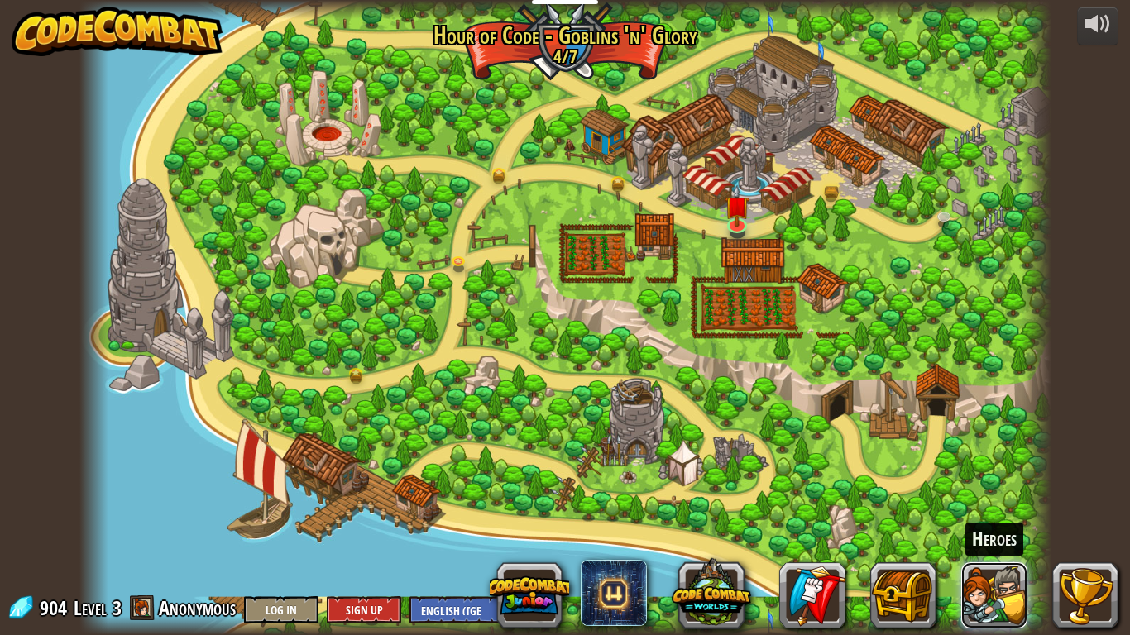
click at [997, 481] on button at bounding box center [994, 596] width 66 height 66
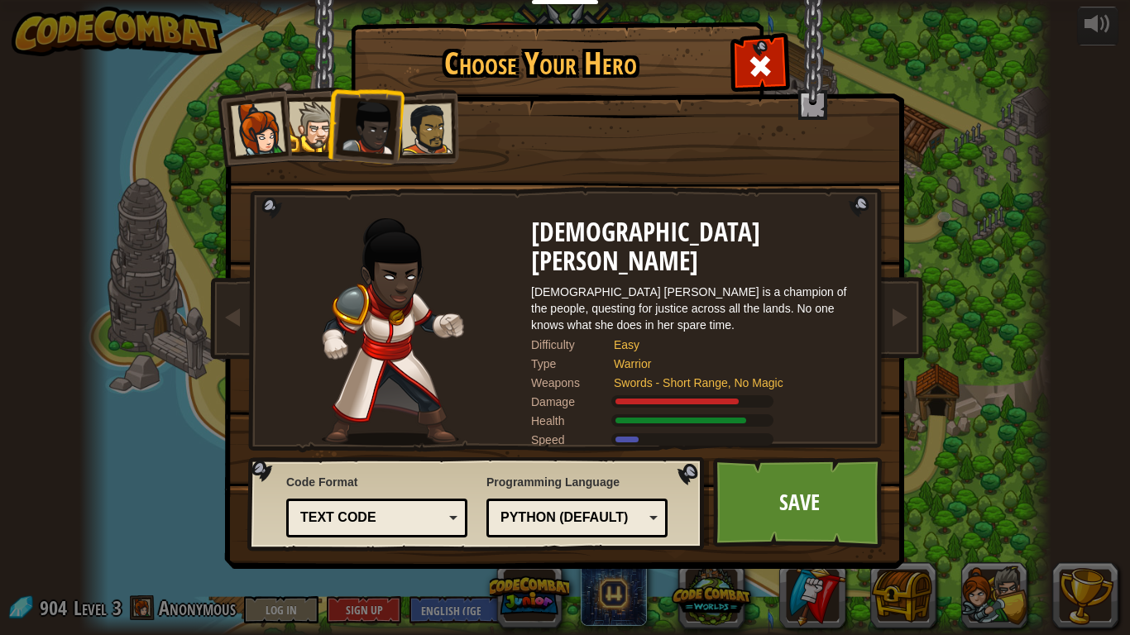
click at [432, 151] on div at bounding box center [426, 128] width 51 height 51
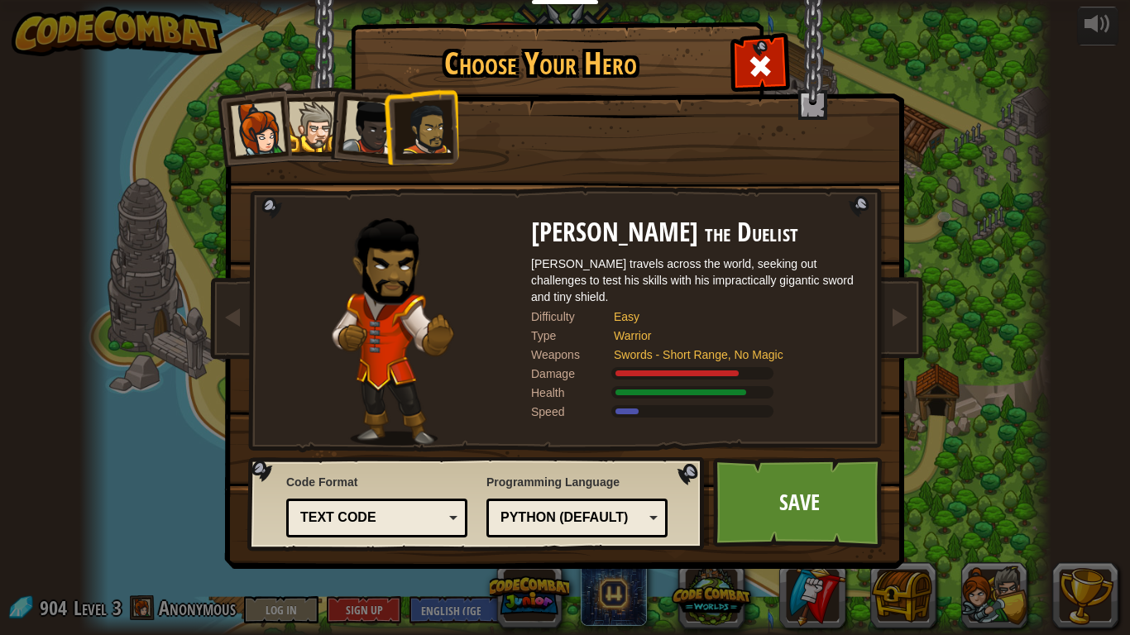
click at [323, 127] on div at bounding box center [314, 127] width 50 height 50
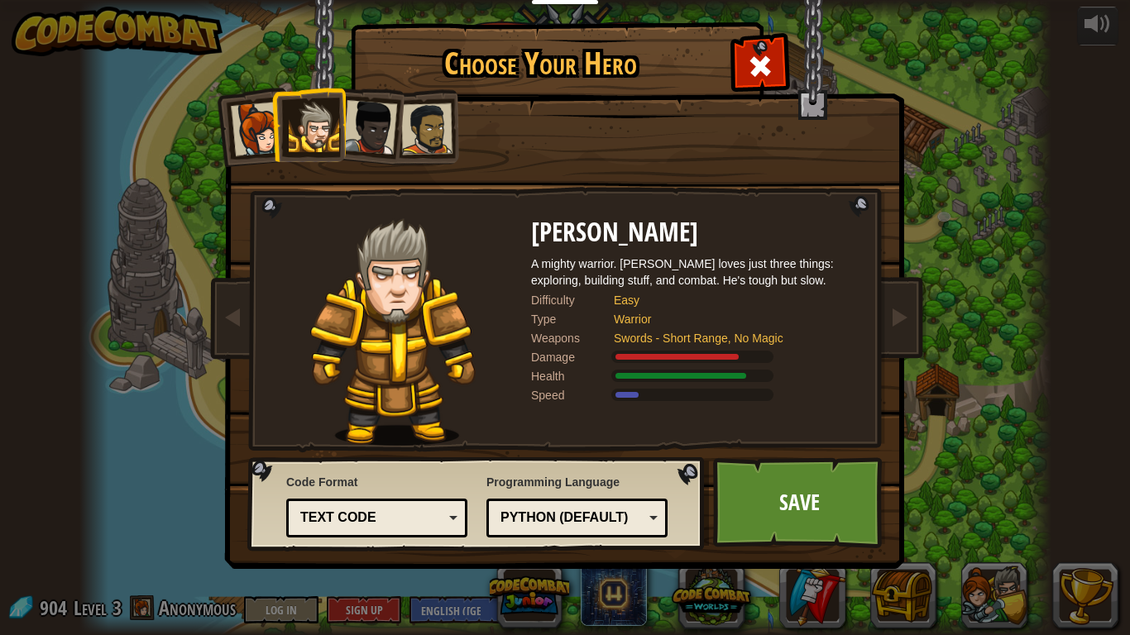
click at [245, 136] on div at bounding box center [258, 129] width 55 height 55
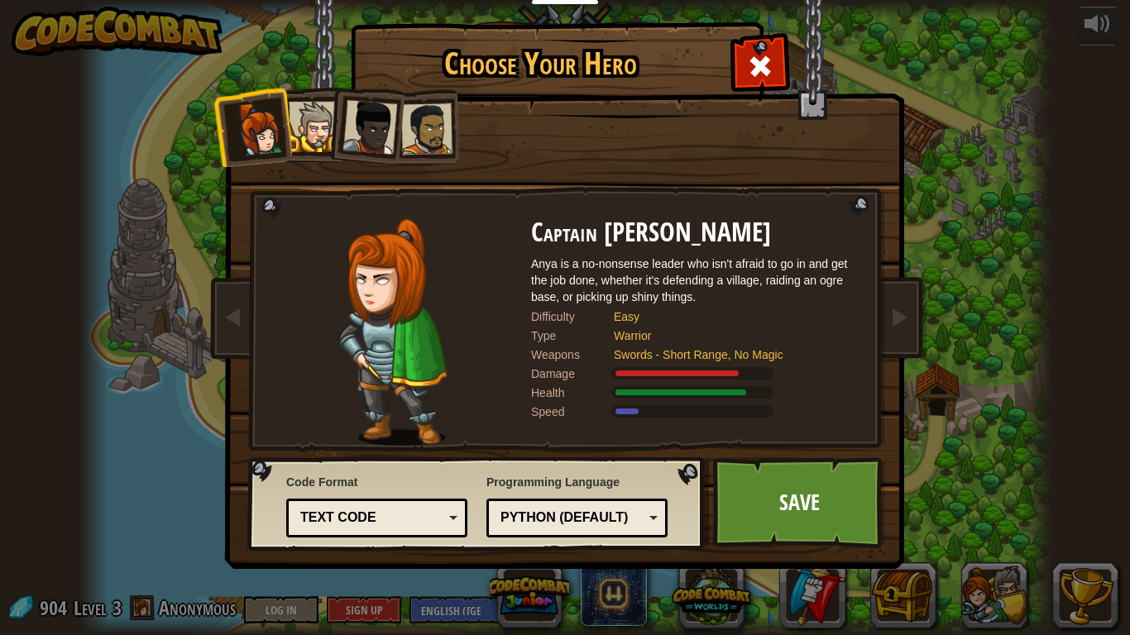
click at [350, 123] on div at bounding box center [369, 127] width 55 height 55
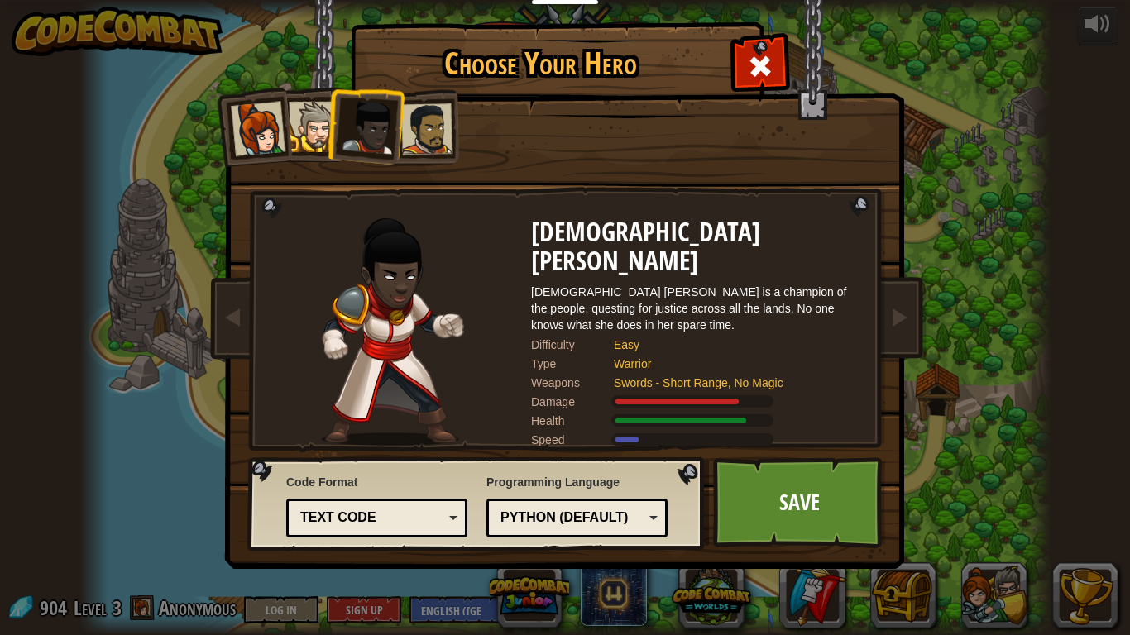
click at [319, 125] on div at bounding box center [314, 127] width 50 height 50
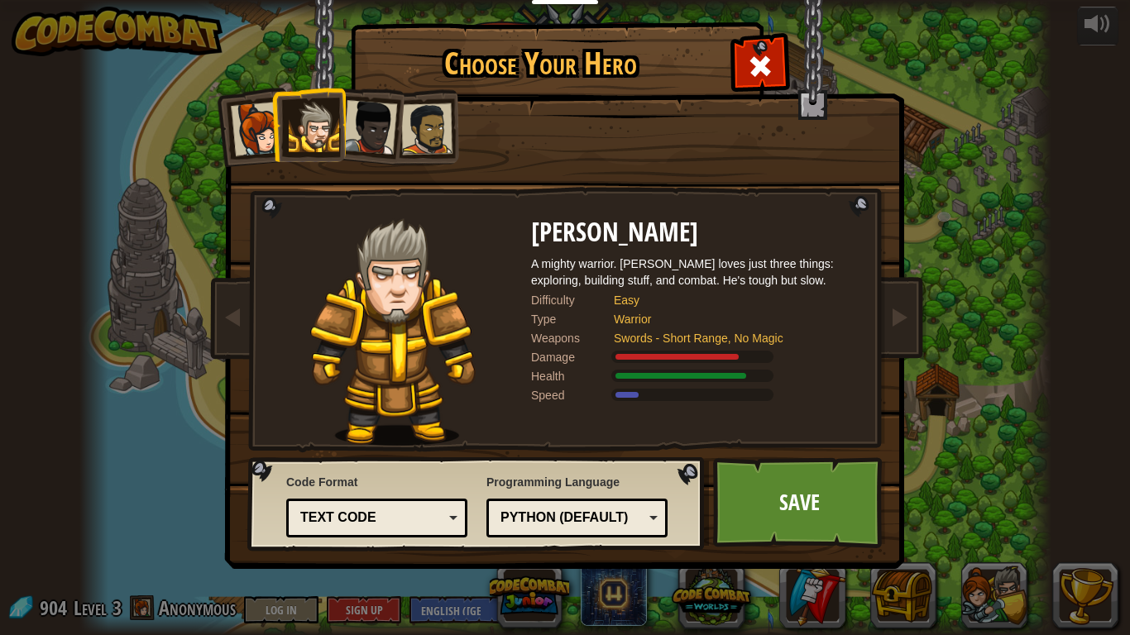
click at [268, 130] on div at bounding box center [258, 129] width 55 height 55
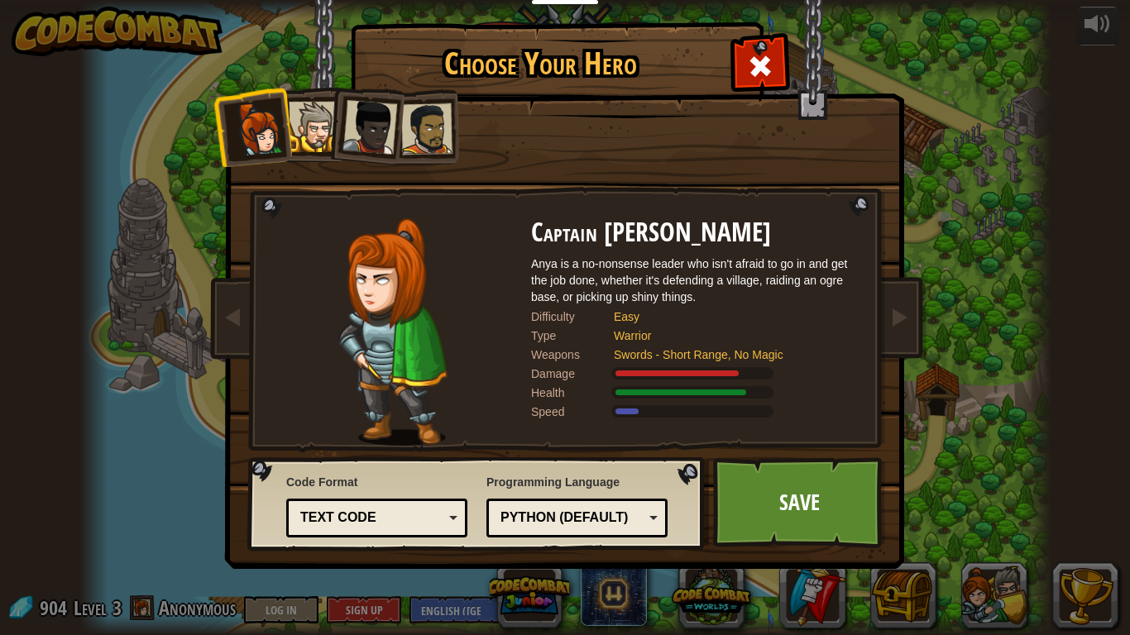
click at [414, 121] on div at bounding box center [426, 128] width 51 height 51
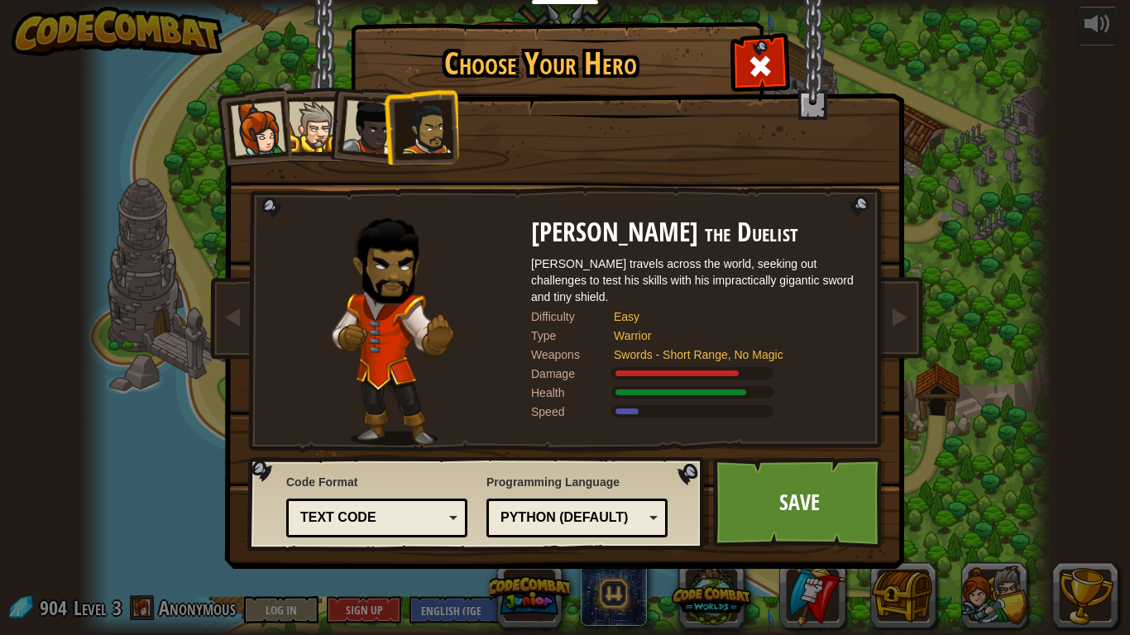
click at [319, 119] on div at bounding box center [314, 127] width 50 height 50
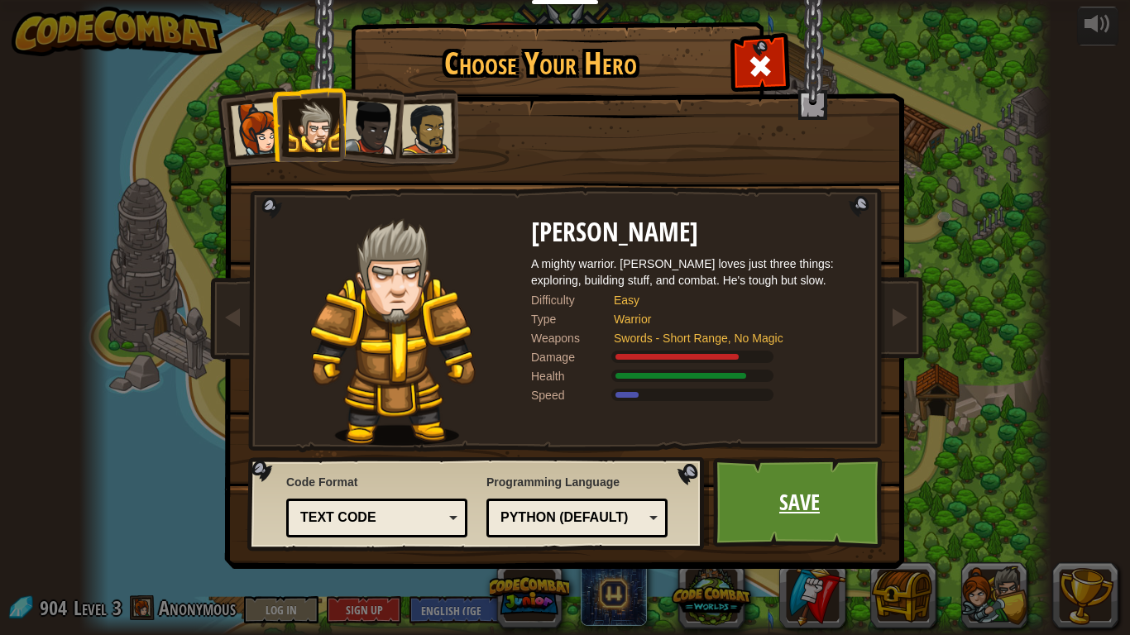
click at [802, 481] on link "Save" at bounding box center [799, 502] width 173 height 91
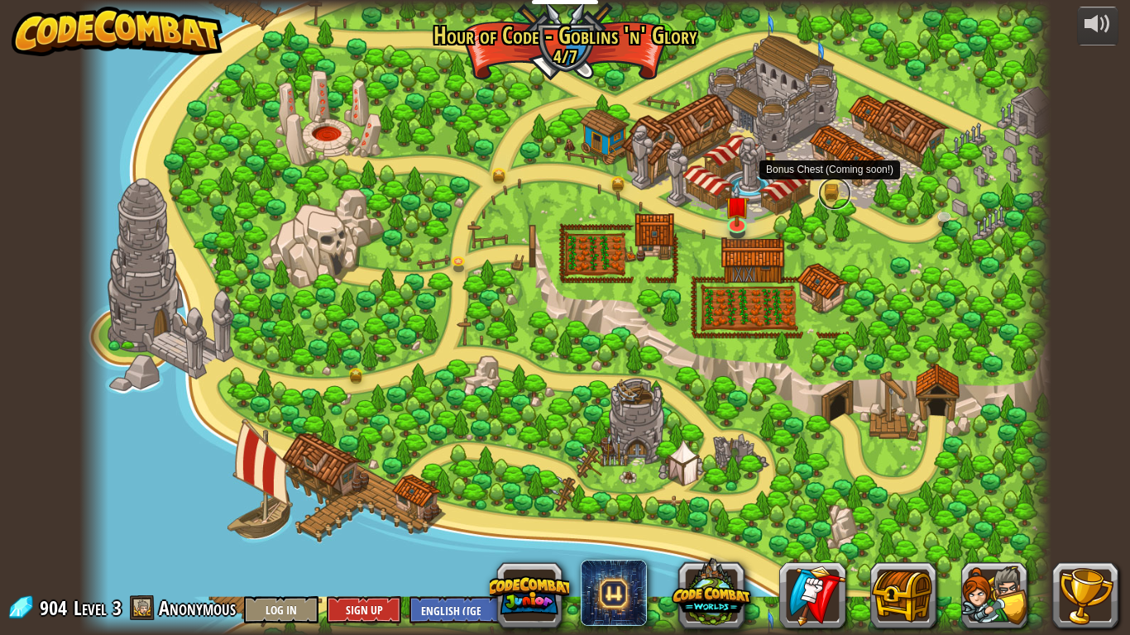
click at [828, 190] on link at bounding box center [834, 193] width 33 height 33
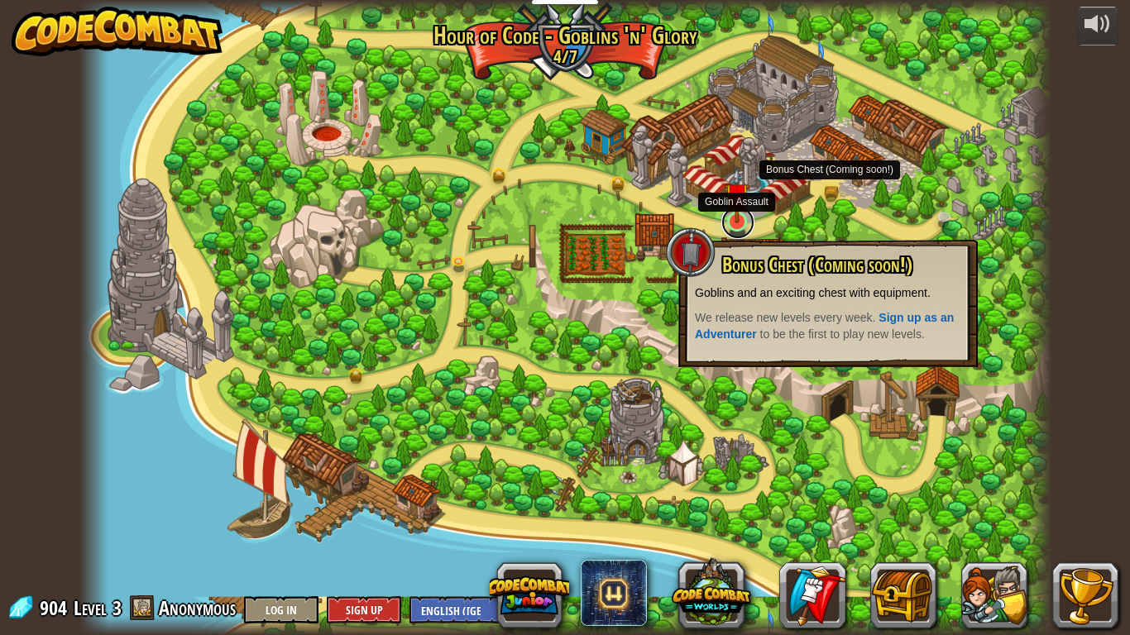
click at [730, 224] on link at bounding box center [737, 222] width 33 height 33
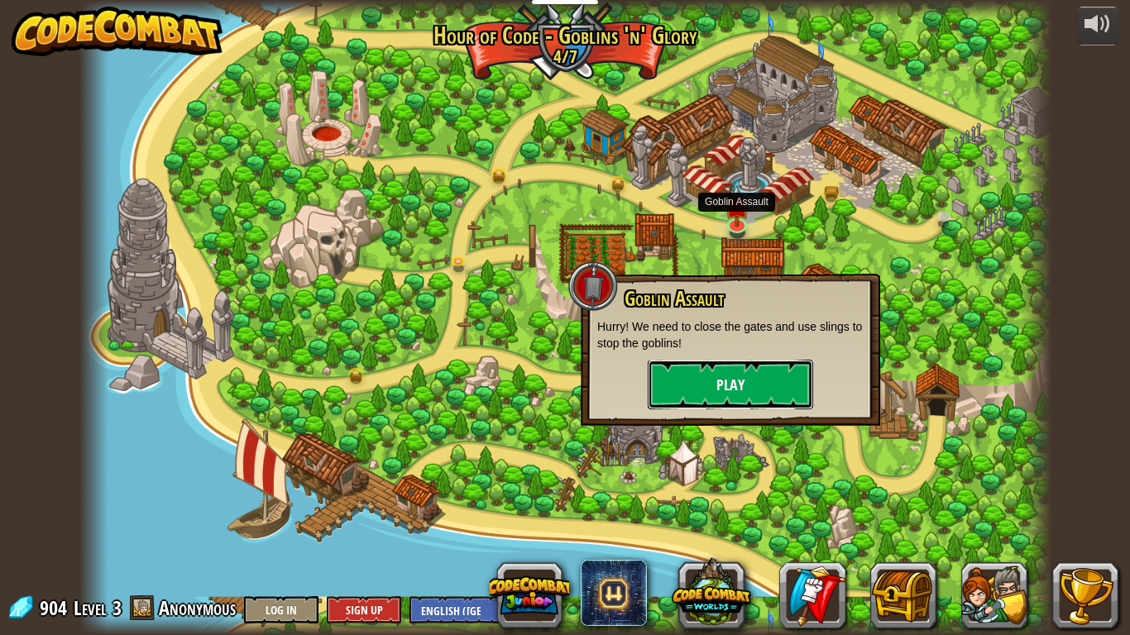
click at [686, 398] on button "Play" at bounding box center [730, 385] width 165 height 50
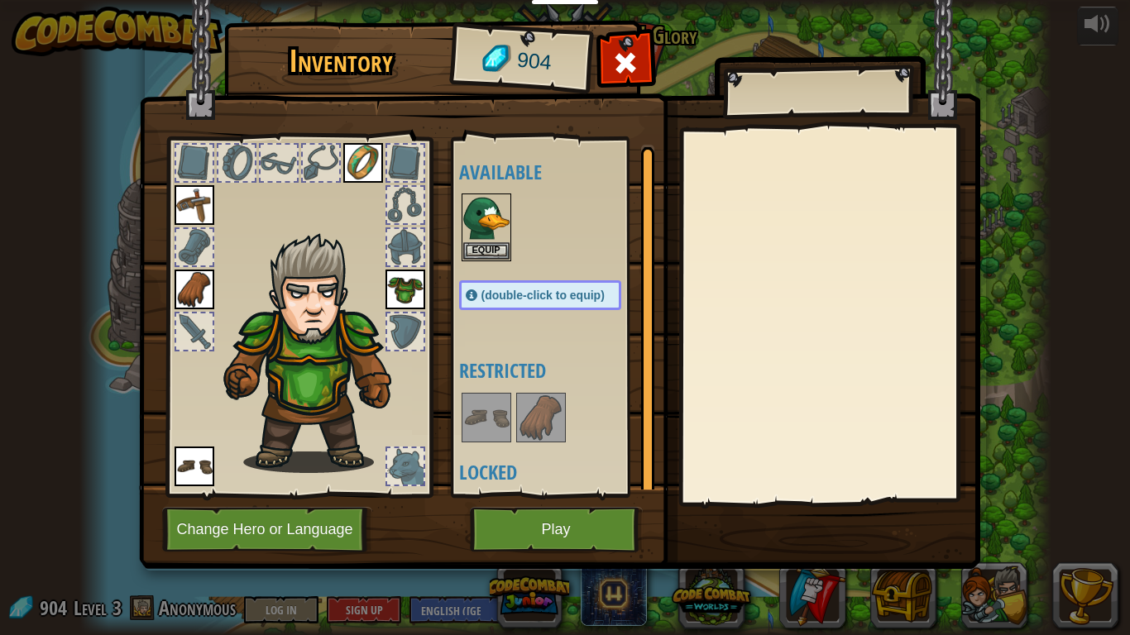
click at [526, 372] on h4 "Restricted" at bounding box center [556, 371] width 195 height 22
click at [491, 231] on img at bounding box center [486, 218] width 46 height 46
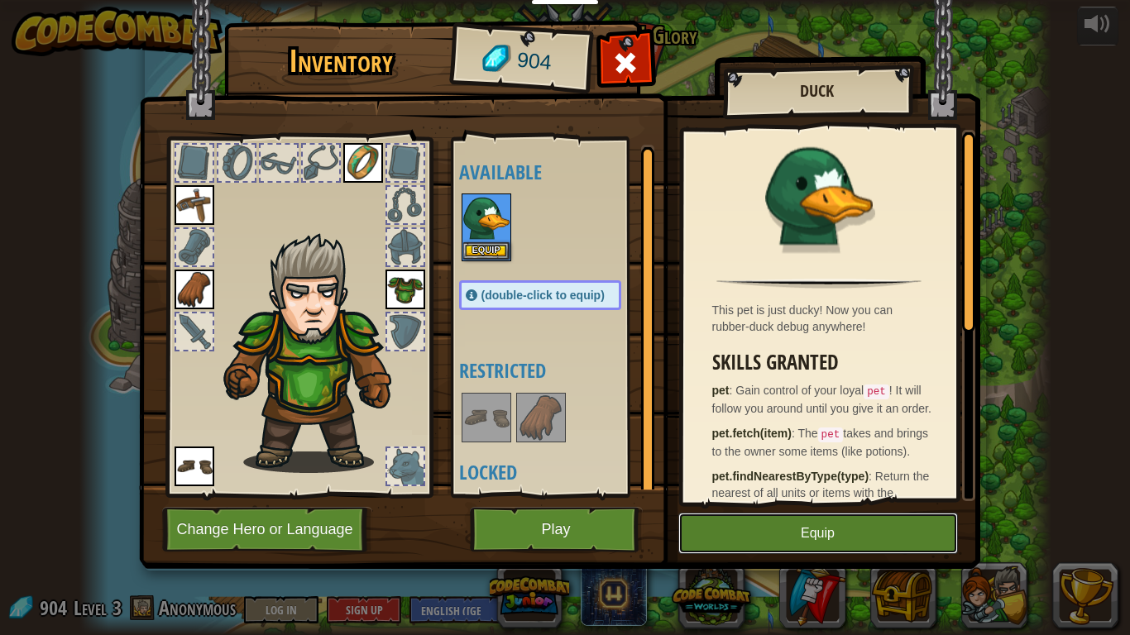
click at [777, 481] on button "Equip" at bounding box center [818, 533] width 280 height 41
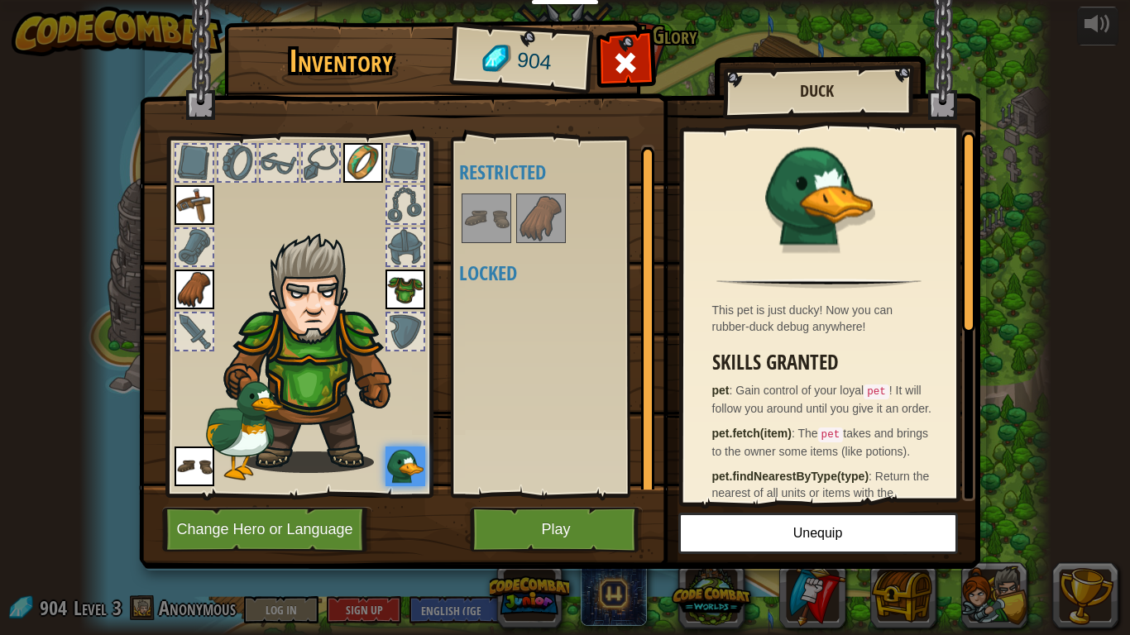
click at [411, 456] on img at bounding box center [405, 467] width 40 height 40
click at [546, 481] on button "Play" at bounding box center [556, 529] width 173 height 45
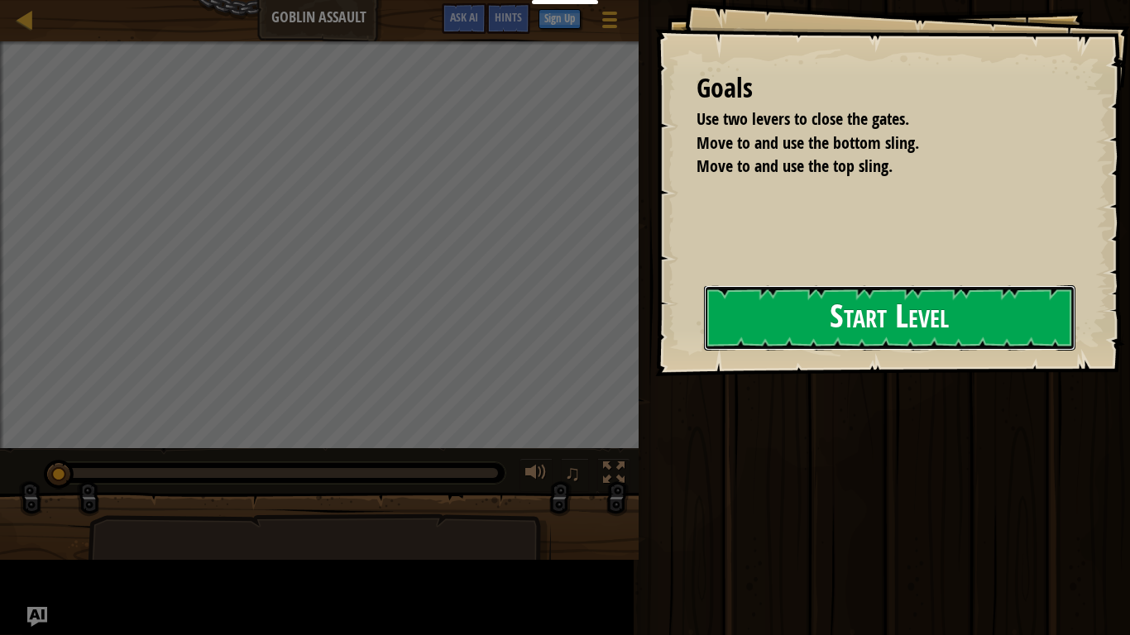
click at [789, 326] on button "Start Level" at bounding box center [889, 317] width 371 height 65
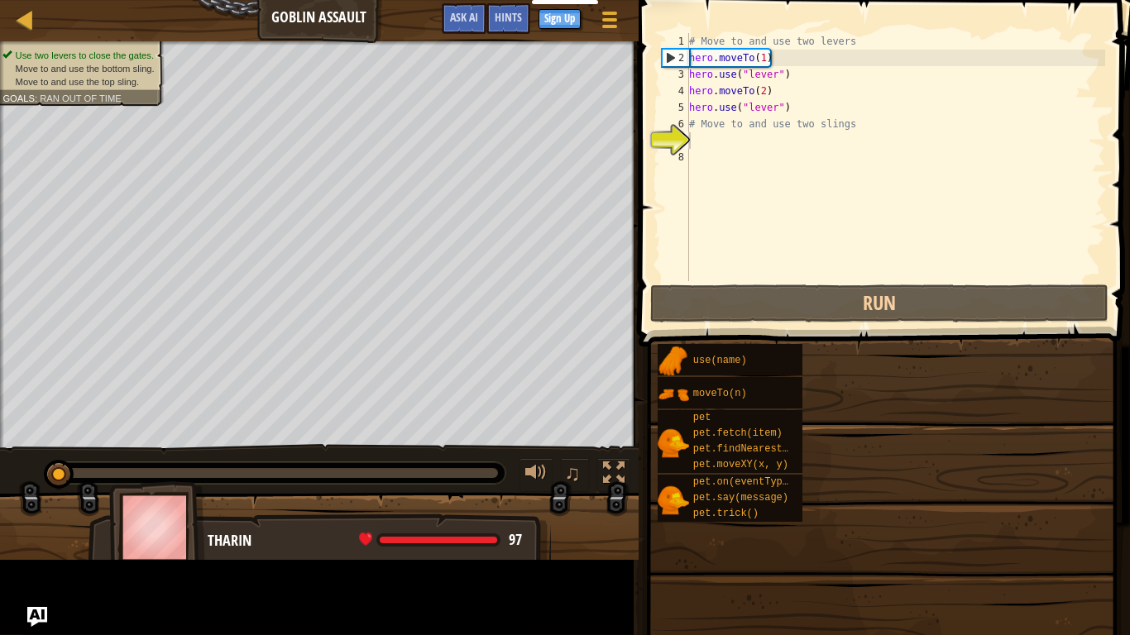
click at [845, 125] on div "# Move to and use two levers hero . moveTo ( 1 ) hero . use ( "lever" ) hero . …" at bounding box center [895, 173] width 419 height 281
click at [852, 127] on div "# Move to and use two levers hero . moveTo ( 1 ) hero . use ( "lever" ) hero . …" at bounding box center [895, 173] width 419 height 281
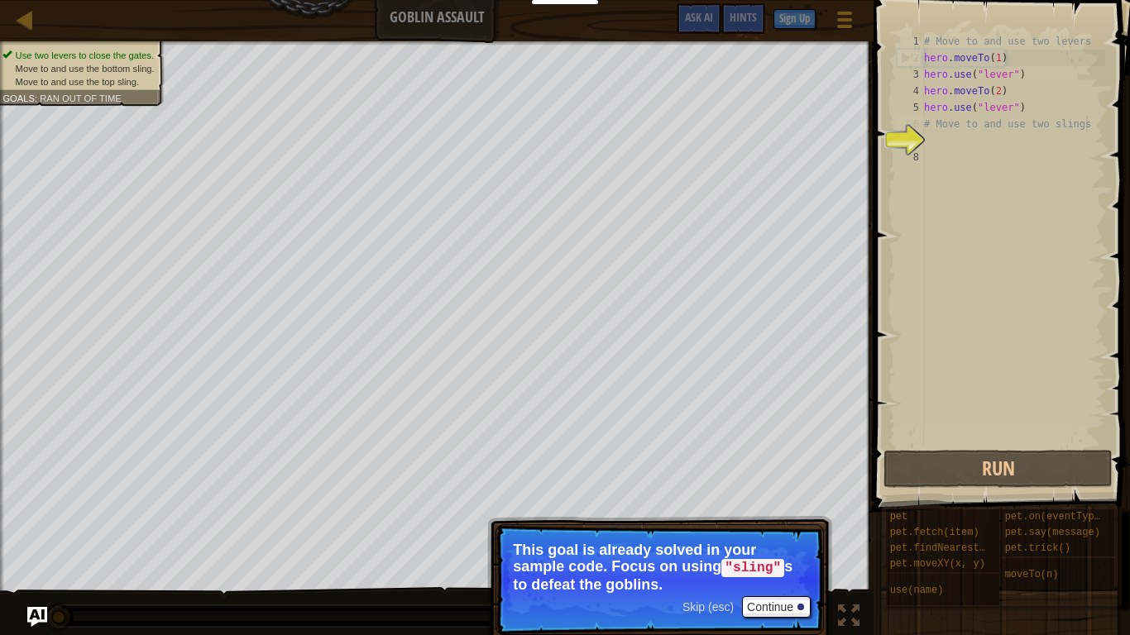
click at [716, 481] on span "Skip (esc)" at bounding box center [707, 607] width 51 height 13
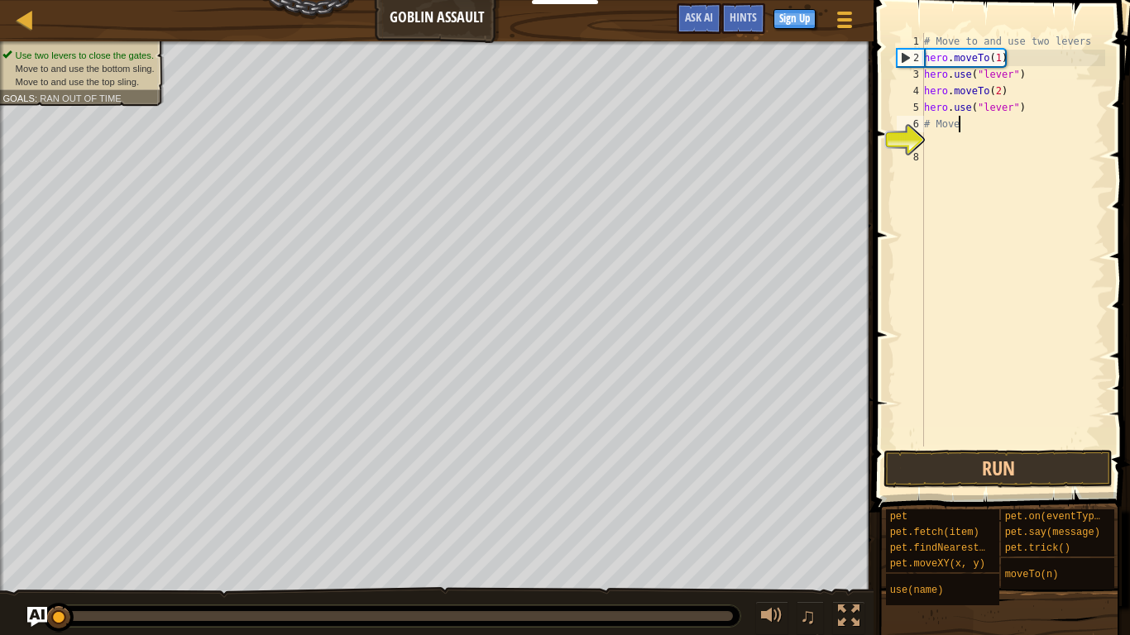
scroll to position [7, 2]
type textarea "#"
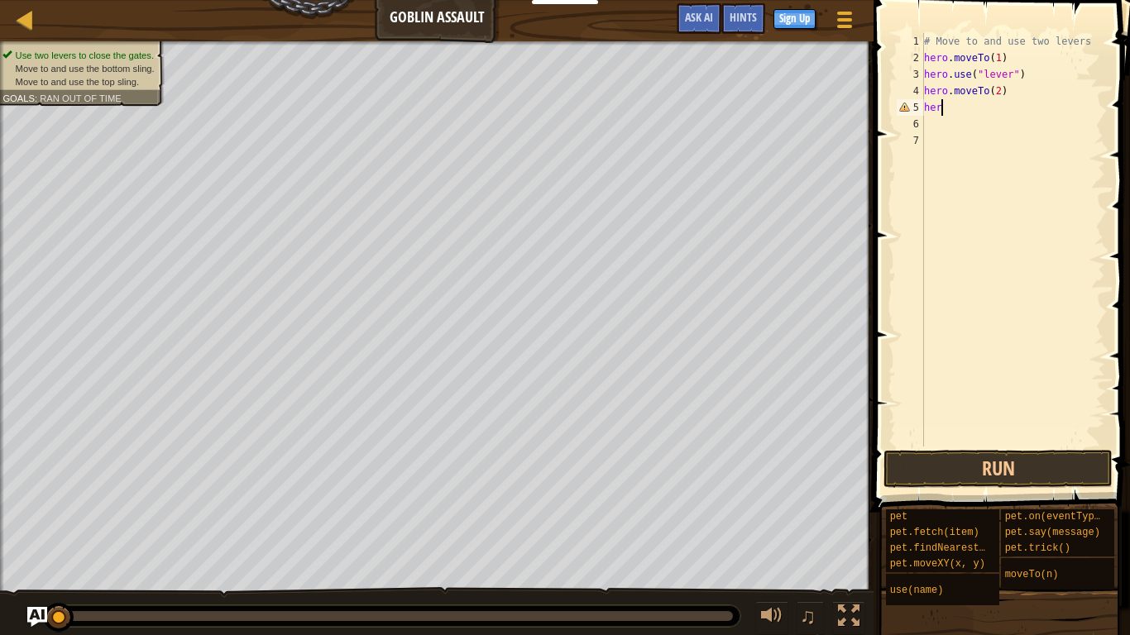
scroll to position [7, 1]
type textarea "h"
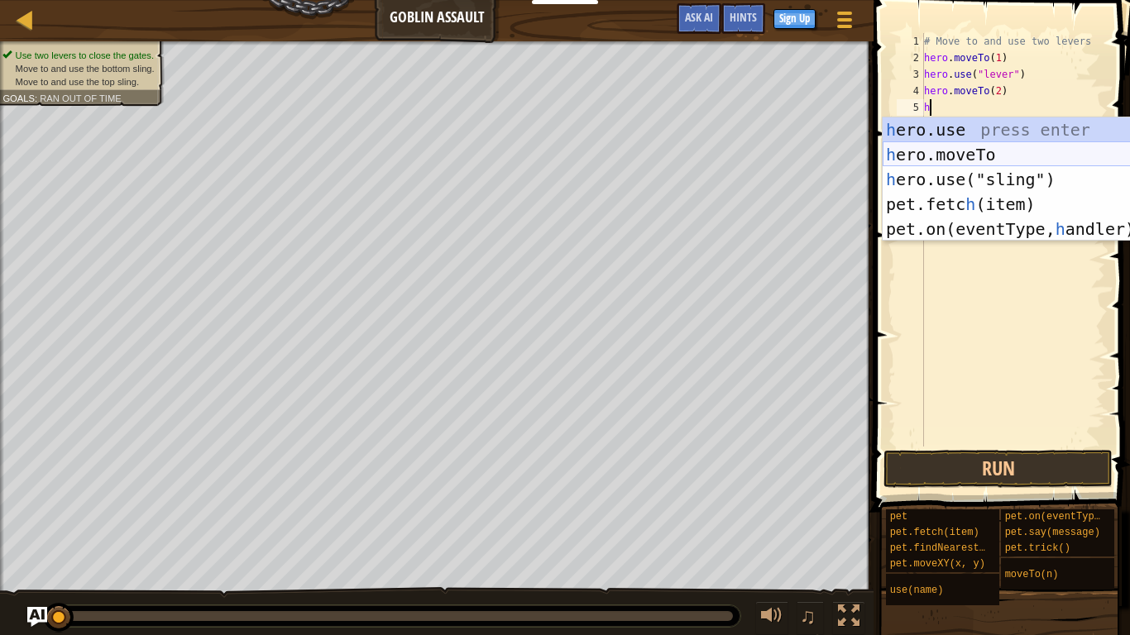
click at [979, 156] on div "h ero.use press enter h ero.moveTo press enter h ero.use("sling") press enter p…" at bounding box center [1039, 204] width 313 height 174
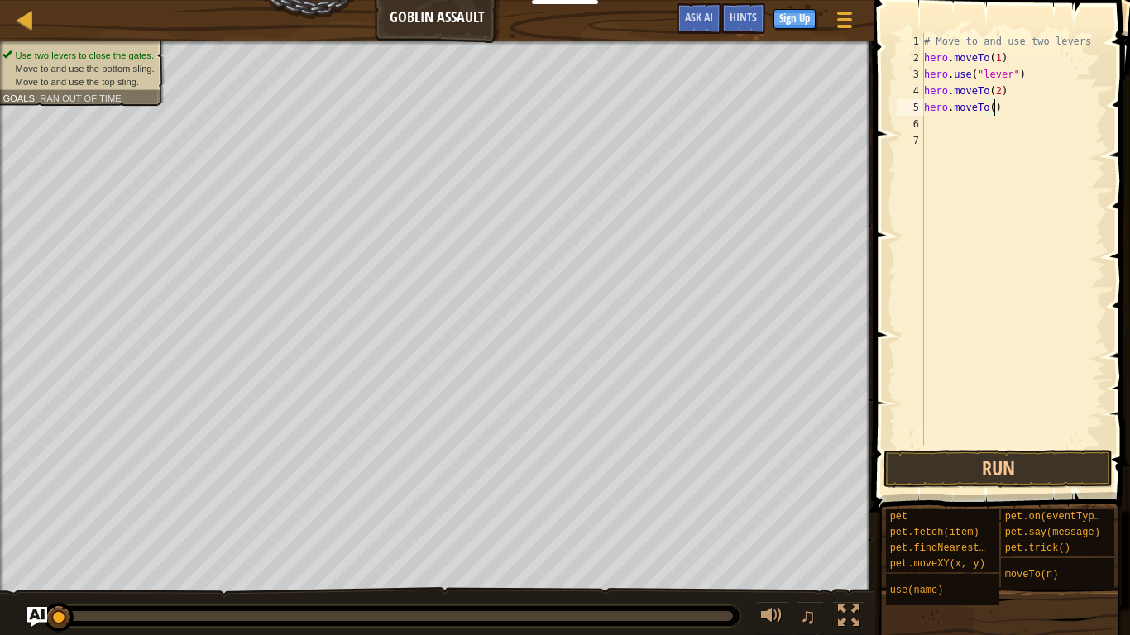
type textarea "hero.moveTo(3)"
click at [936, 128] on div "# Move to and use two levers hero . moveTo ( 1 ) hero . use ( "lever" ) hero . …" at bounding box center [1013, 256] width 184 height 447
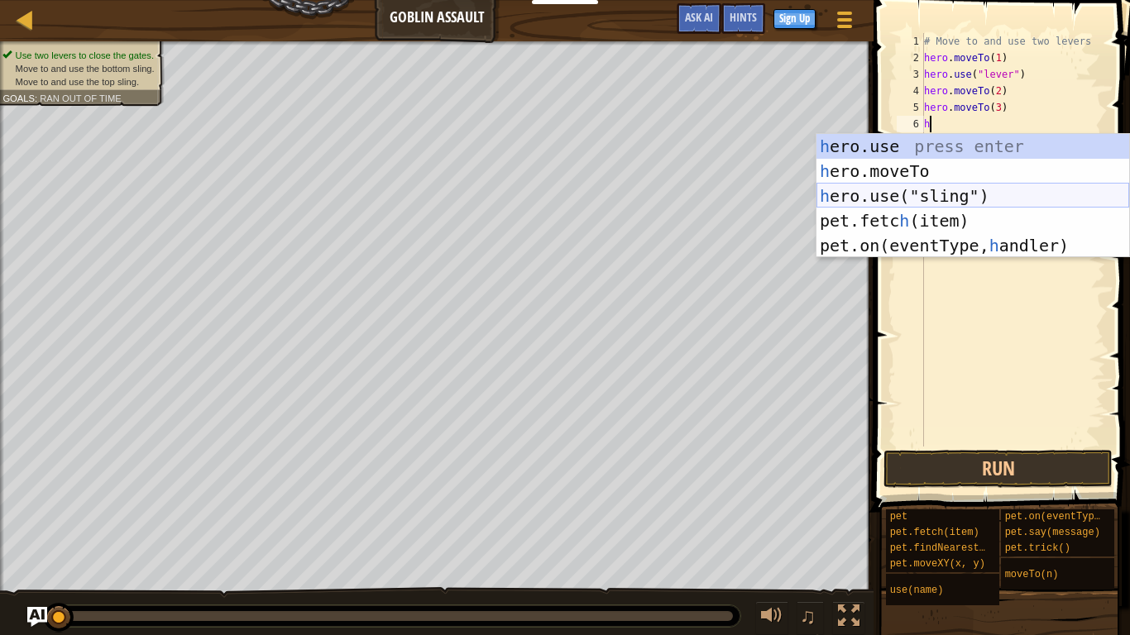
click at [944, 199] on div "h ero.use press enter h ero.moveTo press enter h ero.use("sling") press enter p…" at bounding box center [972, 221] width 313 height 174
type textarea "hero.use("sling")"
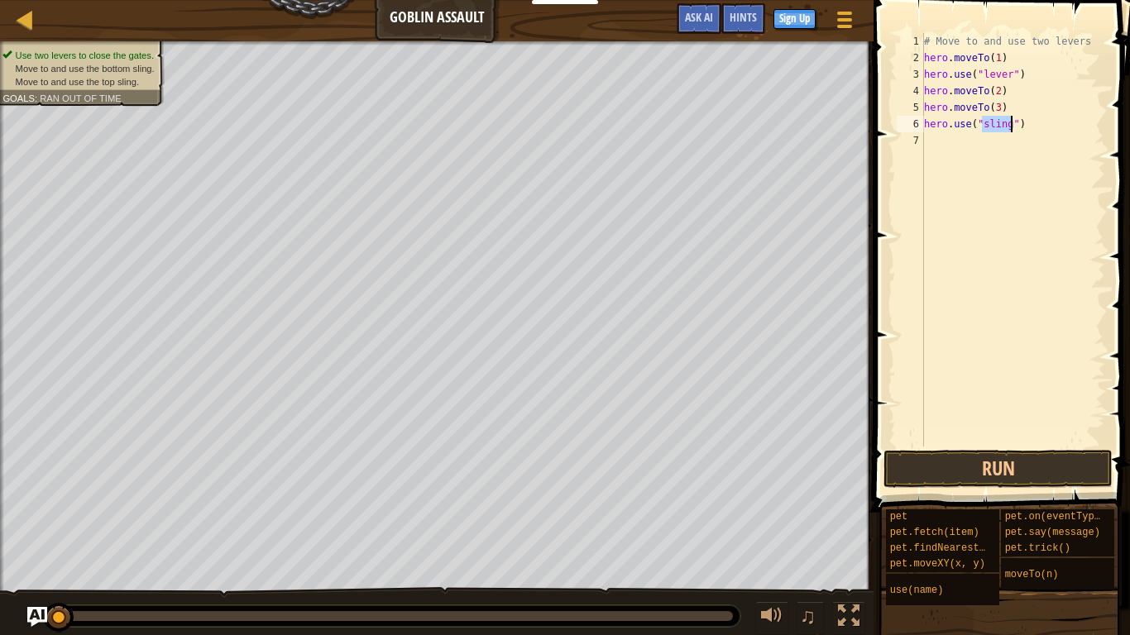
click at [932, 131] on div "# Move to and use two levers hero . moveTo ( 1 ) hero . use ( "lever" ) hero . …" at bounding box center [1013, 256] width 184 height 447
click at [936, 141] on div "# Move to and use two levers hero . moveTo ( 1 ) hero . use ( "lever" ) hero . …" at bounding box center [1013, 256] width 184 height 447
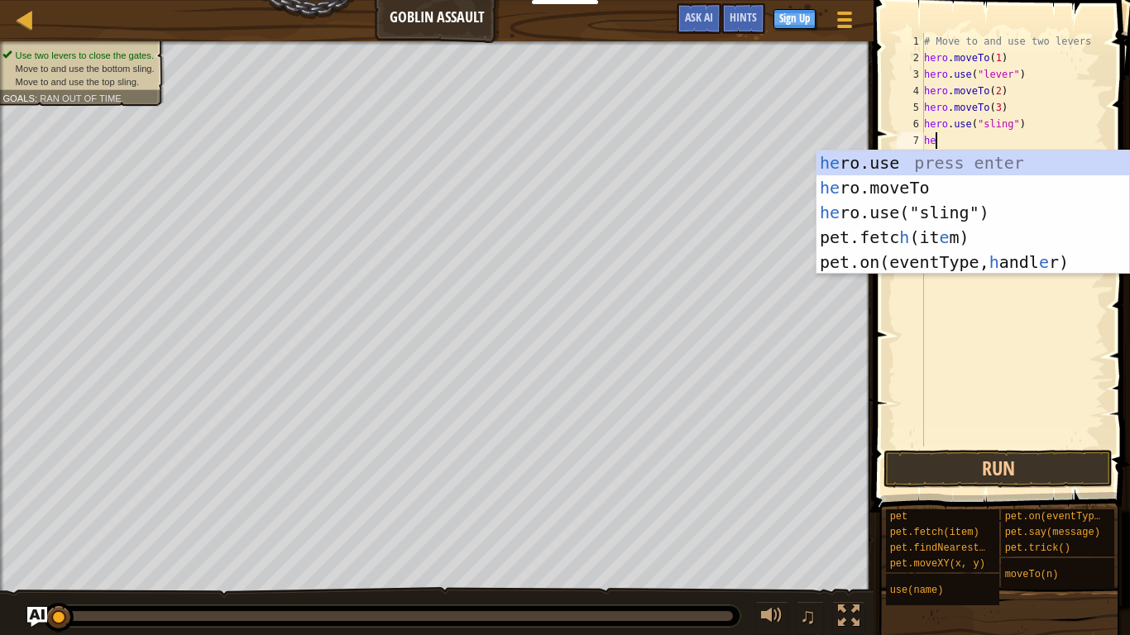
scroll to position [7, 1]
click at [894, 190] on div "he ro.use press enter he ro.moveTo press enter he ro.use("sling") press enter p…" at bounding box center [972, 238] width 313 height 174
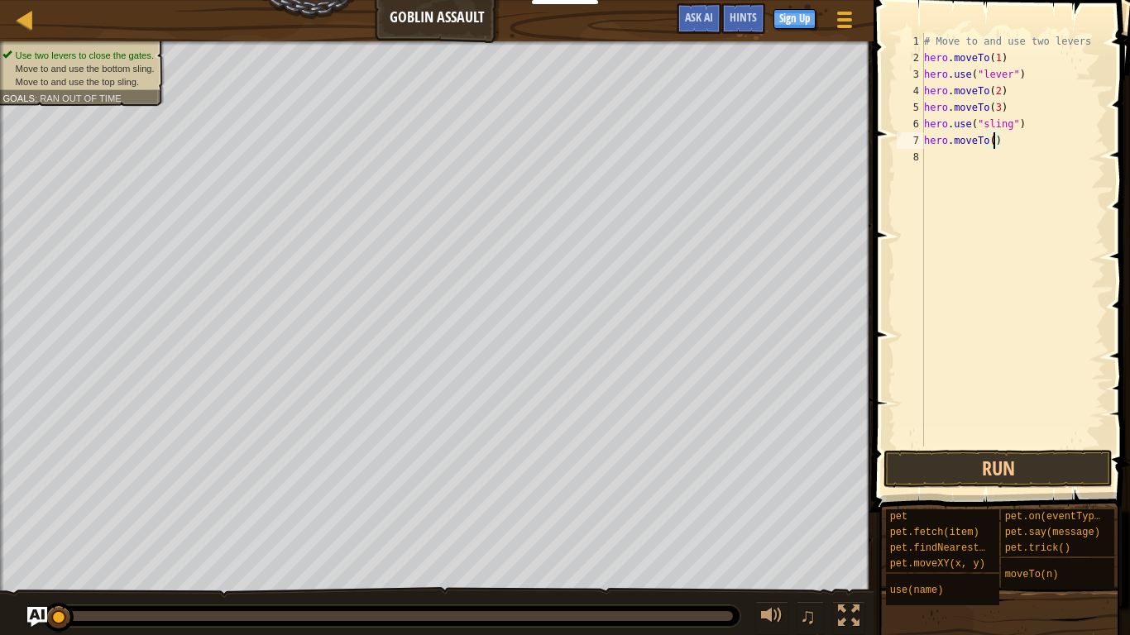
type textarea "hero.moveTo(4)"
click at [934, 161] on div "# Move to and use two levers hero . moveTo ( 1 ) hero . use ( "lever" ) hero . …" at bounding box center [1013, 256] width 184 height 447
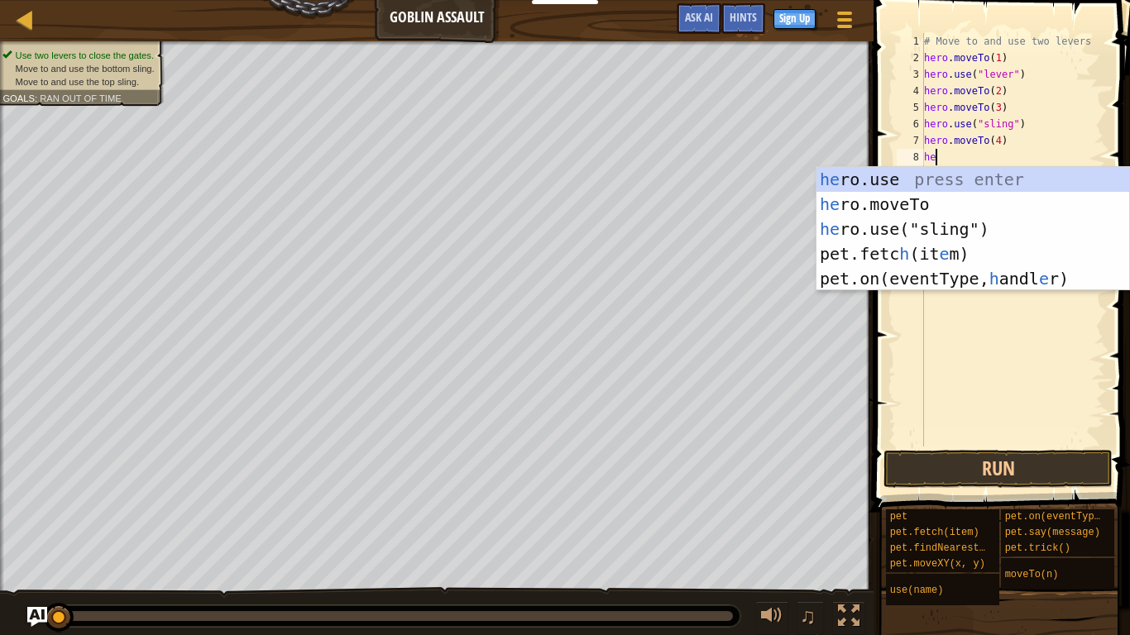
scroll to position [7, 1]
click at [974, 235] on div "he ro.use press enter he ro.moveTo press enter he ro.use("sling") press enter p…" at bounding box center [972, 254] width 313 height 174
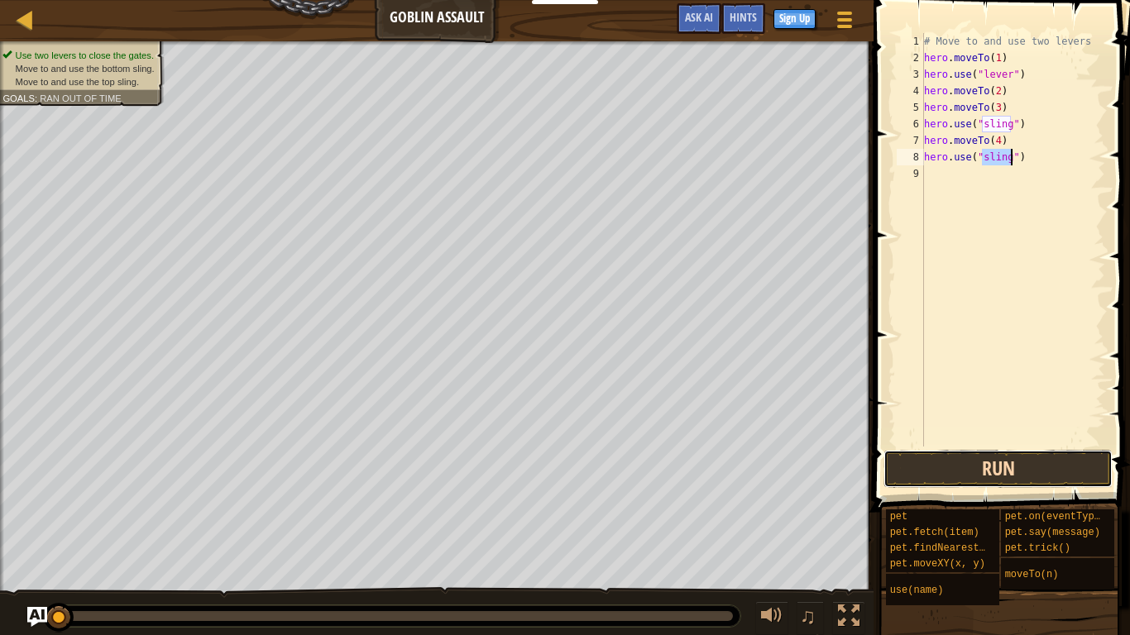
click at [1013, 477] on button "Run" at bounding box center [997, 469] width 229 height 38
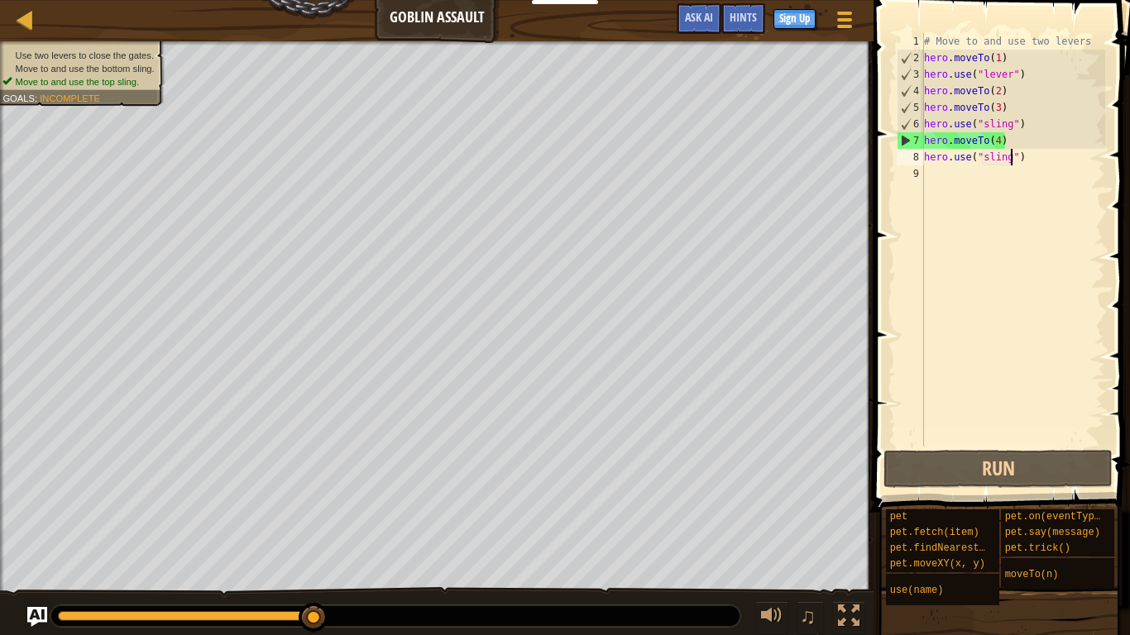
click at [998, 144] on div "# Move to and use two levers hero . moveTo ( 1 ) hero . use ( "lever" ) hero . …" at bounding box center [1013, 256] width 184 height 447
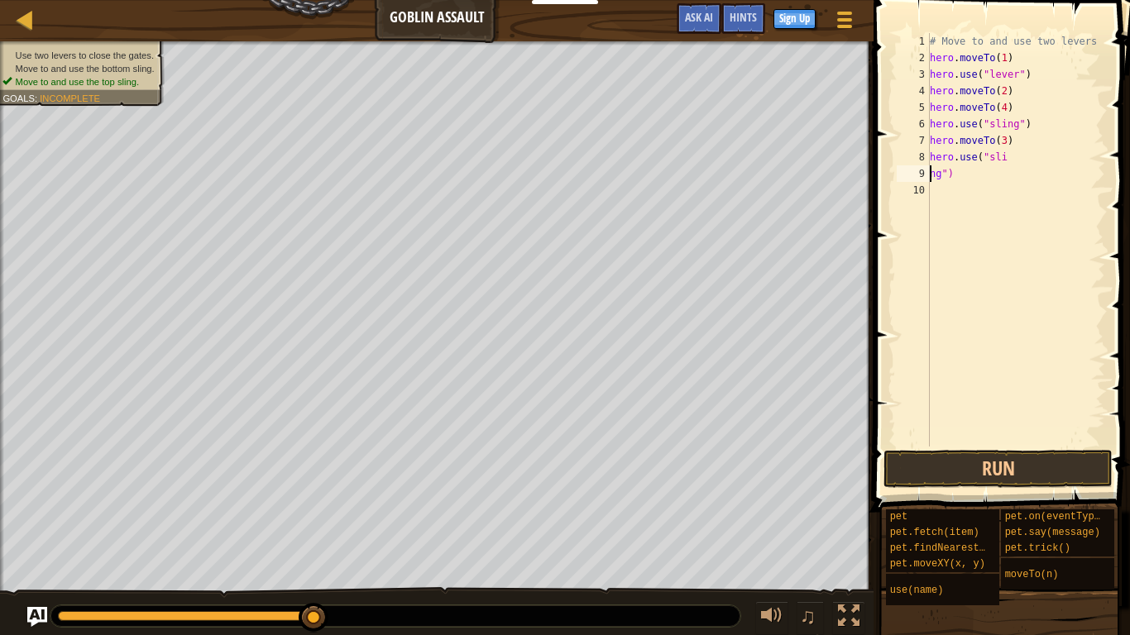
scroll to position [7, 2]
type textarea "hero.use("sling")"
click at [1017, 469] on button "Run" at bounding box center [997, 469] width 229 height 38
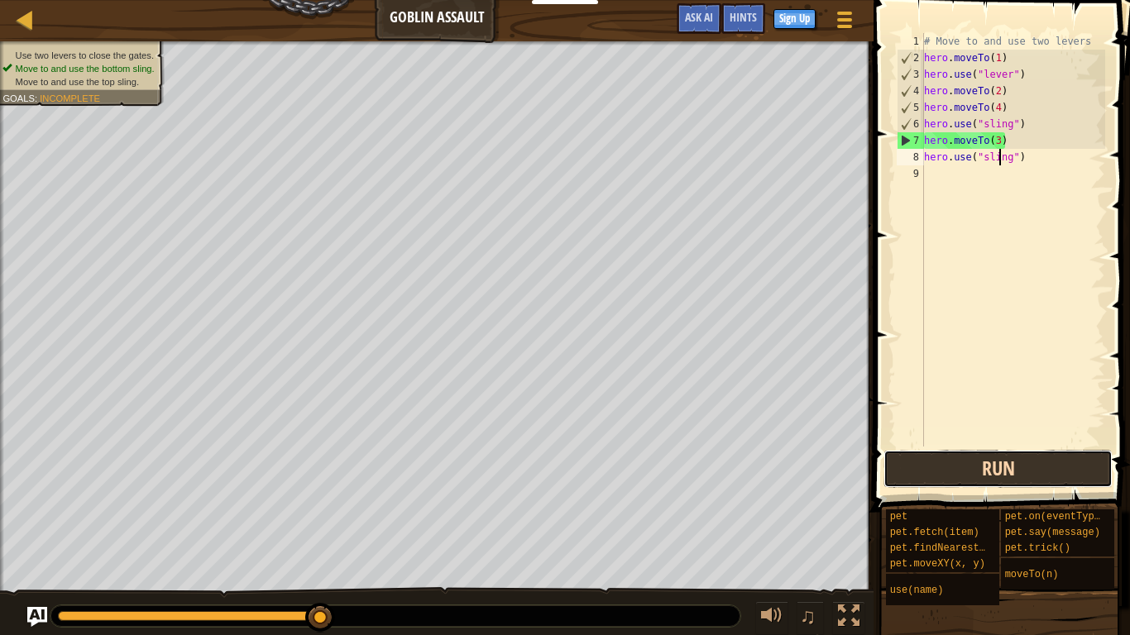
click at [1016, 467] on button "Run" at bounding box center [997, 469] width 229 height 38
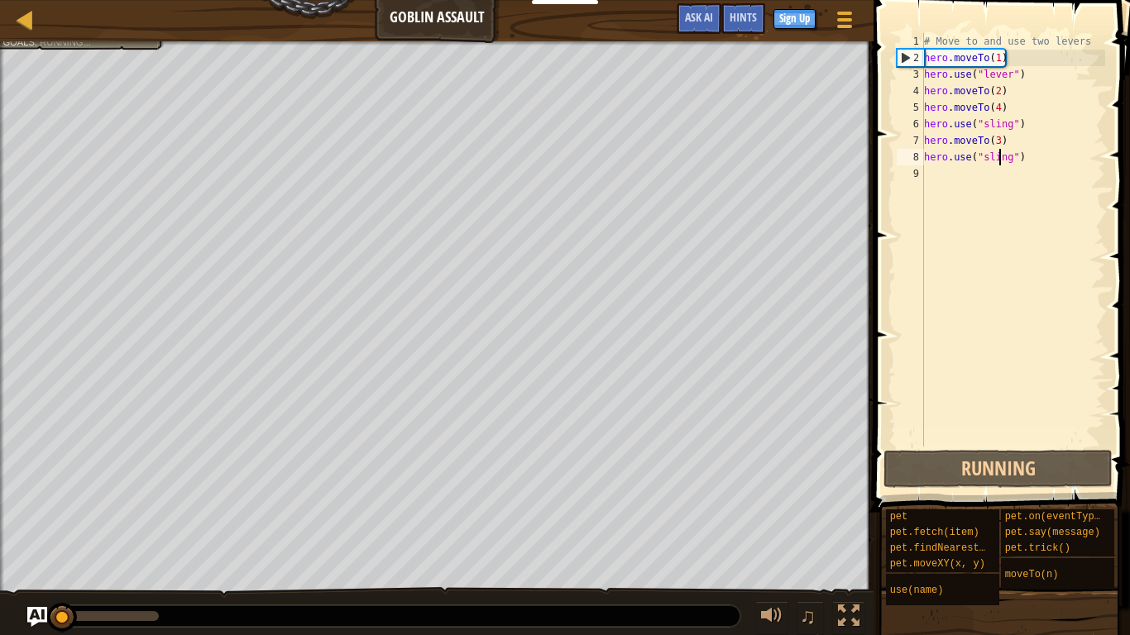
click at [934, 179] on div "# Move to and use two levers hero . moveTo ( 1 ) hero . use ( "lever" ) hero . …" at bounding box center [1013, 256] width 184 height 447
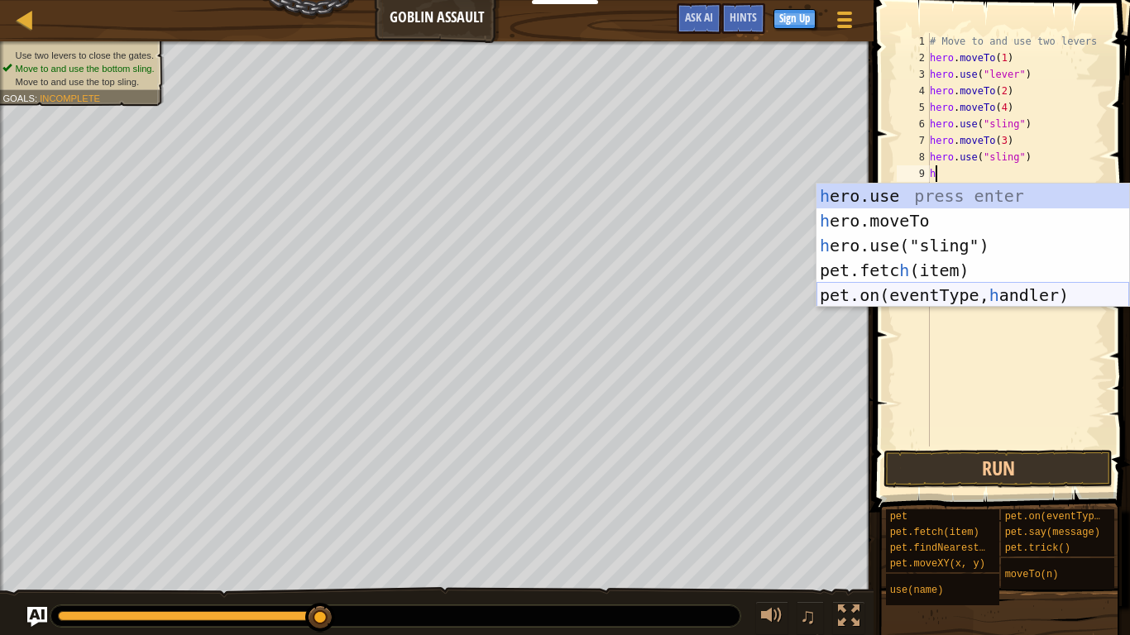
click at [940, 292] on div "h ero.use press enter h ero.moveTo press enter h ero.use("sling") press enter p…" at bounding box center [972, 271] width 313 height 174
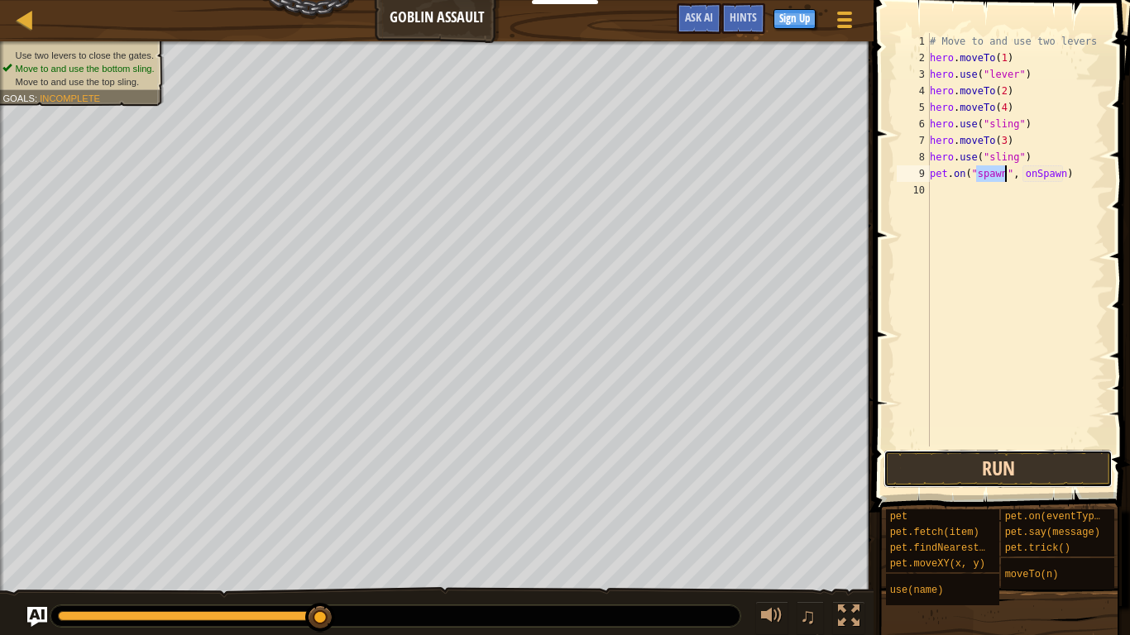
click at [924, 455] on button "Run" at bounding box center [997, 469] width 229 height 38
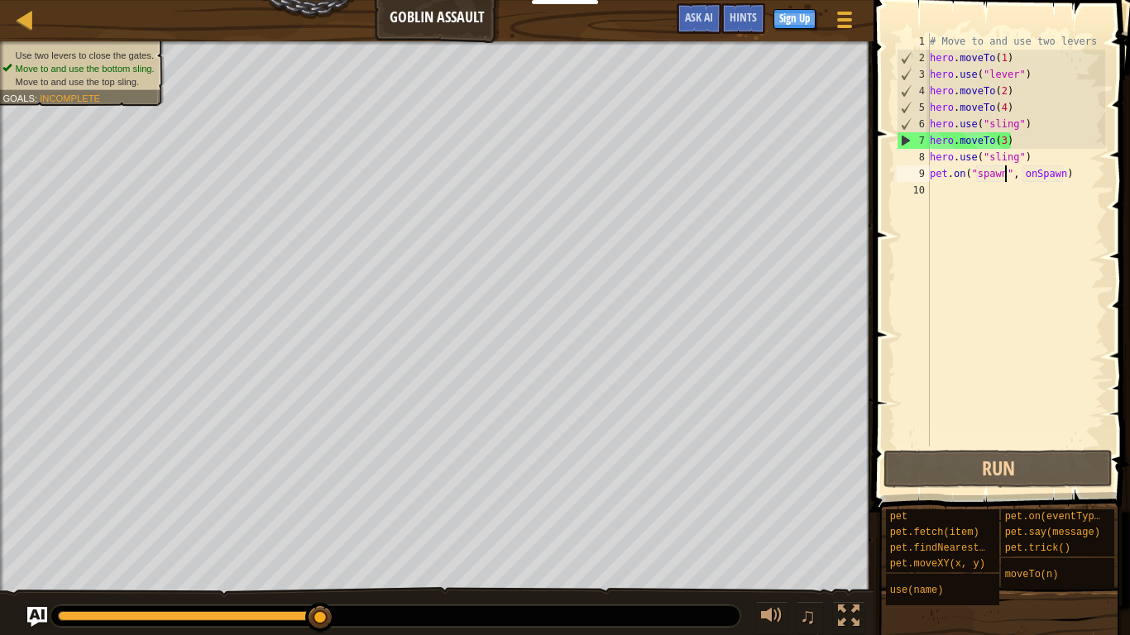
click at [1019, 42] on div "# Move to and use two levers hero . moveTo ( 1 ) hero . use ( "lever" ) hero . …" at bounding box center [1016, 256] width 179 height 447
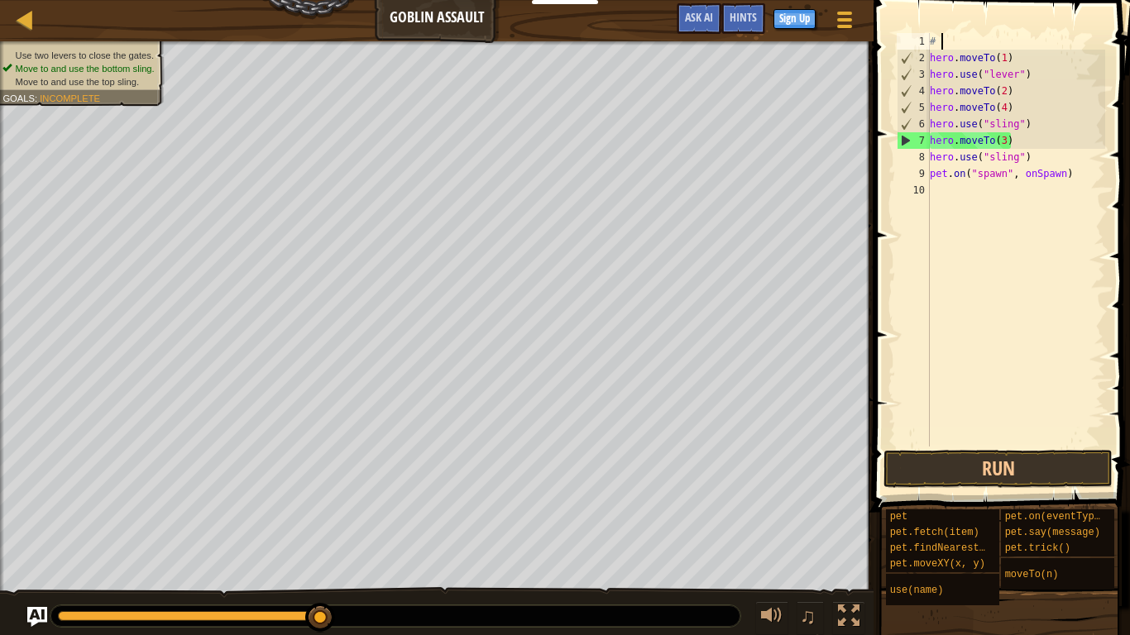
type textarea "#"
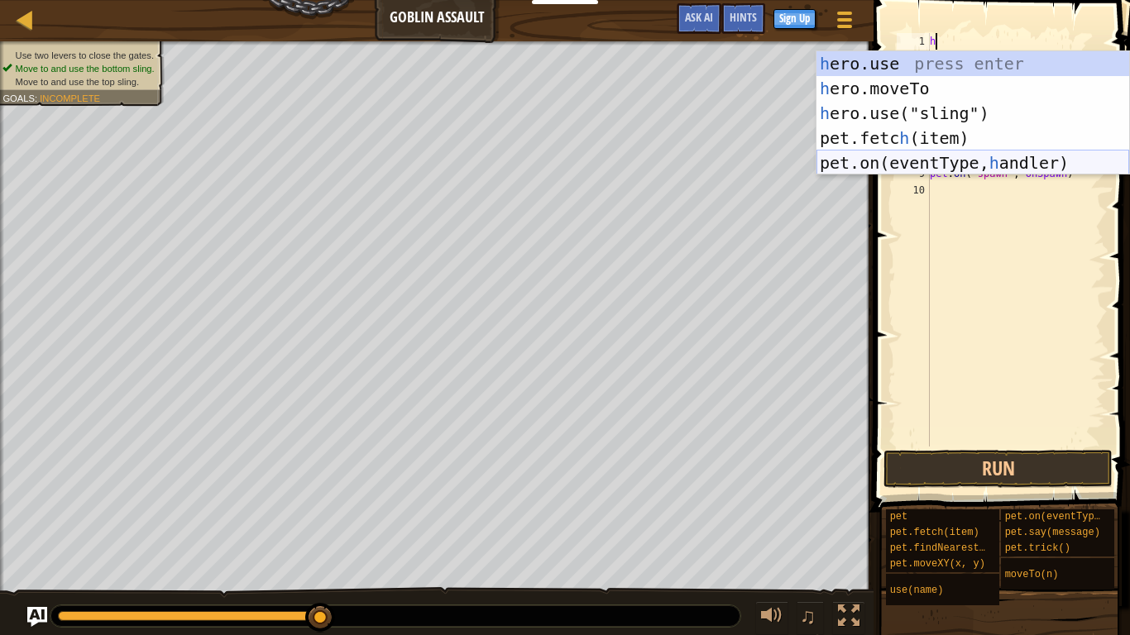
click at [959, 161] on div "h ero.use press enter h ero.moveTo press enter h ero.use("sling") press enter p…" at bounding box center [972, 138] width 313 height 174
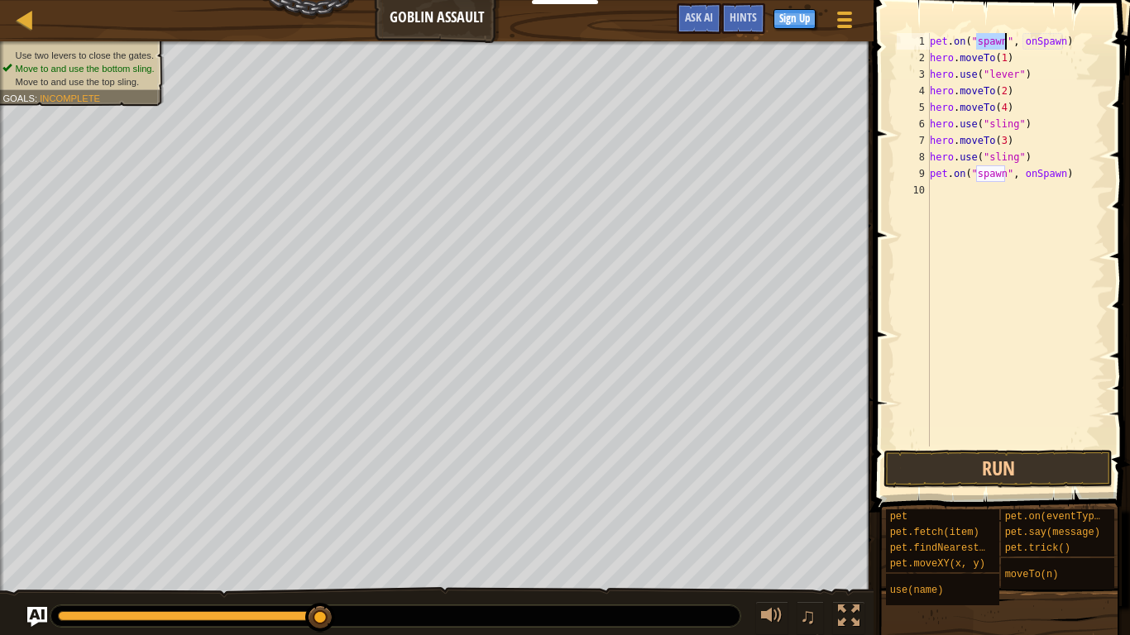
click at [1019, 170] on div "pet . on ( "spawn" , onSpawn ) hero . moveTo ( 1 ) hero . use ( "lever" ) hero …" at bounding box center [1016, 256] width 179 height 447
type textarea "p"
click at [1019, 478] on button "Run" at bounding box center [997, 469] width 229 height 38
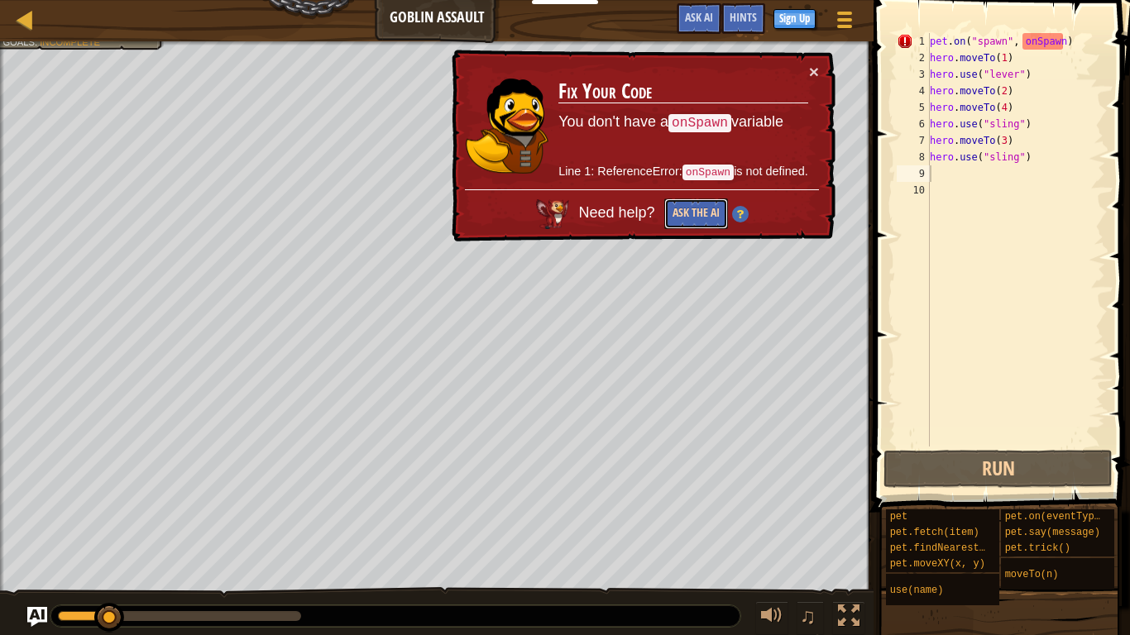
click at [701, 221] on button "Ask the AI" at bounding box center [696, 214] width 64 height 31
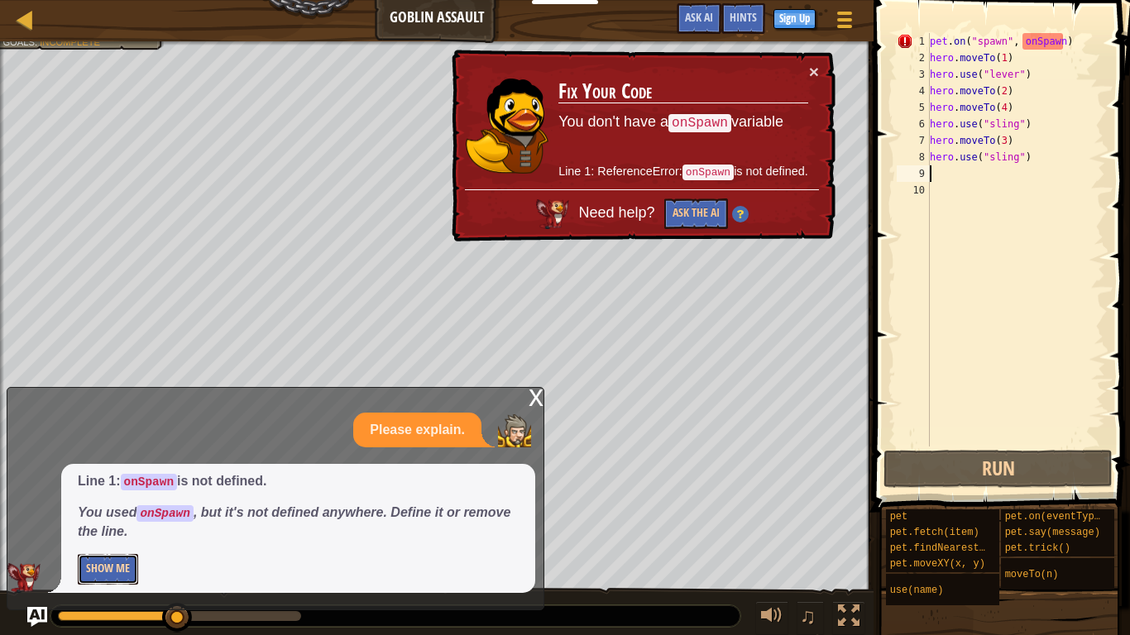
click at [119, 481] on button "Show Me" at bounding box center [108, 569] width 60 height 31
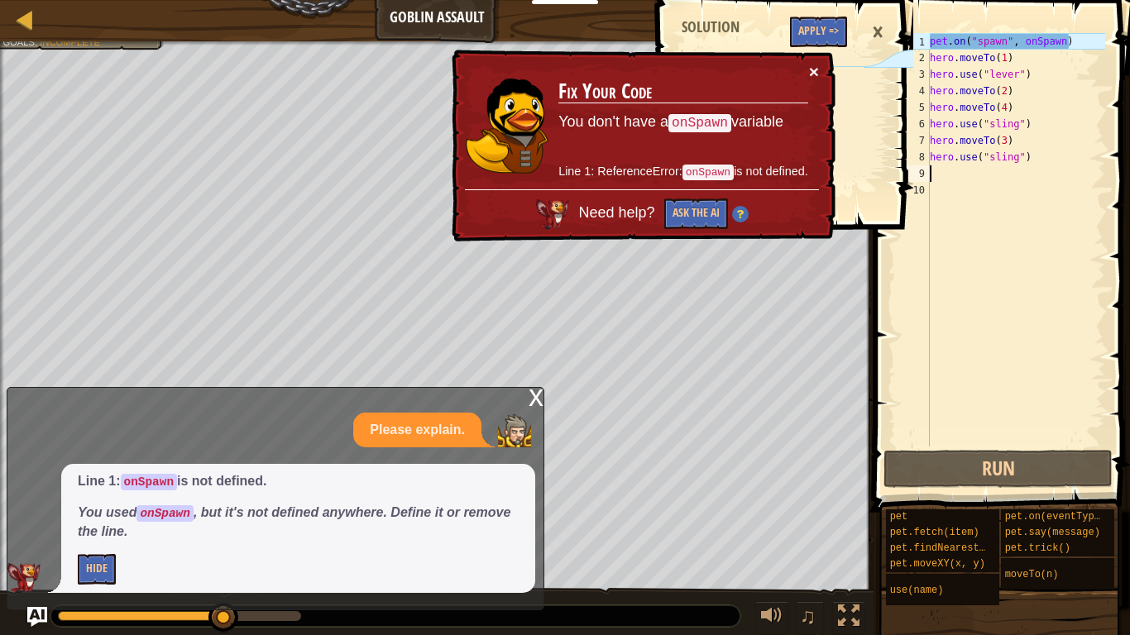
click at [812, 71] on button "×" at bounding box center [814, 71] width 10 height 17
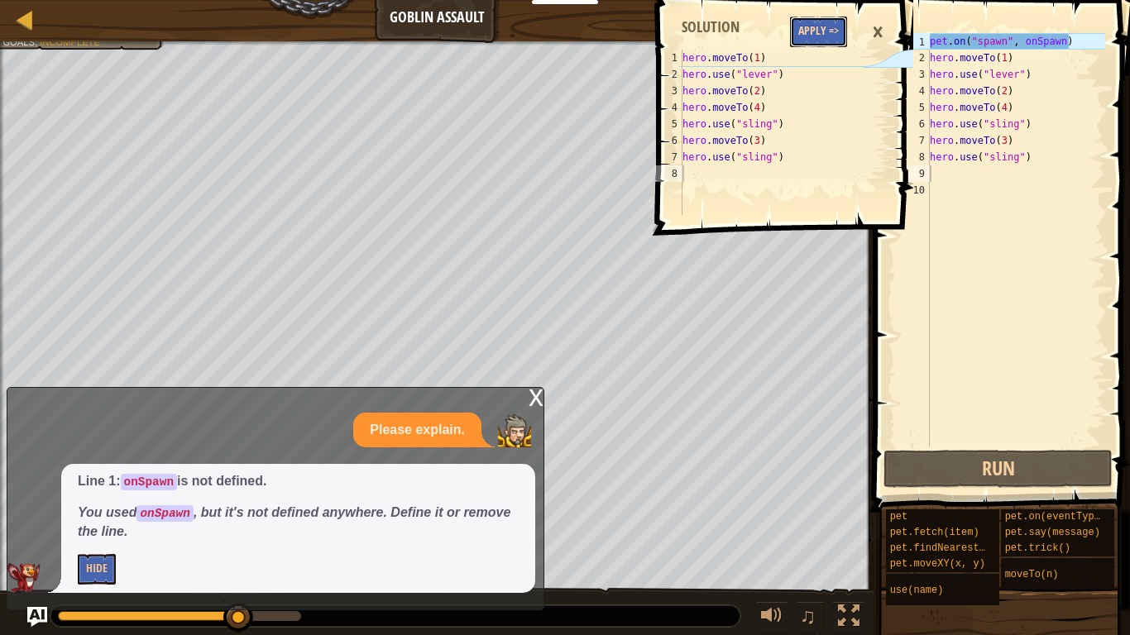
click at [821, 31] on button "Apply =>" at bounding box center [818, 32] width 57 height 31
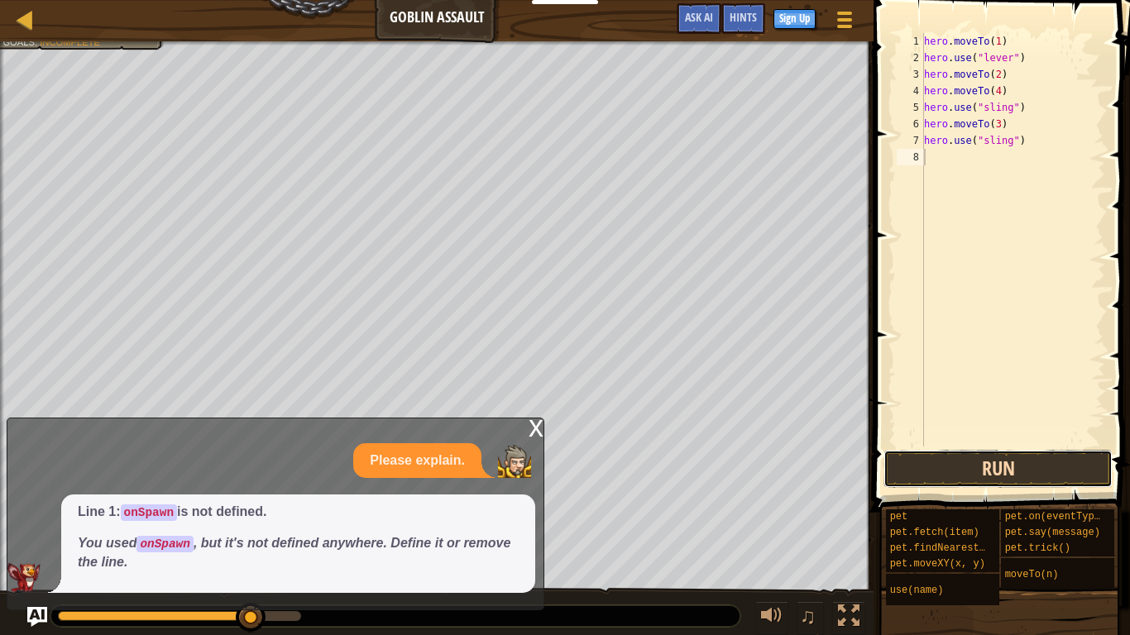
click at [944, 476] on button "Run" at bounding box center [997, 469] width 229 height 38
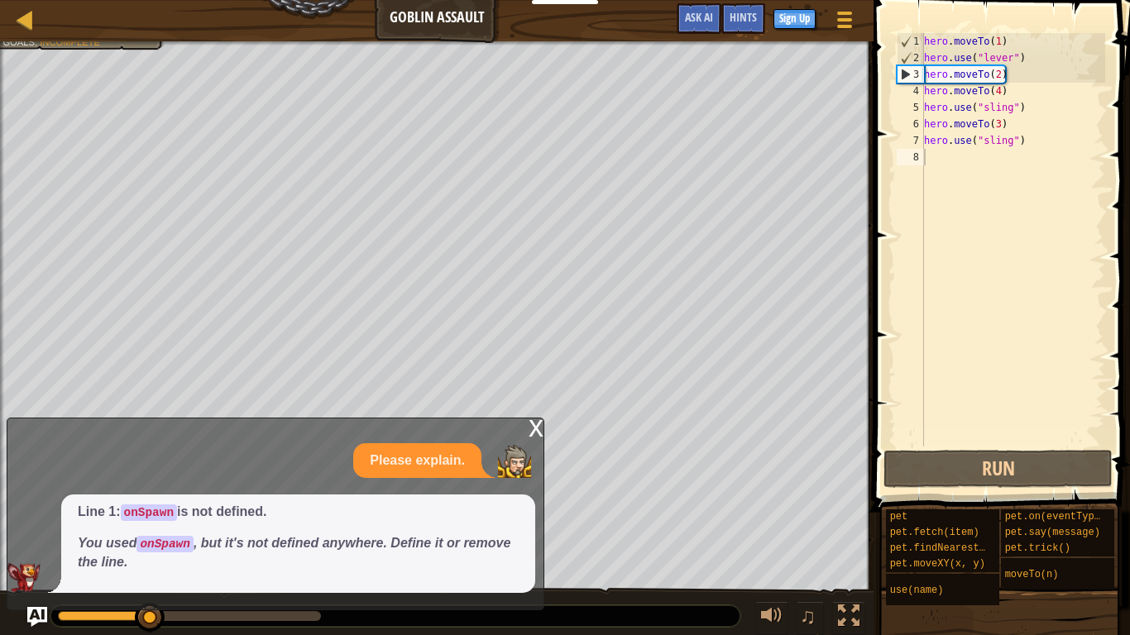
click at [529, 424] on div "x" at bounding box center [536, 427] width 15 height 17
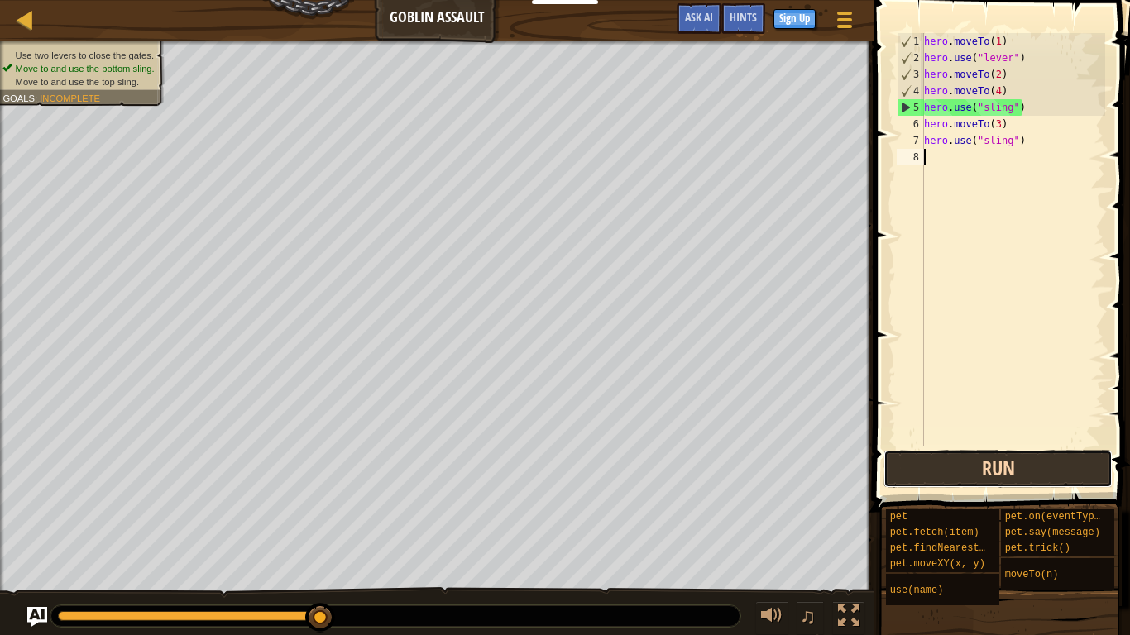
click at [946, 470] on button "Run" at bounding box center [997, 469] width 229 height 38
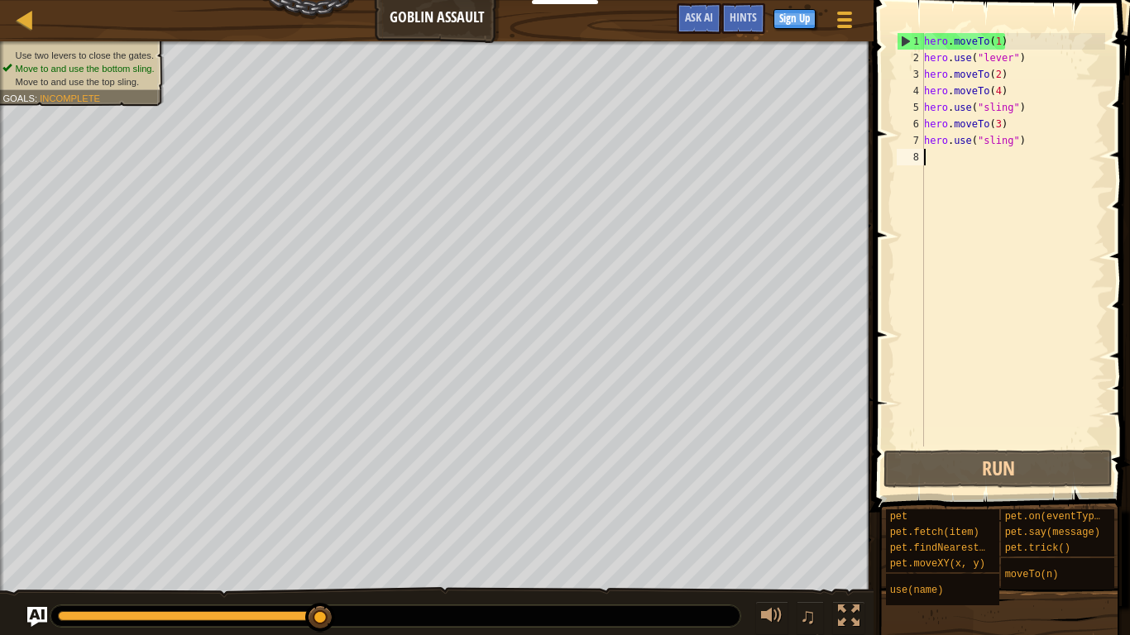
click at [938, 174] on div "hero . moveTo ( 1 ) hero . use ( "lever" ) hero . moveTo ( 2 ) hero . moveTo ( …" at bounding box center [1013, 256] width 184 height 447
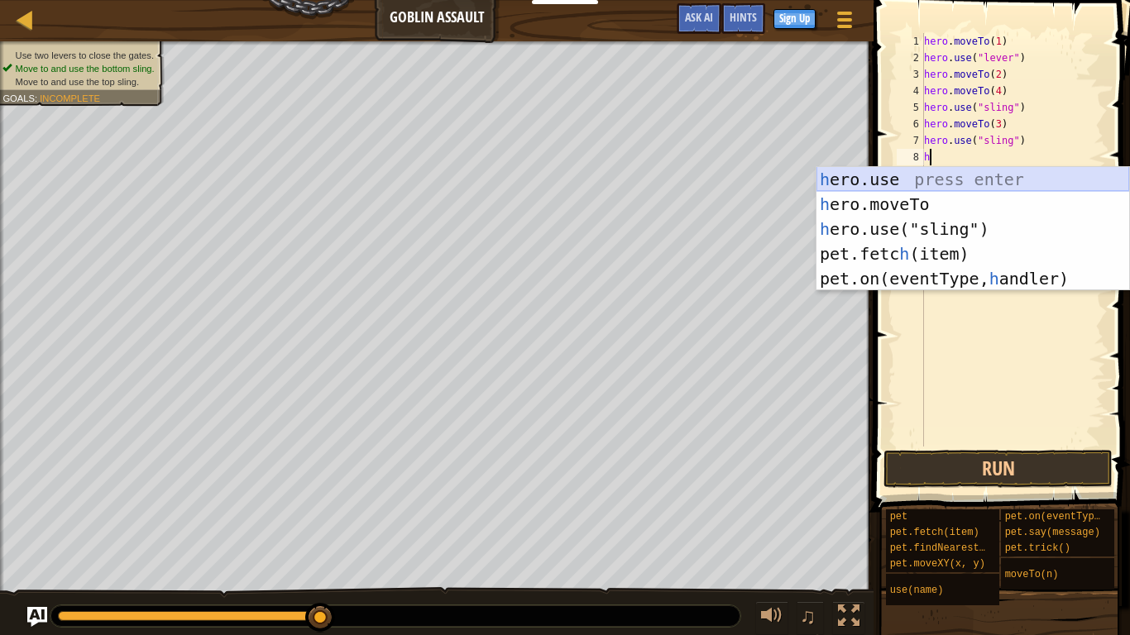
click at [947, 176] on div "h ero.use press enter h ero.moveTo press enter h ero.use("sling") press enter p…" at bounding box center [972, 254] width 313 height 174
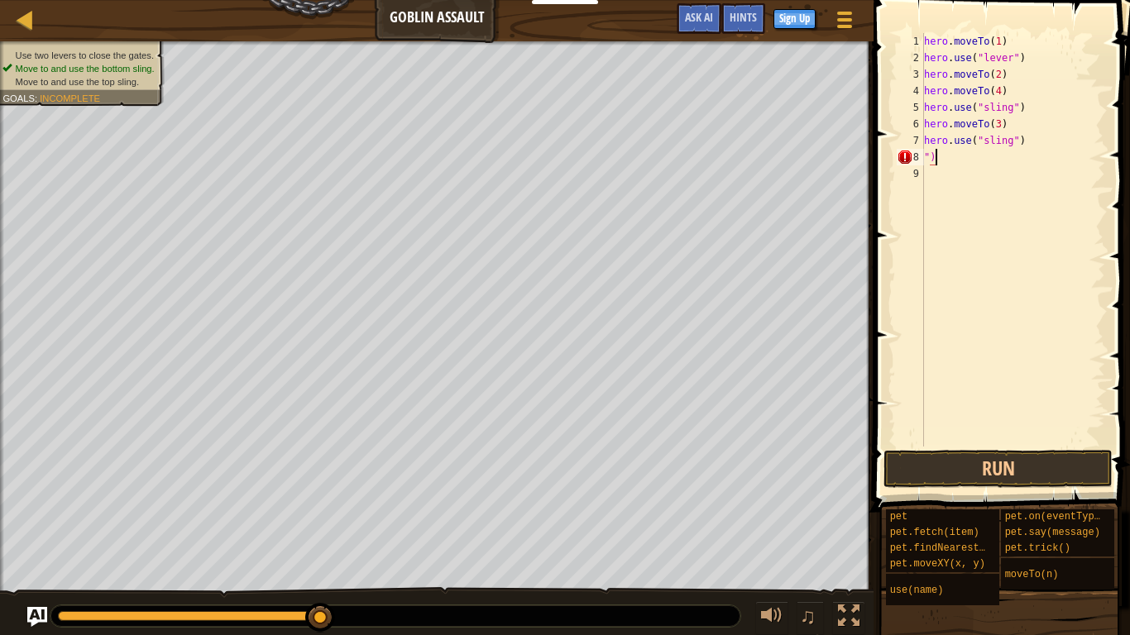
type textarea """
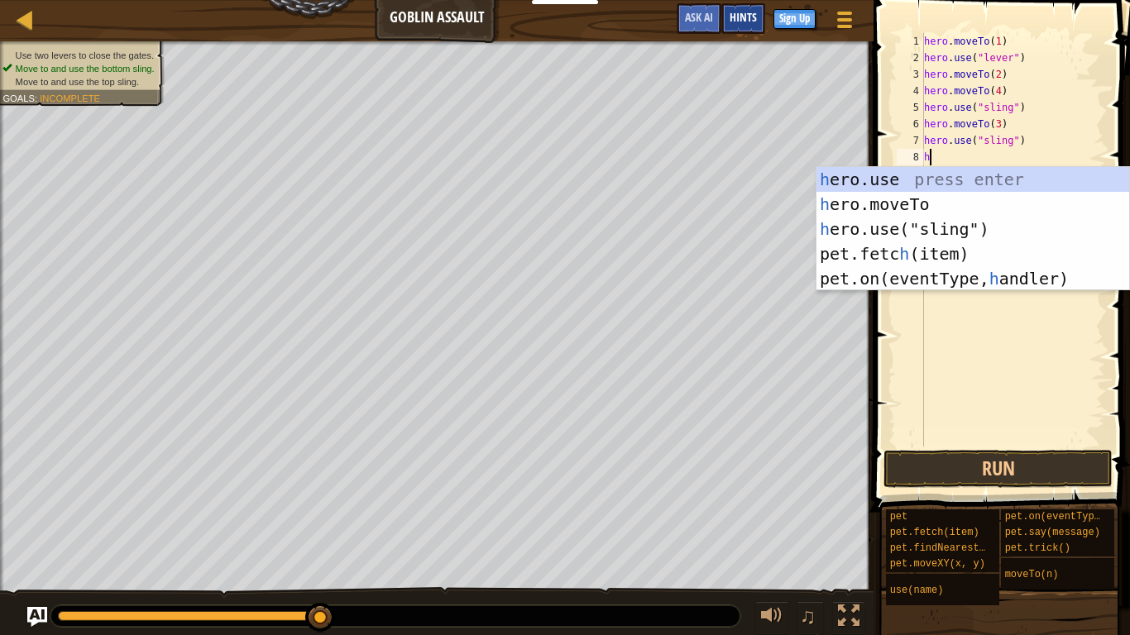
type textarea "h"
click at [733, 16] on span "Hints" at bounding box center [743, 17] width 27 height 16
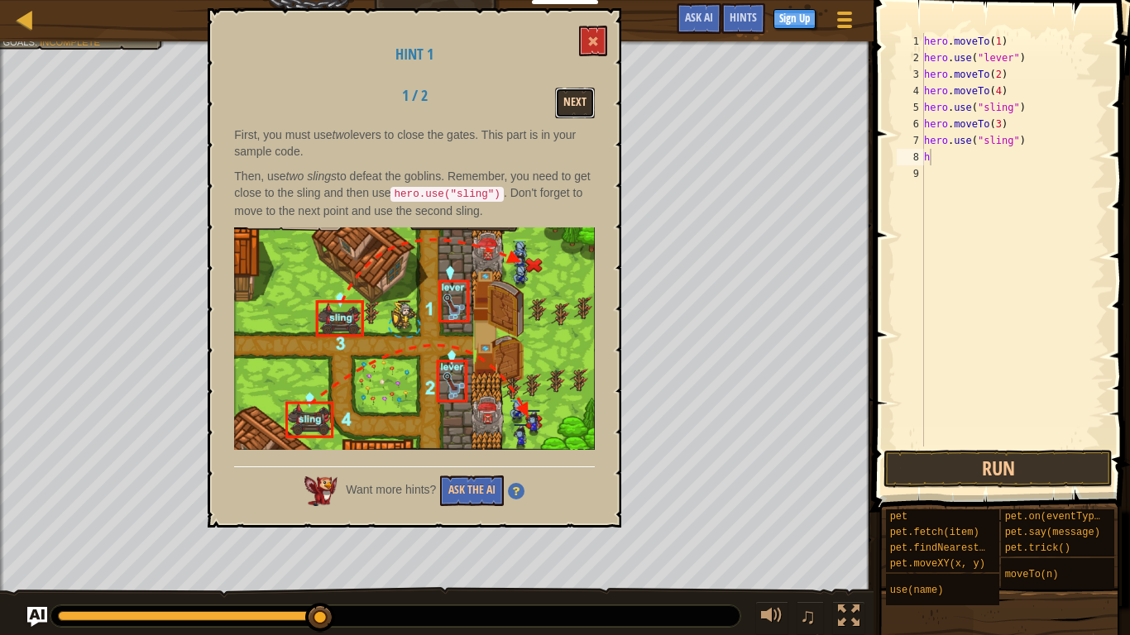
click at [567, 109] on button "Next" at bounding box center [575, 103] width 40 height 31
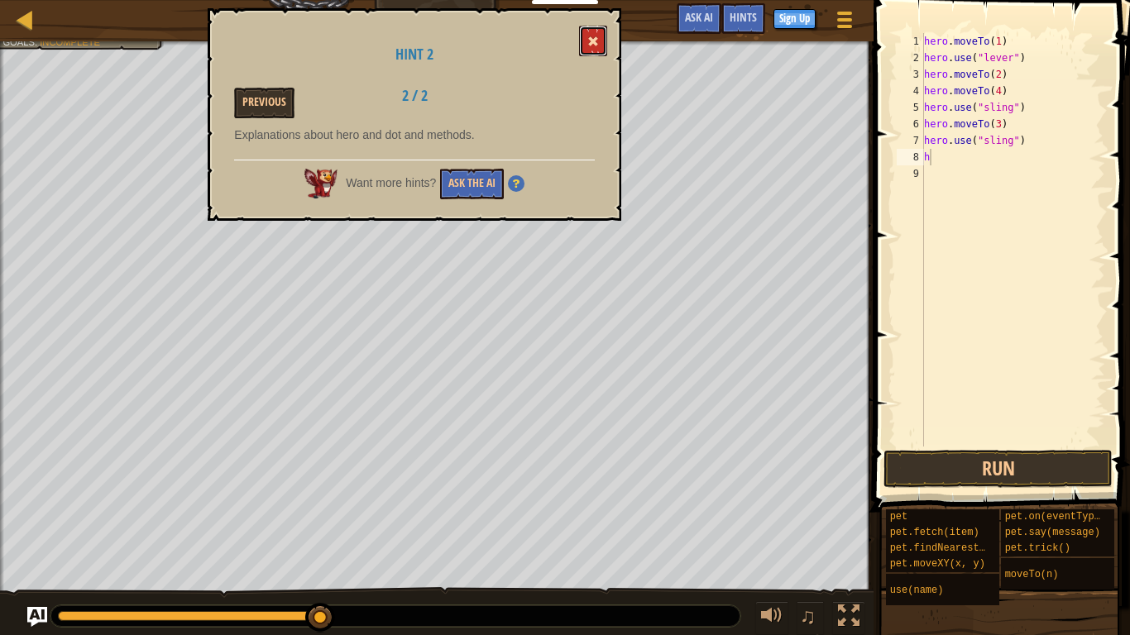
click at [587, 45] on button at bounding box center [593, 41] width 28 height 31
